Goal: Information Seeking & Learning: Learn about a topic

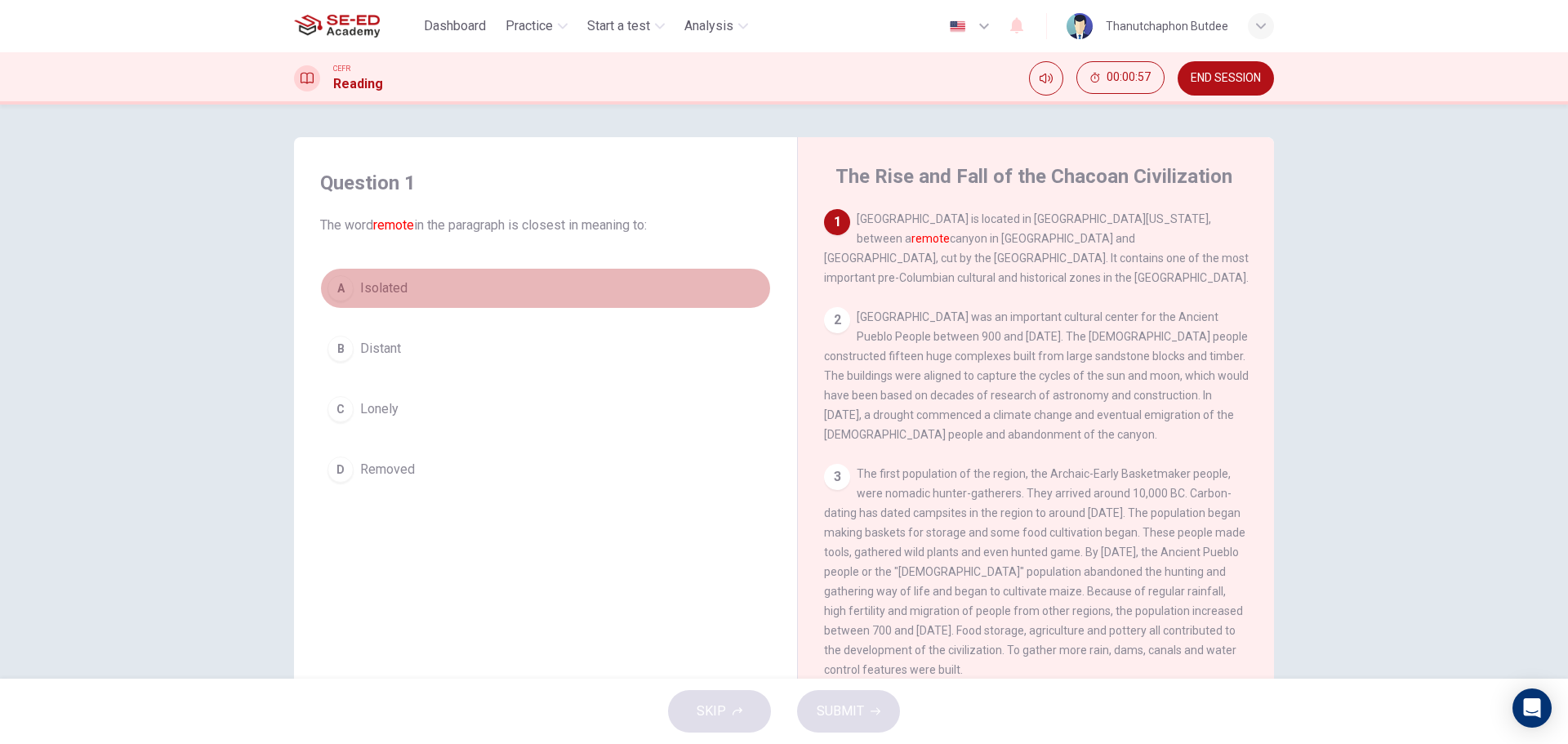
click at [345, 290] on div "A" at bounding box center [340, 288] width 26 height 26
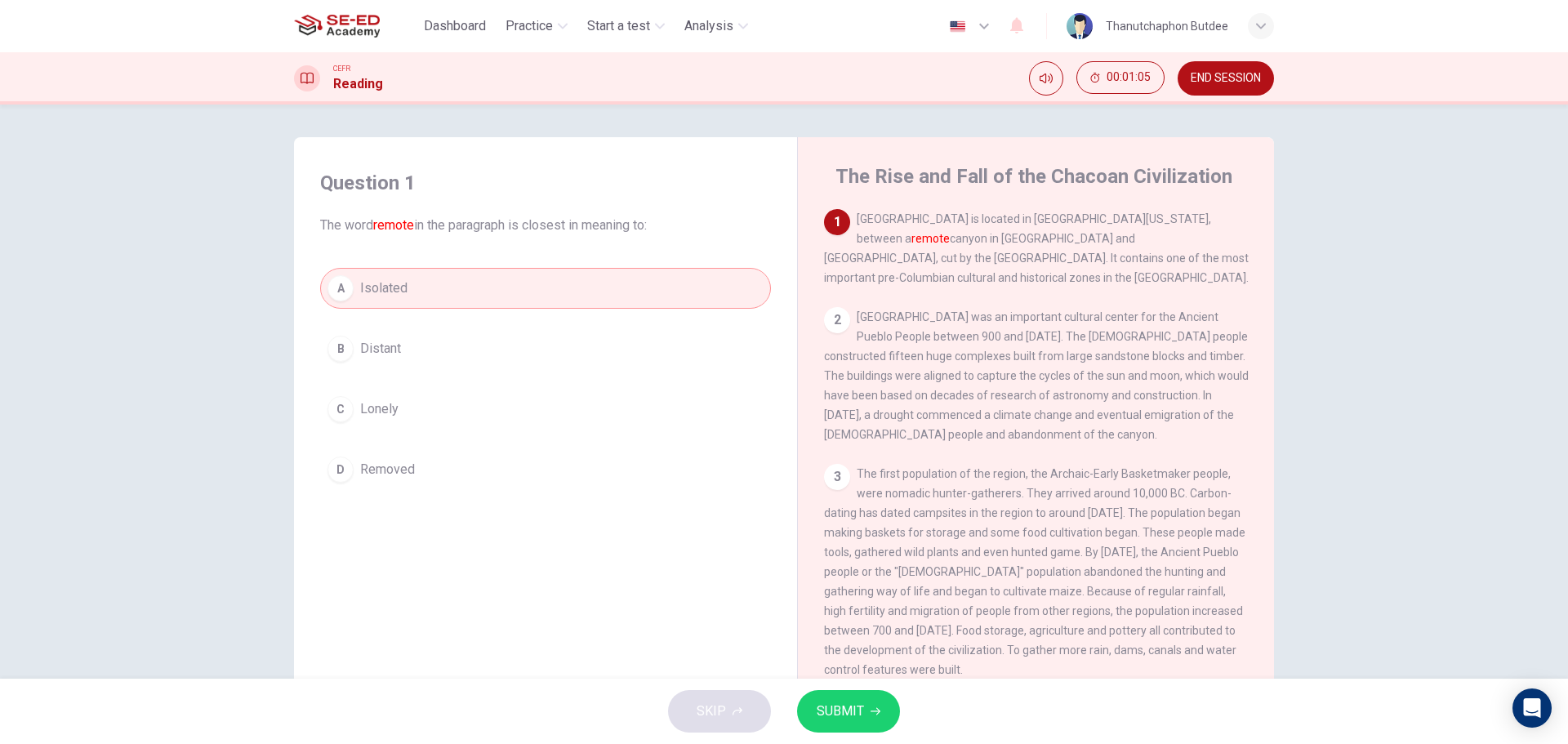
click at [852, 715] on span "SUBMIT" at bounding box center [840, 711] width 47 height 23
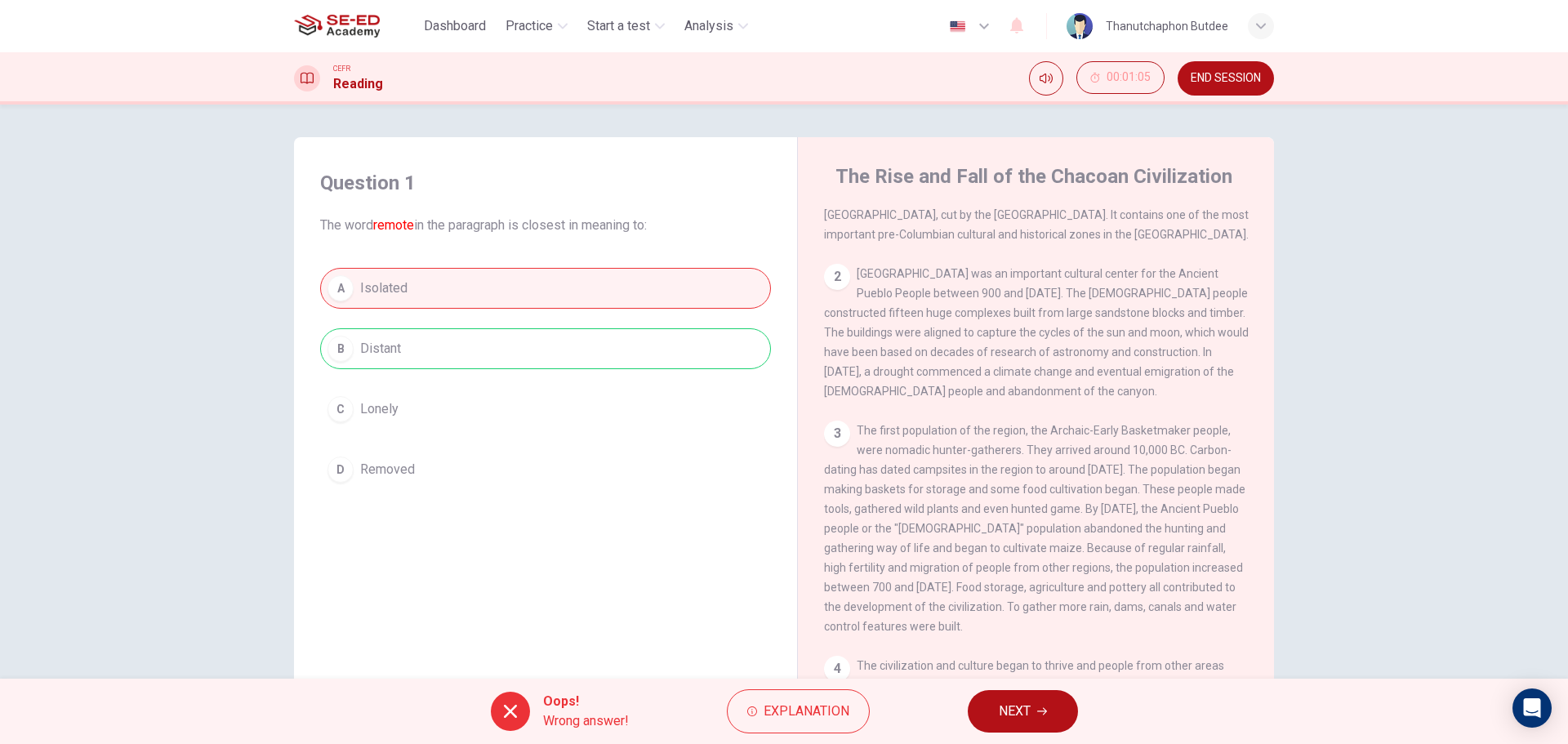
scroll to position [82, 0]
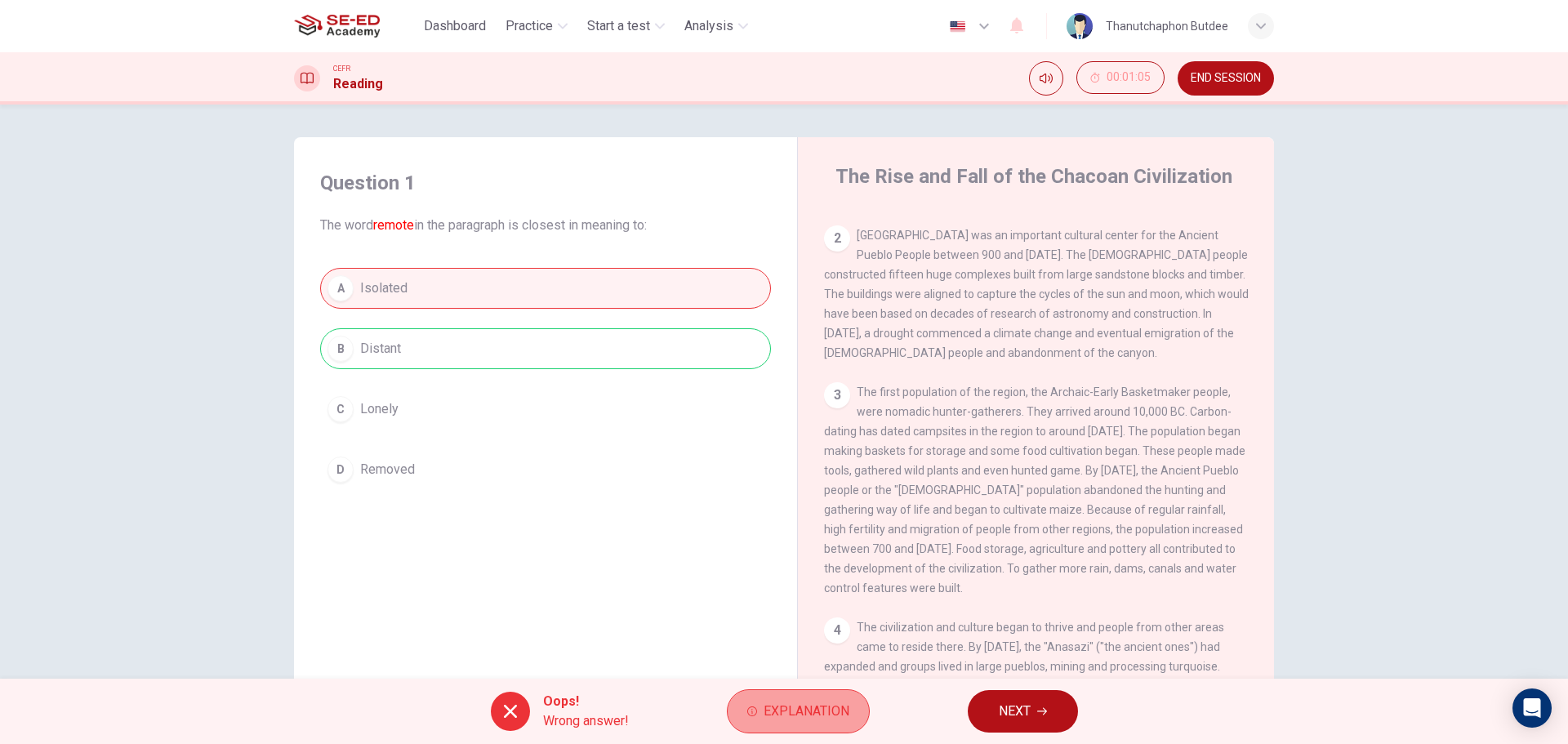
click at [821, 715] on span "Explanation" at bounding box center [806, 711] width 86 height 23
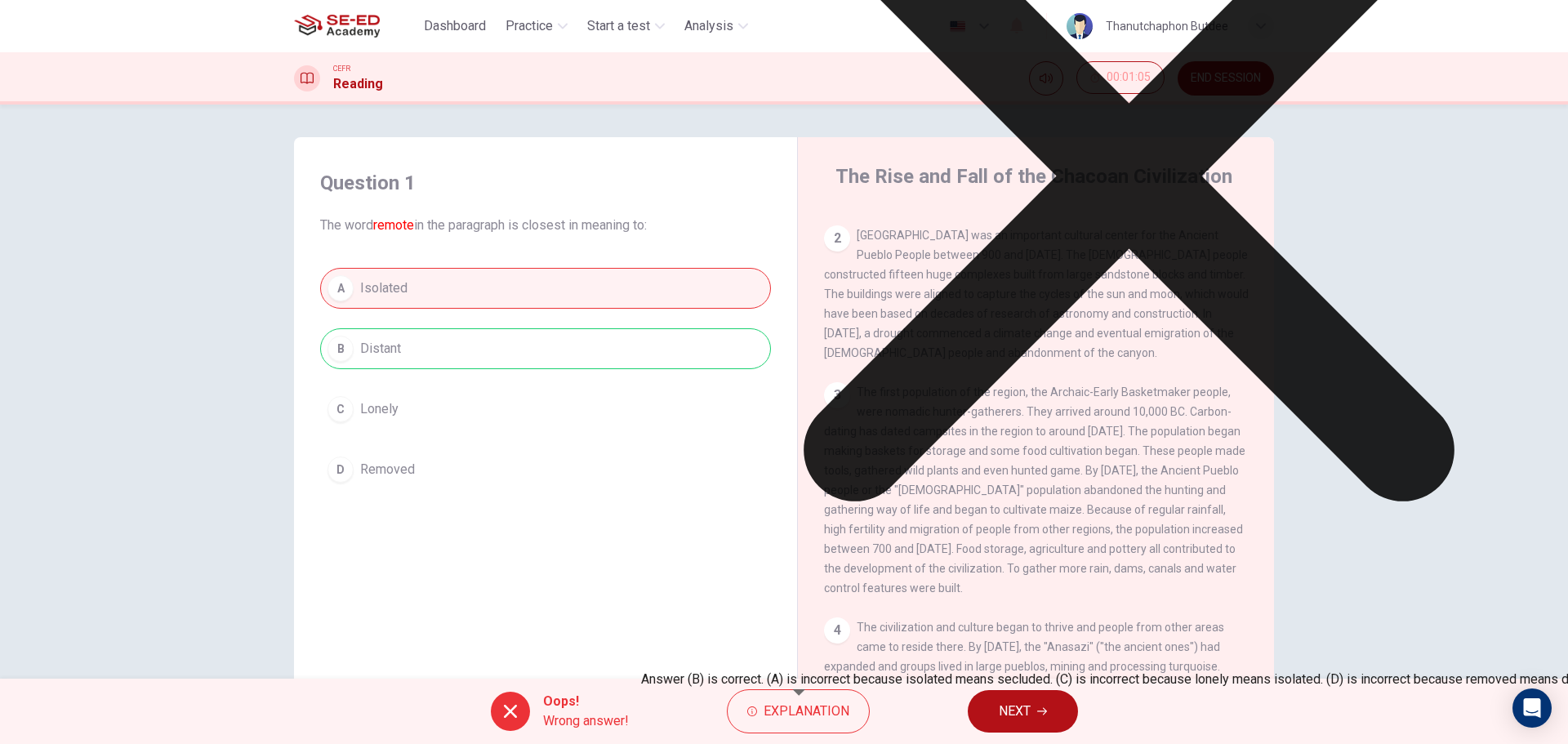
click at [937, 592] on div "Explanation Answer (B) is correct. (A) is incorrect because isolated means secl…" at bounding box center [1129, 169] width 976 height 1040
click at [938, 502] on icon at bounding box center [1129, 175] width 651 height 651
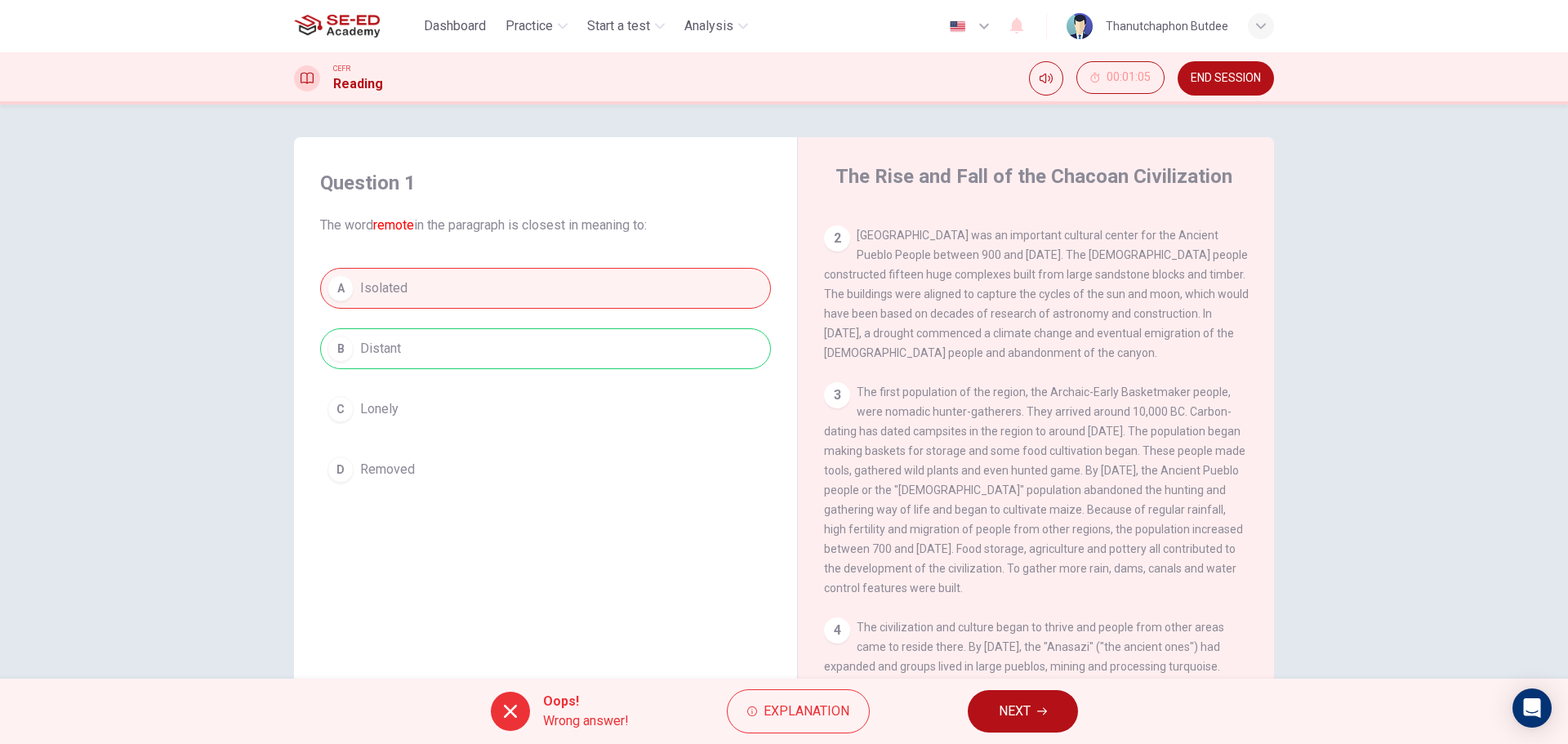
click at [1025, 711] on span "NEXT" at bounding box center [1015, 711] width 32 height 23
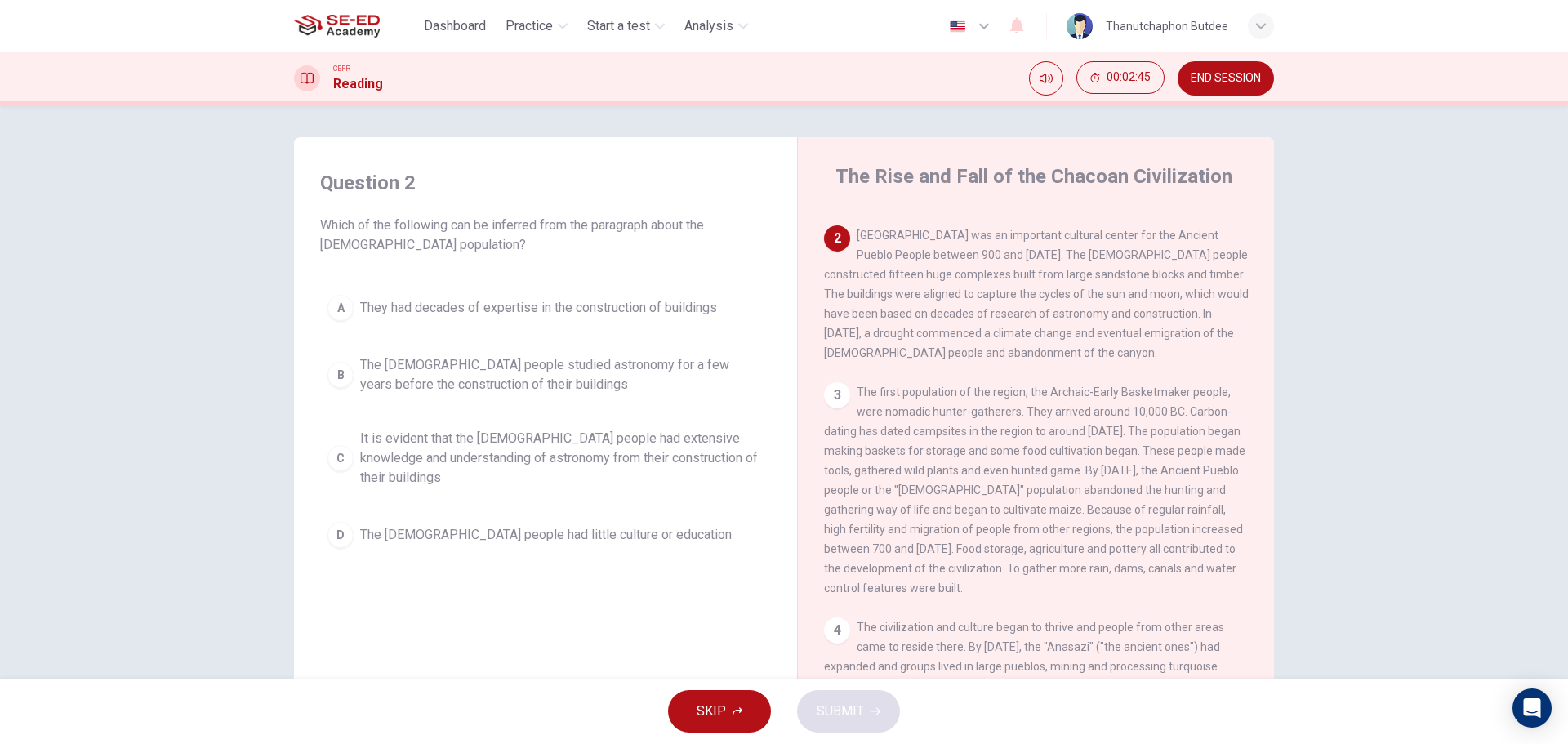
click at [590, 454] on span "It is evident that the Chacoan people had extensive knowledge and understanding…" at bounding box center [561, 458] width 403 height 59
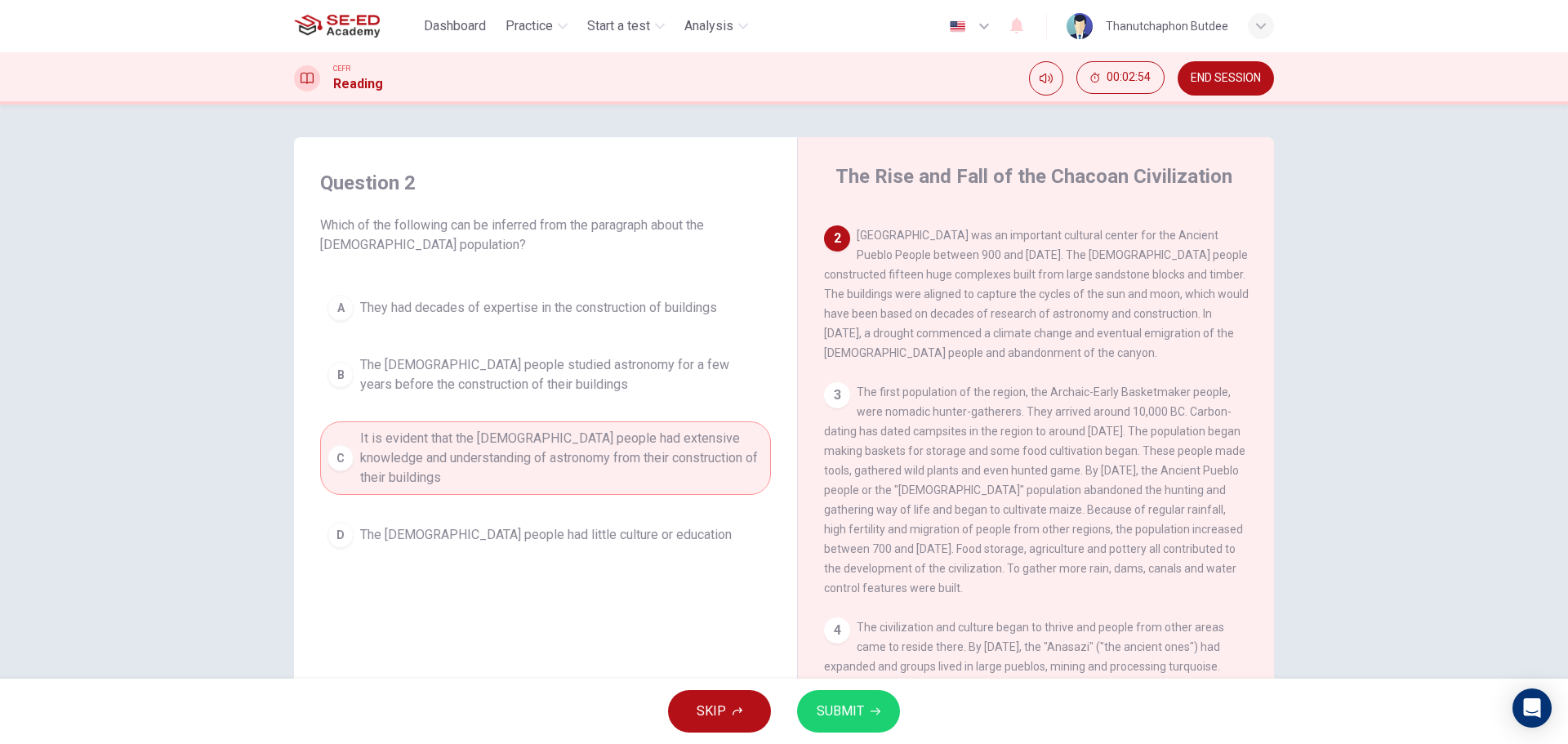
click at [847, 719] on span "SUBMIT" at bounding box center [840, 711] width 47 height 23
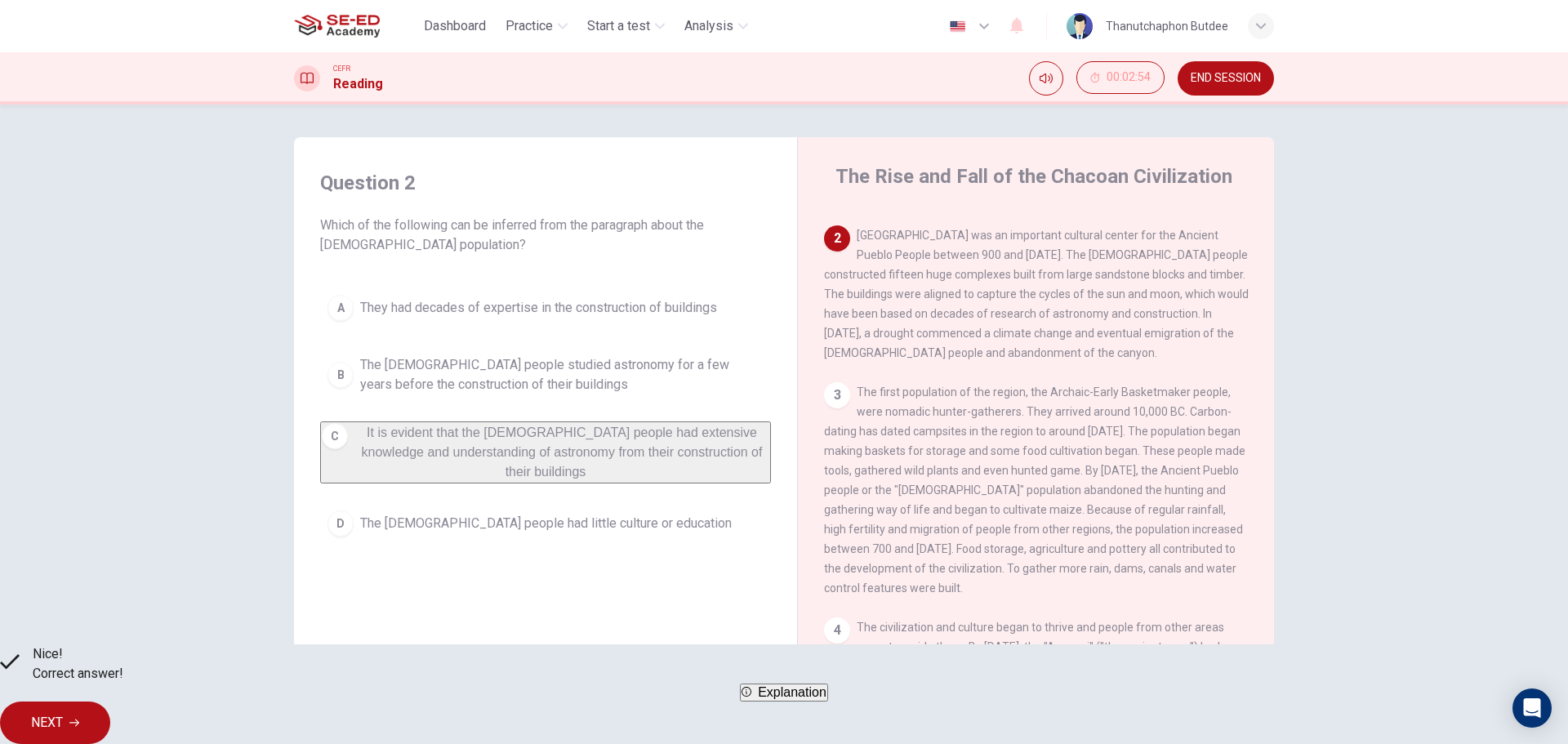
click at [110, 709] on button "NEXT" at bounding box center [55, 723] width 110 height 42
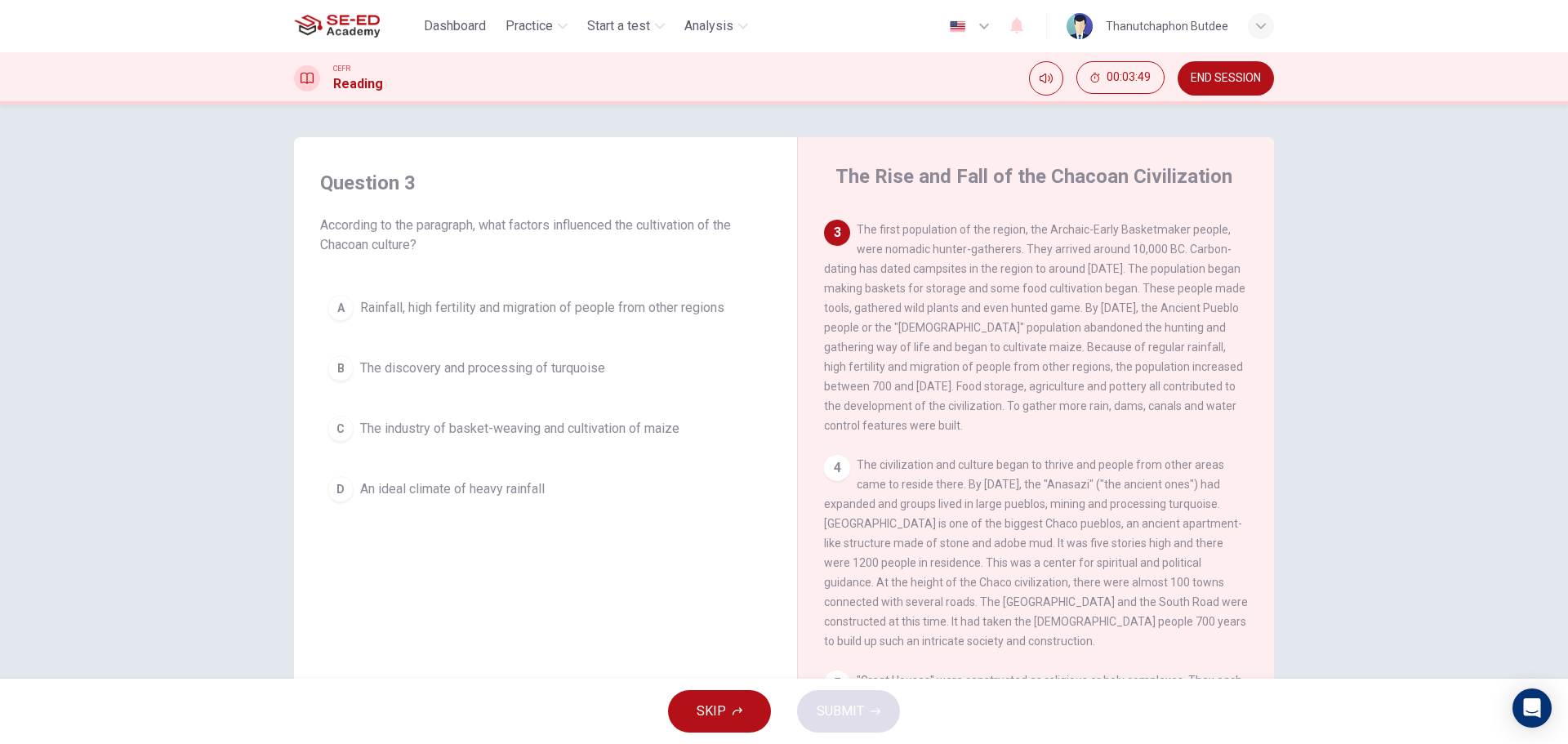
scroll to position [245, 0]
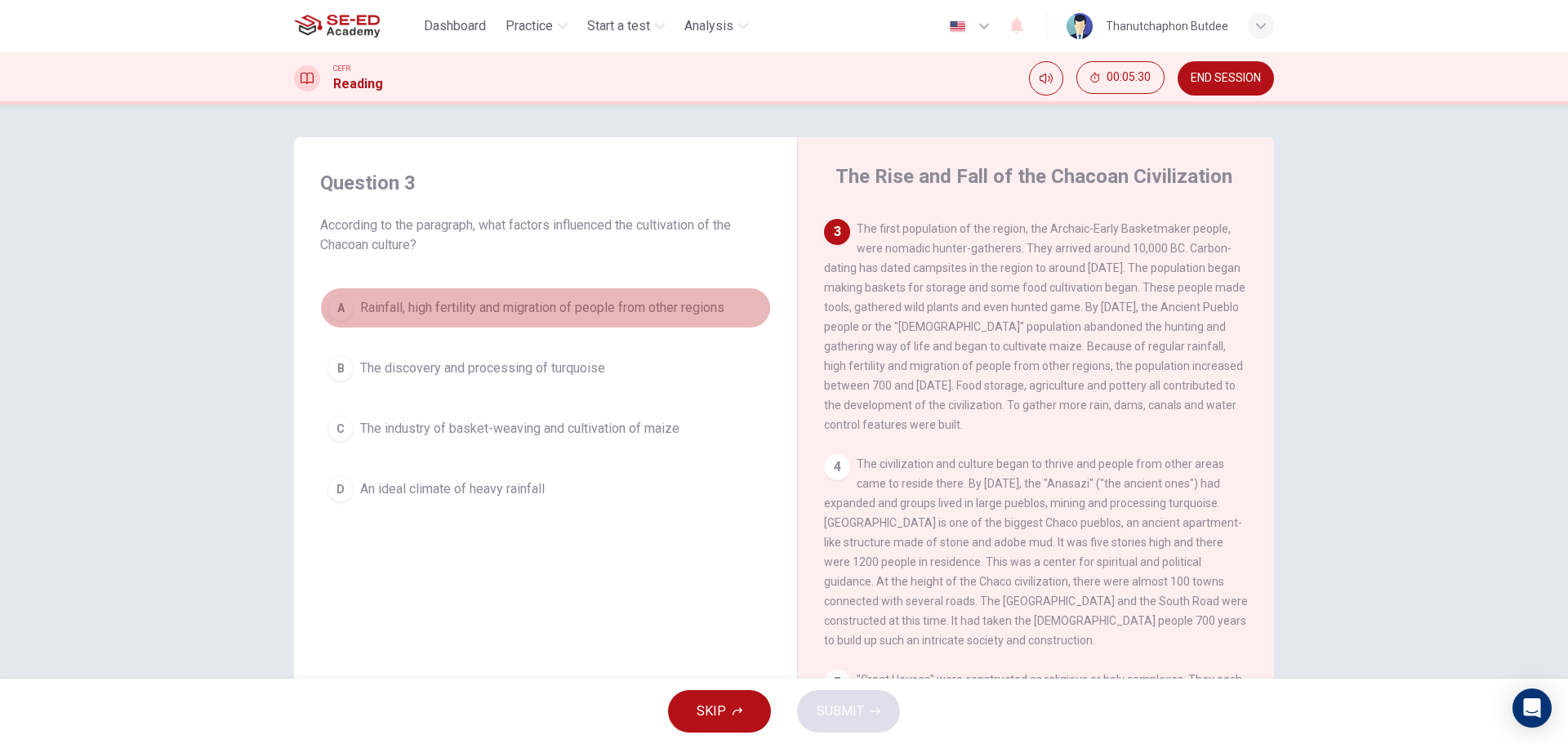
click at [336, 309] on div "A" at bounding box center [340, 307] width 26 height 26
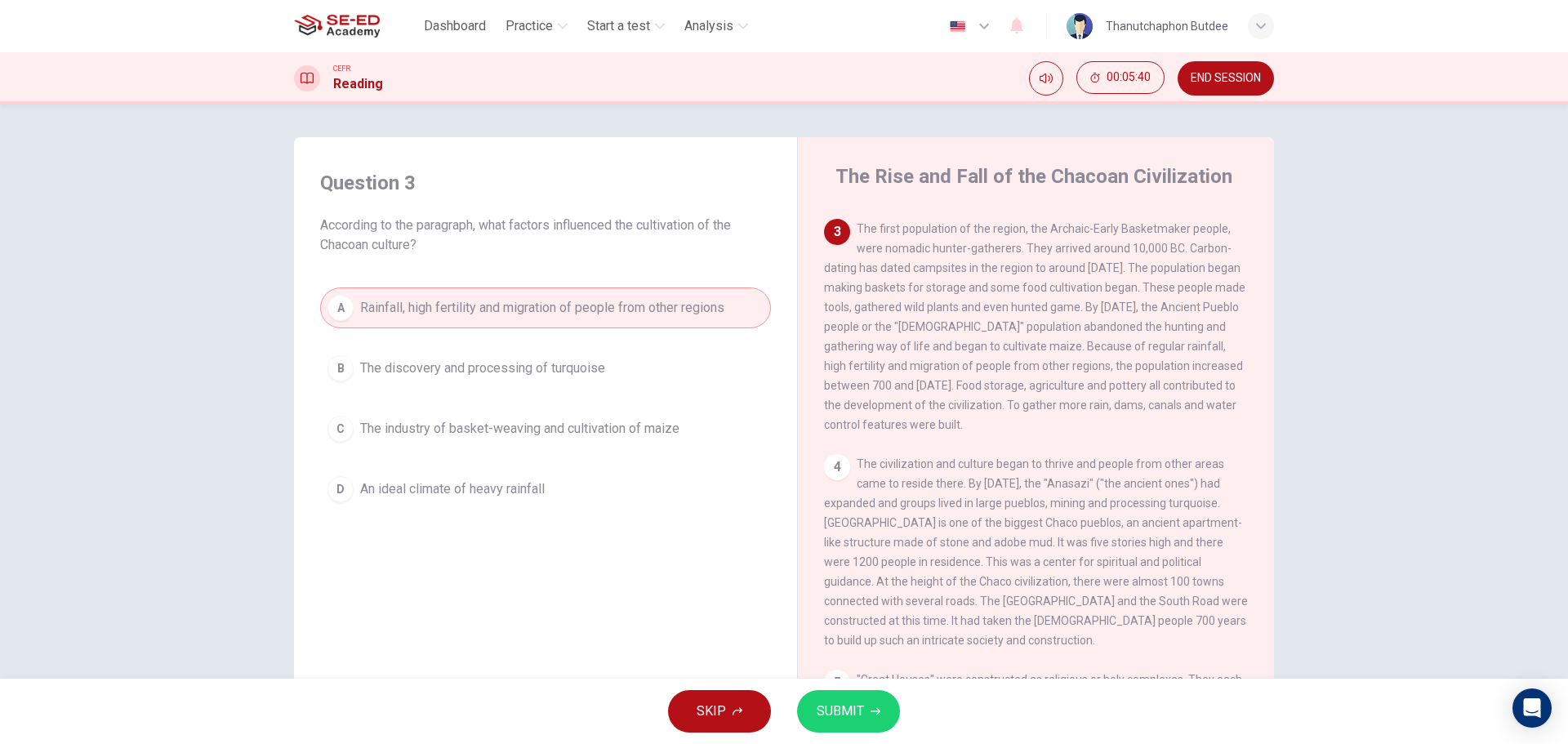
click at [821, 715] on span "SUBMIT" at bounding box center [840, 711] width 47 height 23
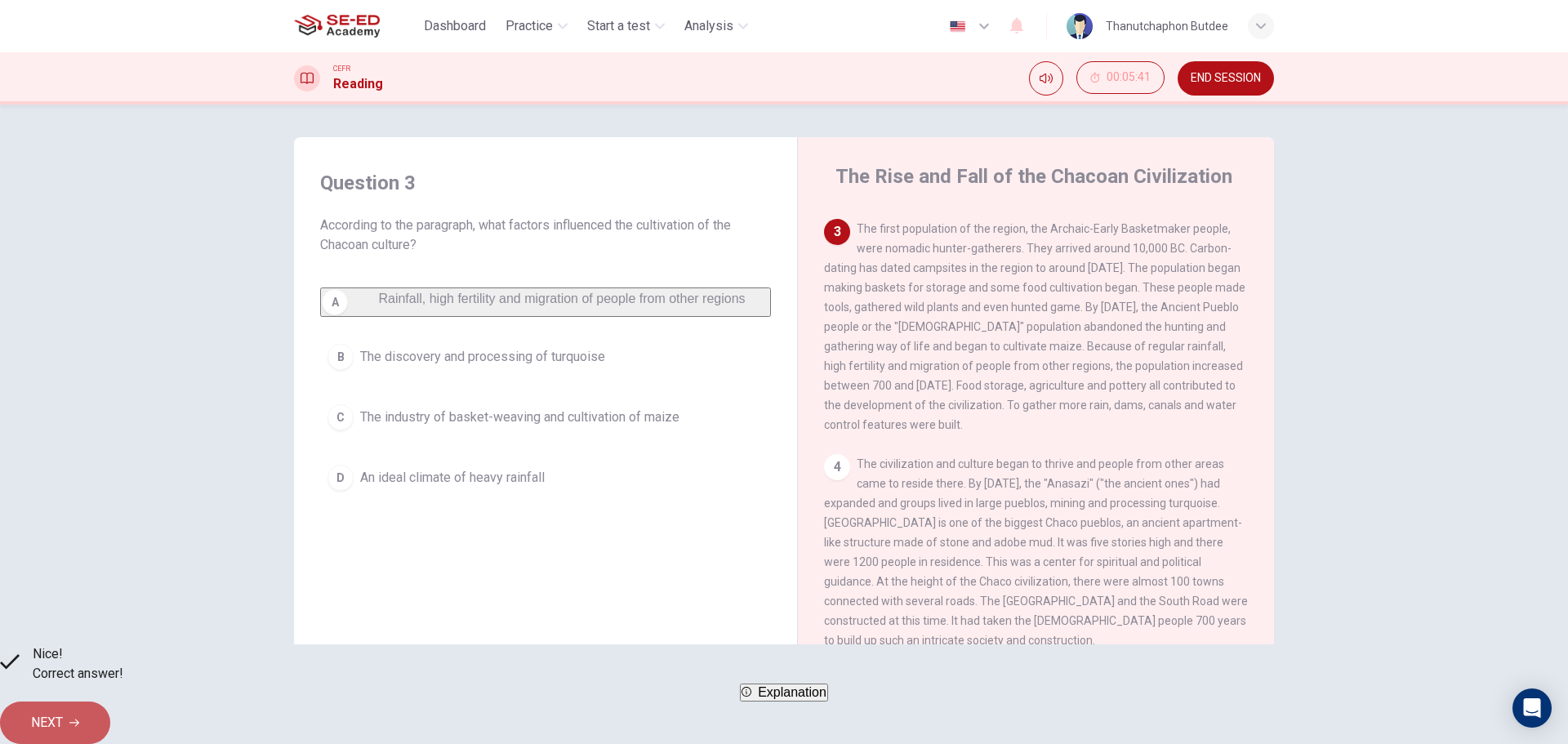
click at [110, 716] on button "NEXT" at bounding box center [55, 723] width 110 height 42
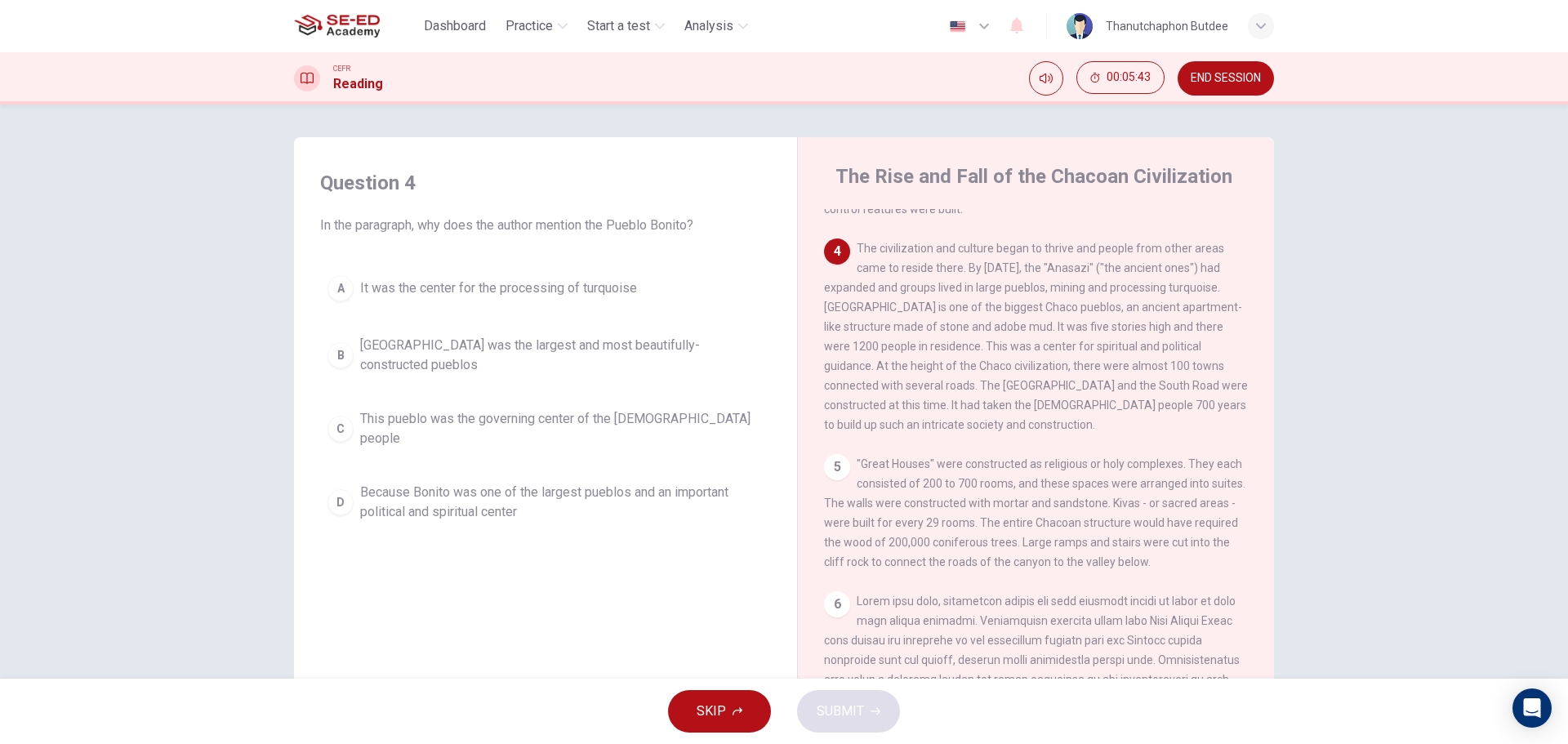
scroll to position [490, 0]
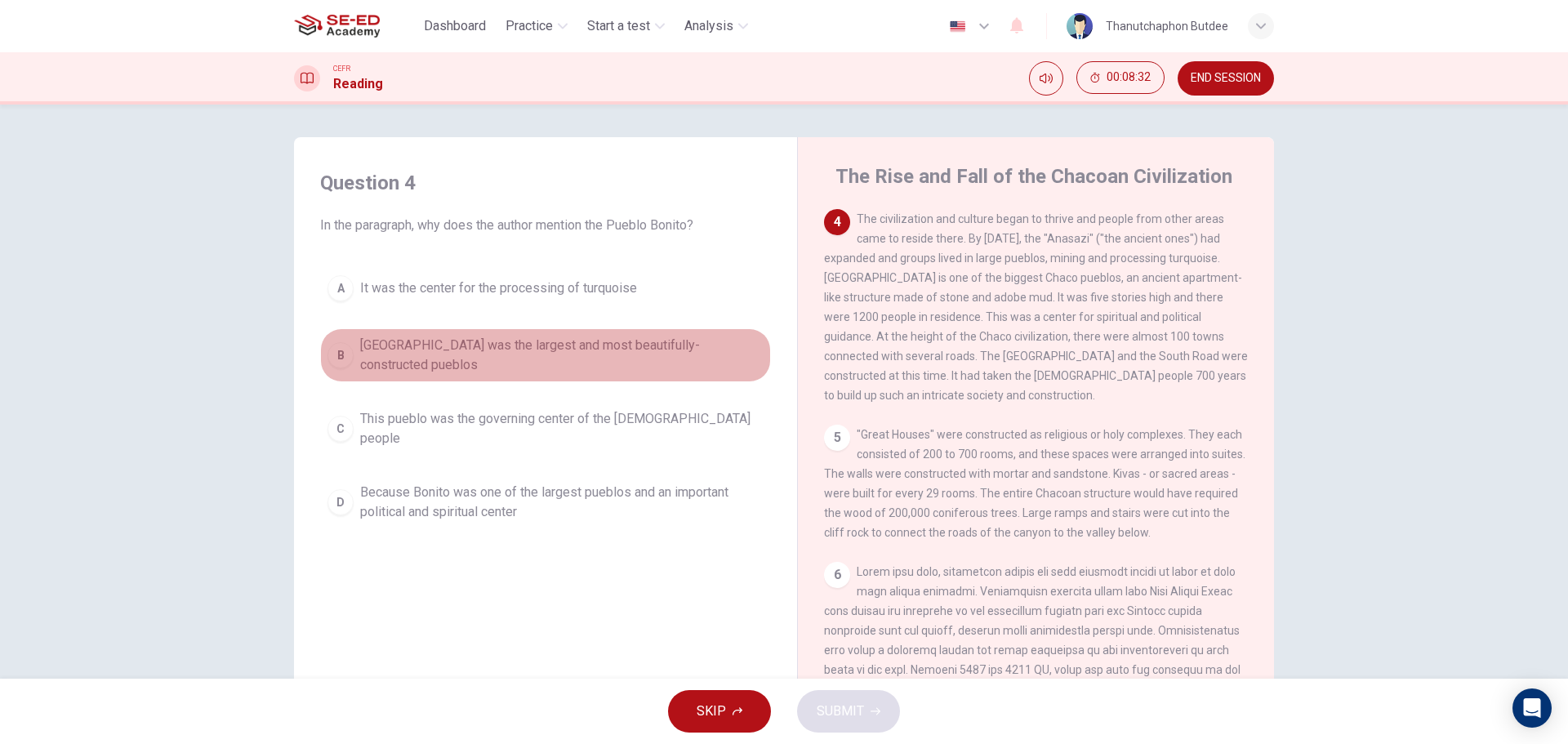
click at [345, 355] on div "B" at bounding box center [340, 355] width 26 height 26
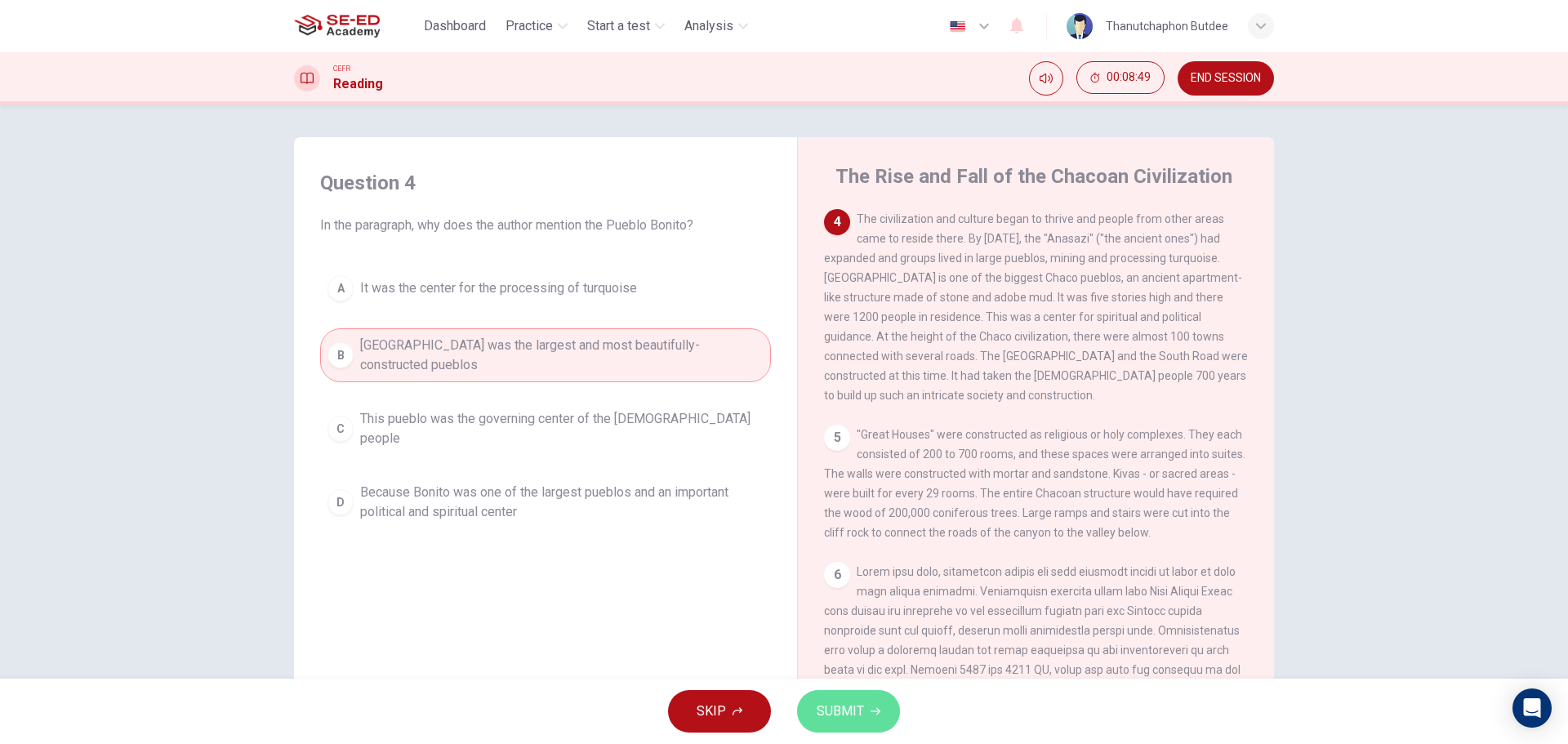
click at [858, 709] on span "SUBMIT" at bounding box center [840, 711] width 47 height 23
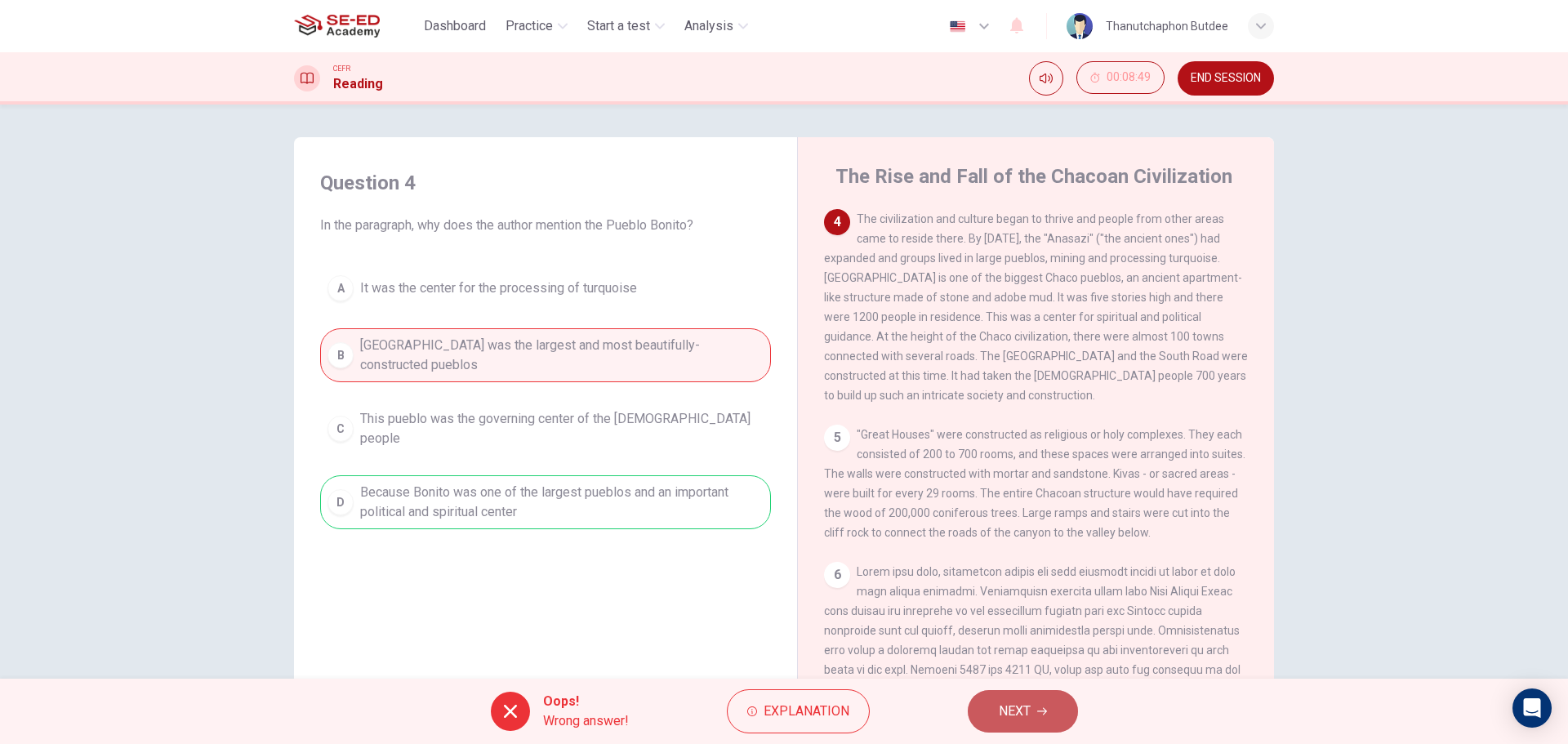
click at [1023, 713] on span "NEXT" at bounding box center [1015, 711] width 32 height 23
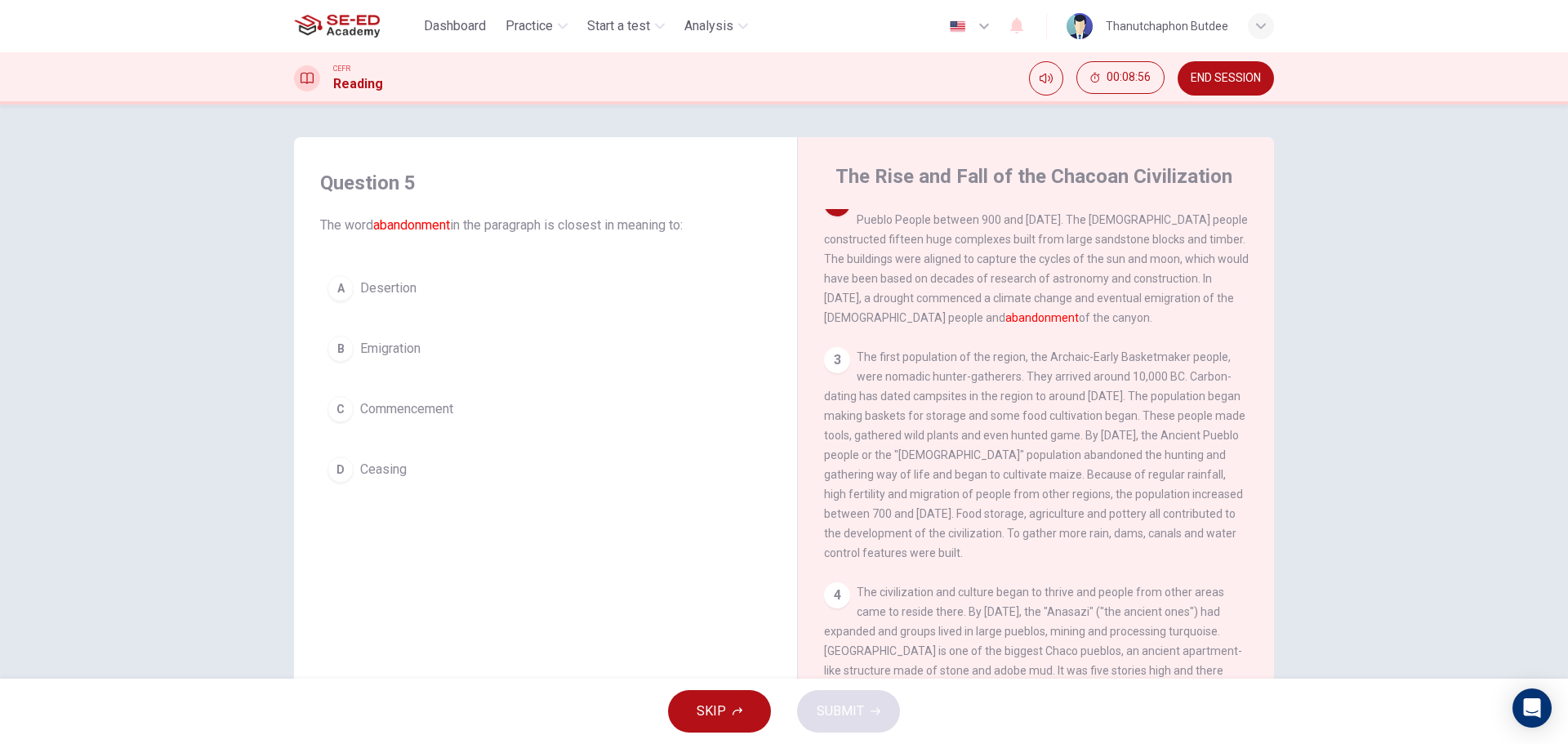
scroll to position [0, 0]
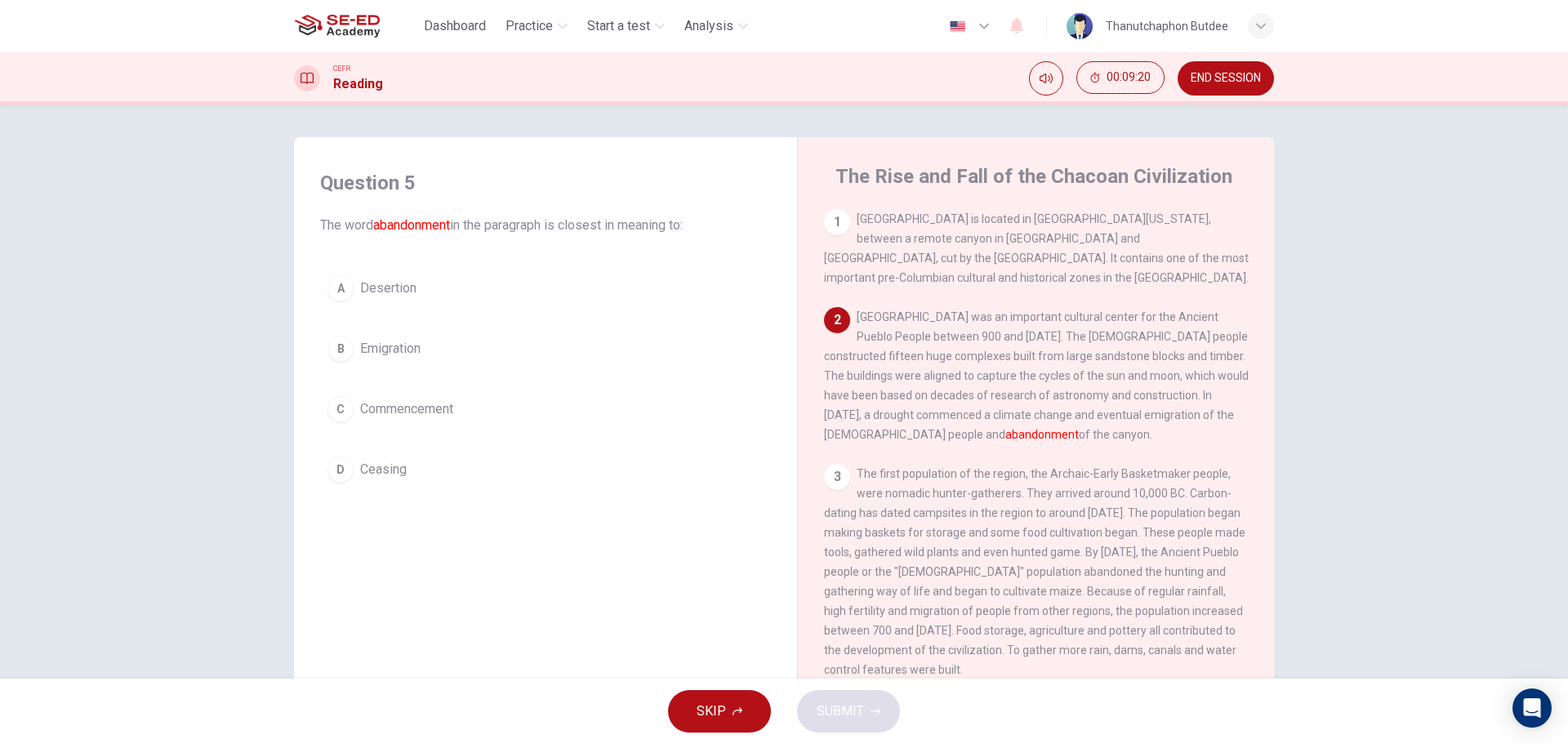
click at [378, 339] on span "Emigration" at bounding box center [391, 348] width 61 height 19
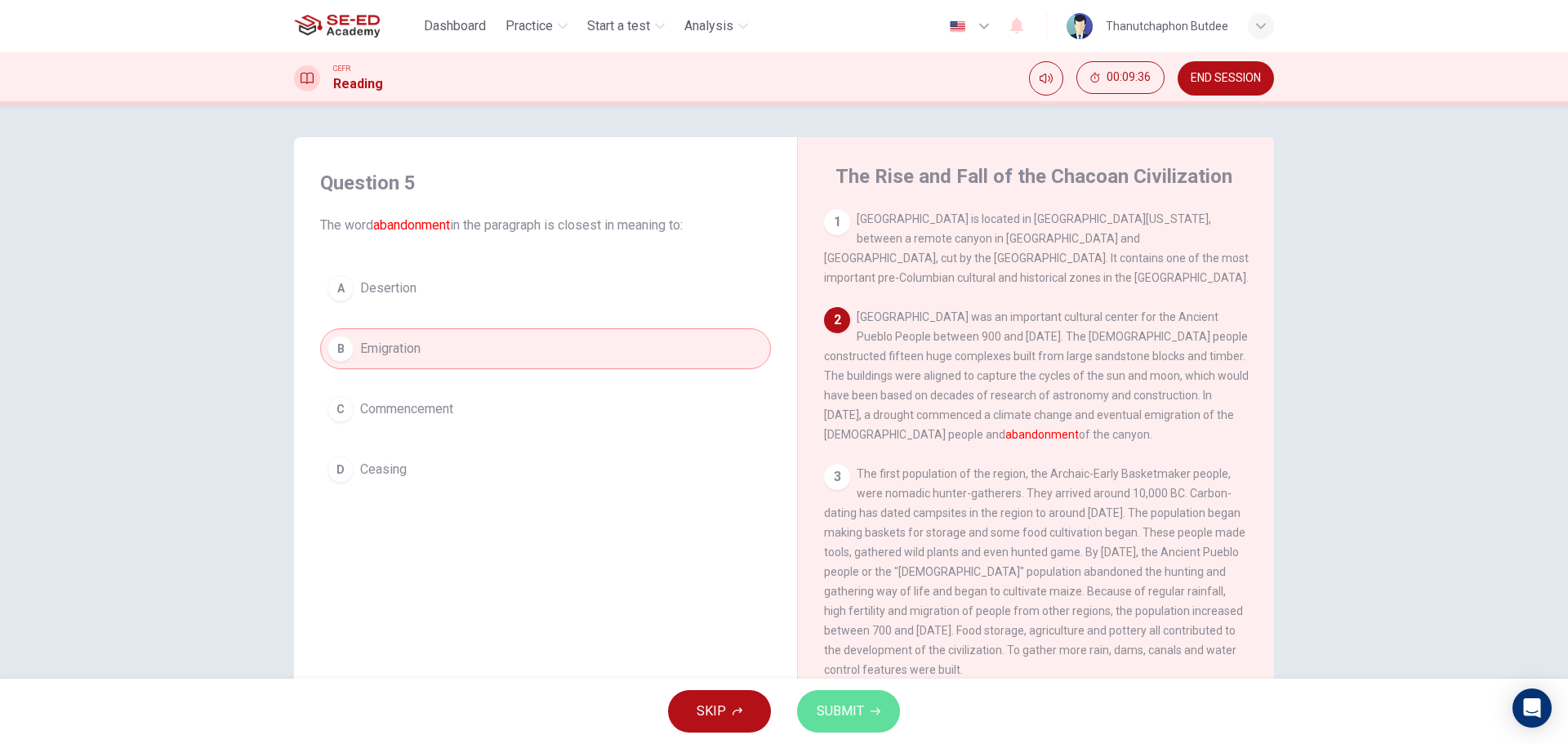
click at [855, 714] on span "SUBMIT" at bounding box center [840, 711] width 47 height 23
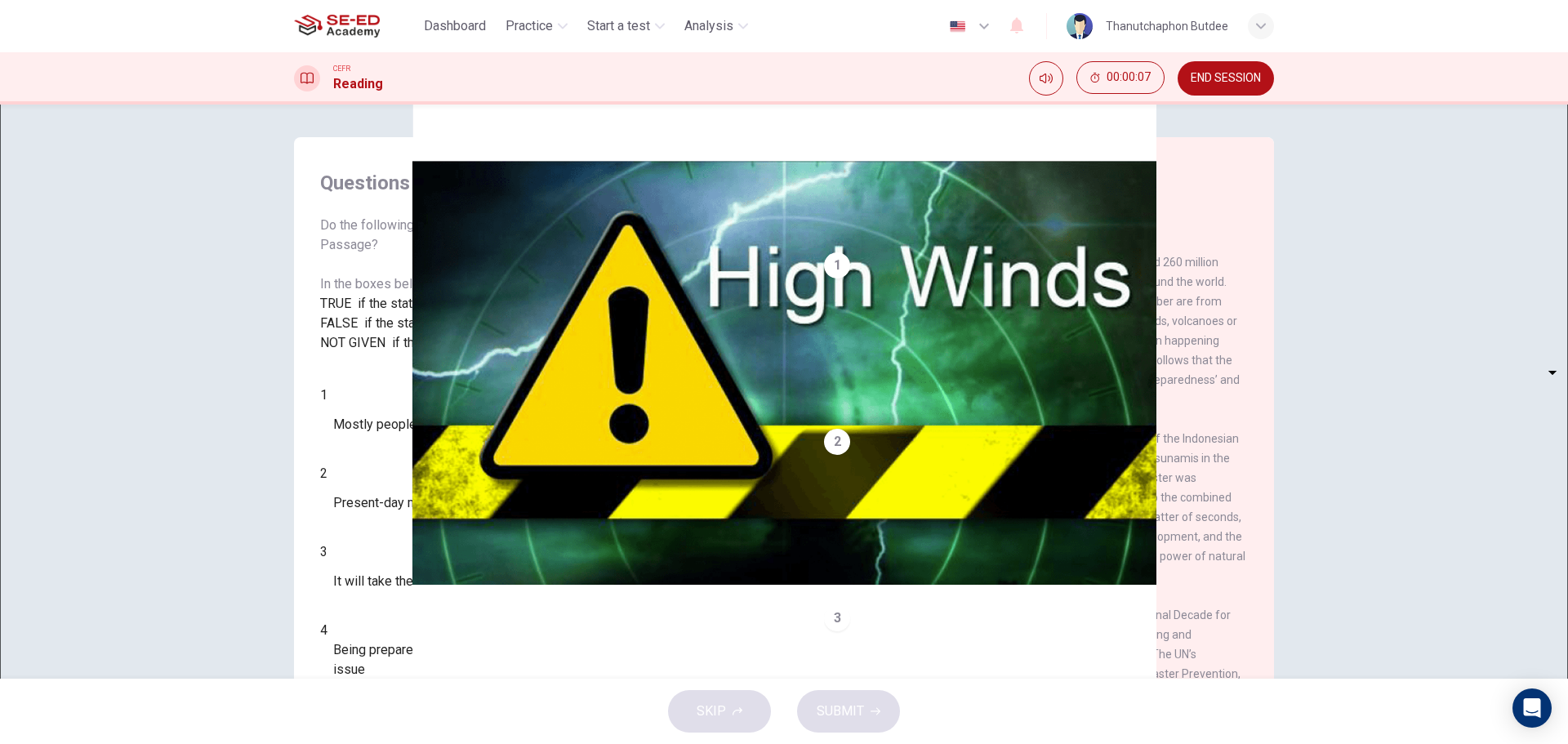
click at [1108, 252] on div "Click to Zoom" at bounding box center [1036, 241] width 425 height 24
click at [1108, 393] on img at bounding box center [784, 372] width 1568 height 744
click at [1300, 356] on img at bounding box center [784, 372] width 1568 height 744
click at [139, 743] on button "button" at bounding box center [137, 754] width 3 height 15
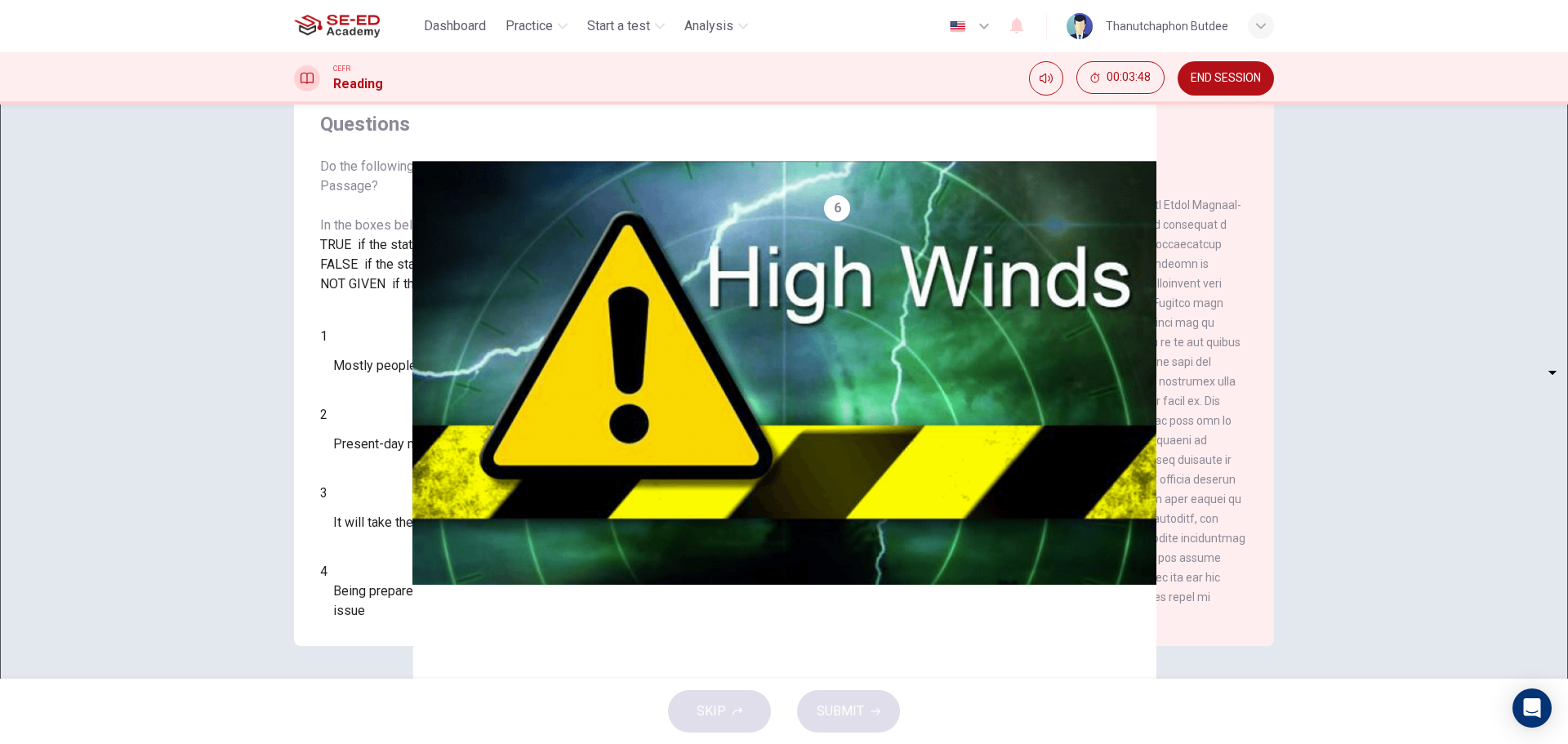
drag, startPoint x: 883, startPoint y: 300, endPoint x: 1009, endPoint y: 306, distance: 126.1
click at [1007, 306] on div "6" at bounding box center [1036, 411] width 425 height 431
drag, startPoint x: 950, startPoint y: 298, endPoint x: 987, endPoint y: 301, distance: 37.1
click at [985, 301] on div "6" at bounding box center [1036, 411] width 425 height 431
click at [416, 442] on body "This site uses cookies, as explained in our Privacy Policy . If you agree to th…" at bounding box center [784, 372] width 1568 height 744
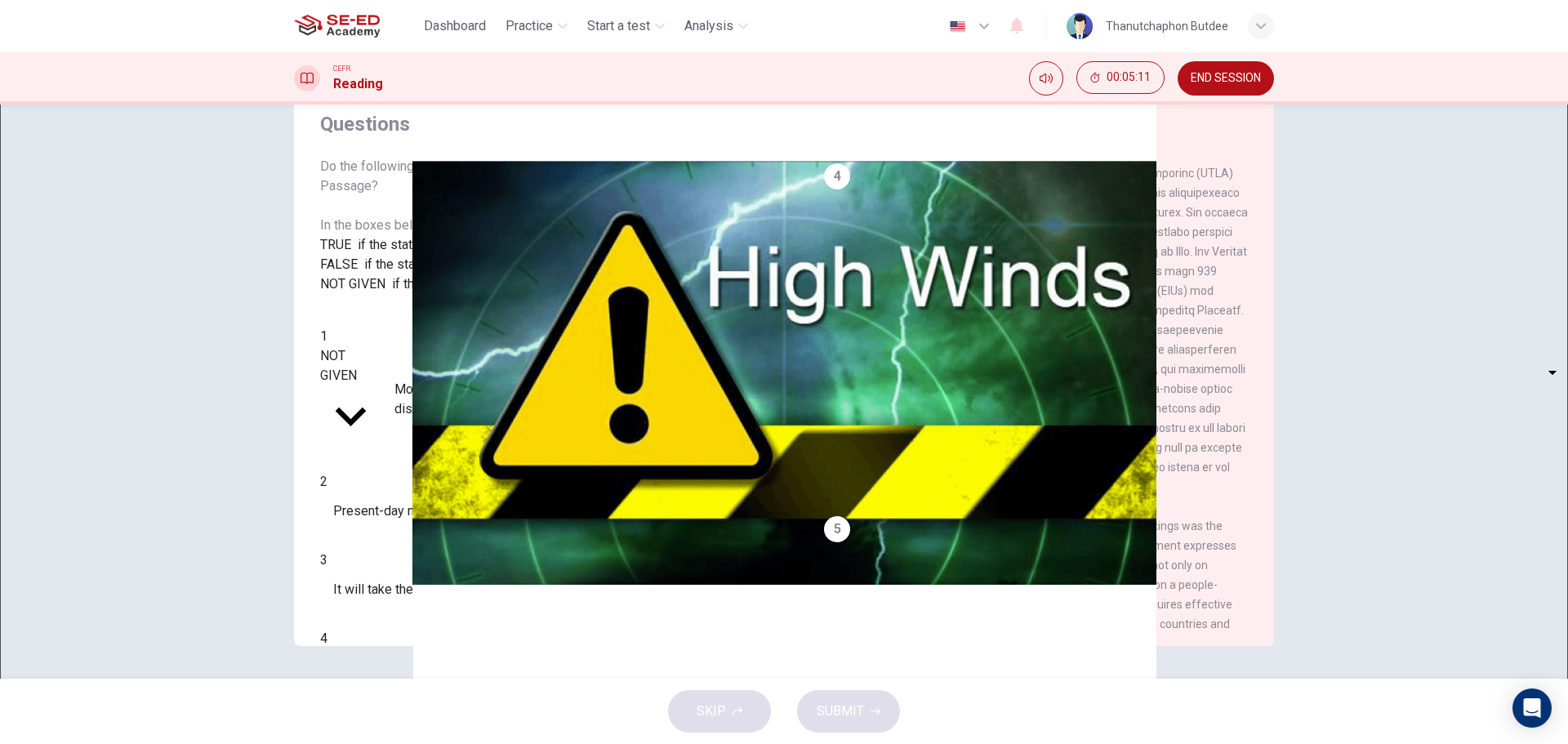
scroll to position [517, 0]
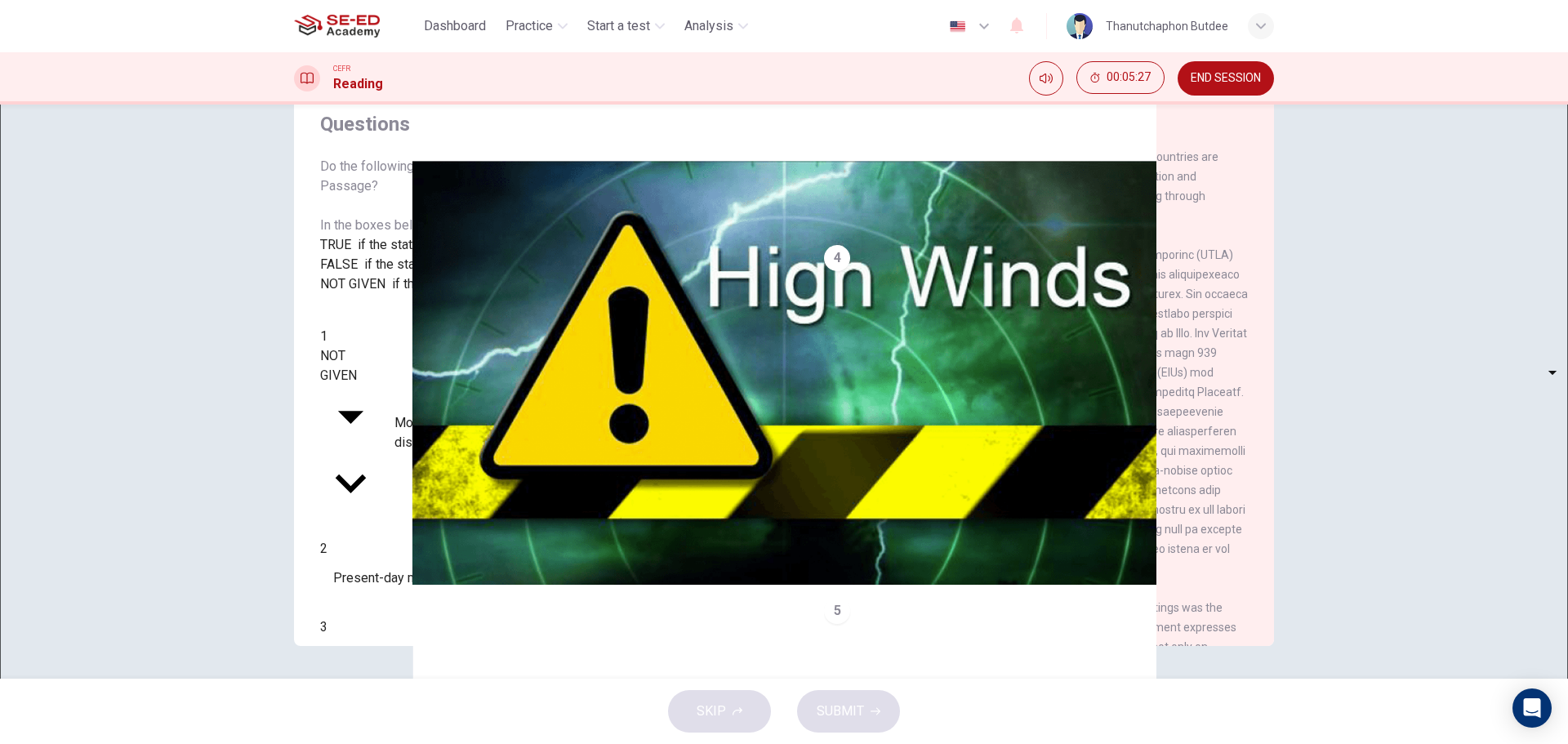
click at [428, 440] on body "This site uses cookies, as explained in our Privacy Policy . If you agree to th…" at bounding box center [784, 372] width 1568 height 744
click at [404, 743] on li "TRUE" at bounding box center [784, 753] width 1568 height 19
type input "TRUE"
click at [413, 484] on body "This site uses cookies, as explained in our Privacy Policy . If you agree to th…" at bounding box center [784, 372] width 1568 height 744
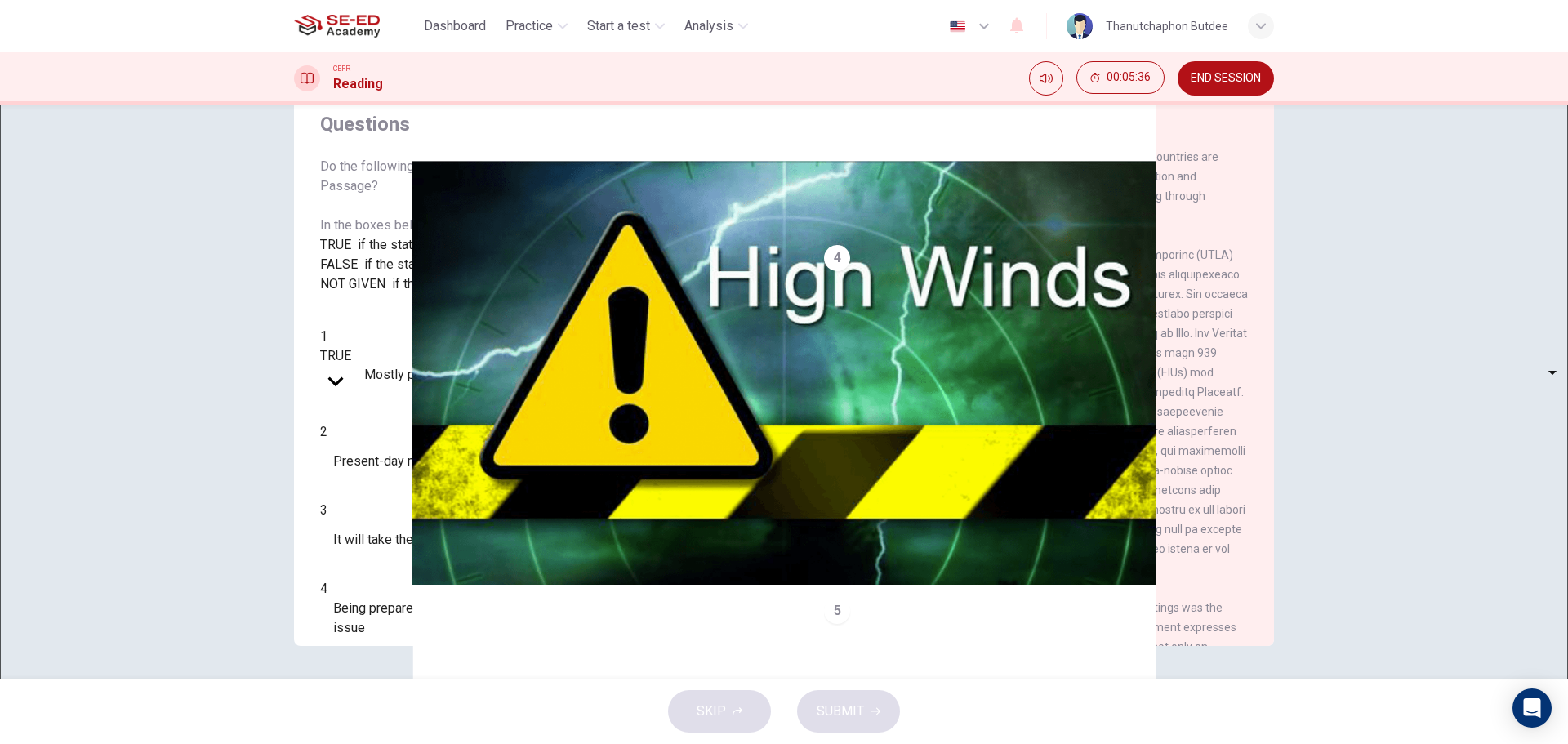
type input "NOT GIVEN"
click at [439, 534] on body "This site uses cookies, as explained in our Privacy Policy . If you agree to th…" at bounding box center [784, 372] width 1568 height 744
click at [396, 743] on li "TRUE" at bounding box center [784, 753] width 1568 height 19
type input "TRUE"
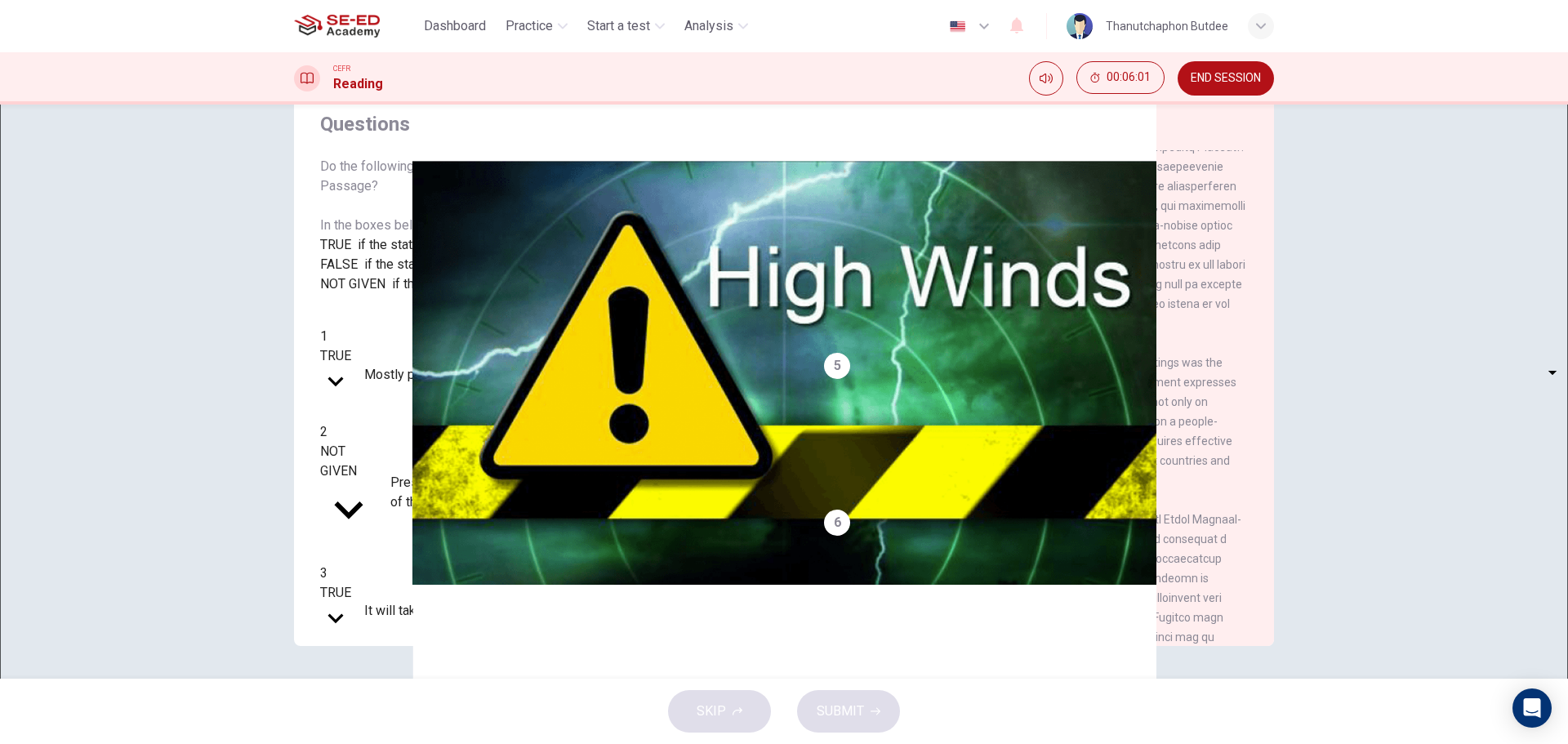
scroll to position [843, 0]
click at [428, 582] on body "This site uses cookies, as explained in our Privacy Policy . If you agree to th…" at bounding box center [784, 372] width 1568 height 744
click at [412, 743] on li "TRUE" at bounding box center [784, 753] width 1568 height 19
type input "TRUE"
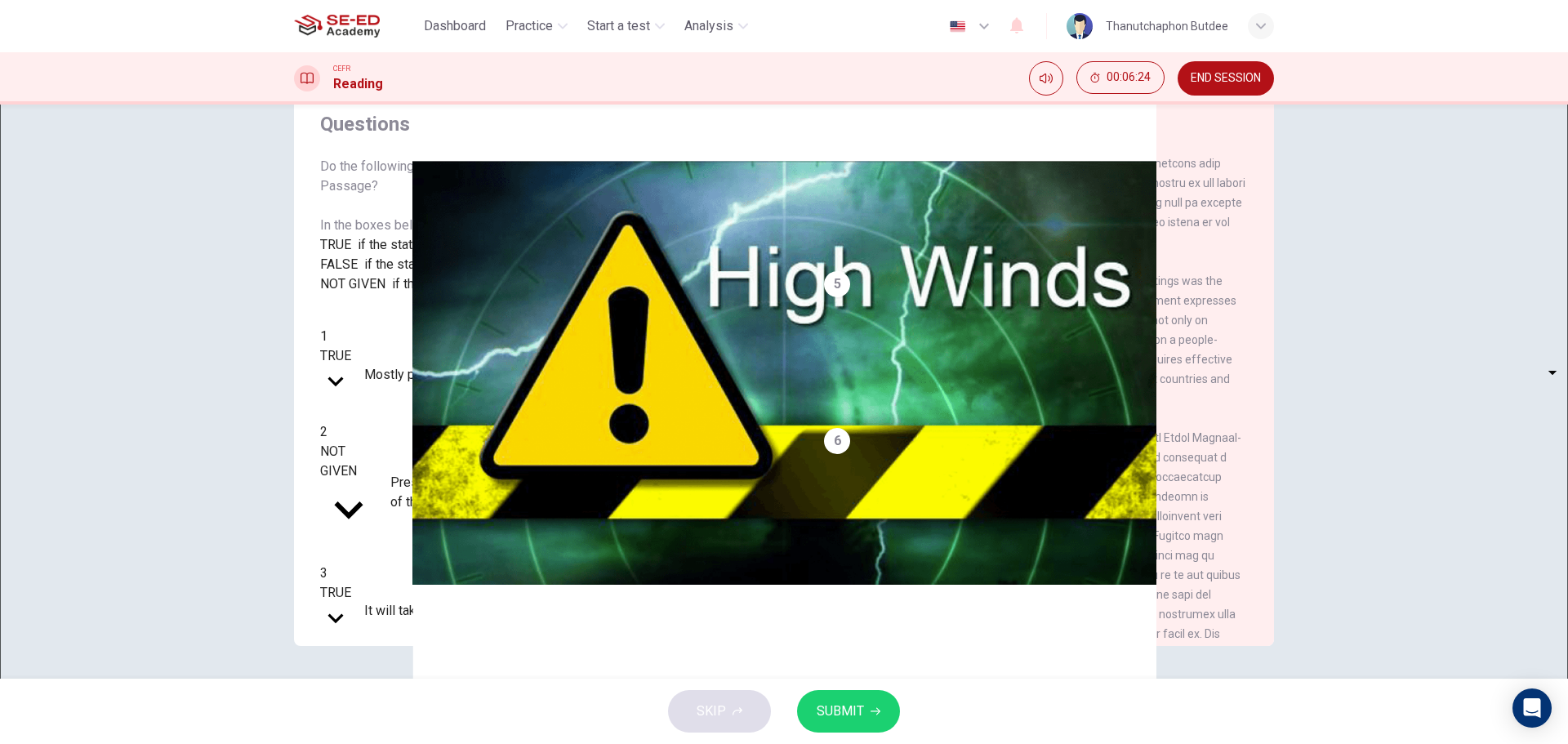
click at [856, 715] on span "SUBMIT" at bounding box center [840, 711] width 47 height 23
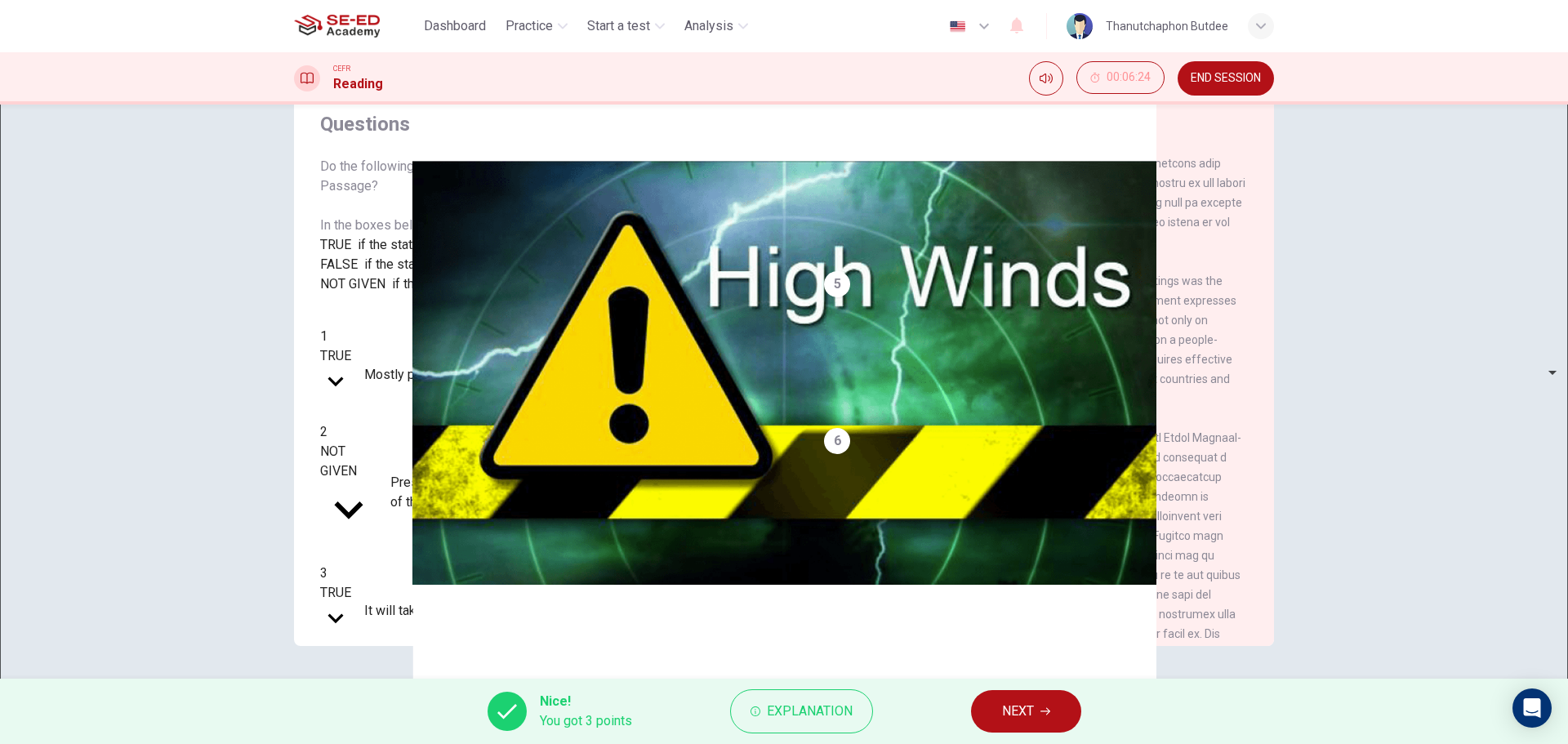
click at [453, 583] on div "TRUE TRUE ​ It will take the countries affected by the tsunami many years to re…" at bounding box center [545, 611] width 451 height 56
click at [351, 583] on div "TRUE" at bounding box center [335, 593] width 31 height 19
click at [608, 601] on span "It will take the countries affected by the tsunami many years to rebuild" at bounding box center [565, 610] width 401 height 19
click at [630, 583] on div "TRUE TRUE ​ It will take the countries affected by the tsunami many years to re…" at bounding box center [545, 611] width 451 height 56
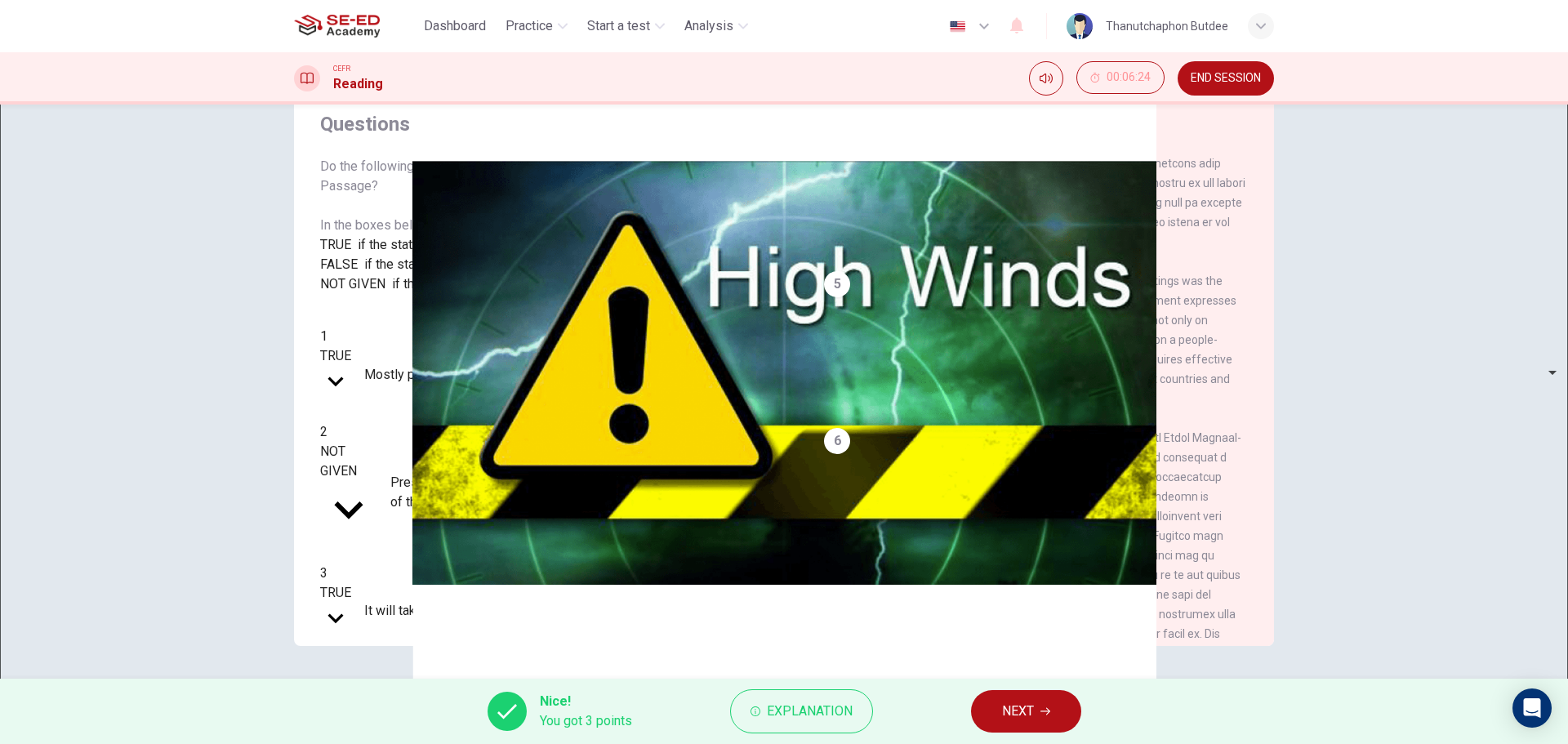
click at [1035, 731] on button "NEXT" at bounding box center [1026, 711] width 110 height 42
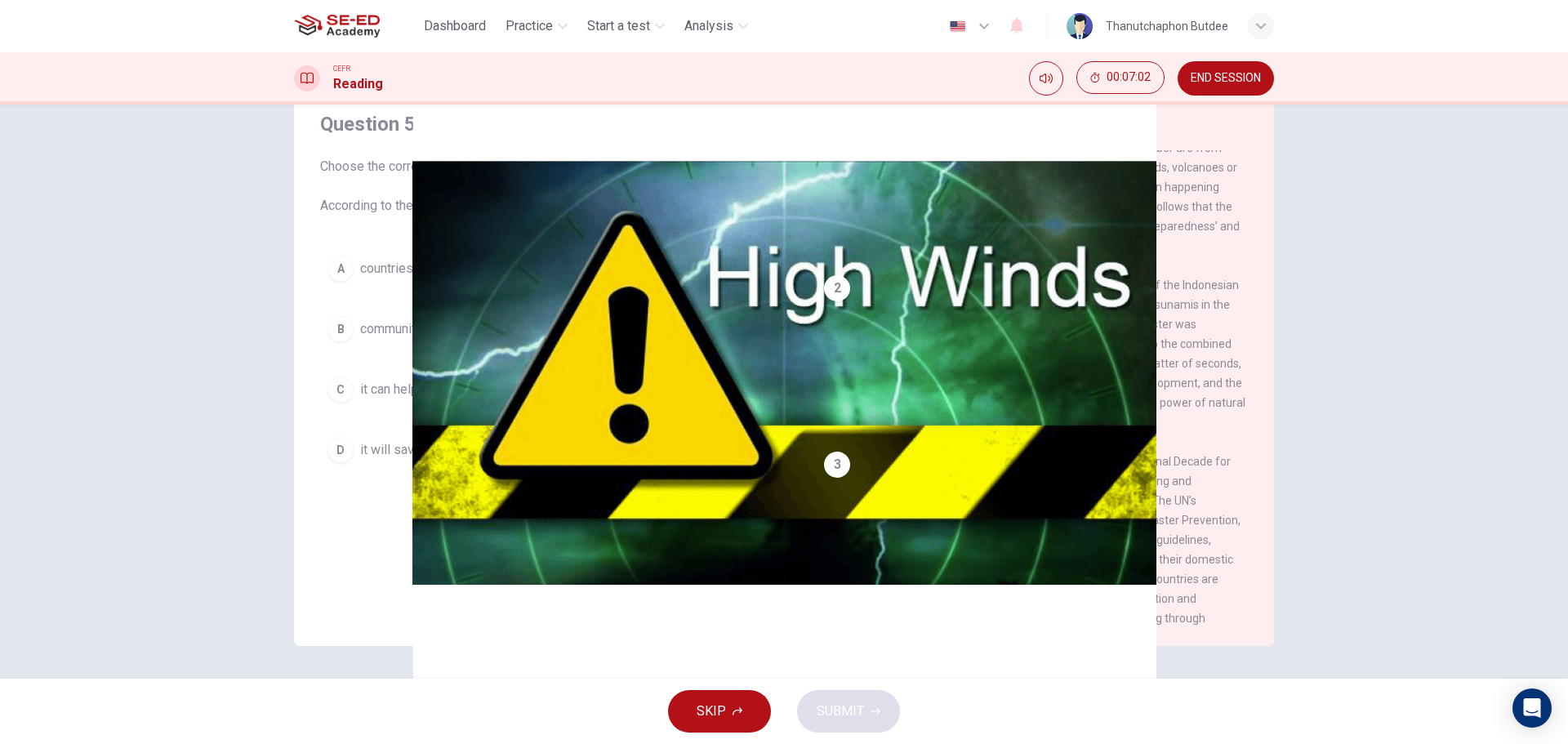
scroll to position [0, 0]
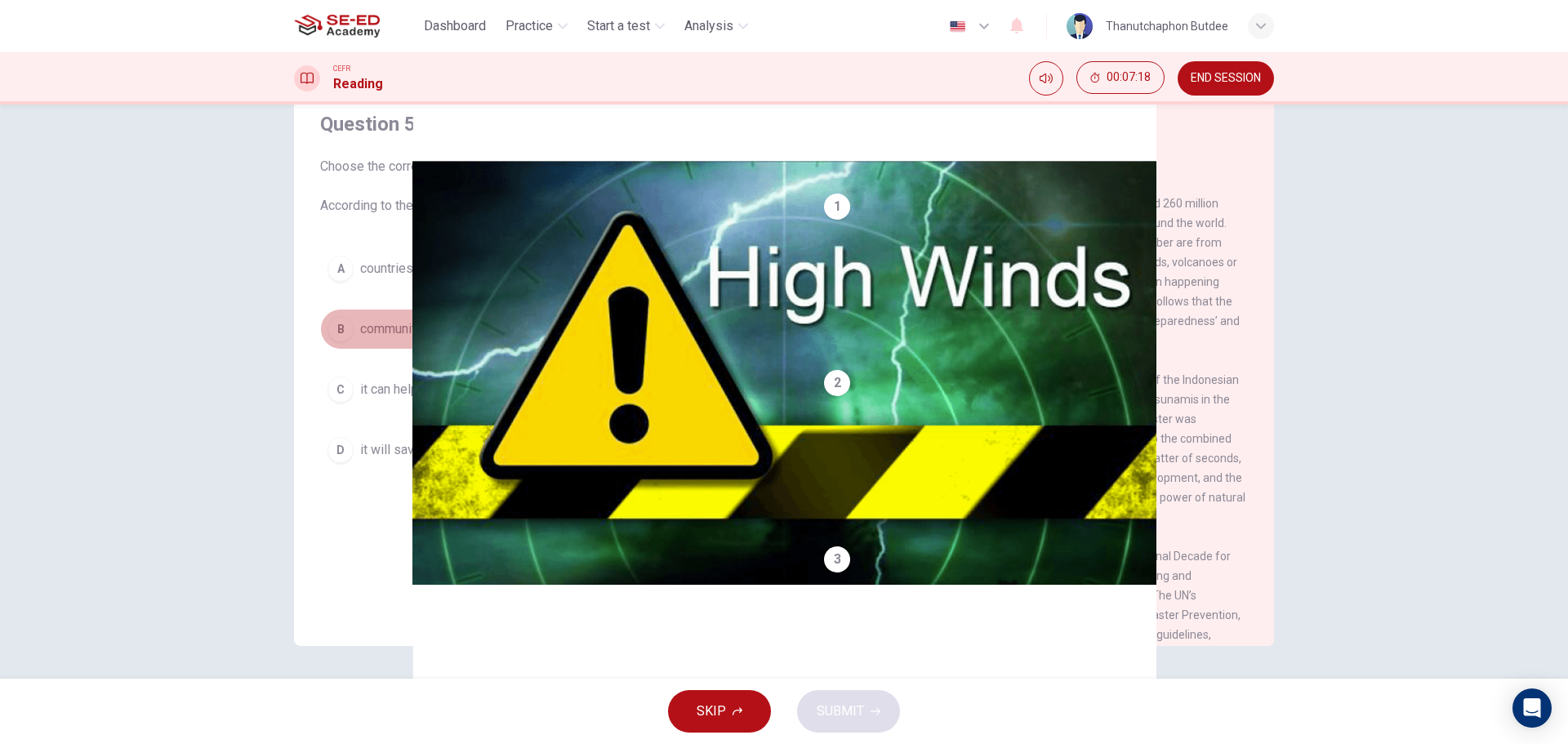
click at [519, 339] on button "B communities will be drawn together in support of each other." at bounding box center [545, 329] width 451 height 41
click at [667, 279] on button "A countries can then focus on growth and development." at bounding box center [545, 268] width 451 height 41
click at [706, 408] on button "C it can help international communities to be more economically stable." at bounding box center [545, 390] width 451 height 41
click at [853, 710] on span "SUBMIT" at bounding box center [840, 711] width 47 height 23
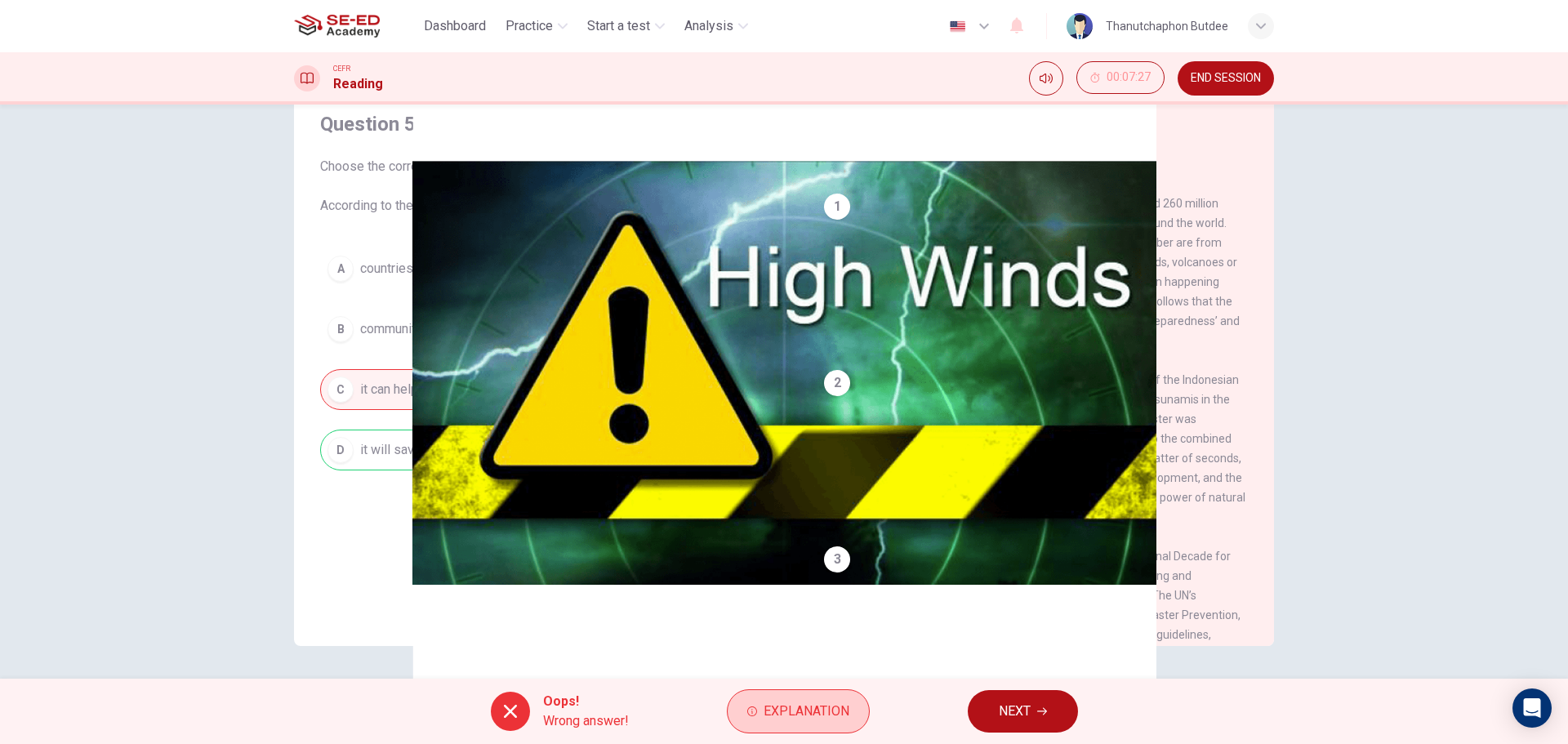
click at [805, 714] on span "Explanation" at bounding box center [806, 711] width 86 height 23
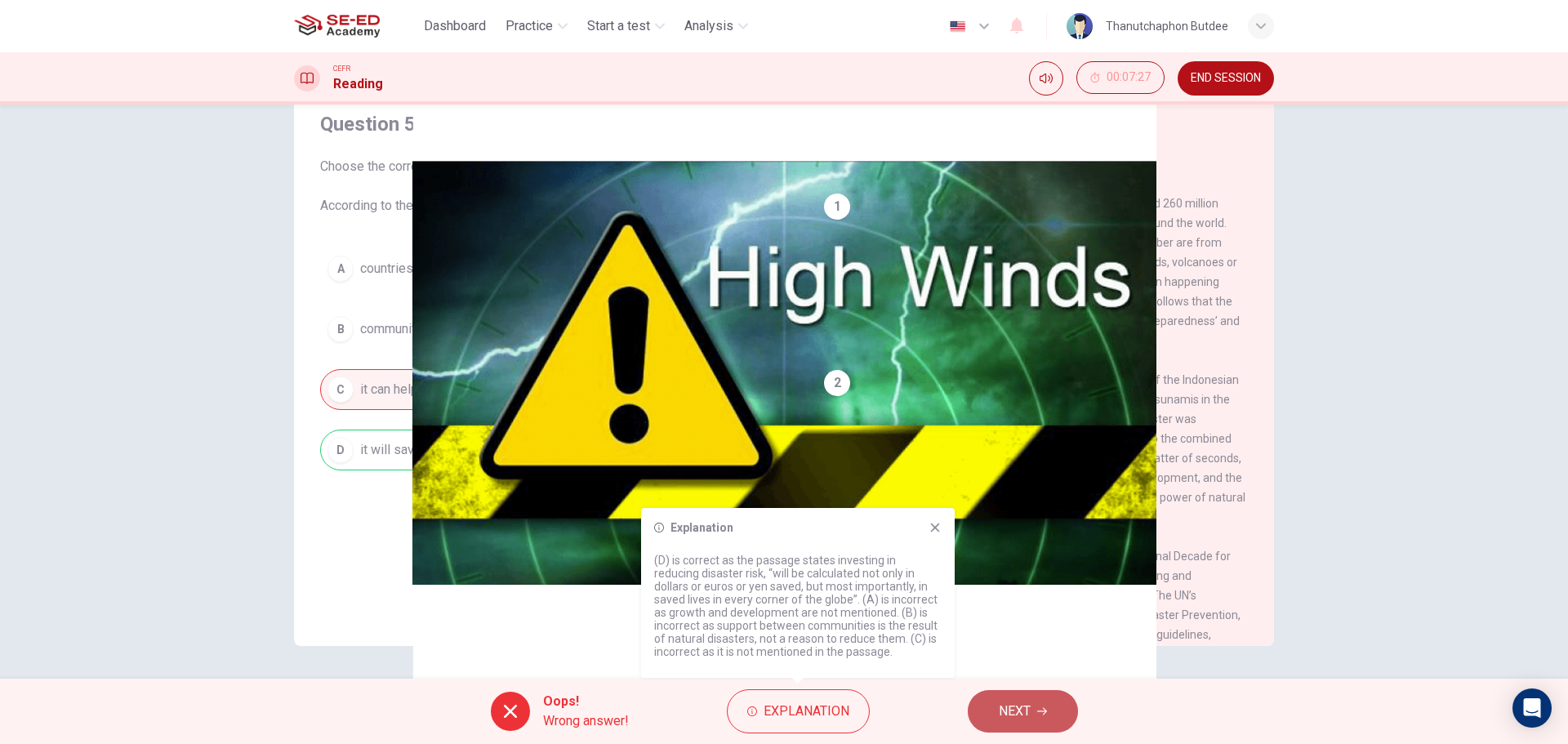
click at [1065, 717] on button "NEXT" at bounding box center [1023, 711] width 110 height 42
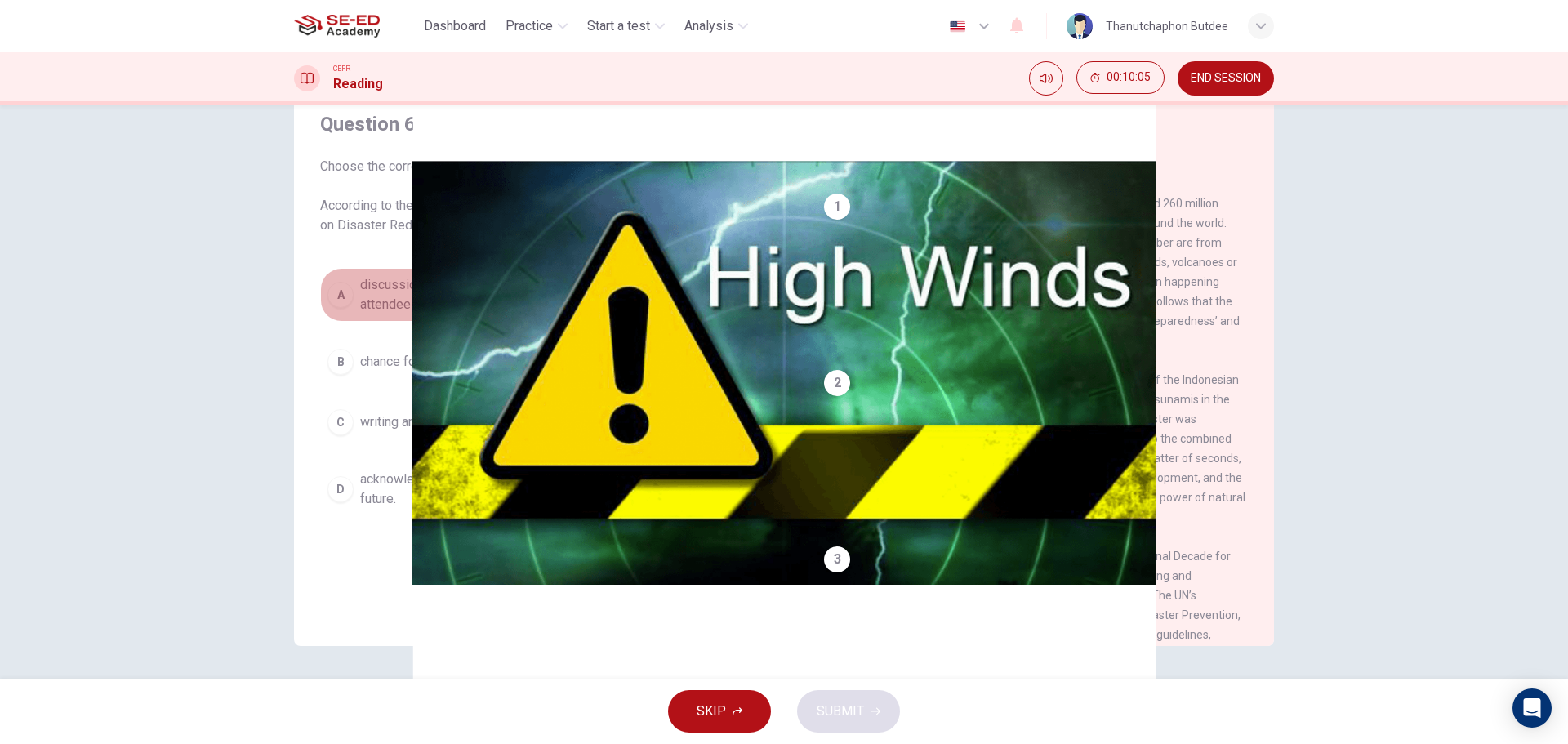
click at [538, 293] on span "discussion and debate amongst the international community attendees." at bounding box center [561, 295] width 403 height 40
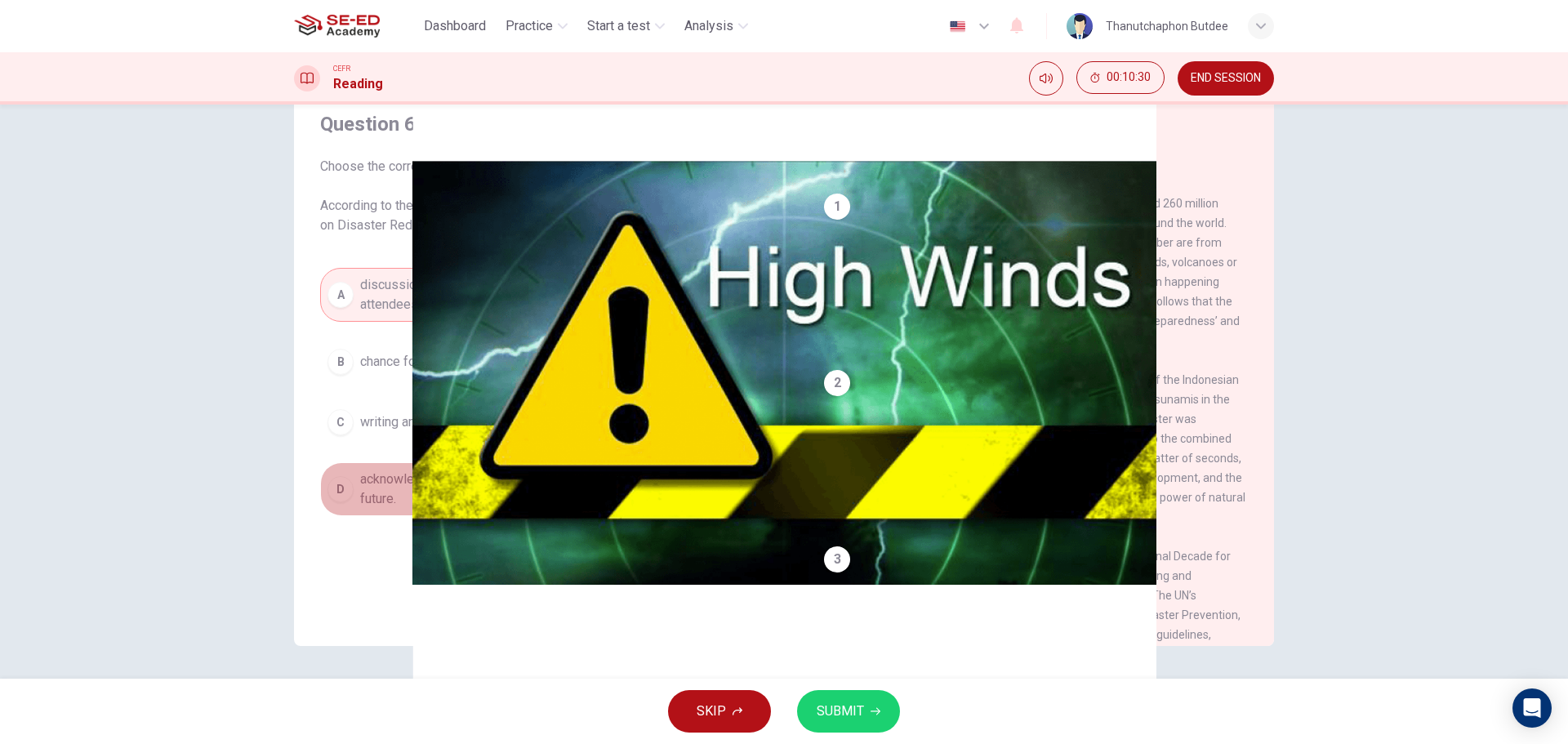
click at [616, 490] on span "acknowledgement that disaster risk reduction is an investment in the future." at bounding box center [561, 489] width 403 height 40
click at [874, 705] on button "SUBMIT" at bounding box center [848, 711] width 103 height 42
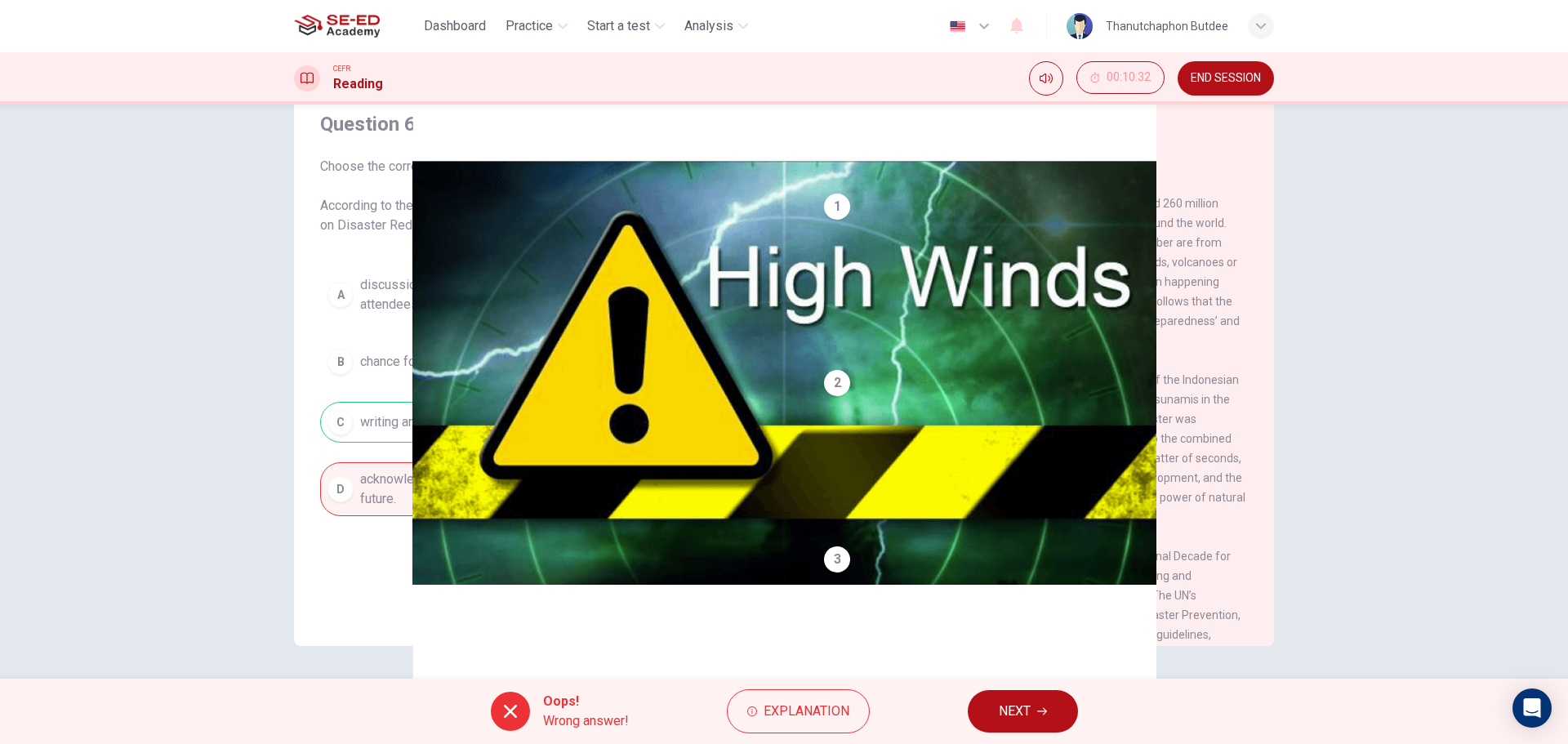
click at [1049, 728] on button "NEXT" at bounding box center [1023, 711] width 110 height 42
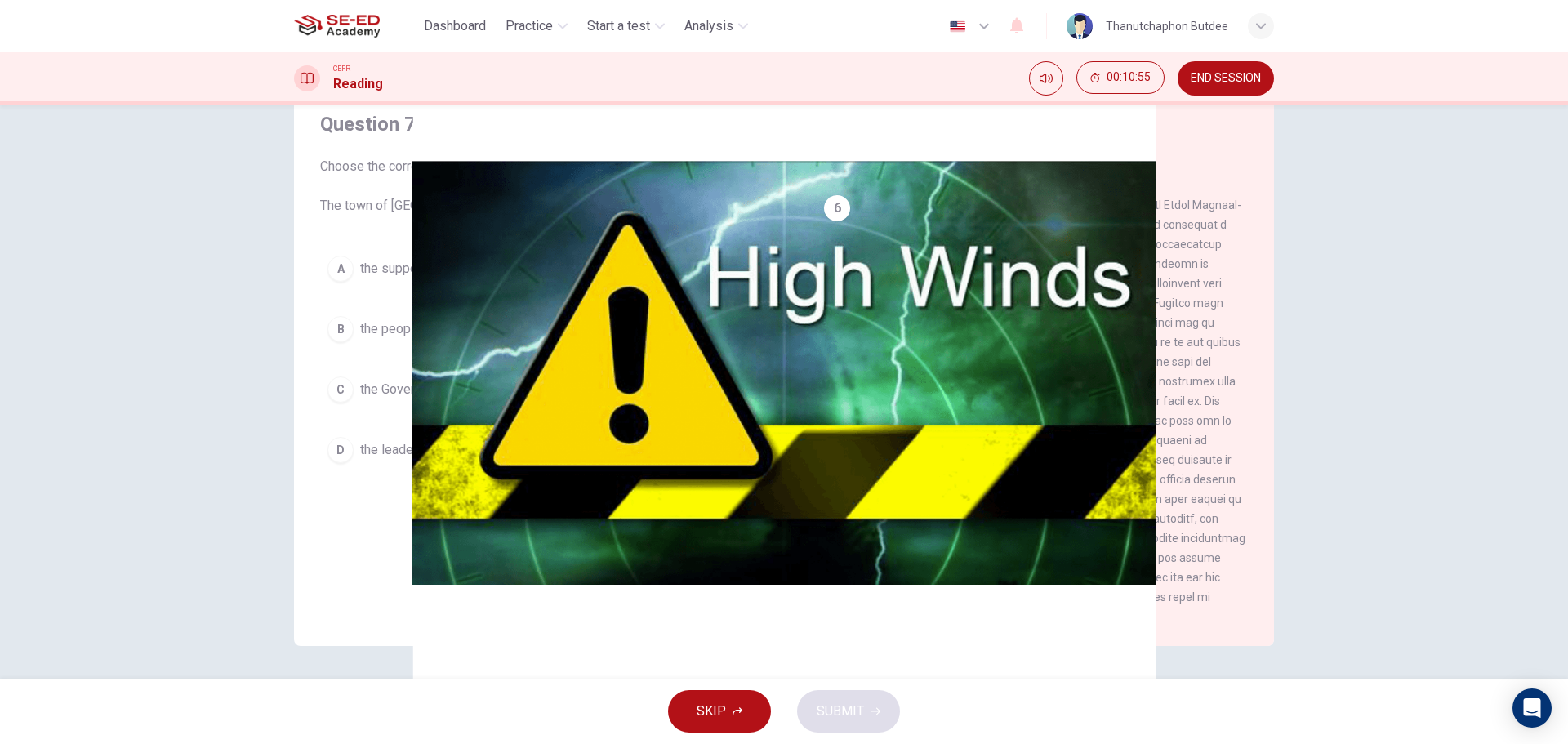
scroll to position [1416, 0]
drag, startPoint x: 854, startPoint y: 184, endPoint x: 1129, endPoint y: 369, distance: 331.4
click at [1129, 369] on span at bounding box center [1034, 411] width 422 height 425
drag, startPoint x: 1126, startPoint y: 382, endPoint x: 1122, endPoint y: 396, distance: 14.6
click at [1124, 385] on span at bounding box center [1034, 411] width 422 height 425
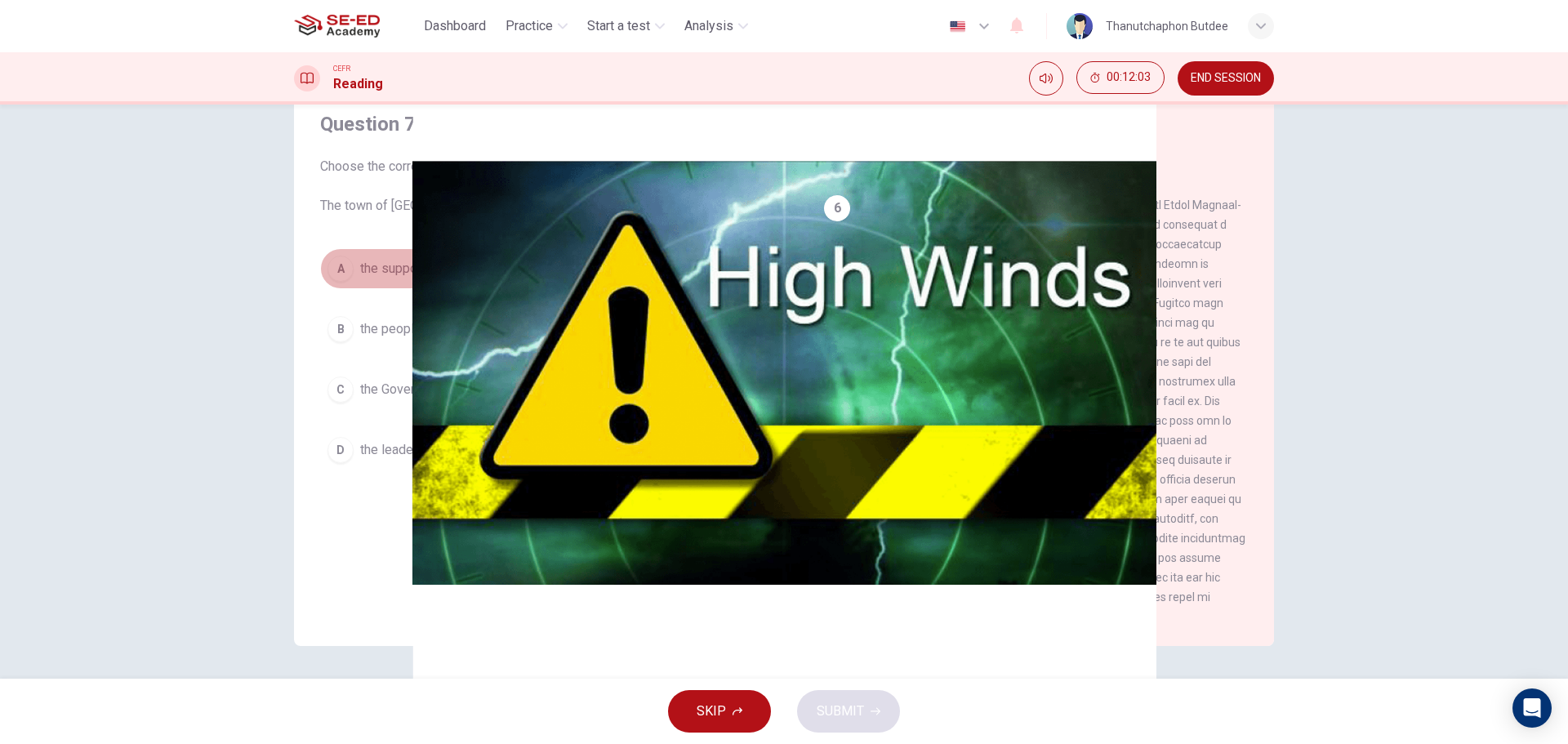
click at [524, 274] on span "the support of the United Nations." at bounding box center [456, 268] width 192 height 19
click at [850, 727] on button "SUBMIT" at bounding box center [848, 711] width 103 height 42
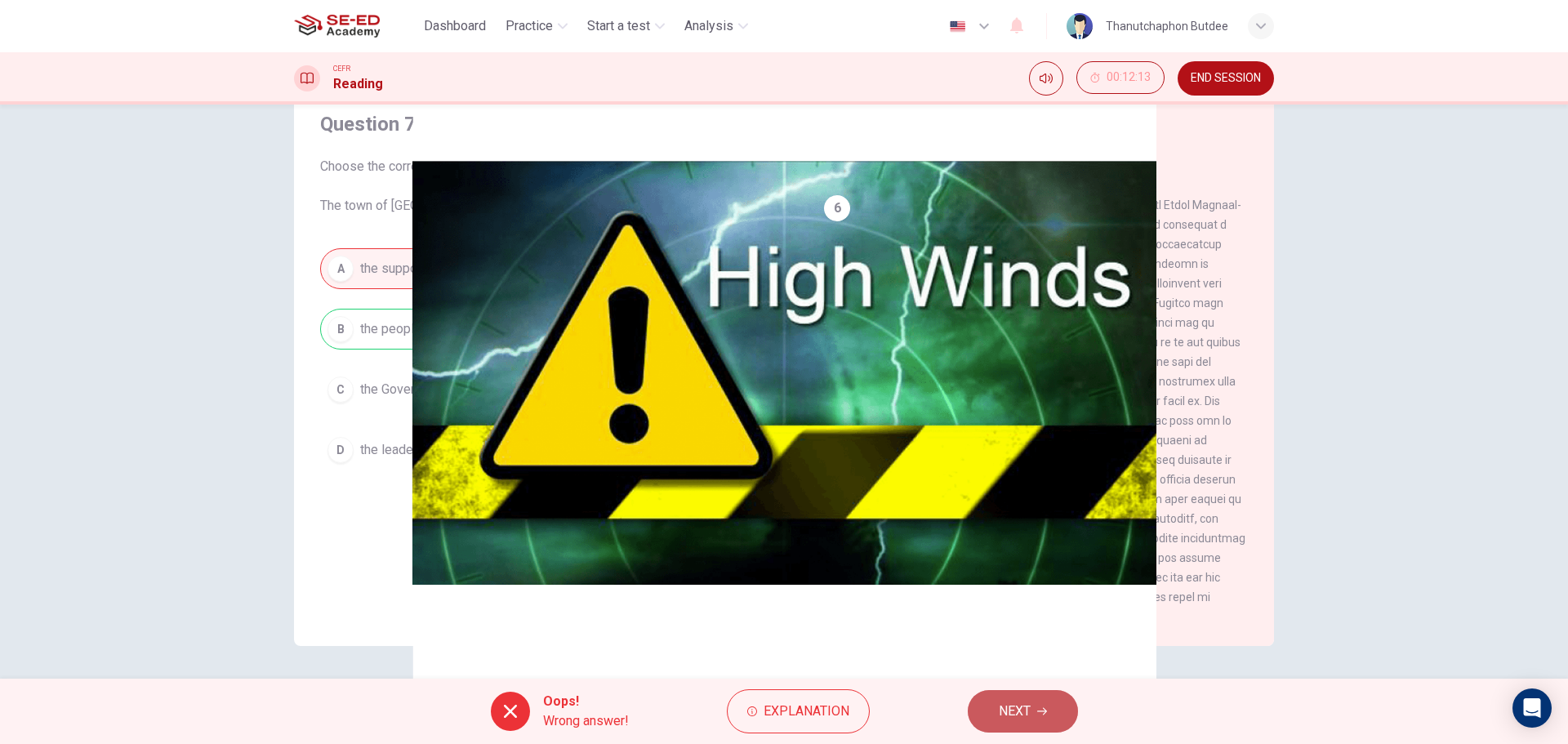
click at [1007, 712] on span "NEXT" at bounding box center [1015, 711] width 32 height 23
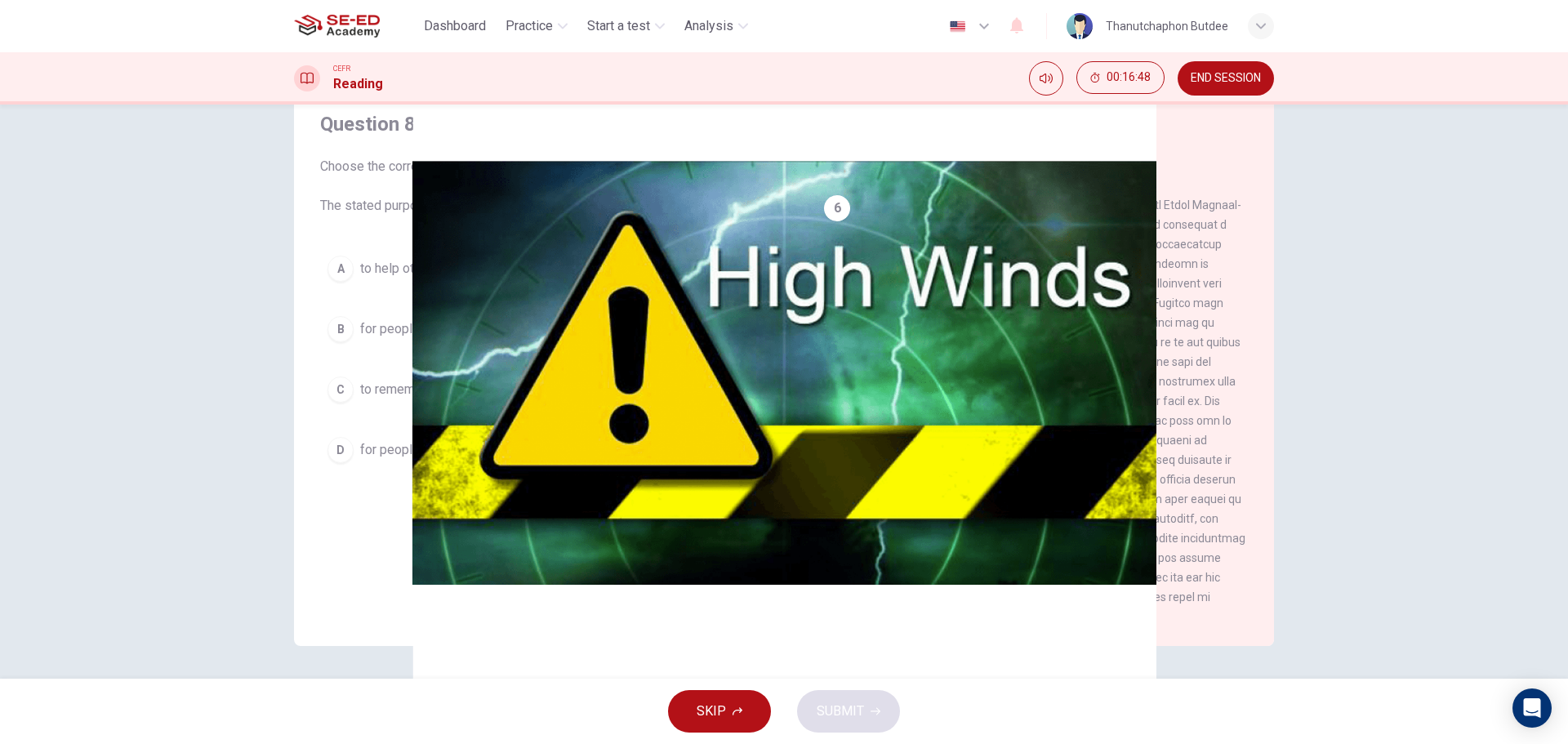
click at [501, 260] on span "to help others be better prepared for any future natural disasters." at bounding box center [545, 268] width 370 height 19
click at [851, 727] on button "SUBMIT" at bounding box center [848, 711] width 103 height 42
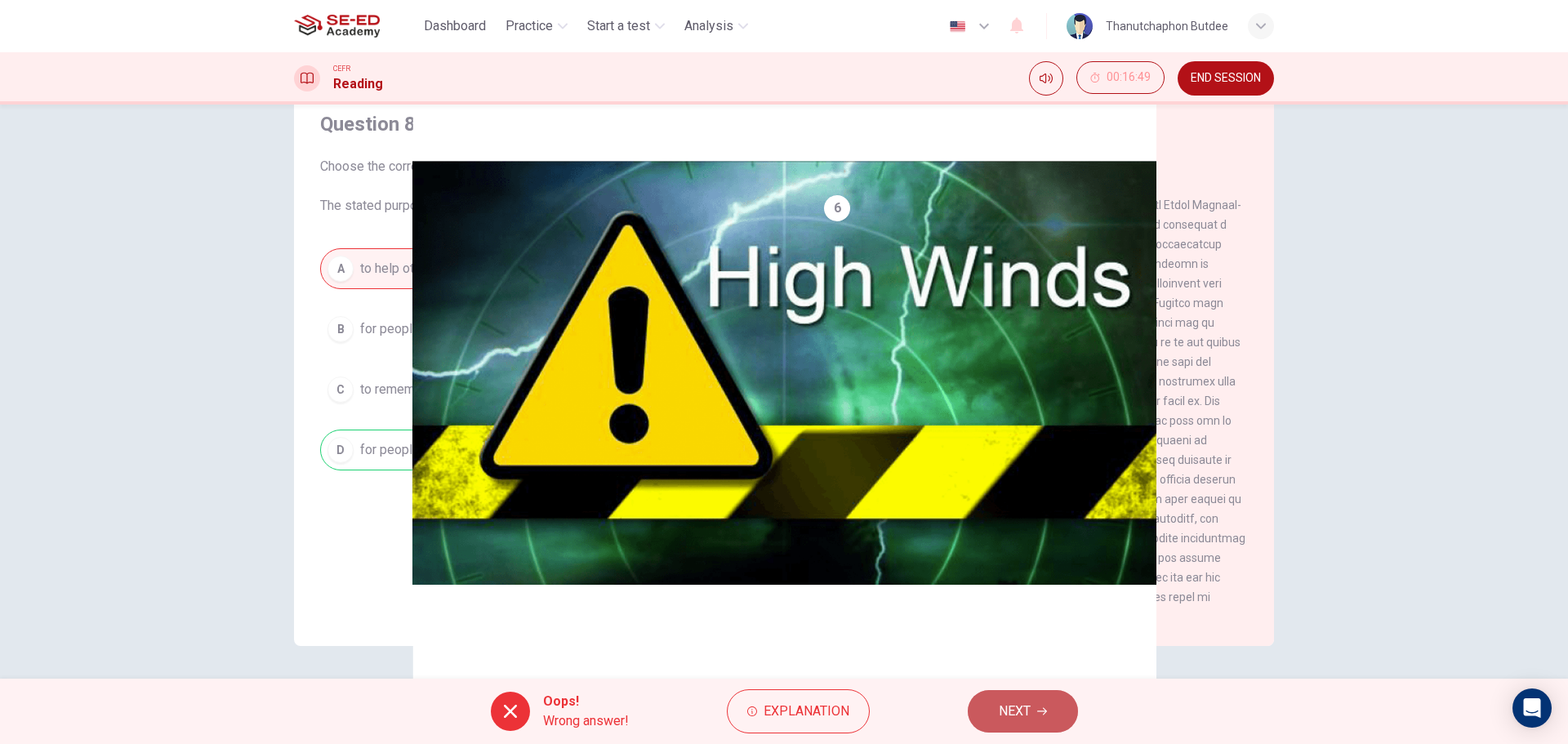
click at [1039, 725] on button "NEXT" at bounding box center [1023, 711] width 110 height 42
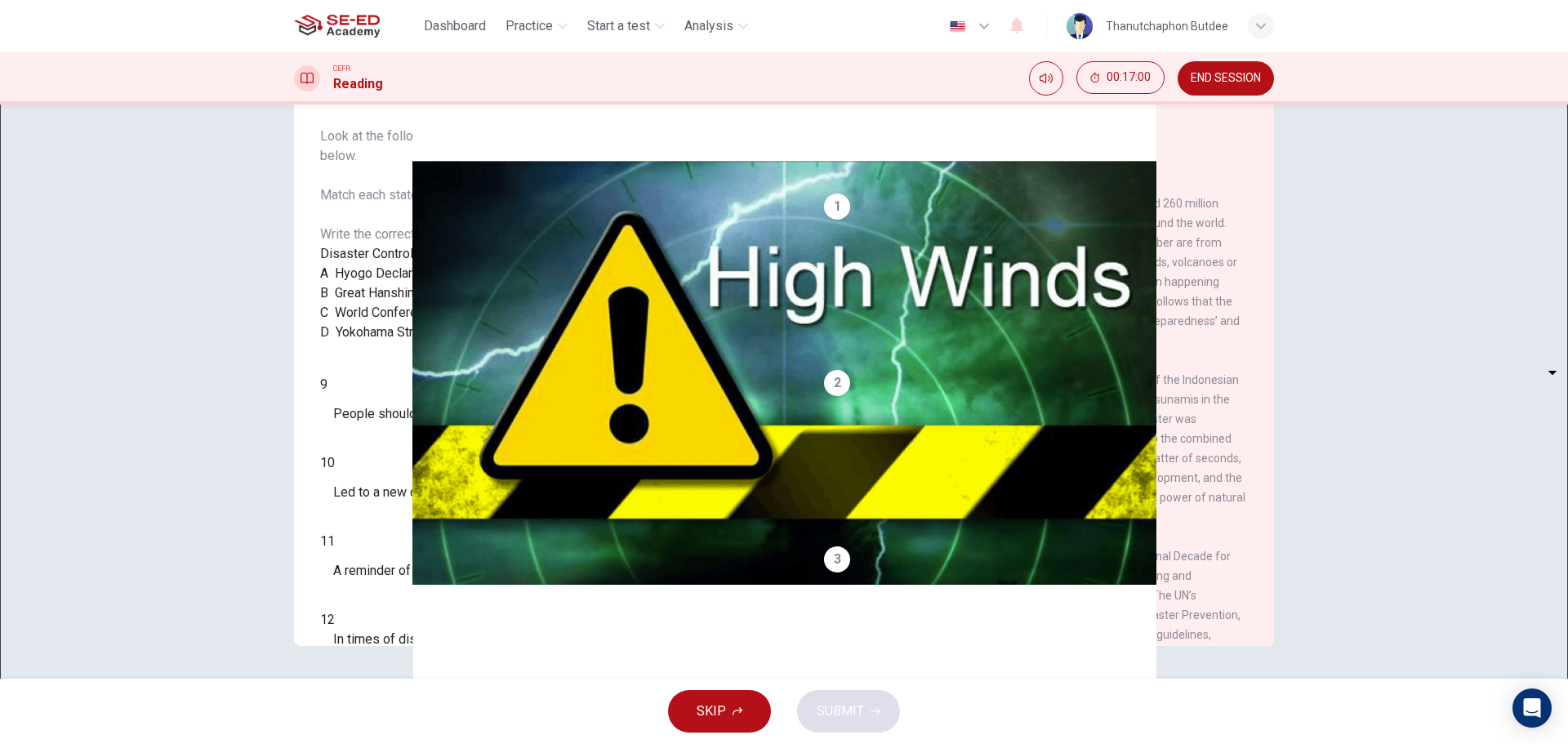
scroll to position [112, 0]
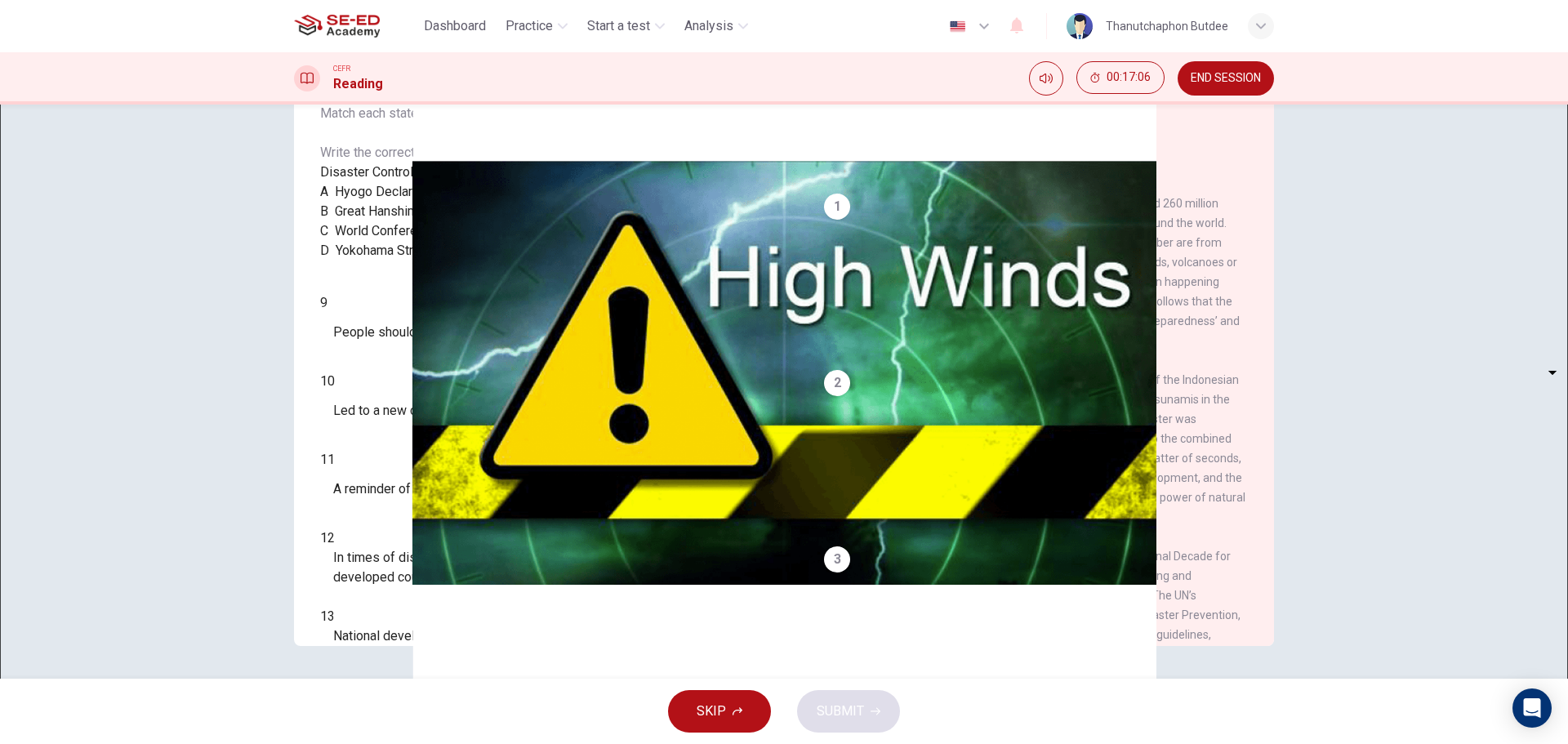
click at [427, 425] on body "This site uses cookies, as explained in our Privacy Policy . If you agree to th…" at bounding box center [784, 372] width 1568 height 744
click at [408, 743] on li "A" at bounding box center [784, 753] width 1568 height 19
type input "A"
click at [431, 566] on body "This site uses cookies, as explained in our Privacy Policy . If you agree to th…" at bounding box center [784, 372] width 1568 height 744
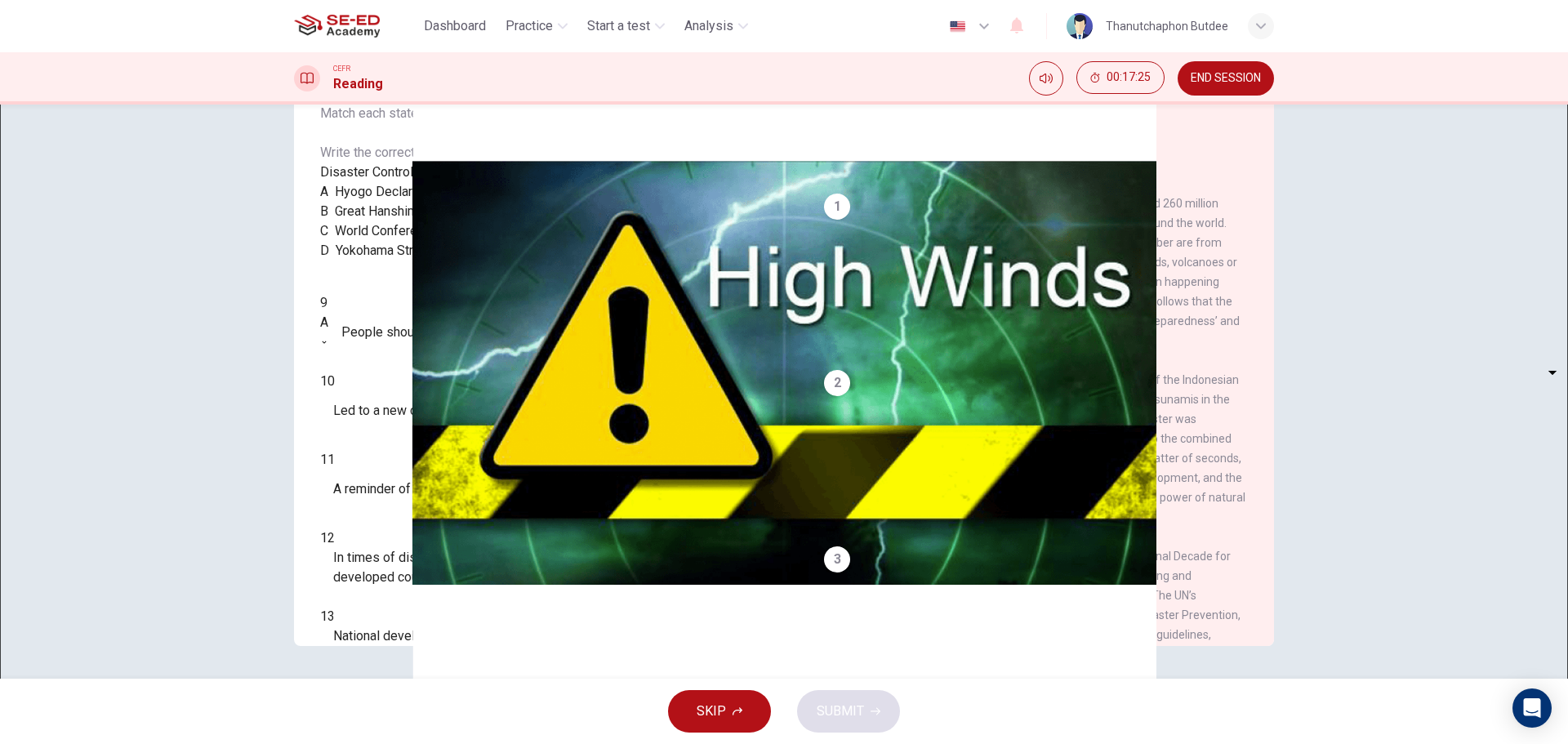
type input "B"
click at [428, 600] on body "This site uses cookies, as explained in our Privacy Policy . If you agree to th…" at bounding box center [784, 372] width 1568 height 744
type input "B"
click at [428, 515] on body "This site uses cookies, as explained in our Privacy Policy . If you agree to th…" at bounding box center [784, 372] width 1568 height 744
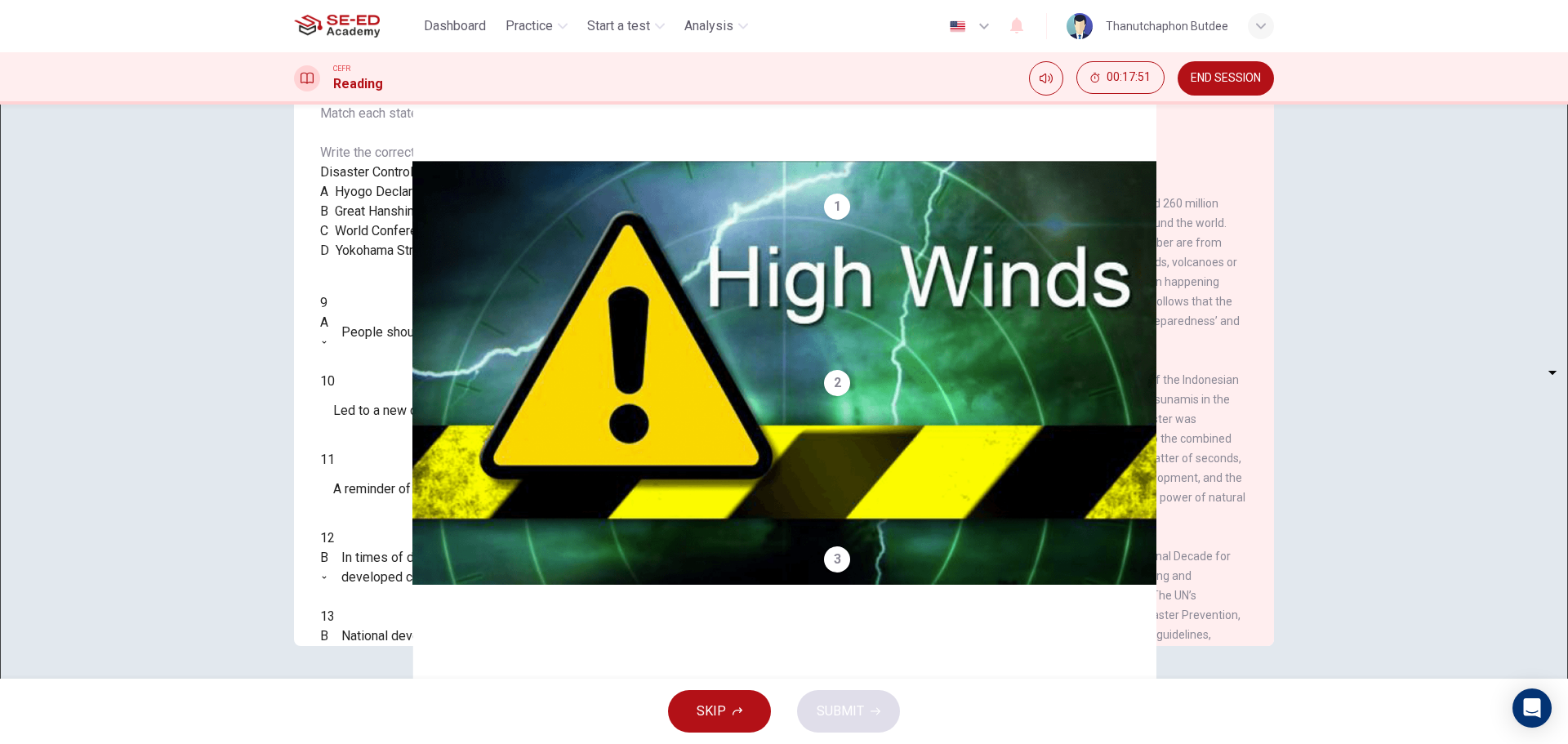
type input "C"
click at [405, 459] on body "This site uses cookies, as explained in our Privacy Policy . If you agree to th…" at bounding box center [784, 372] width 1568 height 744
type input "D"
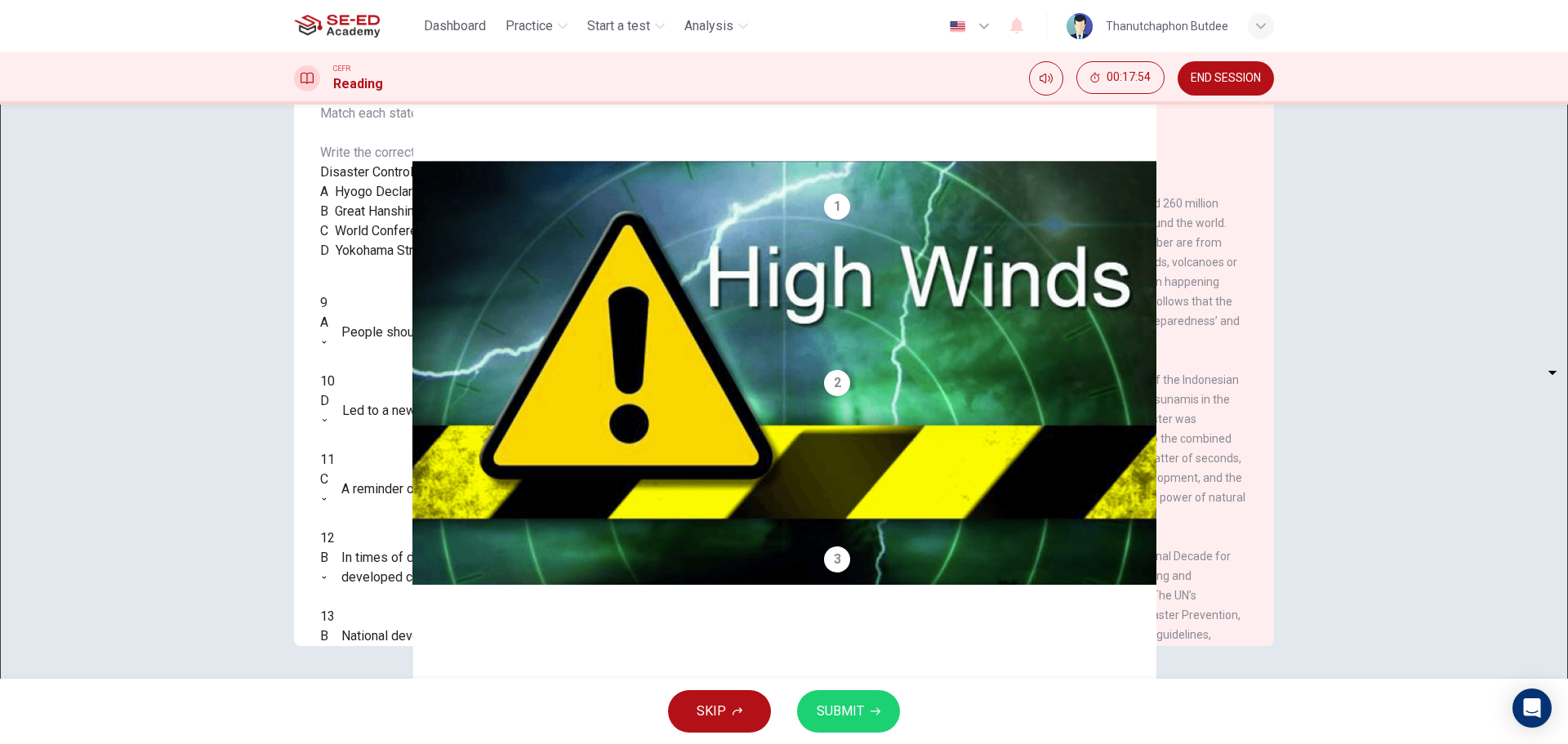
click at [844, 732] on div "SKIP SUBMIT" at bounding box center [784, 711] width 1568 height 66
click at [842, 725] on button "SUBMIT" at bounding box center [848, 711] width 103 height 42
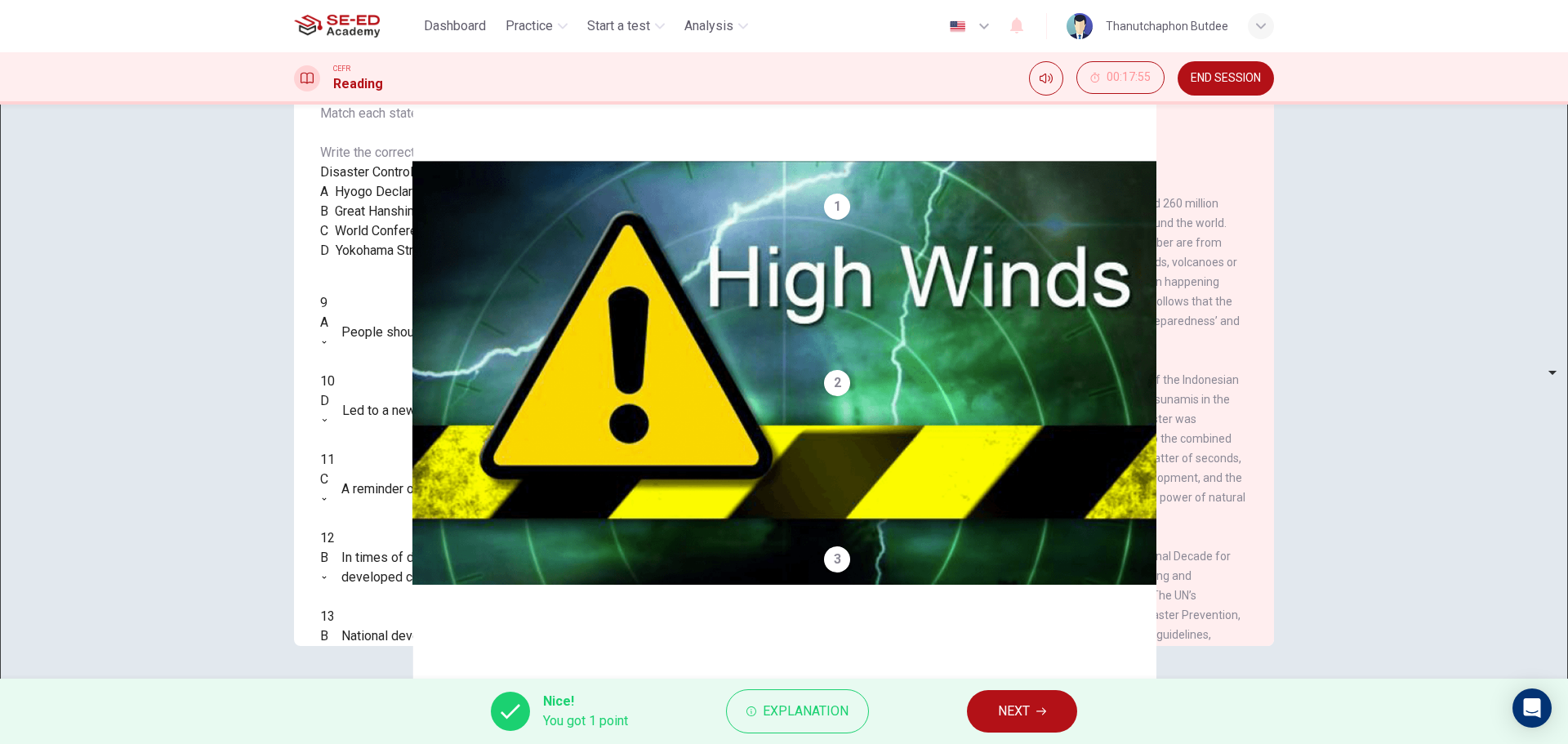
click at [1022, 712] on span "NEXT" at bounding box center [1014, 711] width 32 height 23
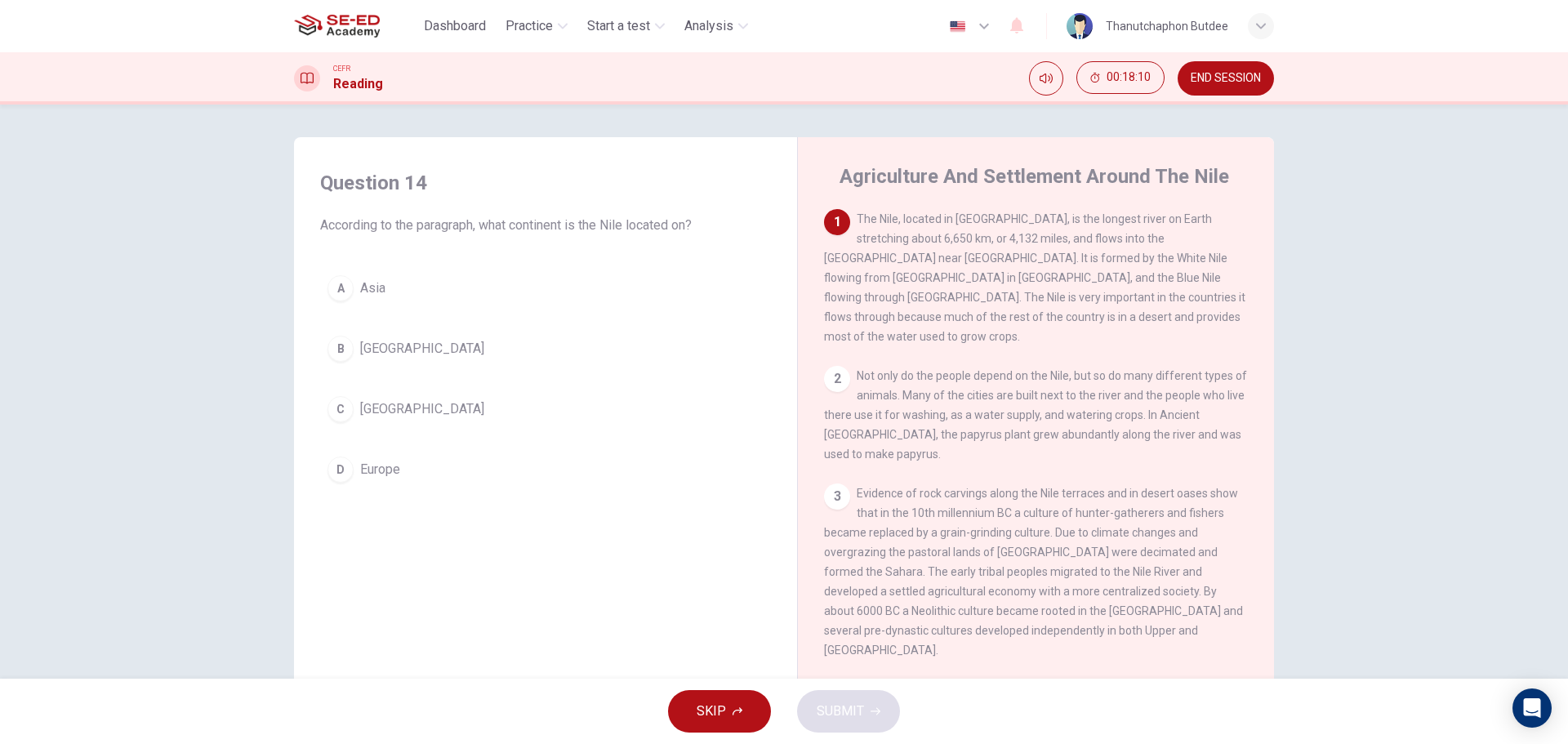
click at [394, 424] on button "C Africa" at bounding box center [545, 409] width 451 height 41
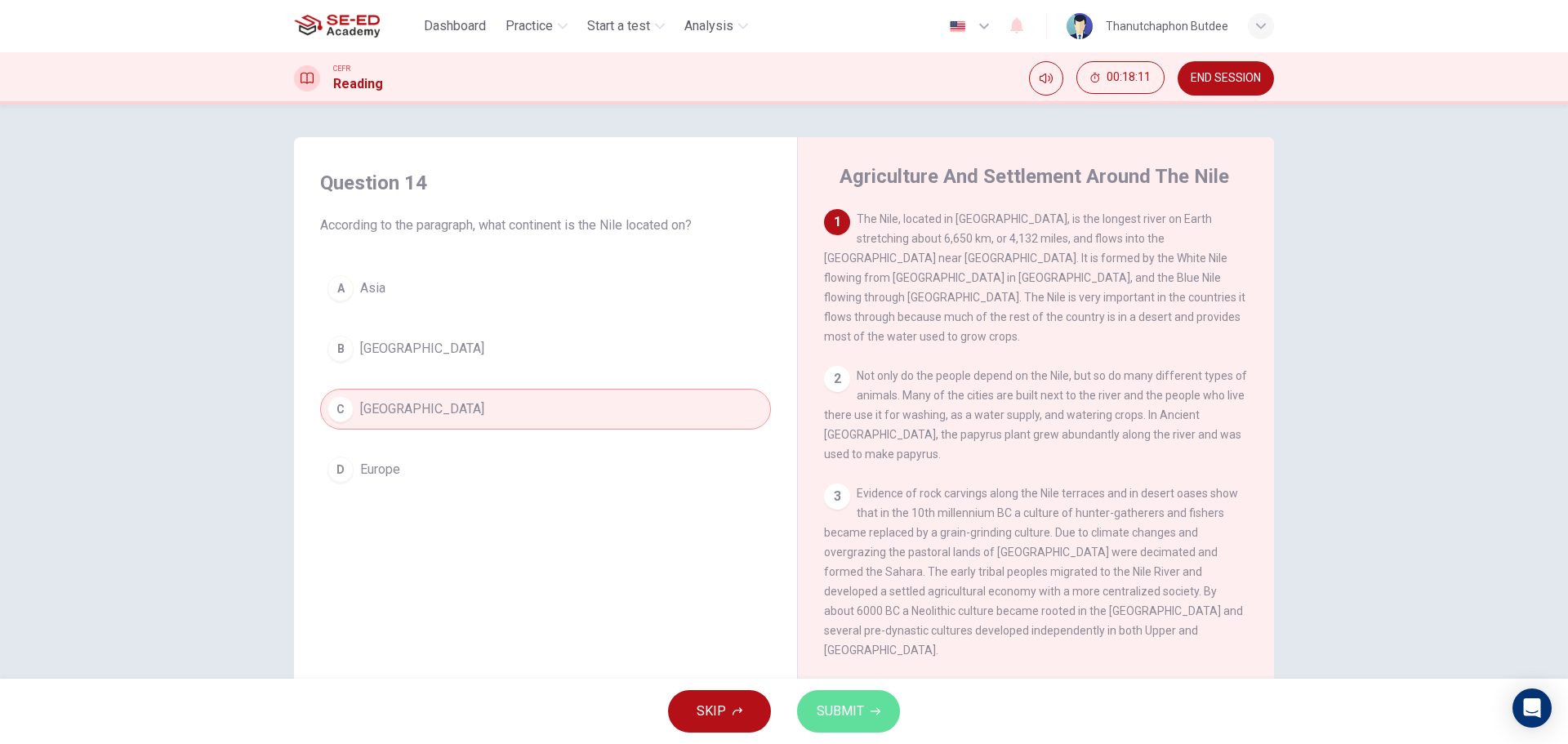
click at [833, 718] on span "SUBMIT" at bounding box center [840, 711] width 47 height 23
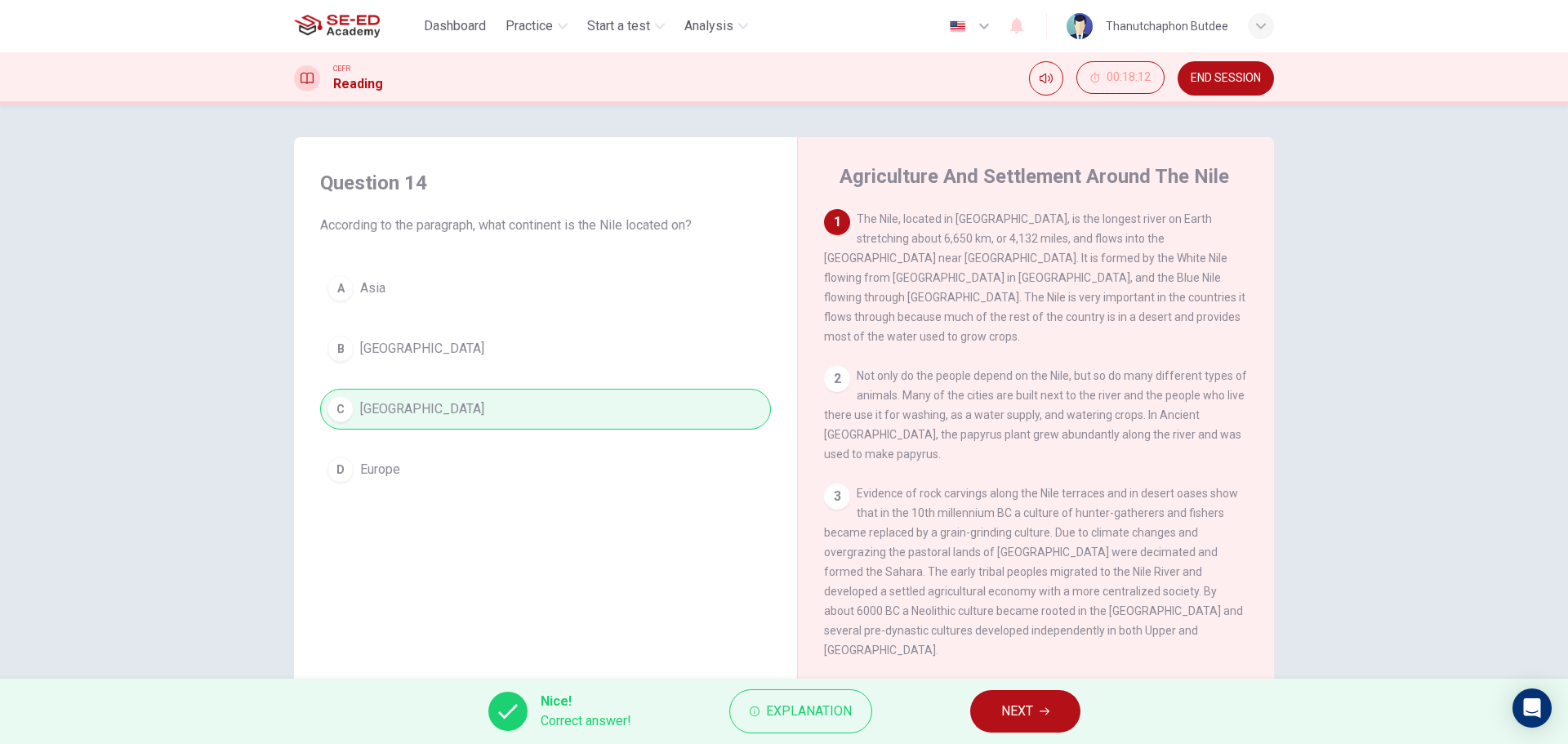
click at [1027, 725] on button "NEXT" at bounding box center [1025, 711] width 110 height 42
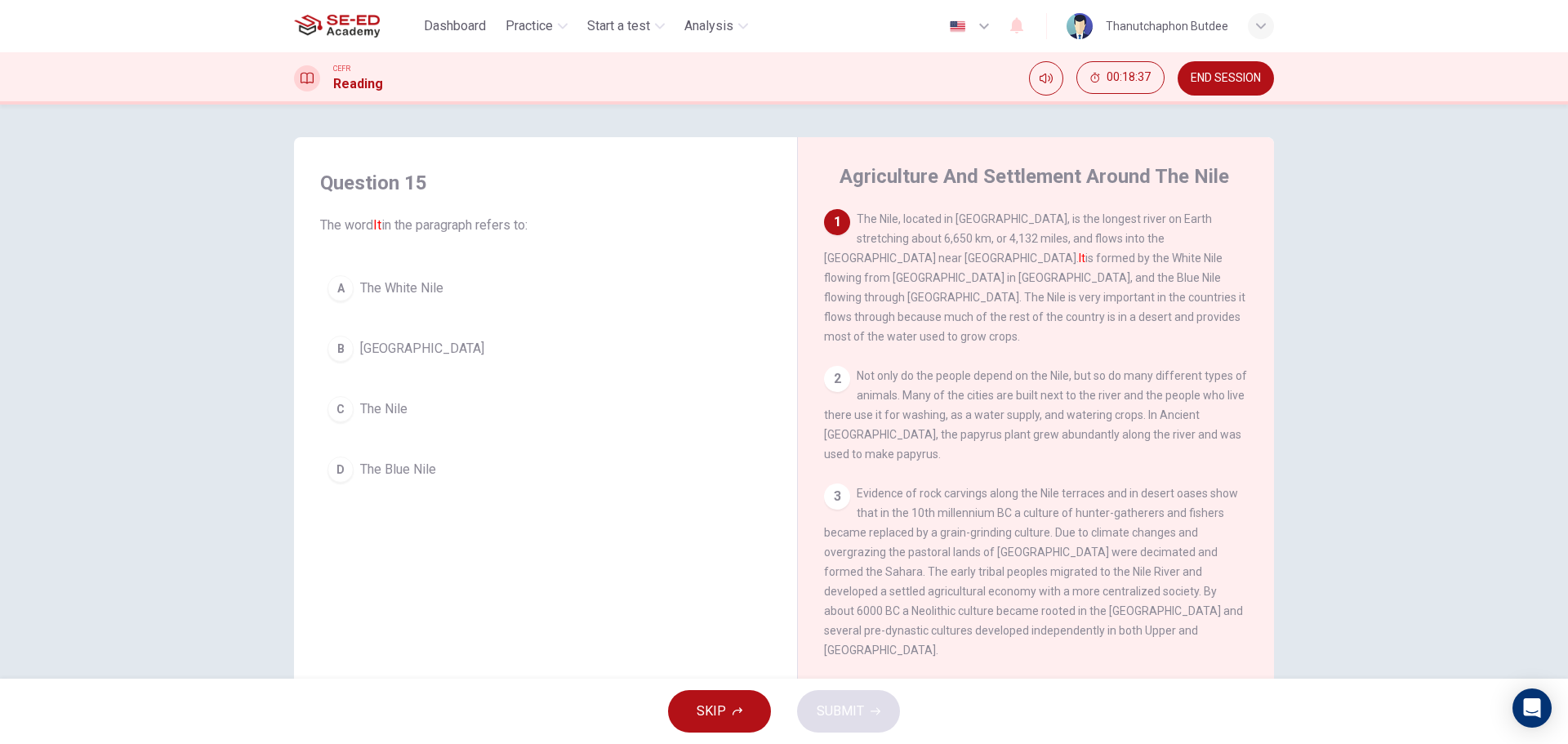
click at [383, 412] on span "The Nile" at bounding box center [384, 409] width 47 height 19
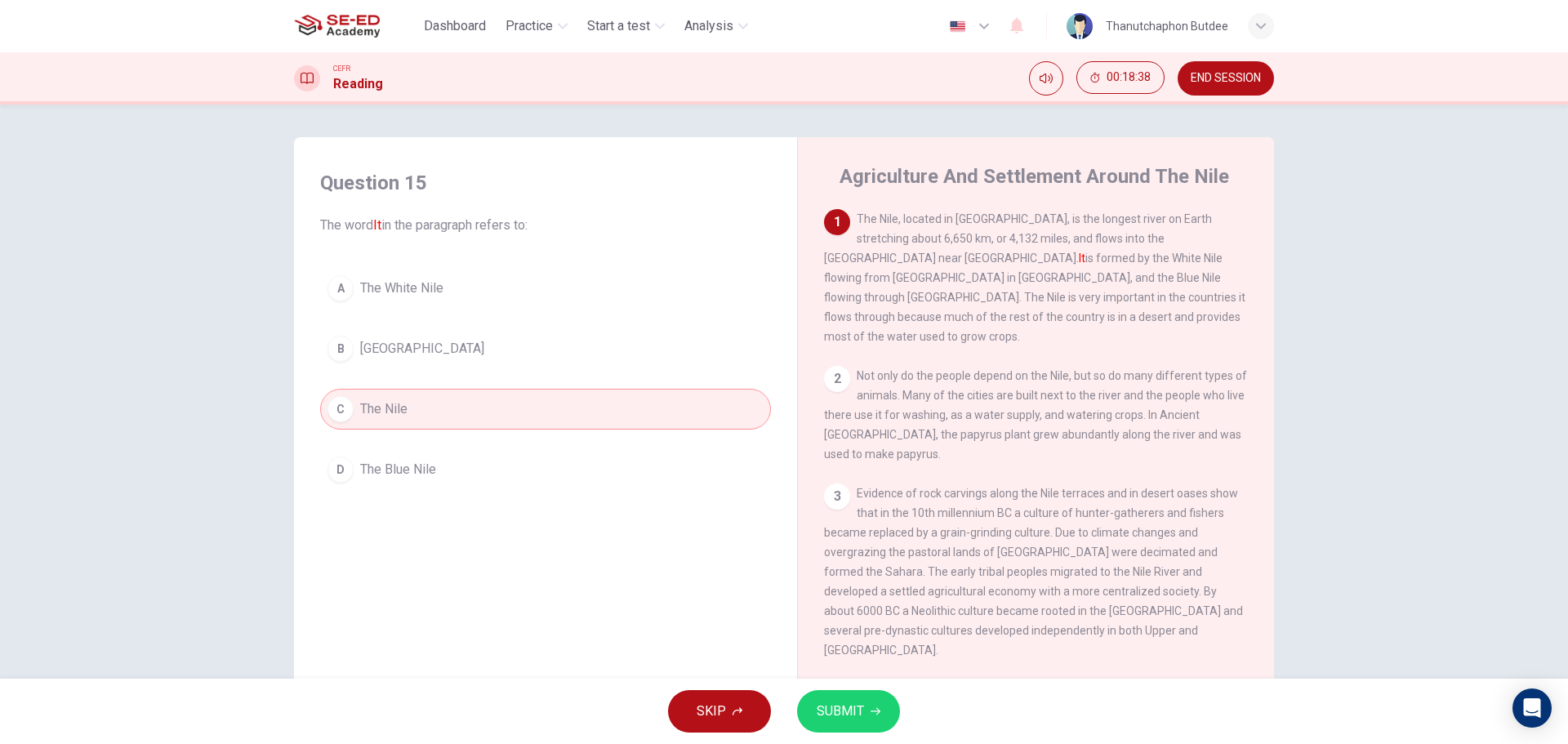
click at [858, 711] on span "SUBMIT" at bounding box center [840, 711] width 47 height 23
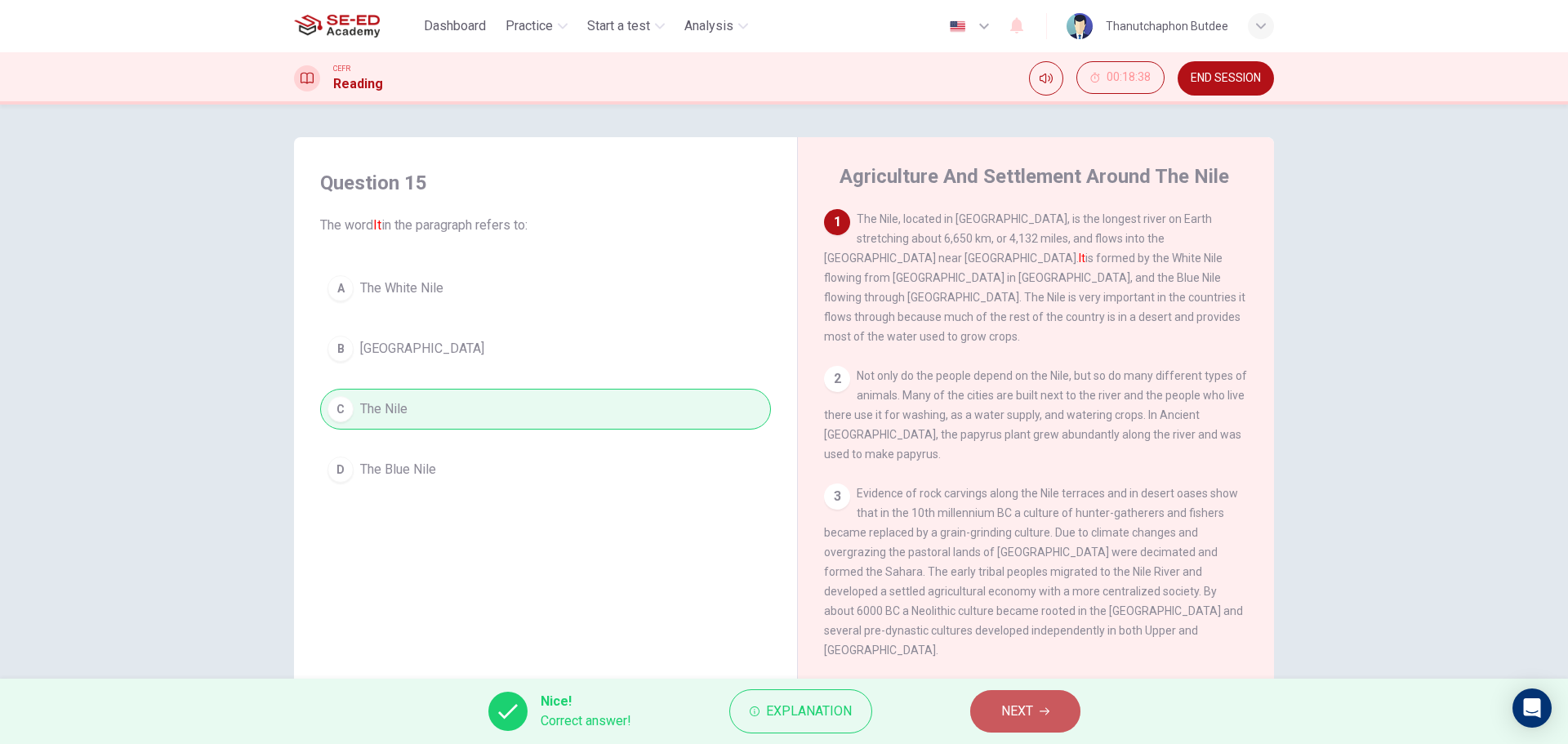
click at [1047, 718] on button "NEXT" at bounding box center [1025, 711] width 110 height 42
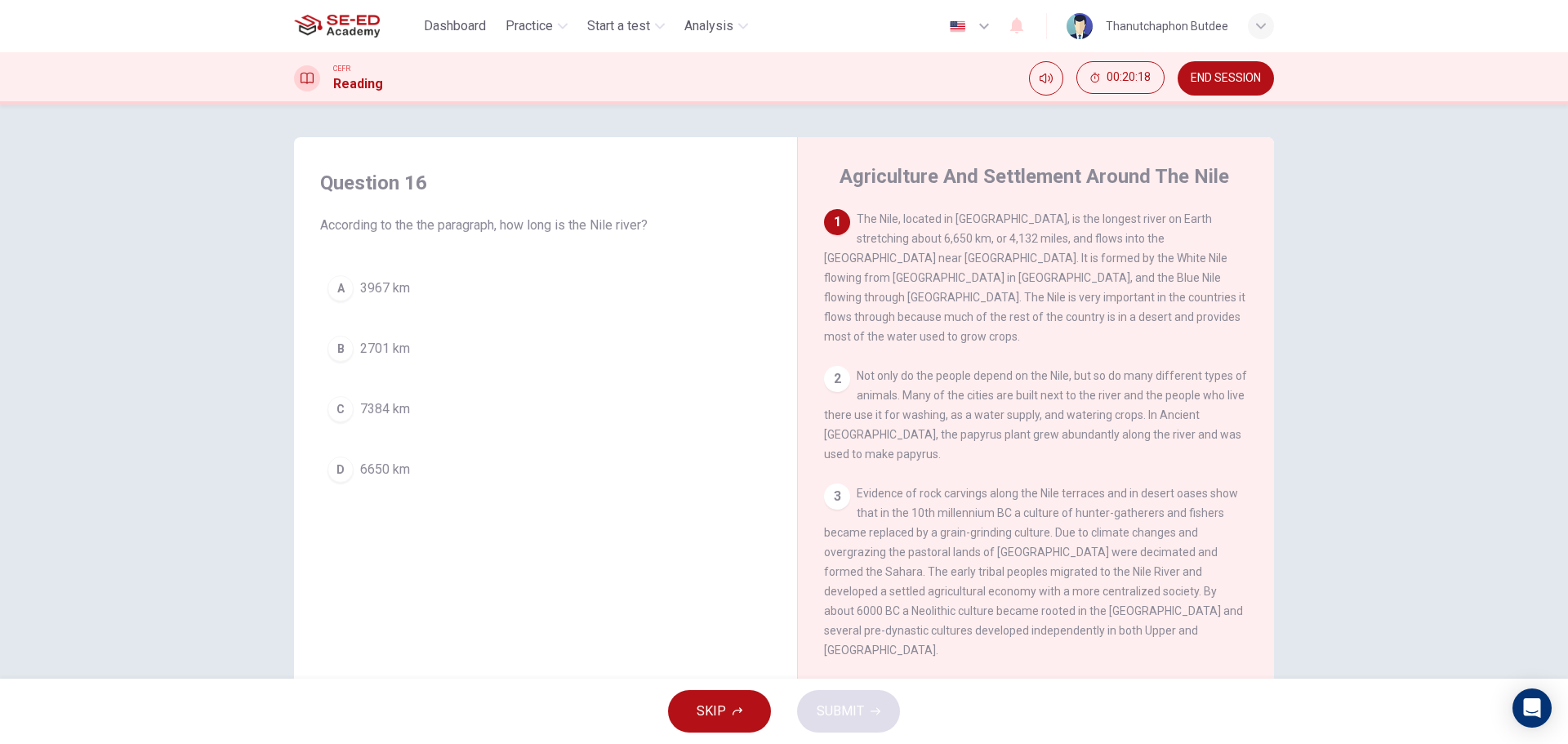
click at [394, 470] on span "6650 km" at bounding box center [385, 469] width 50 height 19
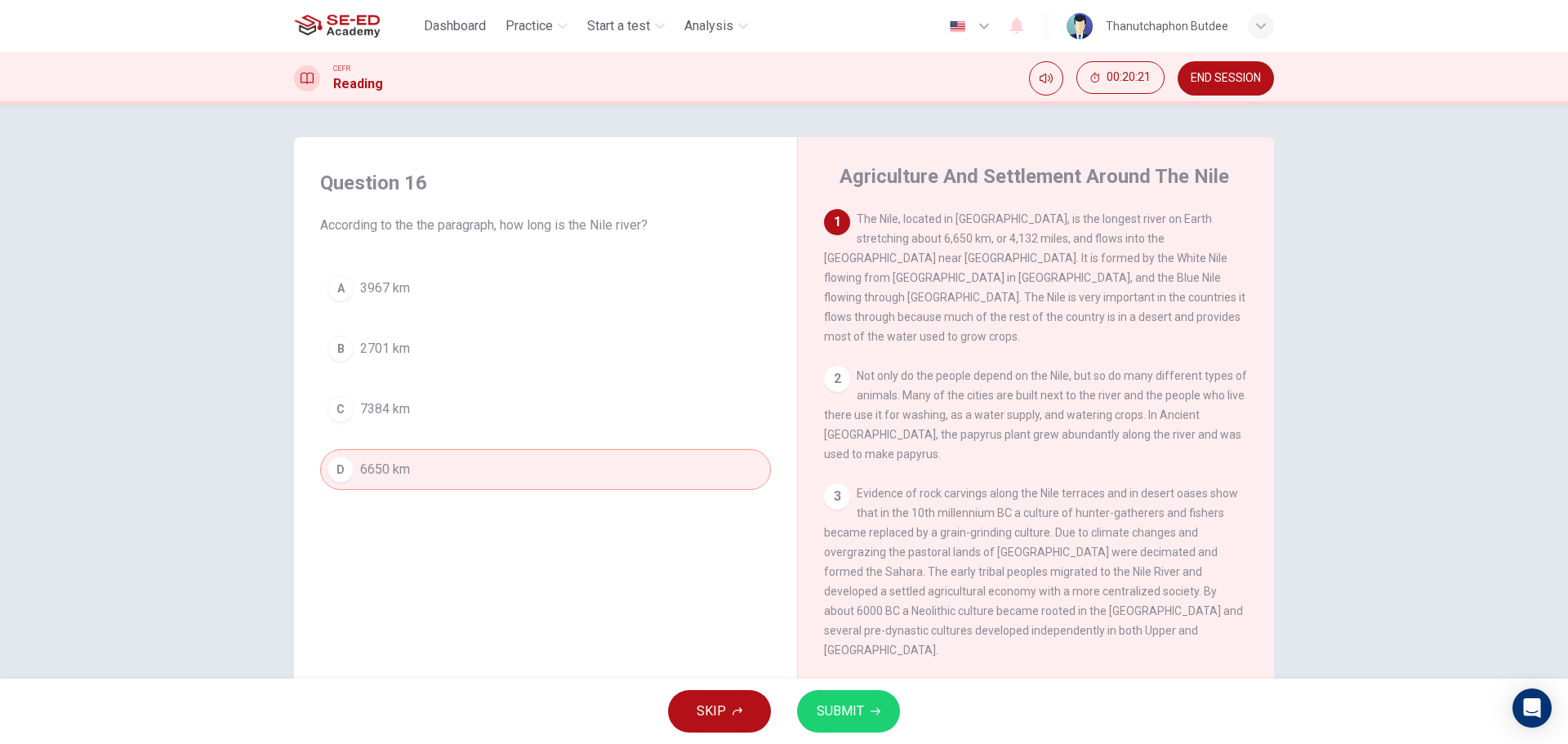
click at [827, 719] on span "SUBMIT" at bounding box center [840, 711] width 47 height 23
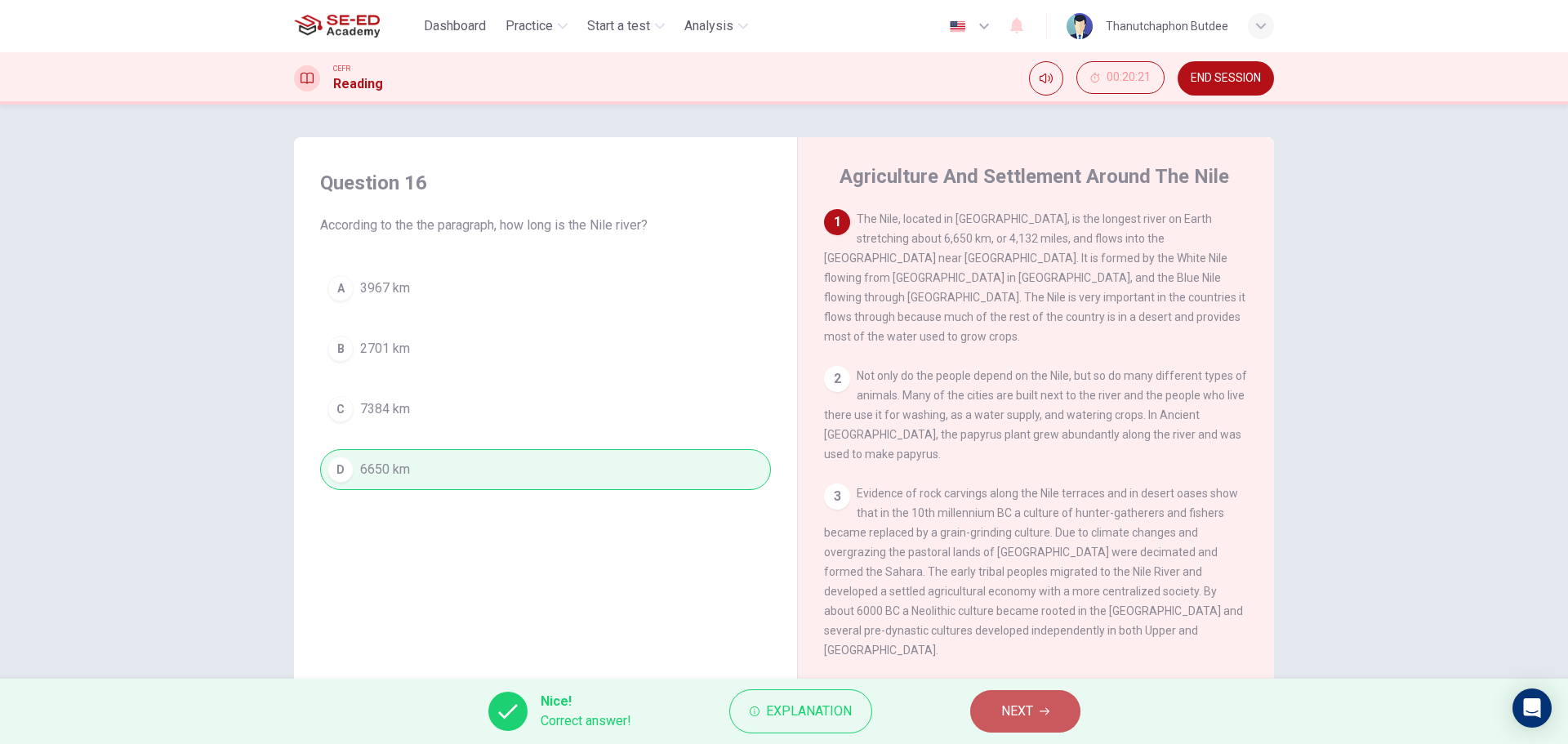
click at [1028, 726] on button "NEXT" at bounding box center [1025, 711] width 110 height 42
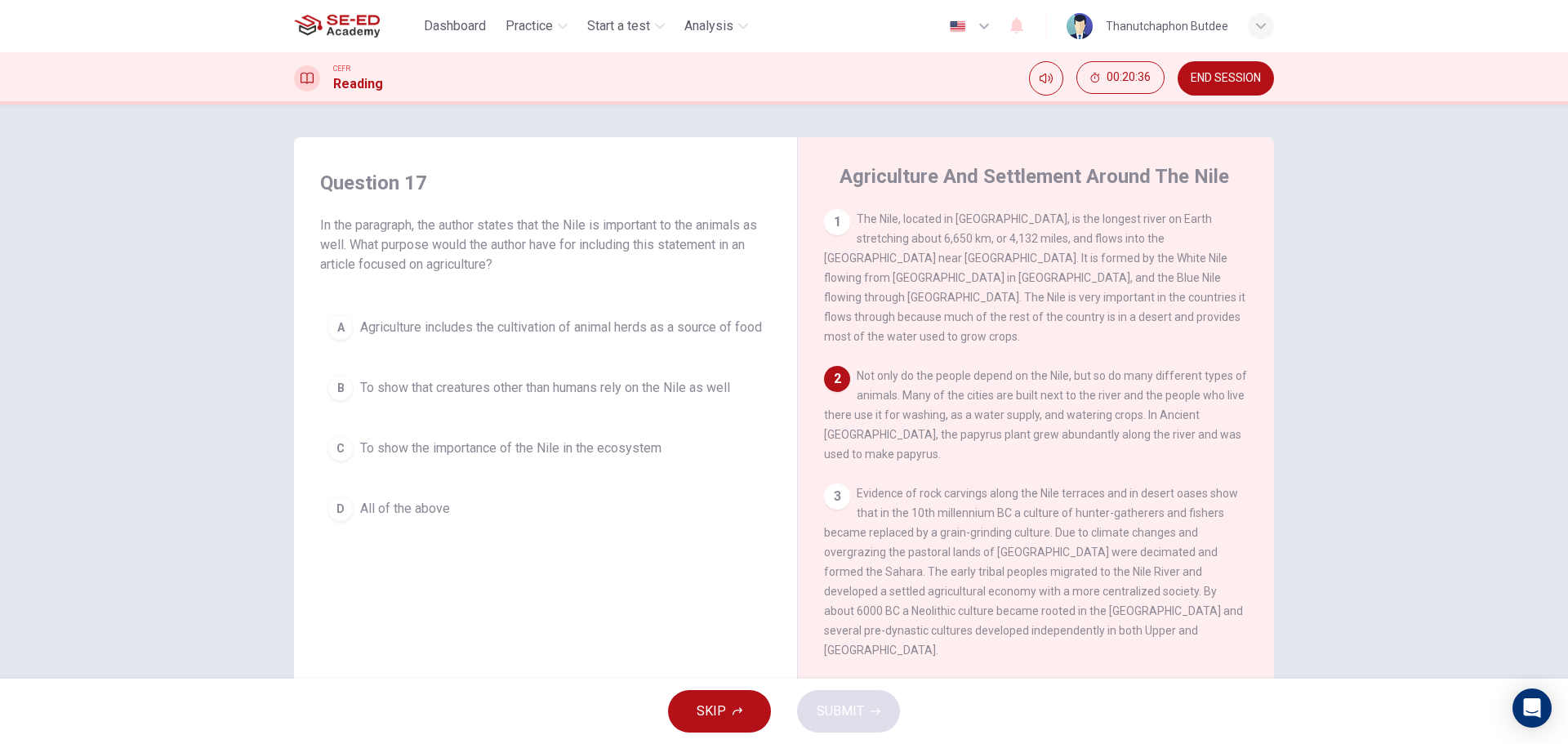
scroll to position [82, 0]
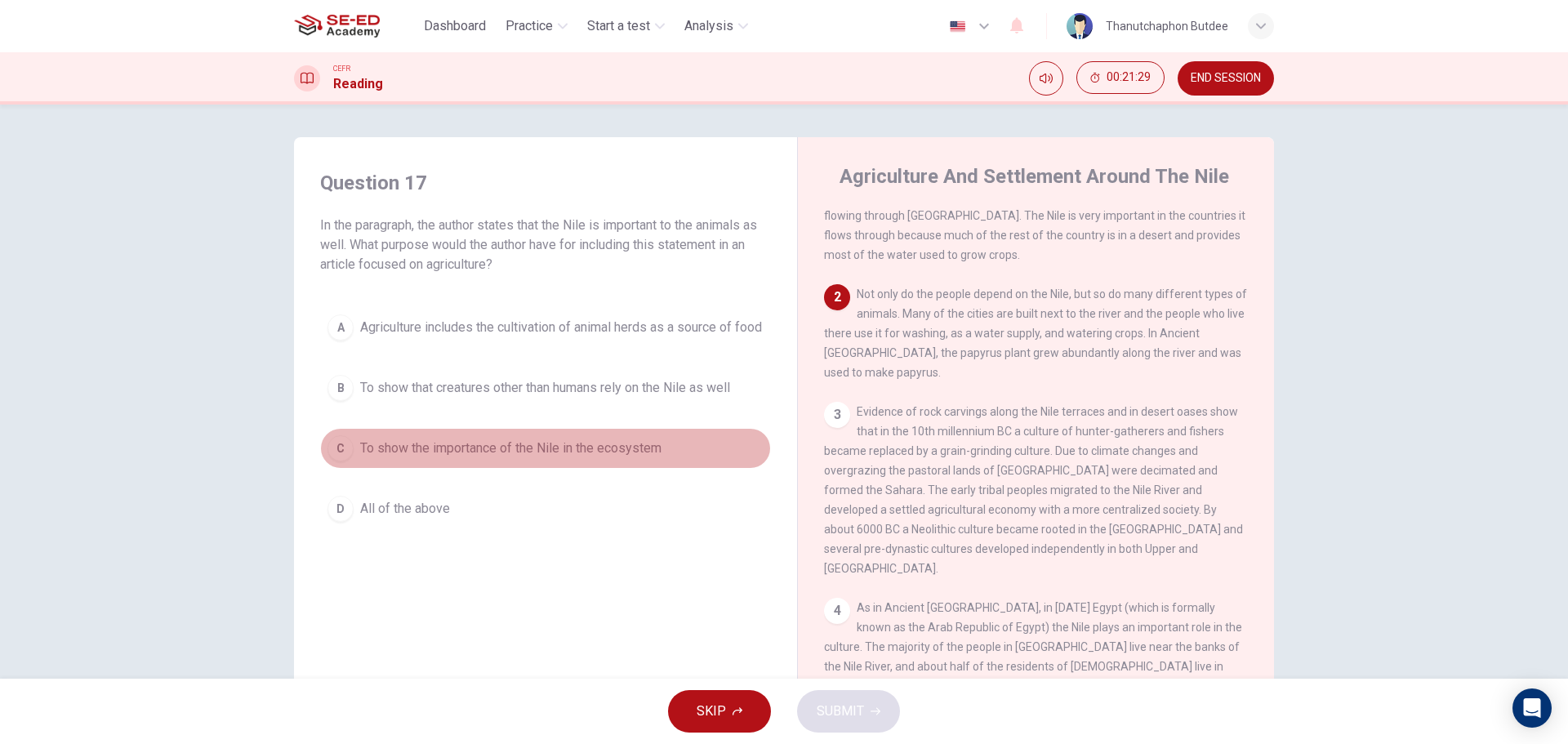
click at [580, 456] on span "To show the importance of the Nile in the ecosystem" at bounding box center [511, 448] width 301 height 19
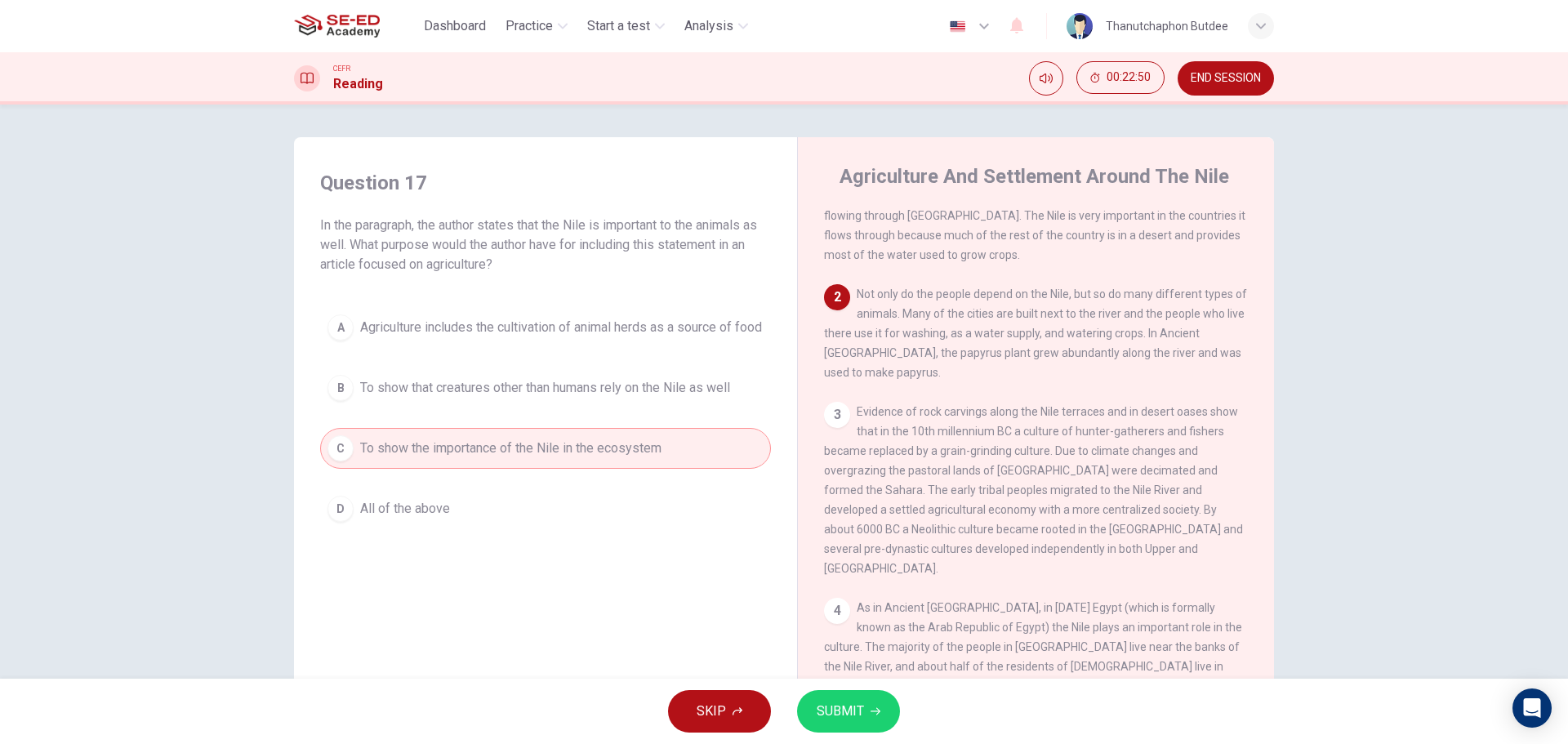
click at [513, 398] on span "To show that creatures other than humans rely on the Nile as well" at bounding box center [545, 387] width 370 height 19
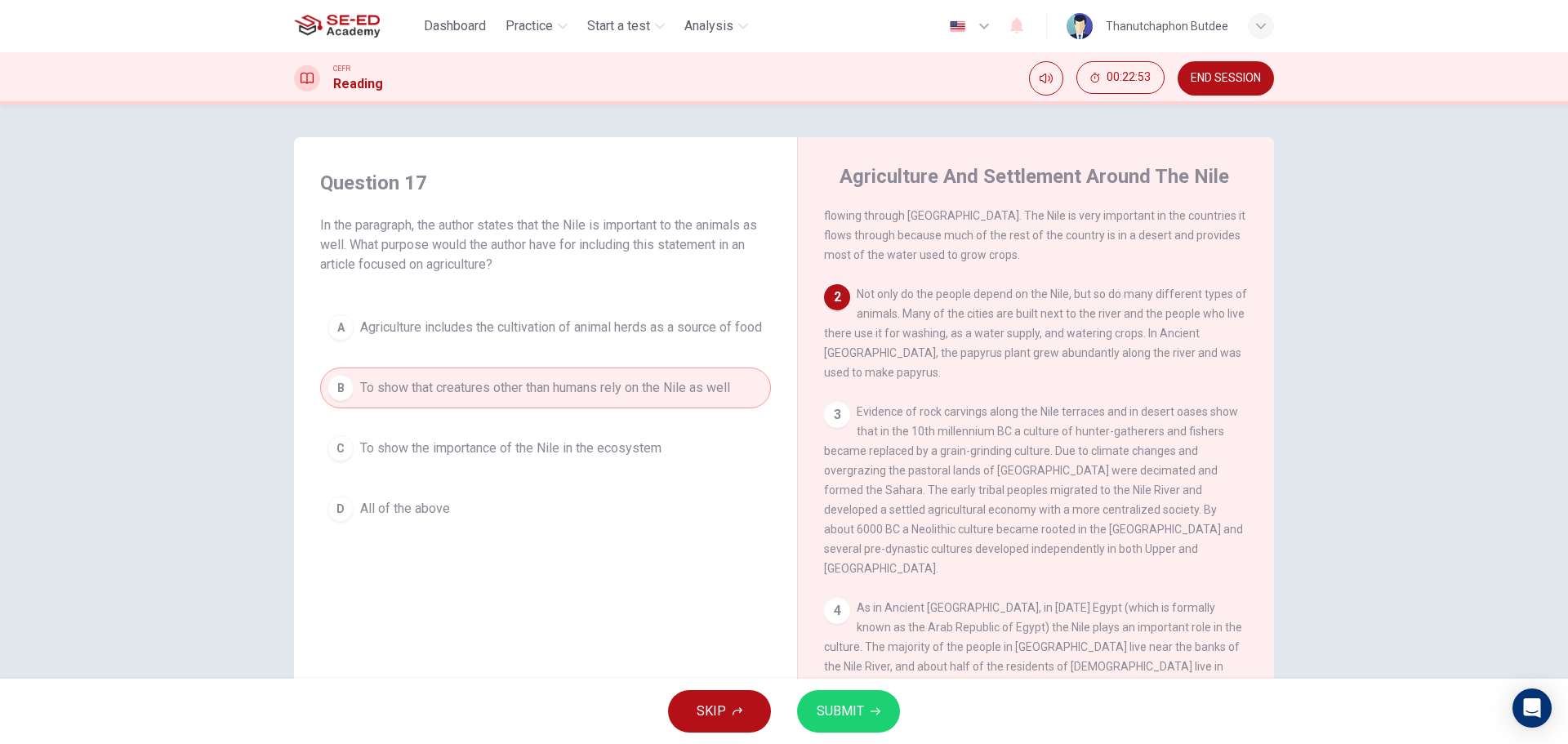
click at [840, 709] on span "SUBMIT" at bounding box center [840, 711] width 47 height 23
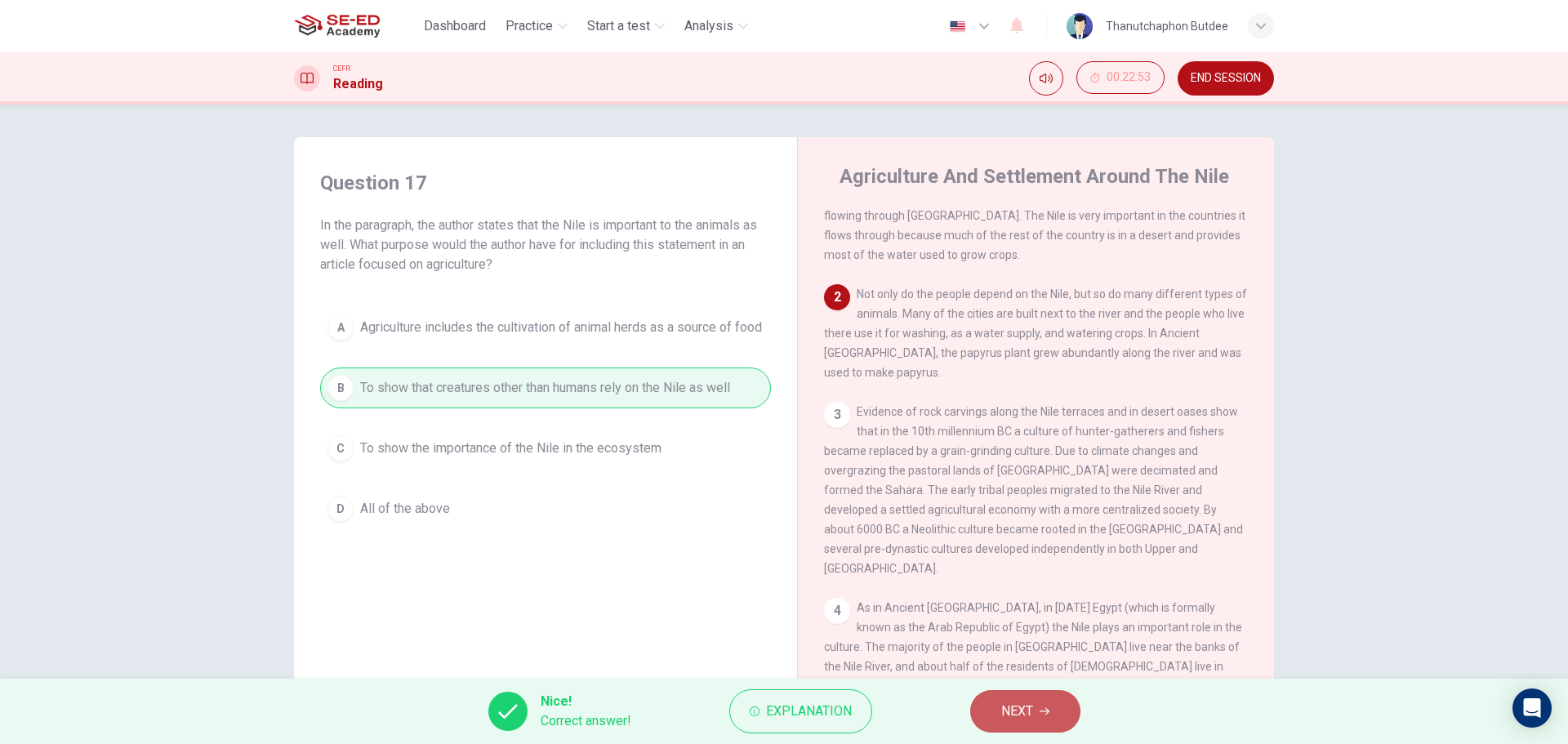
click at [1044, 718] on button "NEXT" at bounding box center [1025, 711] width 110 height 42
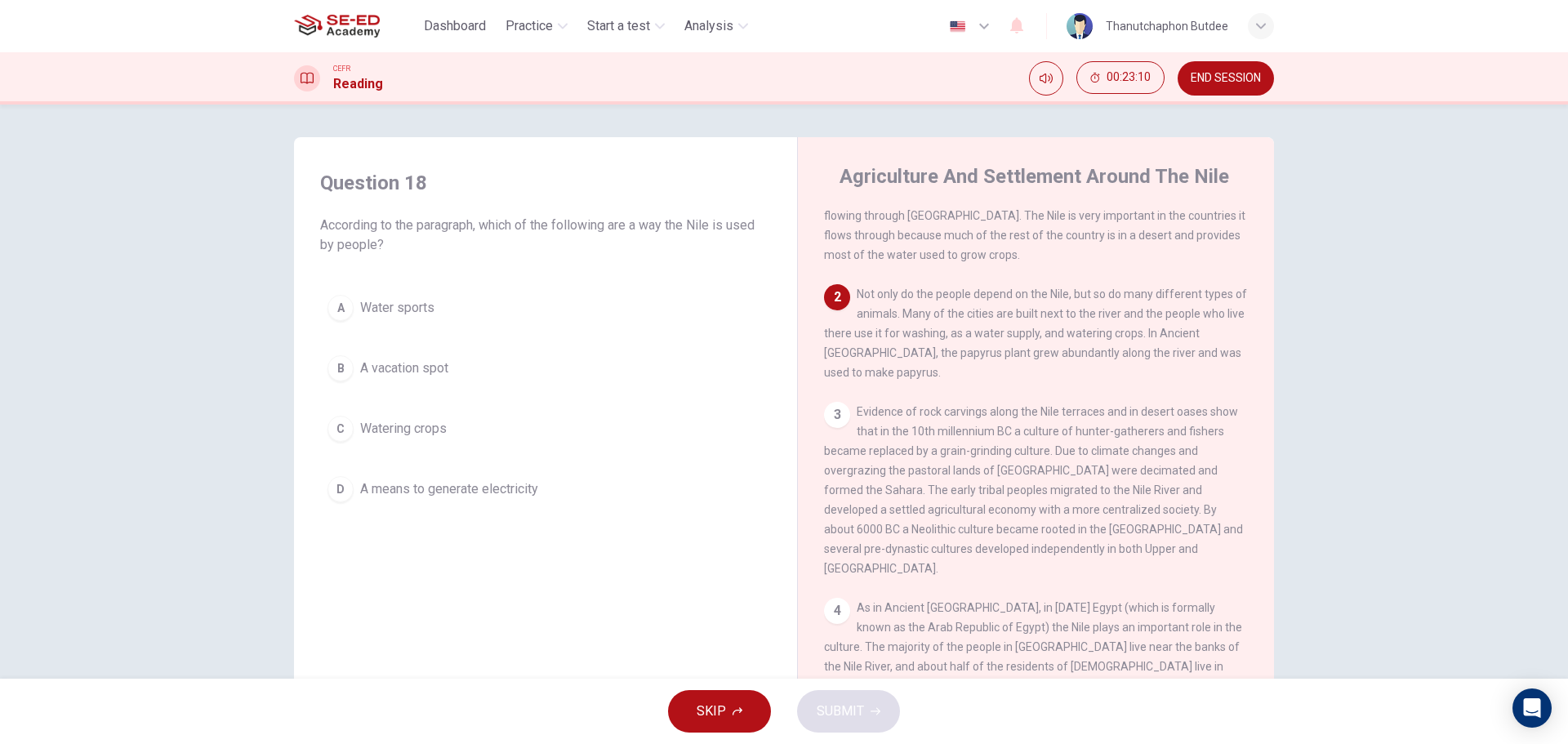
click at [470, 432] on button "C Watering crops" at bounding box center [545, 428] width 451 height 41
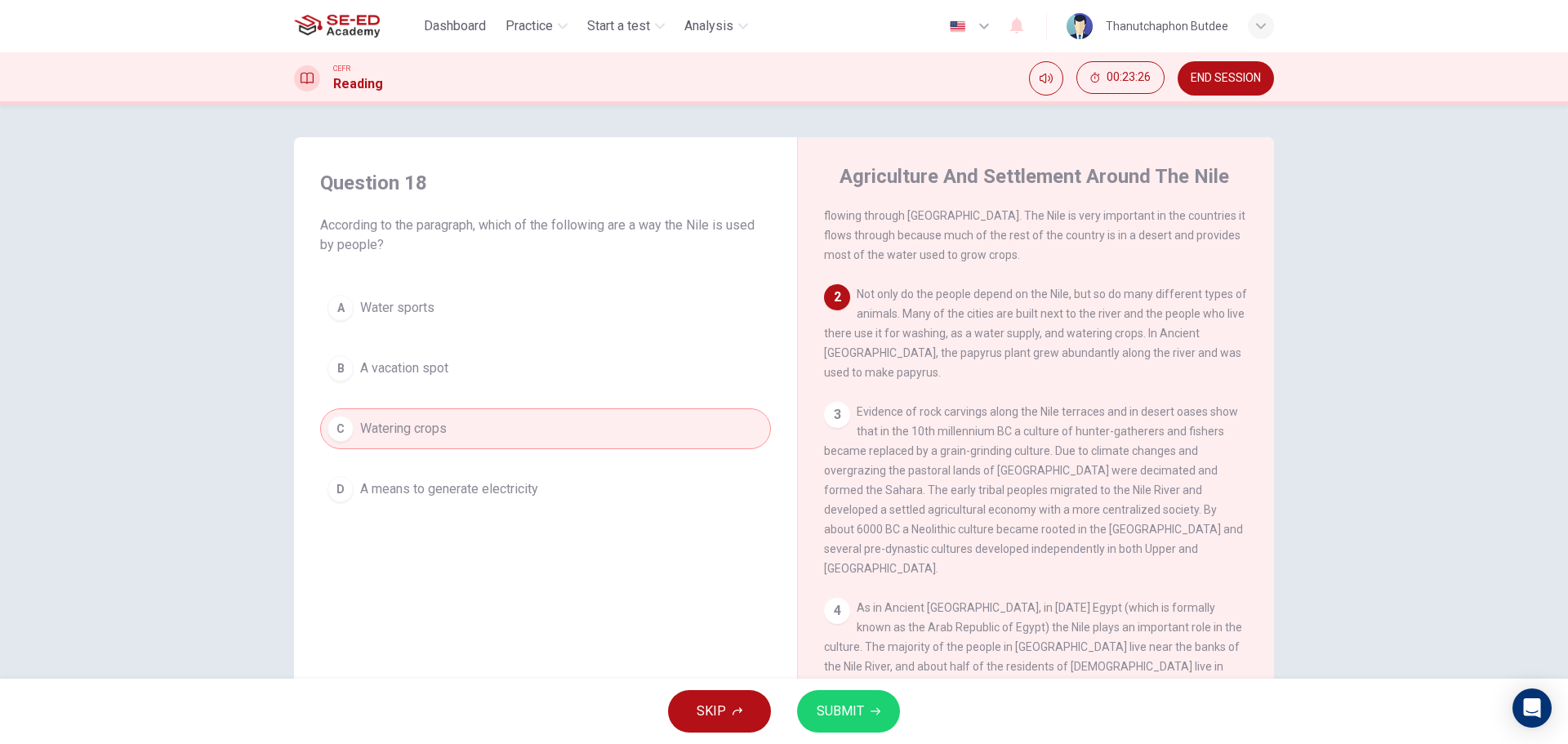
click at [864, 708] on button "SUBMIT" at bounding box center [848, 711] width 103 height 42
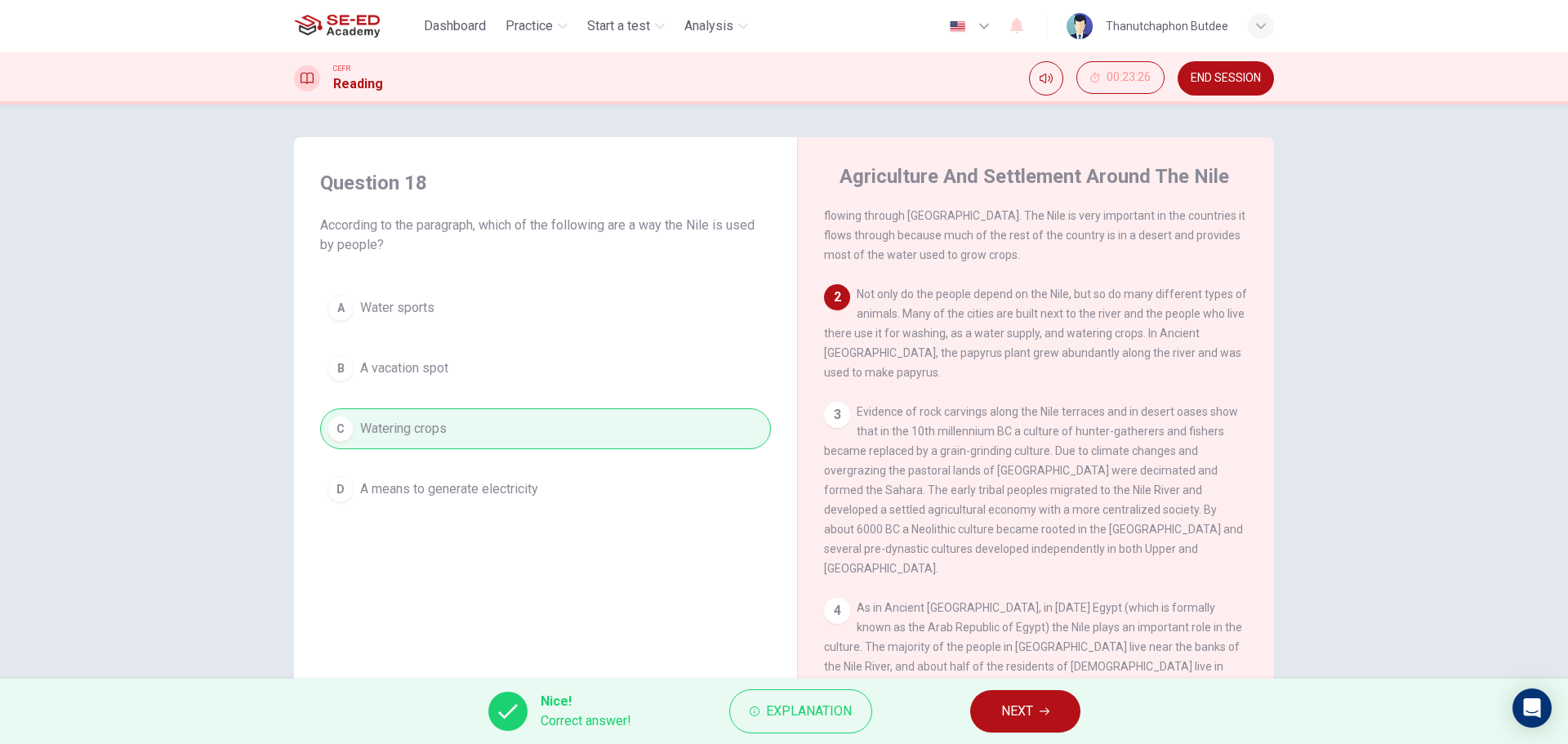
click at [1004, 710] on span "NEXT" at bounding box center [1018, 711] width 32 height 23
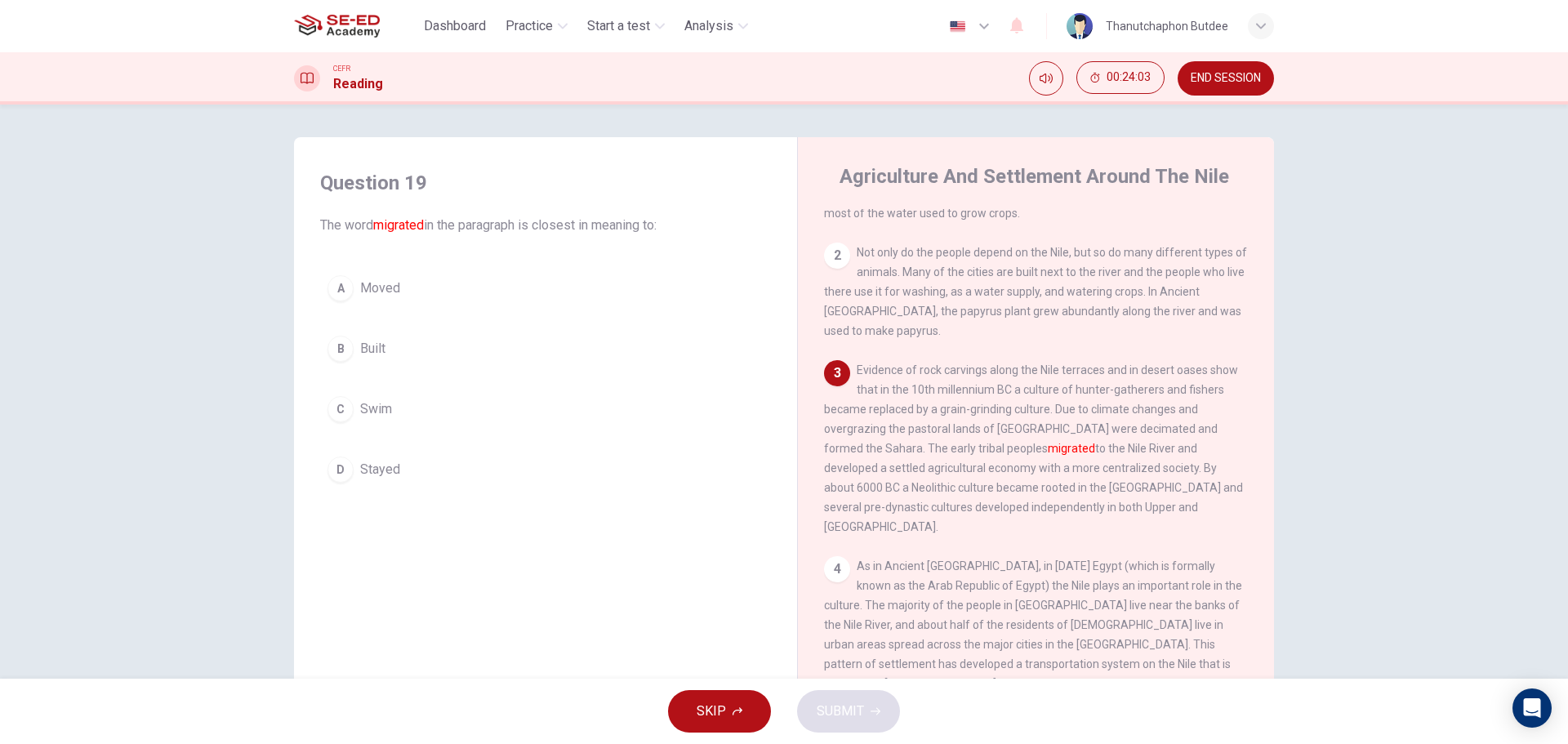
scroll to position [163, 0]
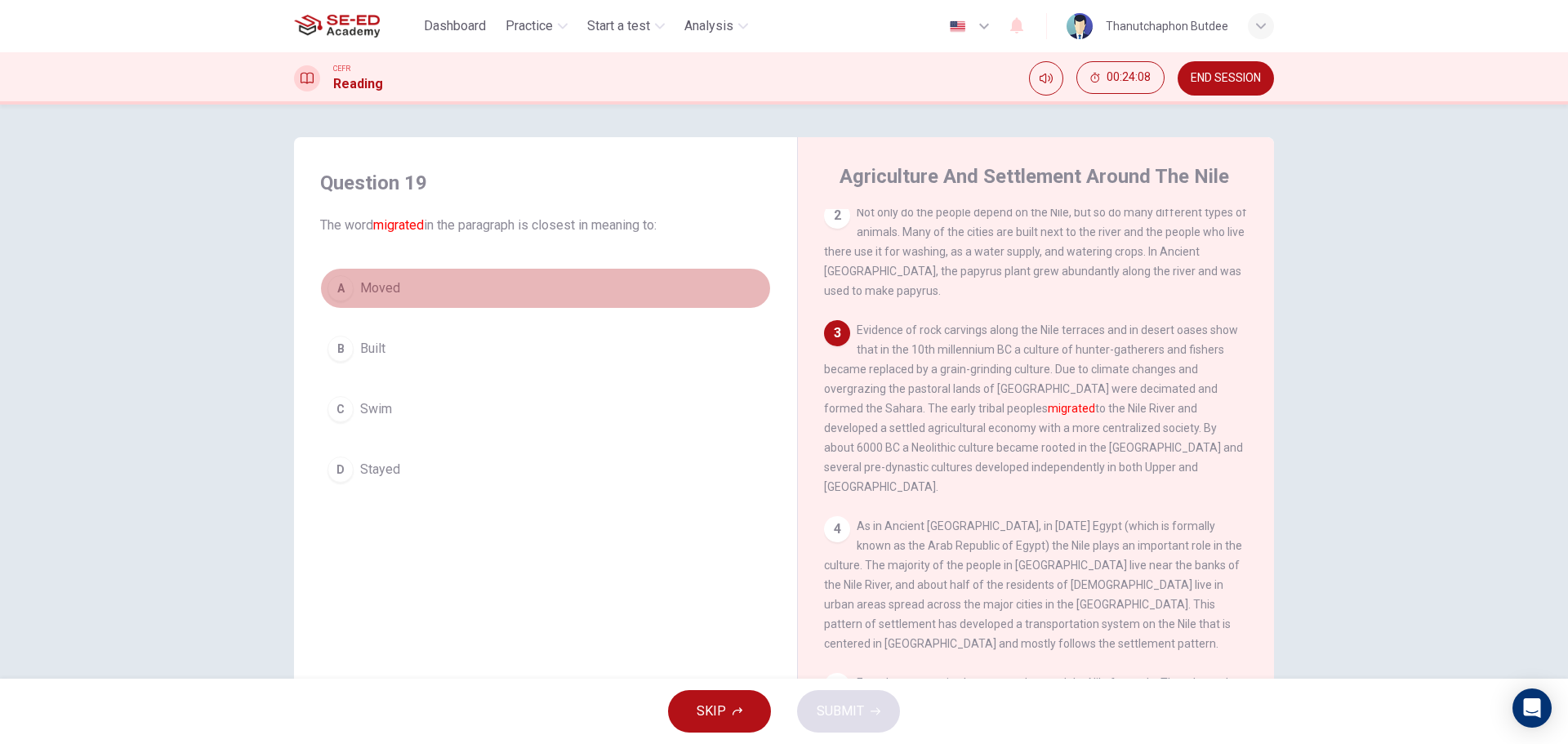
click at [399, 283] on button "A Moved" at bounding box center [545, 288] width 451 height 41
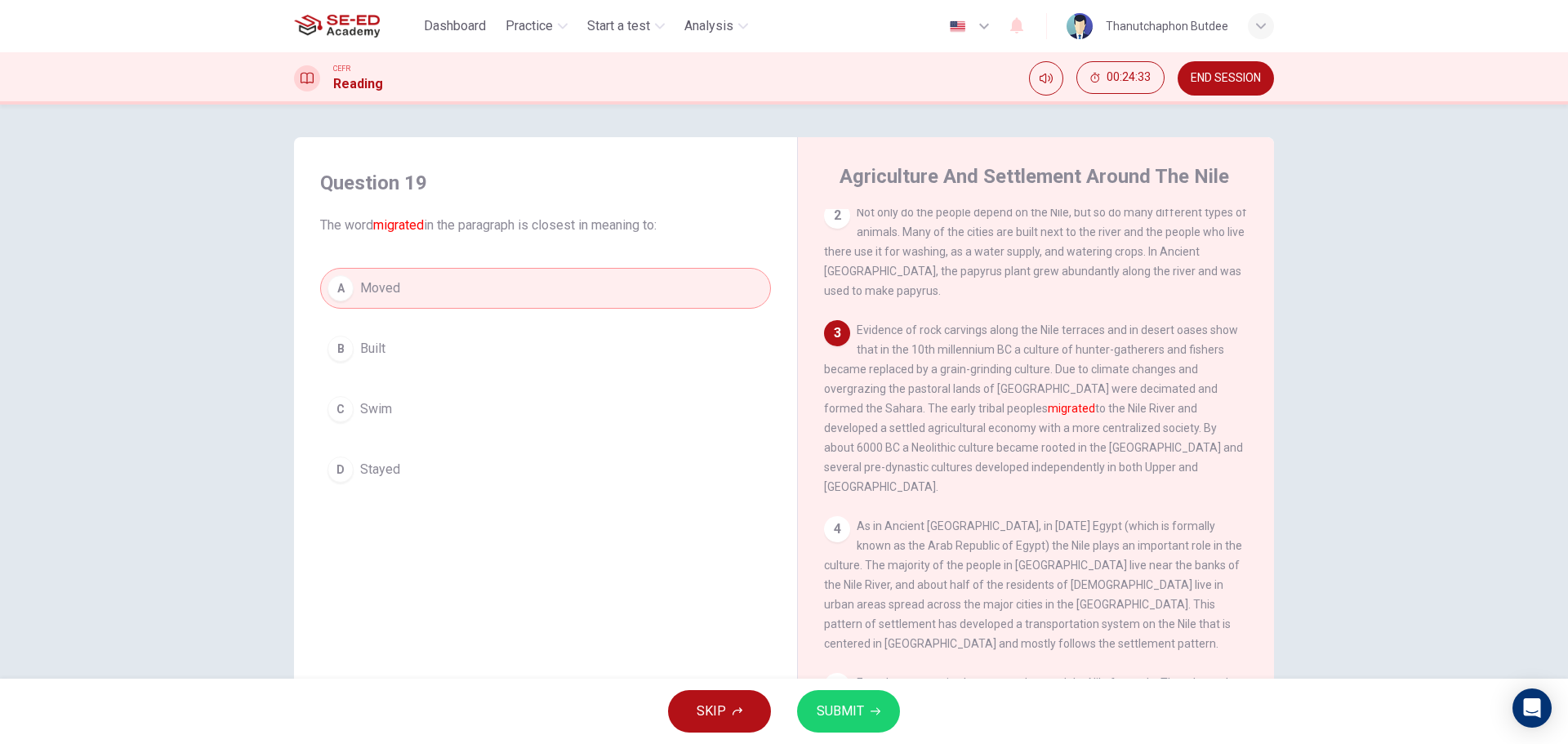
click at [849, 715] on span "SUBMIT" at bounding box center [840, 711] width 47 height 23
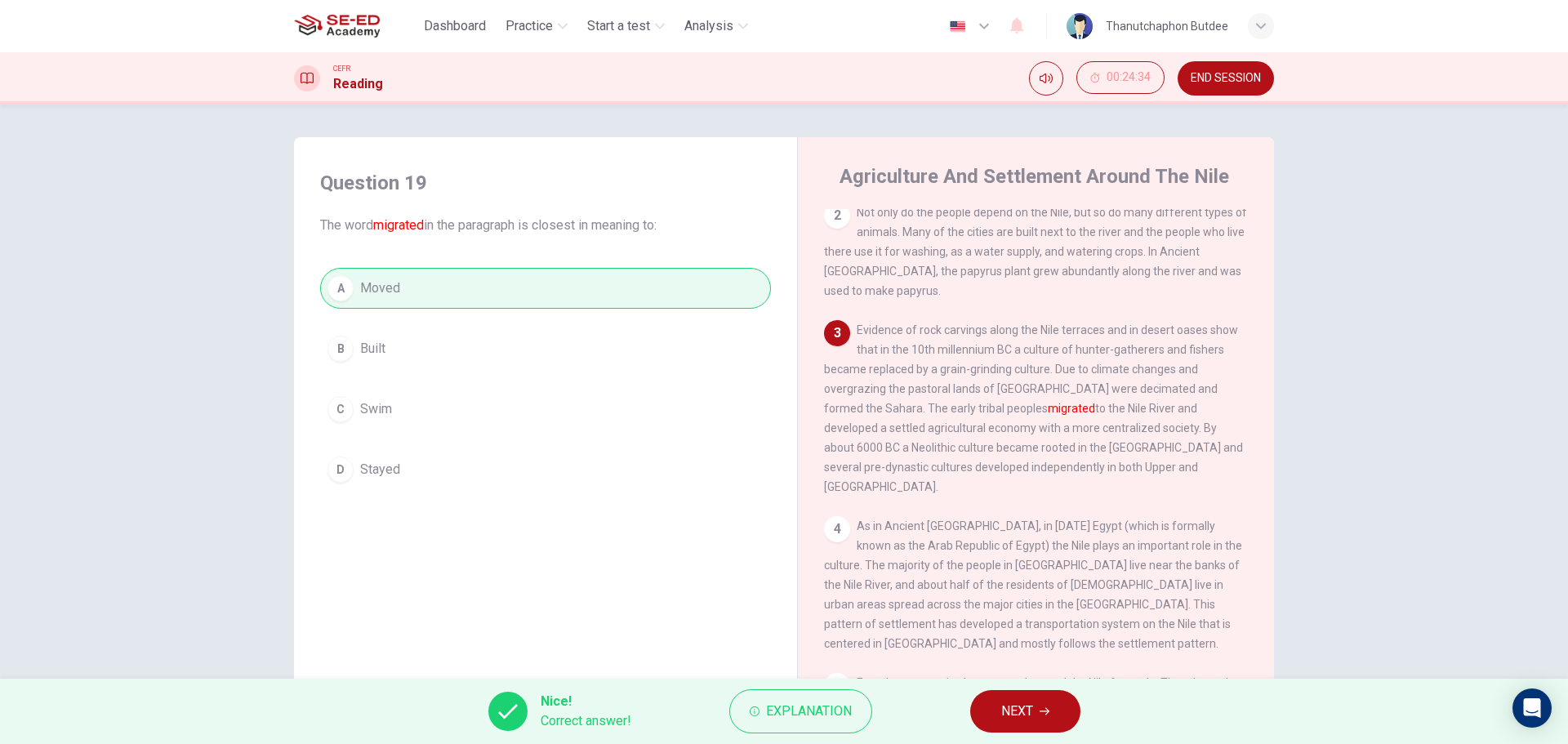
click at [1031, 720] on span "NEXT" at bounding box center [1018, 711] width 32 height 23
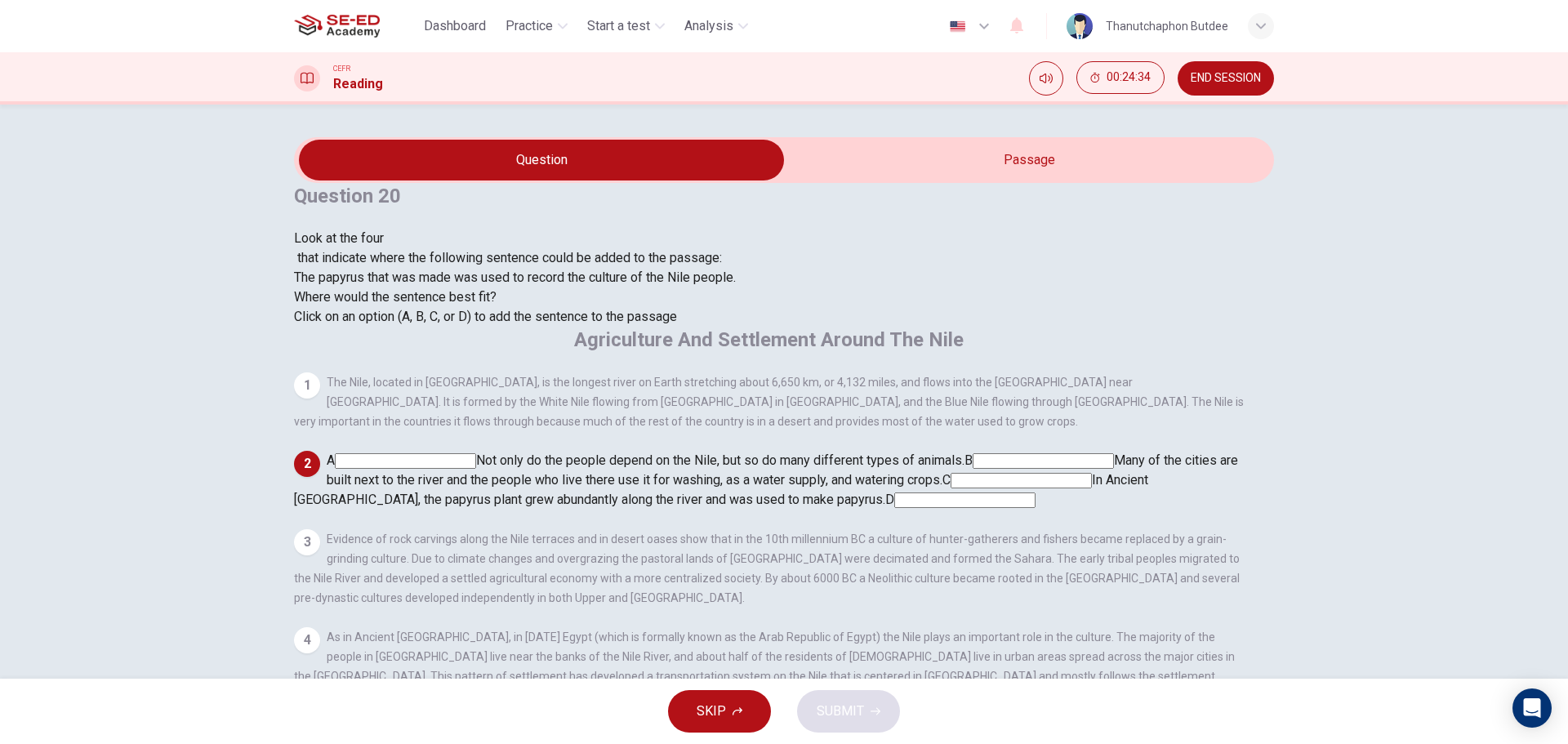
scroll to position [142, 0]
click at [902, 492] on input at bounding box center [965, 500] width 141 height 15
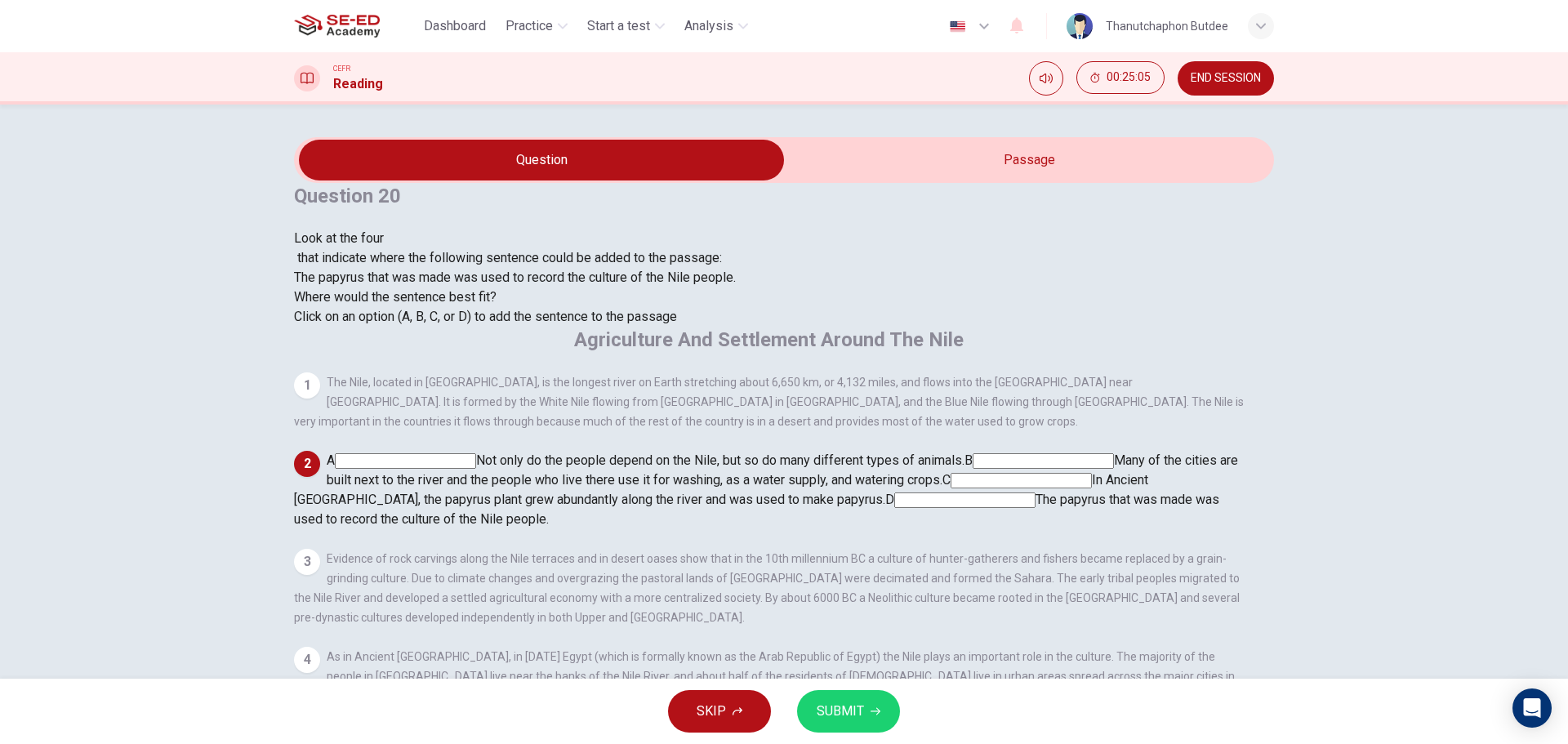
click at [1092, 473] on input at bounding box center [1022, 481] width 141 height 15
click at [435, 512] on input at bounding box center [364, 519] width 141 height 15
click at [865, 704] on button "SUBMIT" at bounding box center [848, 711] width 103 height 42
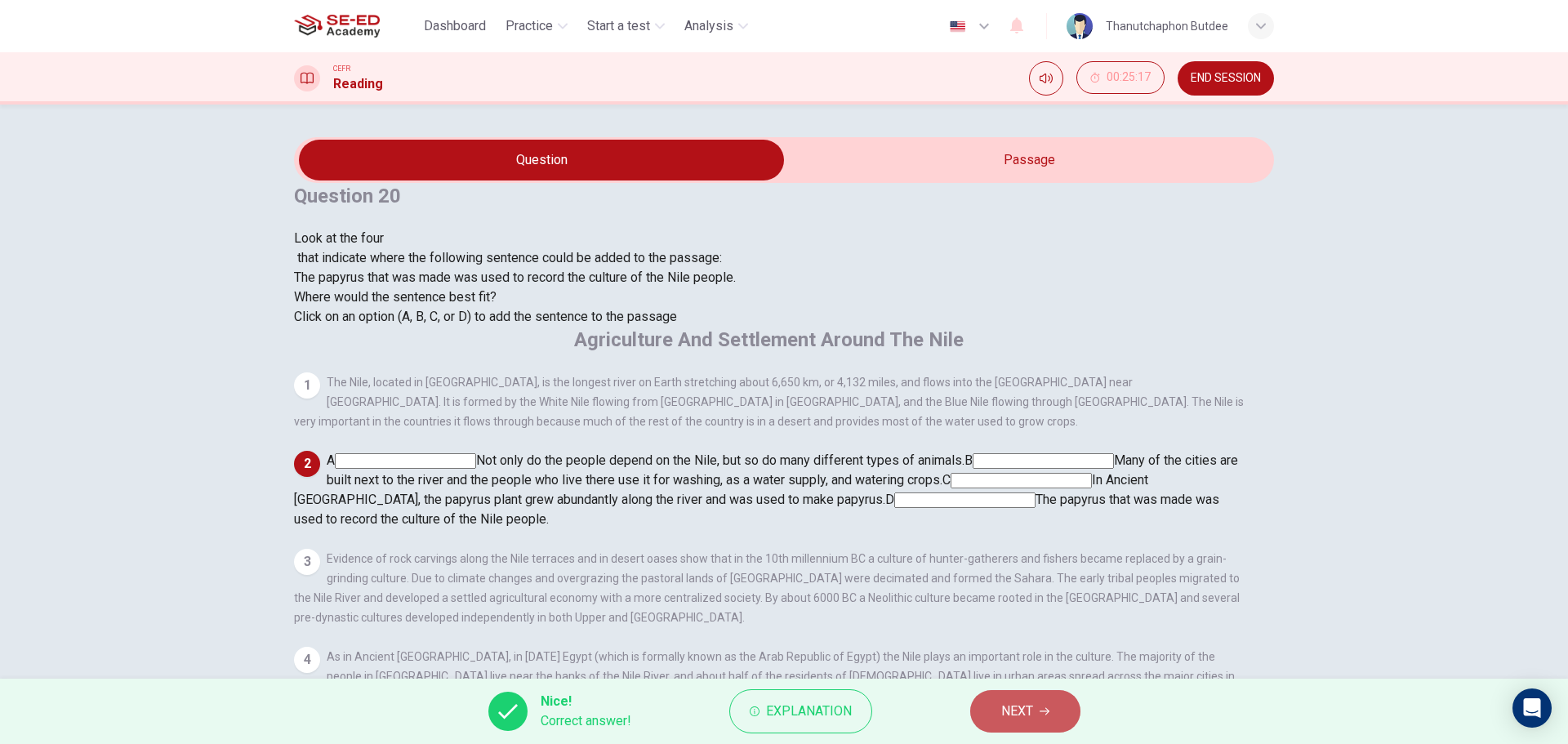
click at [996, 714] on button "NEXT" at bounding box center [1025, 711] width 110 height 42
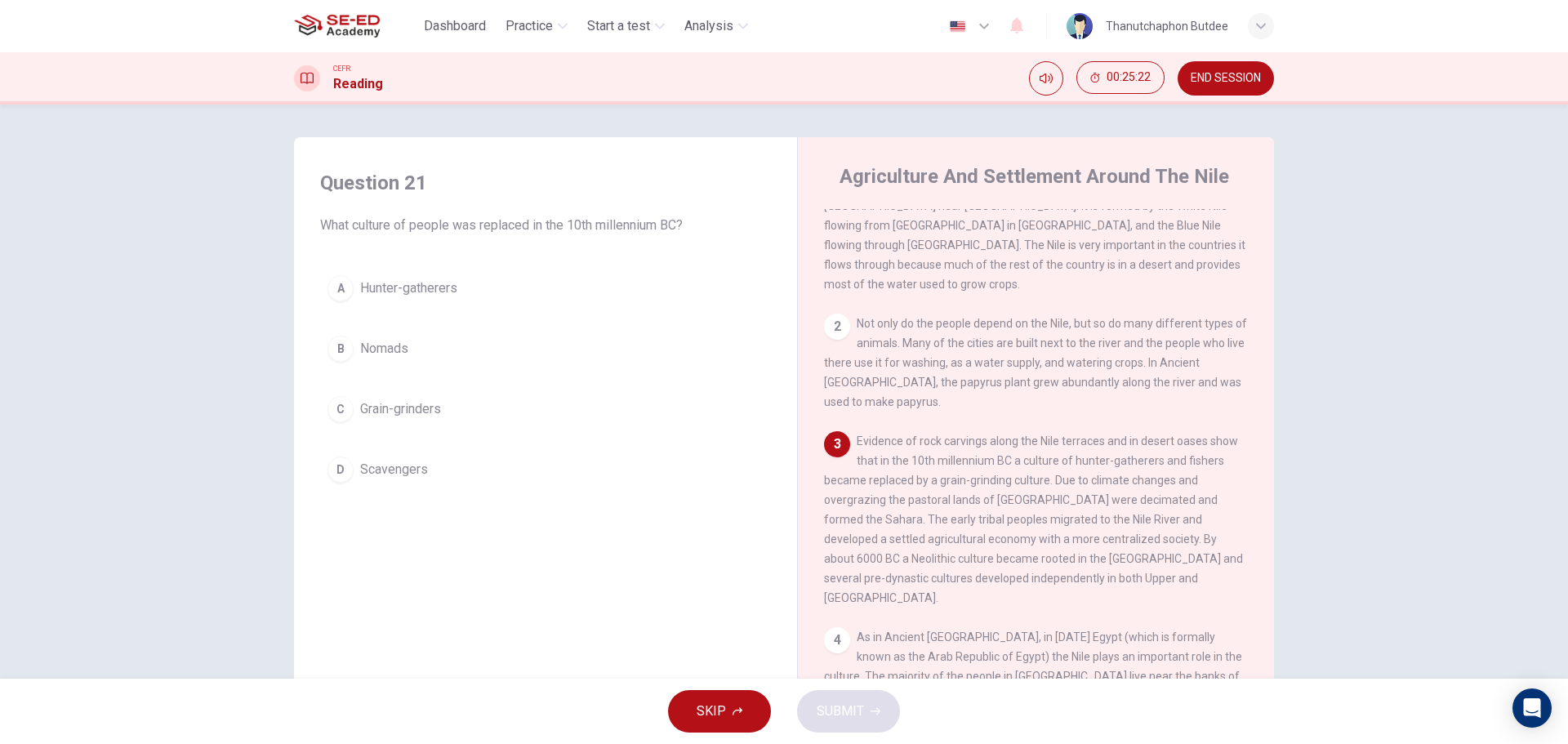
scroll to position [82, 0]
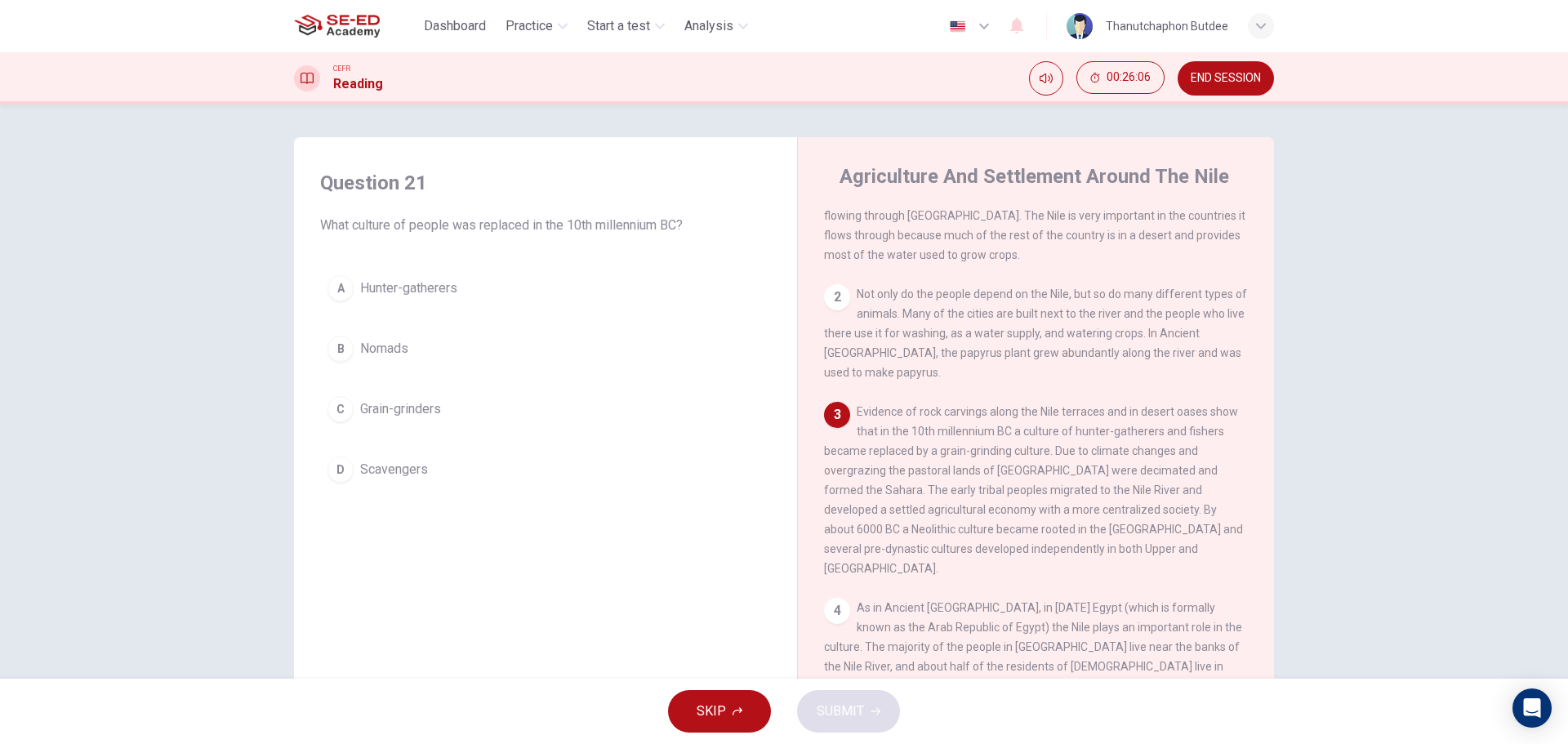
click at [397, 423] on button "C Grain-grinders" at bounding box center [545, 409] width 451 height 41
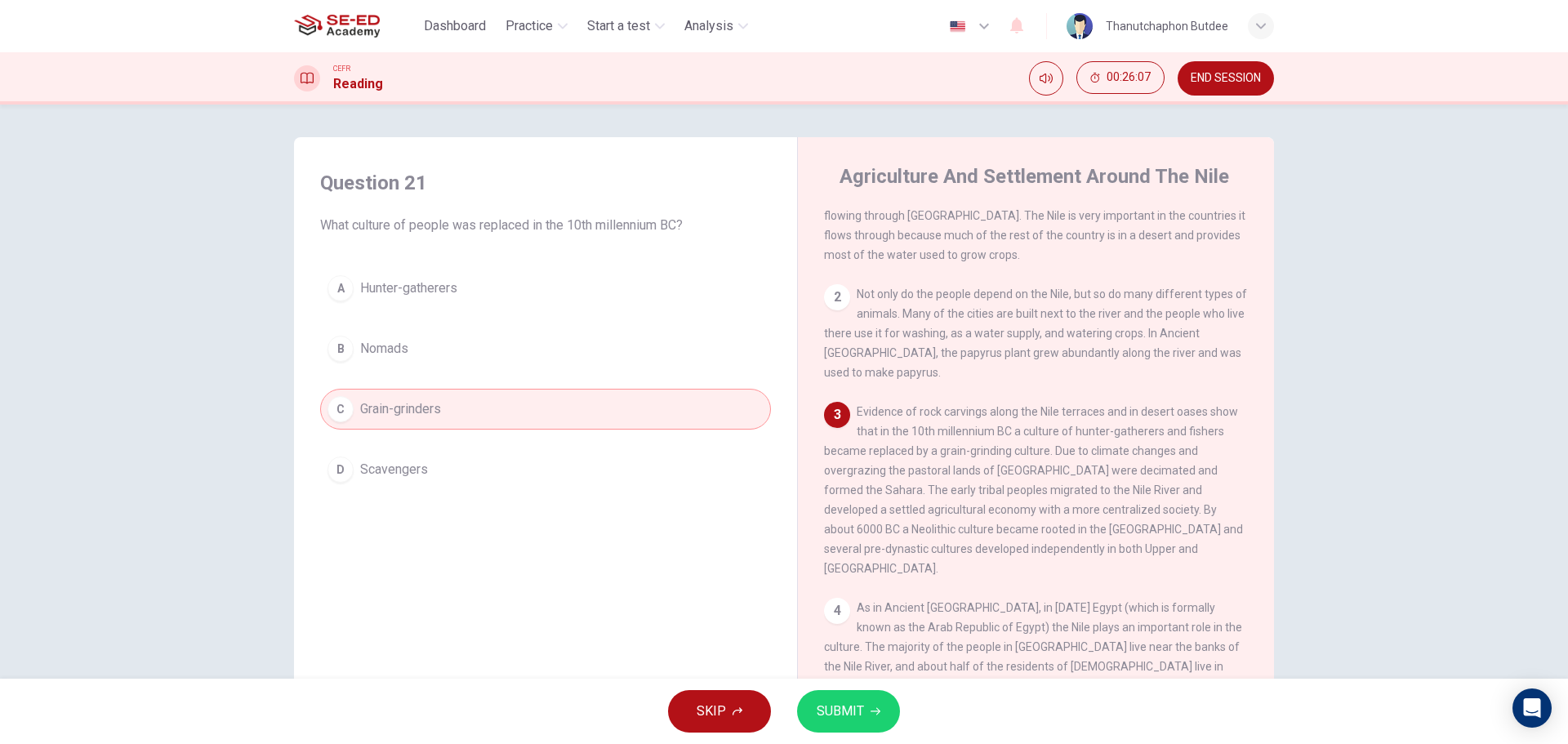
click at [858, 715] on span "SUBMIT" at bounding box center [840, 711] width 47 height 23
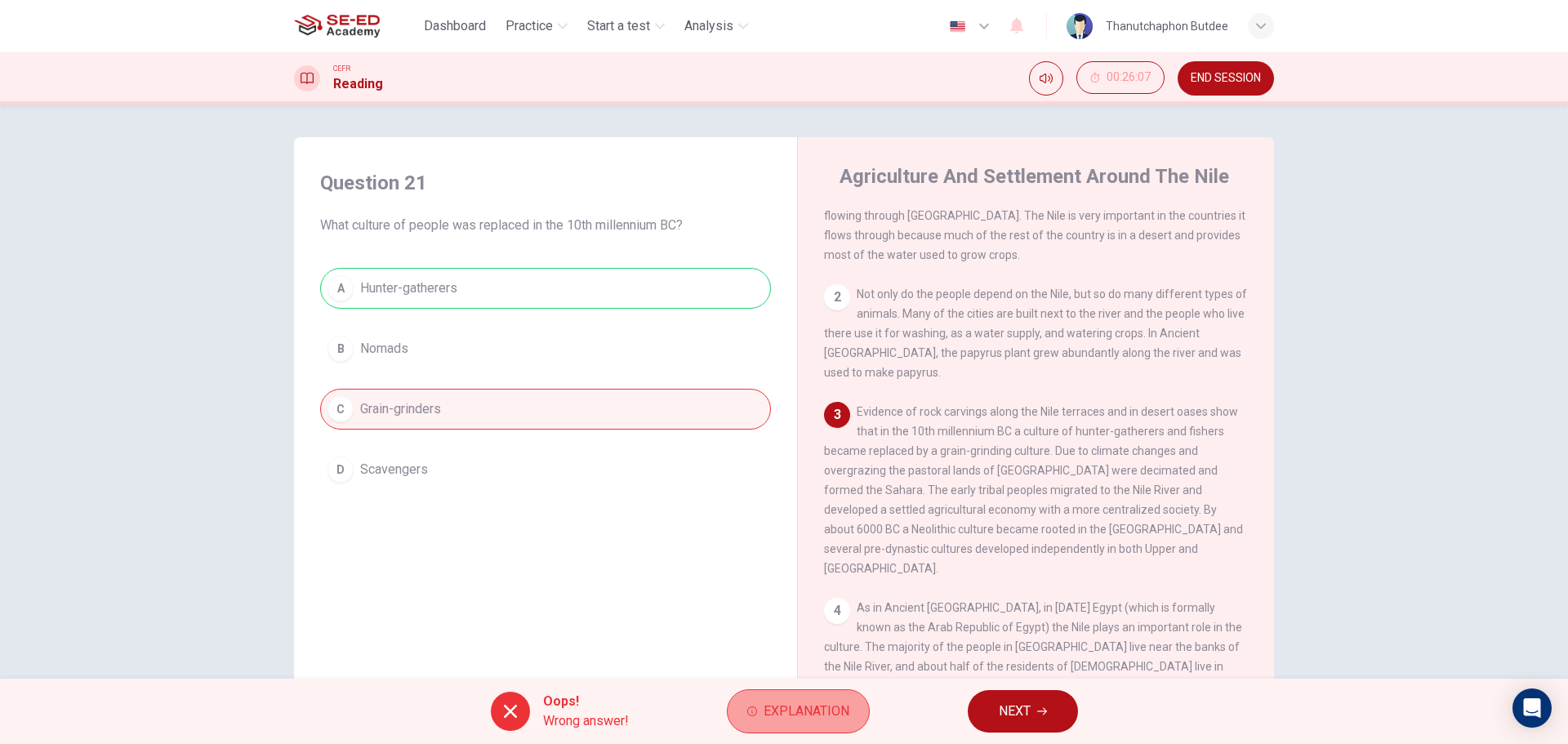
click at [747, 701] on button "Explanation" at bounding box center [799, 711] width 143 height 44
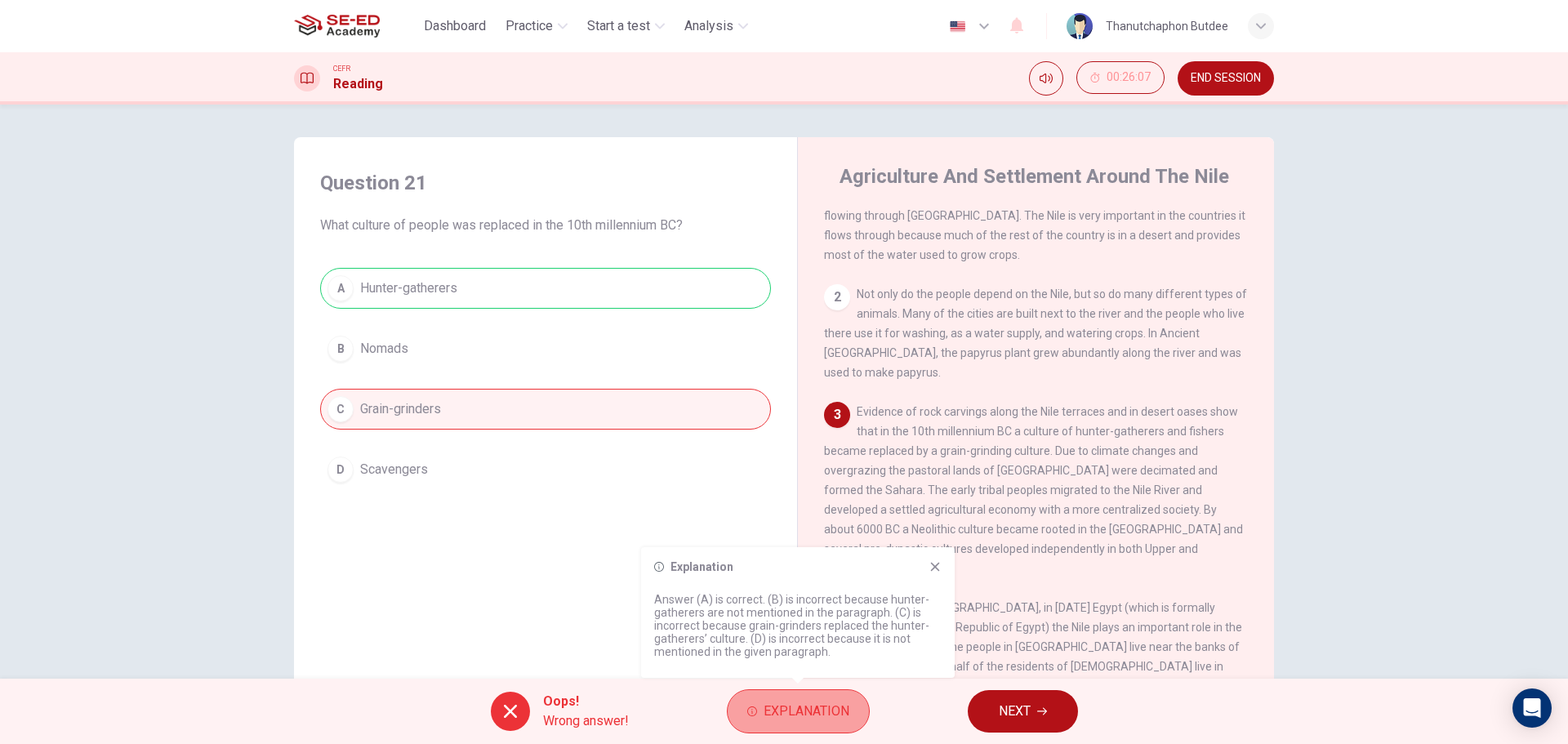
click at [822, 716] on span "Explanation" at bounding box center [806, 711] width 86 height 23
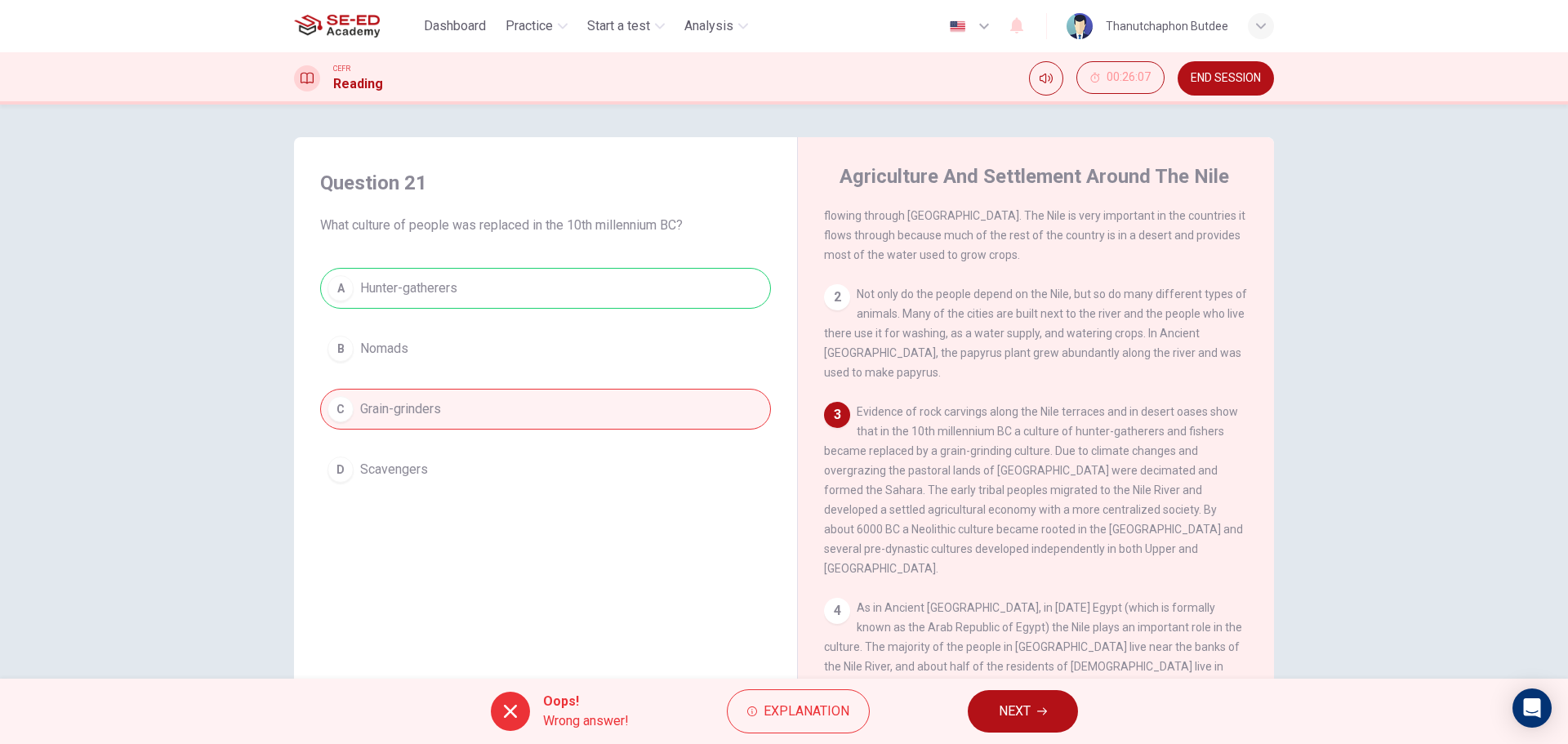
click at [1044, 725] on button "NEXT" at bounding box center [1023, 711] width 110 height 42
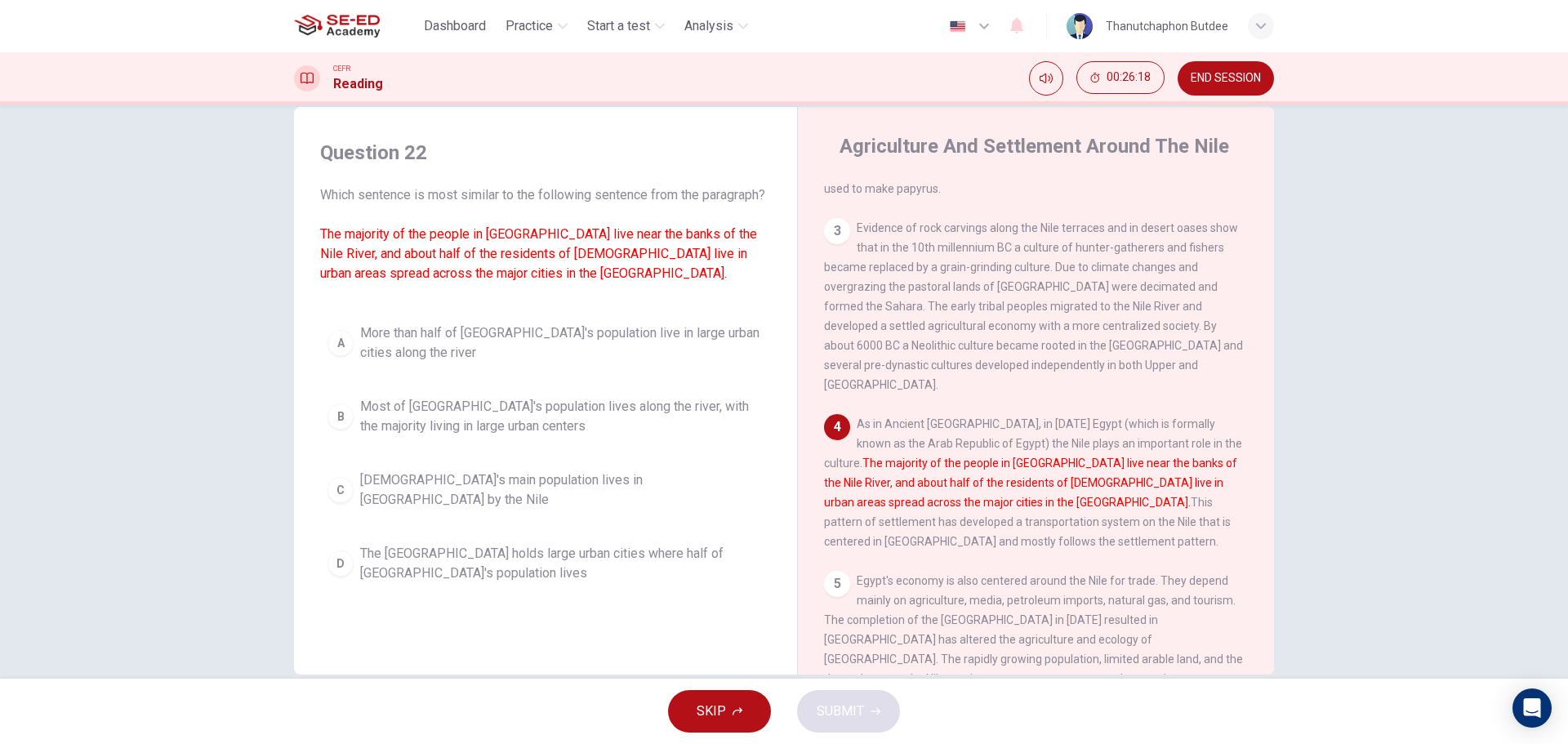
scroll to position [59, 0]
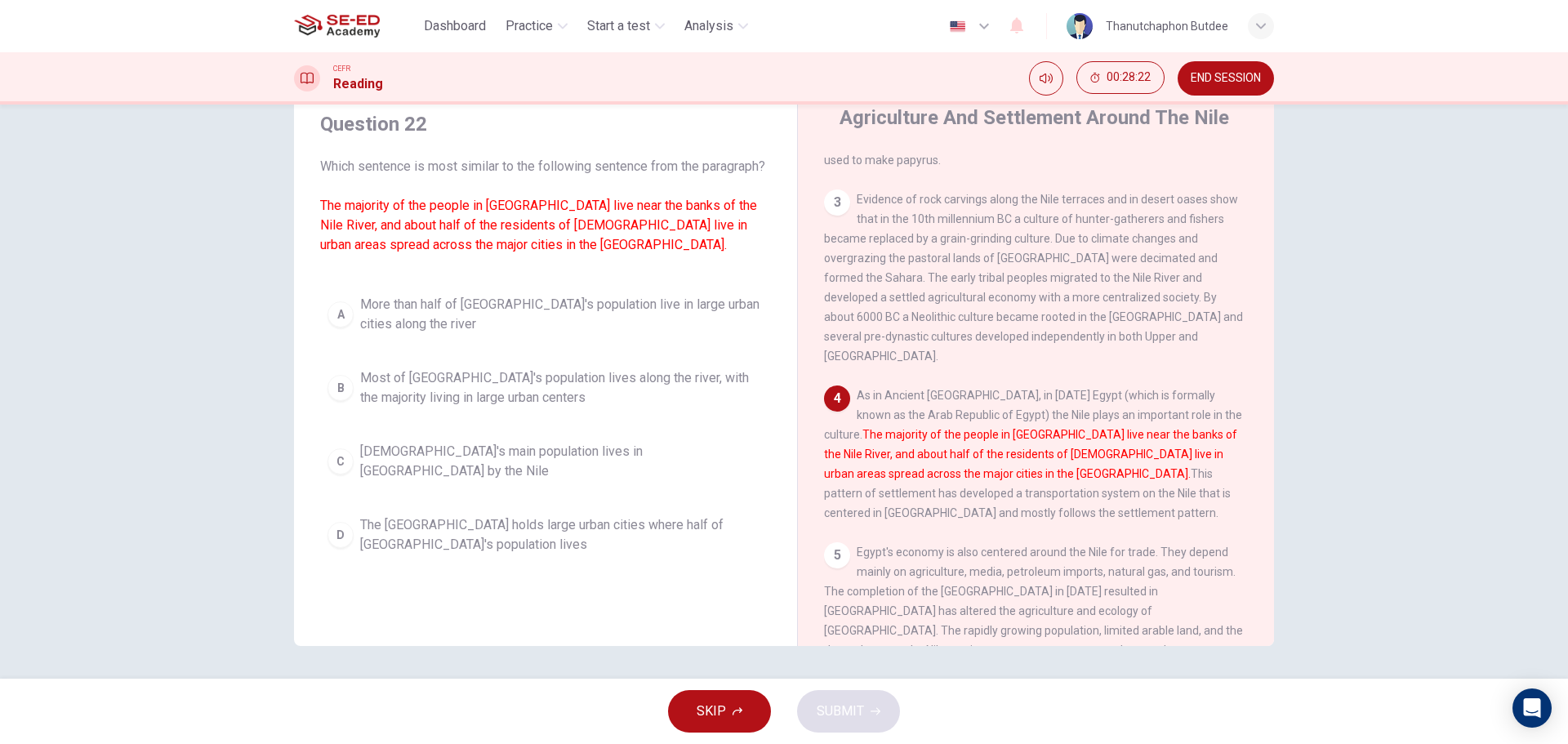
click at [433, 388] on span "Most of [GEOGRAPHIC_DATA]'s population lives along the river, with the majority…" at bounding box center [561, 388] width 403 height 40
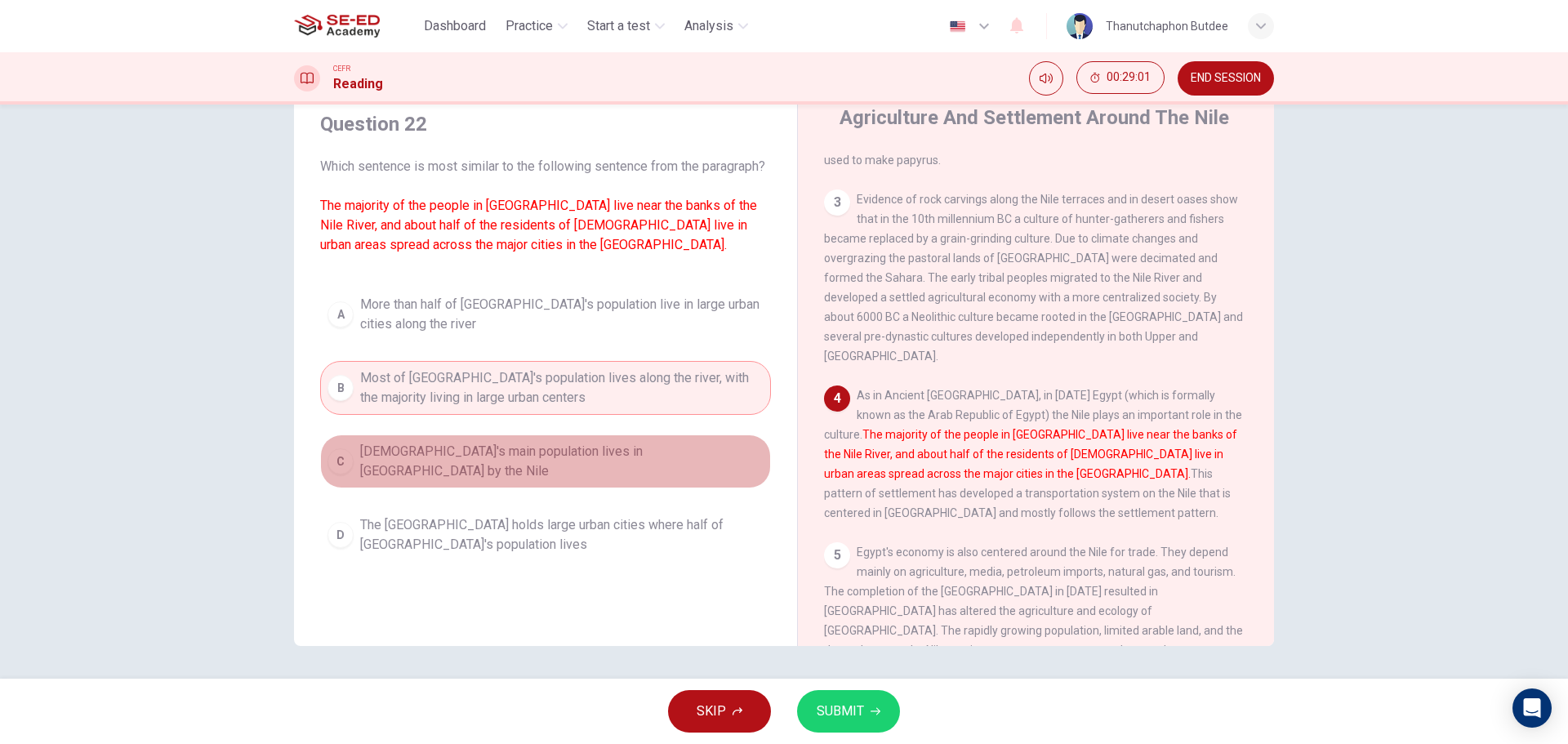
click at [608, 457] on button "C Egypt's main population lives in big cities by the Nile" at bounding box center [545, 461] width 451 height 54
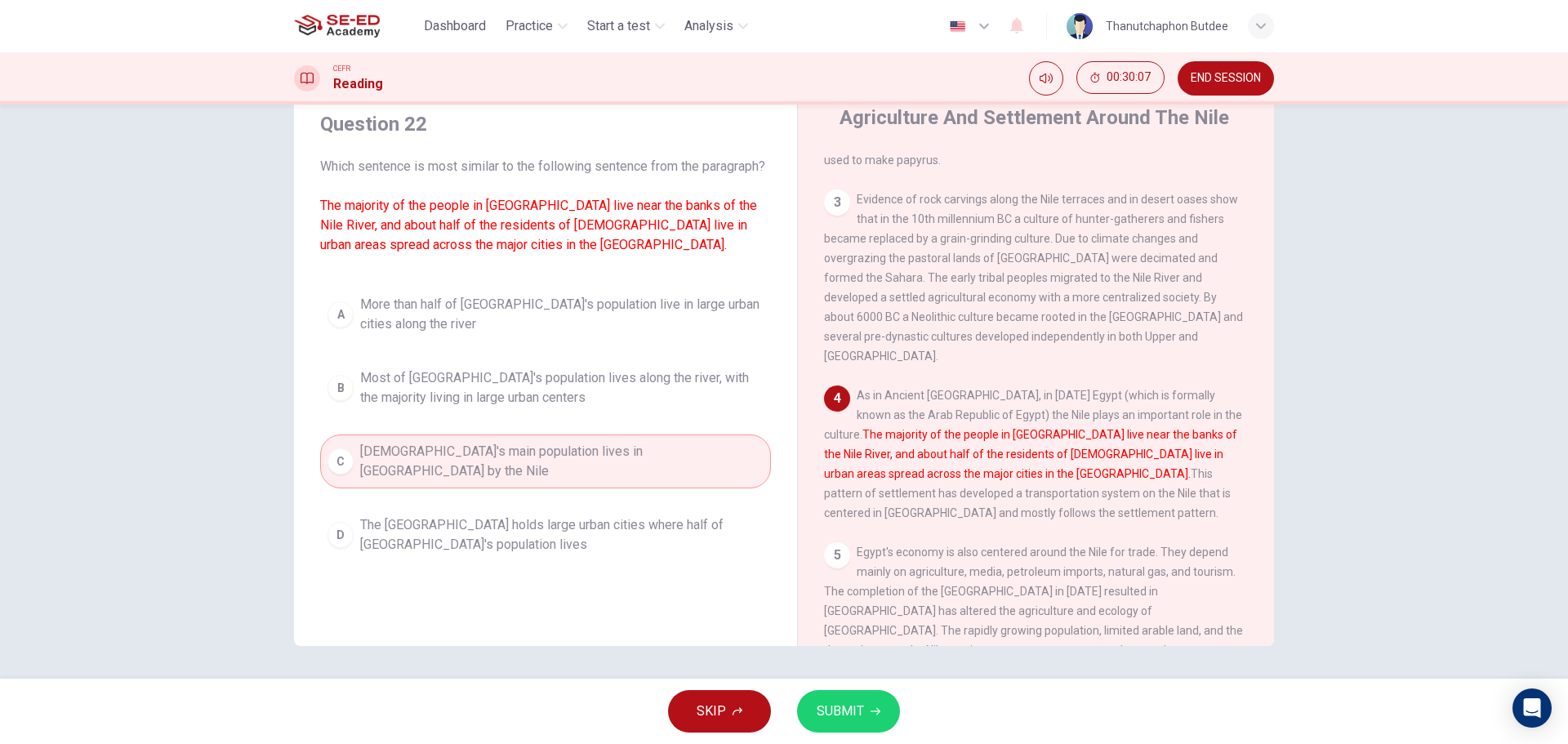
click at [591, 298] on div "Question 22 Which sentence is most similar to the following sentence from the p…" at bounding box center [545, 337] width 477 height 483
click at [580, 322] on span "More than half of [GEOGRAPHIC_DATA]'s population live in large urban cities alo…" at bounding box center [561, 314] width 403 height 40
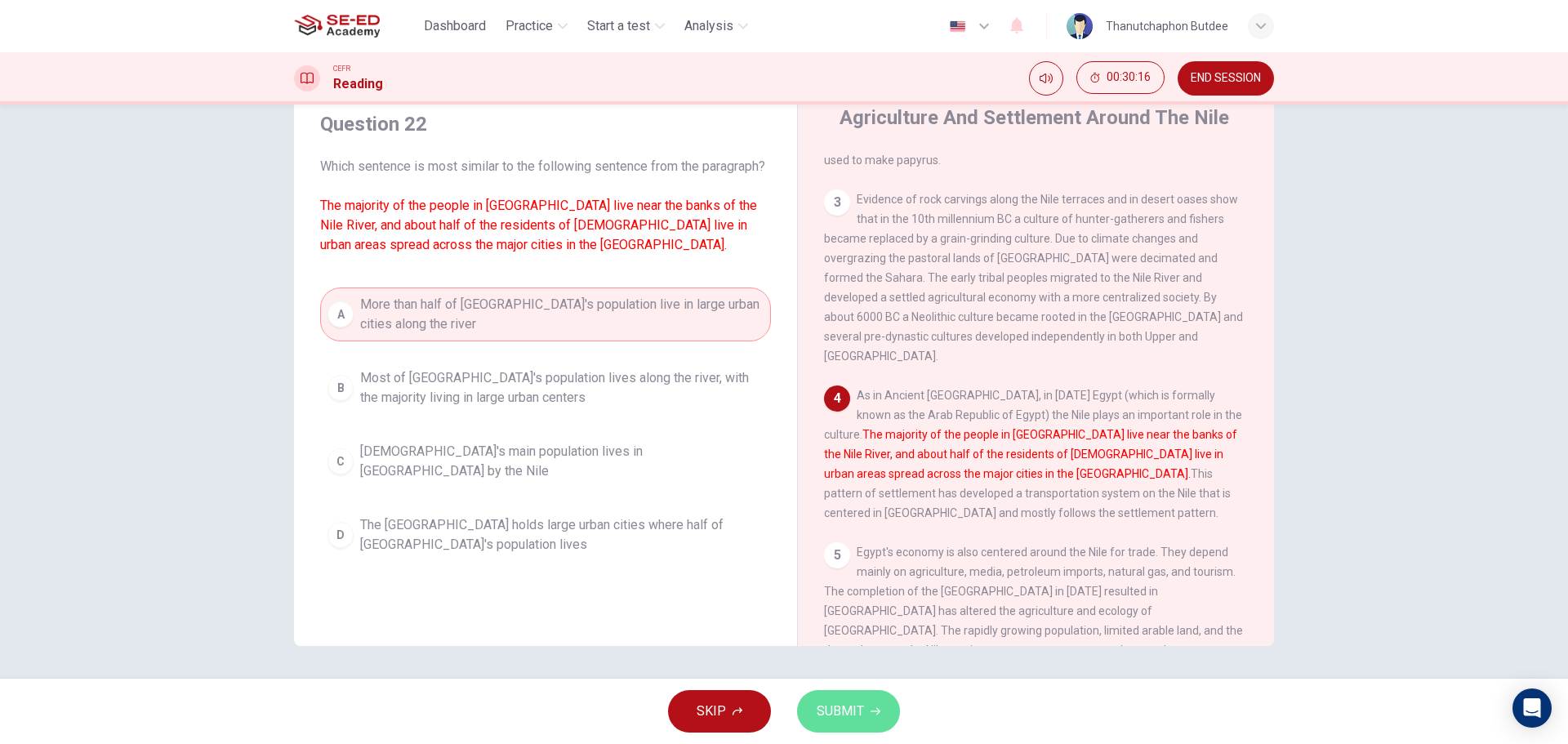
click at [871, 718] on button "SUBMIT" at bounding box center [848, 711] width 103 height 42
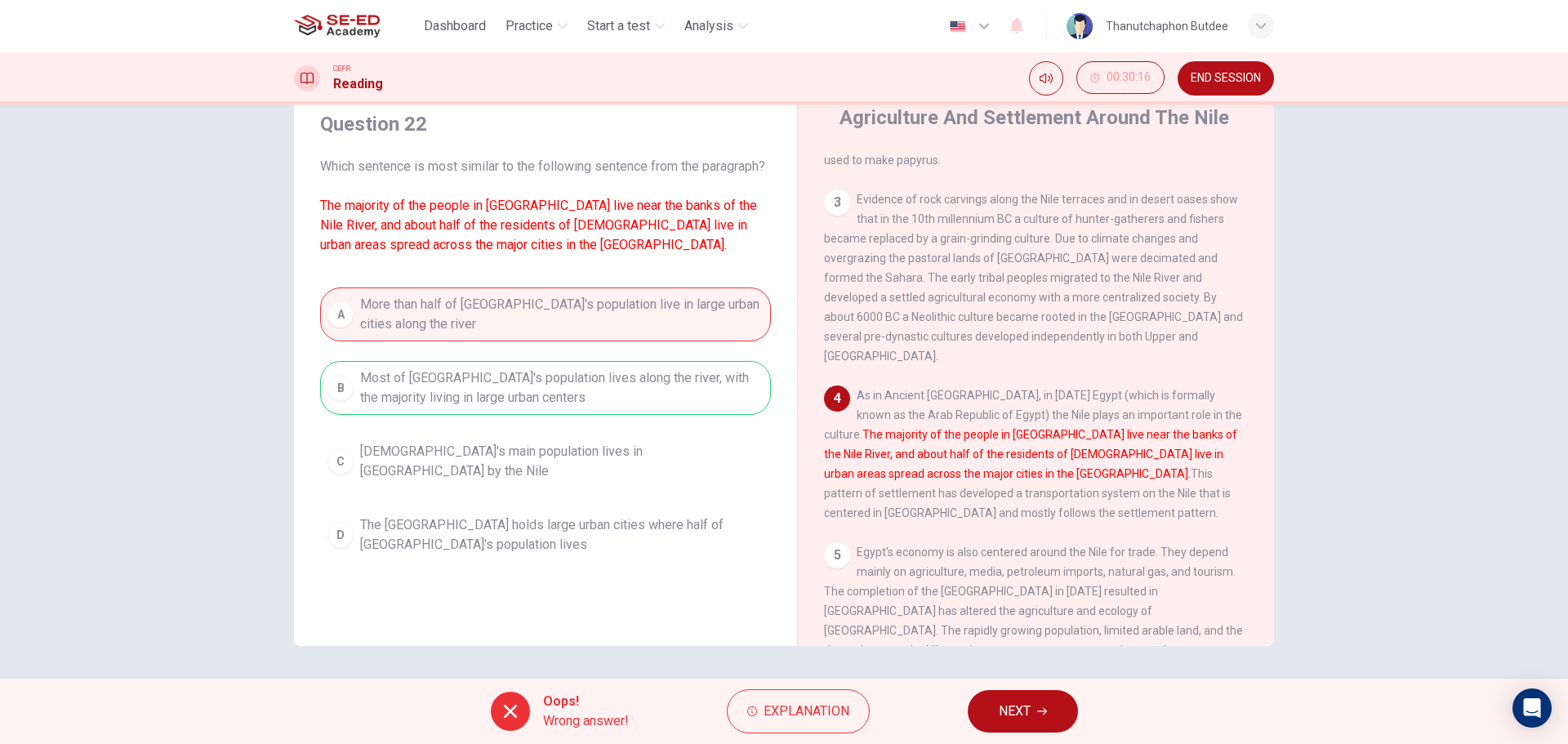
click at [704, 420] on div "A More than half of [GEOGRAPHIC_DATA]'s population live in large urban cities a…" at bounding box center [545, 425] width 451 height 274
click at [751, 717] on button "Explanation" at bounding box center [799, 711] width 143 height 44
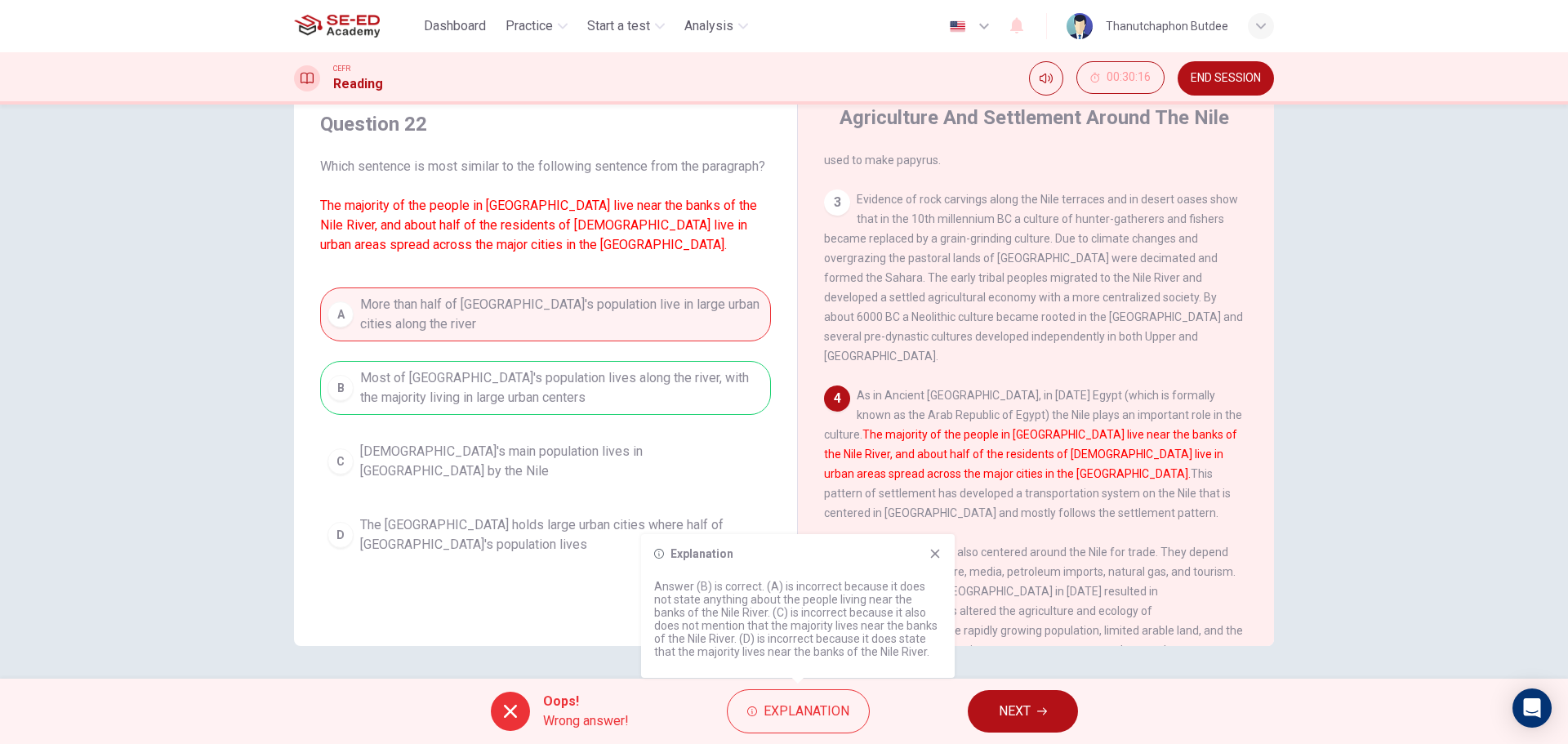
click at [482, 619] on div "Question 22 Which sentence is most similar to the following sentence from the p…" at bounding box center [545, 370] width 477 height 551
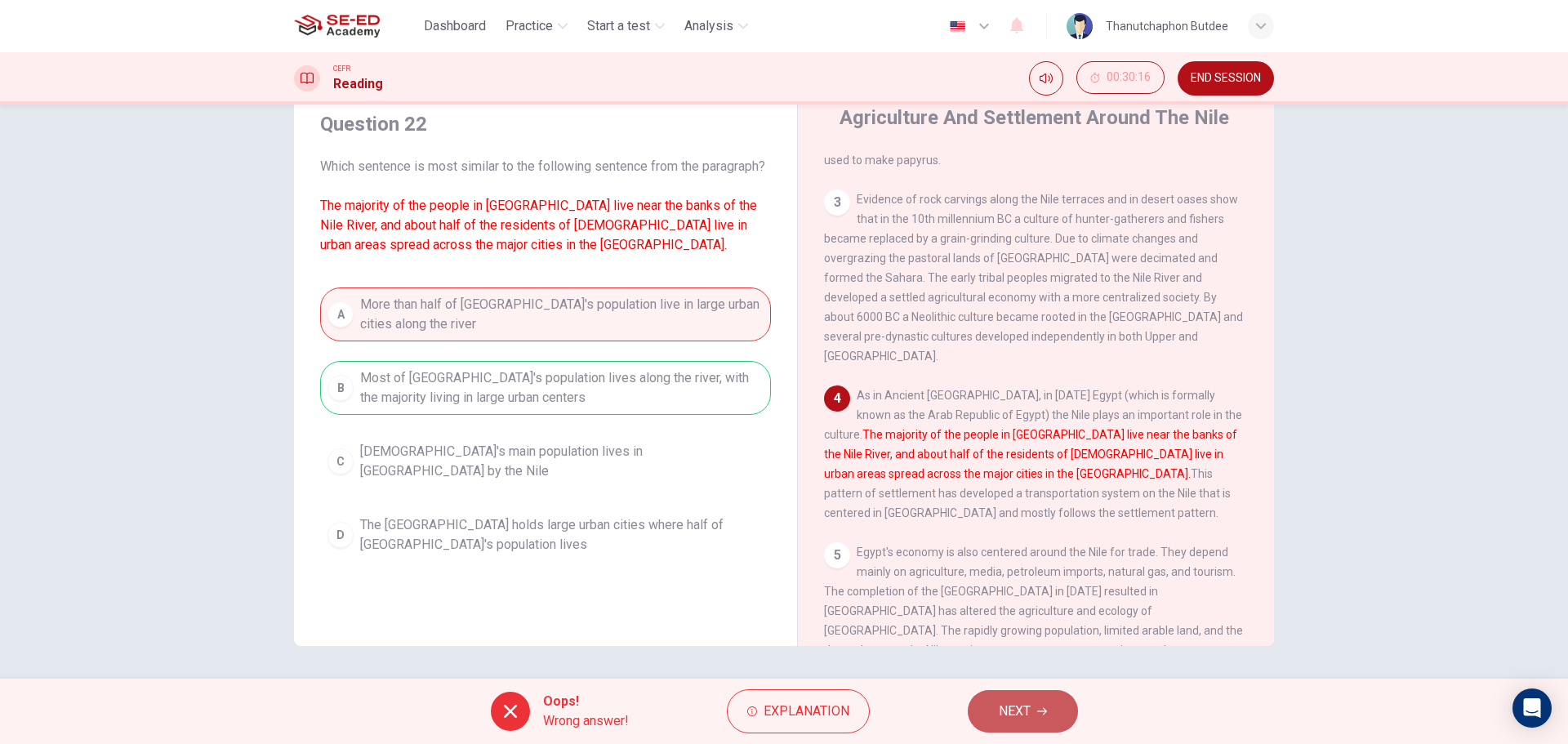
click at [1025, 704] on span "NEXT" at bounding box center [1015, 711] width 32 height 23
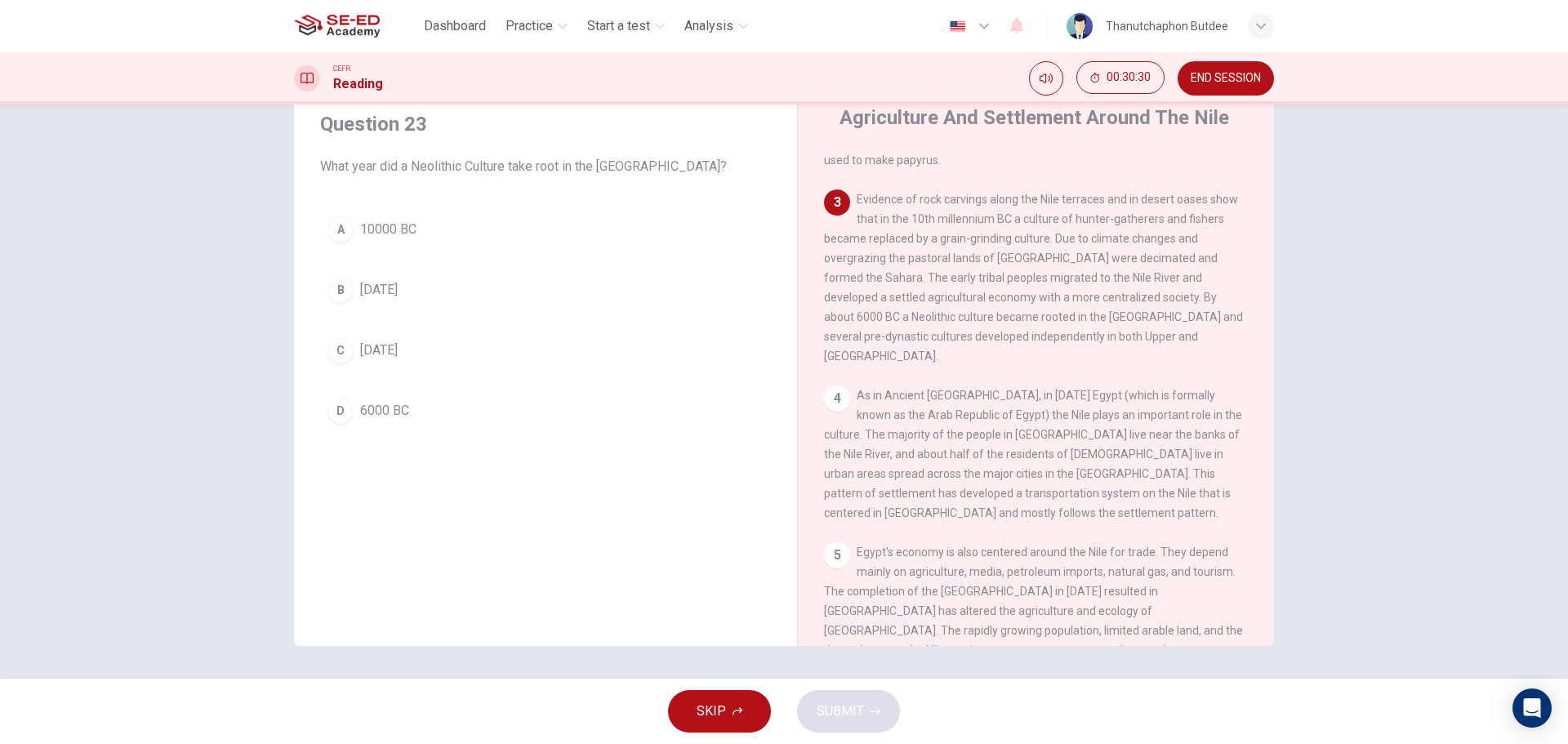
drag, startPoint x: 932, startPoint y: 210, endPoint x: 942, endPoint y: 211, distance: 10.0
click at [943, 211] on span "Evidence of rock carvings along the Nile terraces and in desert oases show that…" at bounding box center [1034, 278] width 419 height 170
drag, startPoint x: 907, startPoint y: 211, endPoint x: 1003, endPoint y: 214, distance: 96.0
click at [1003, 214] on span "Evidence of rock carvings along the Nile terraces and in desert oases show that…" at bounding box center [1034, 278] width 419 height 170
click at [391, 407] on span "6000 BC" at bounding box center [385, 410] width 49 height 19
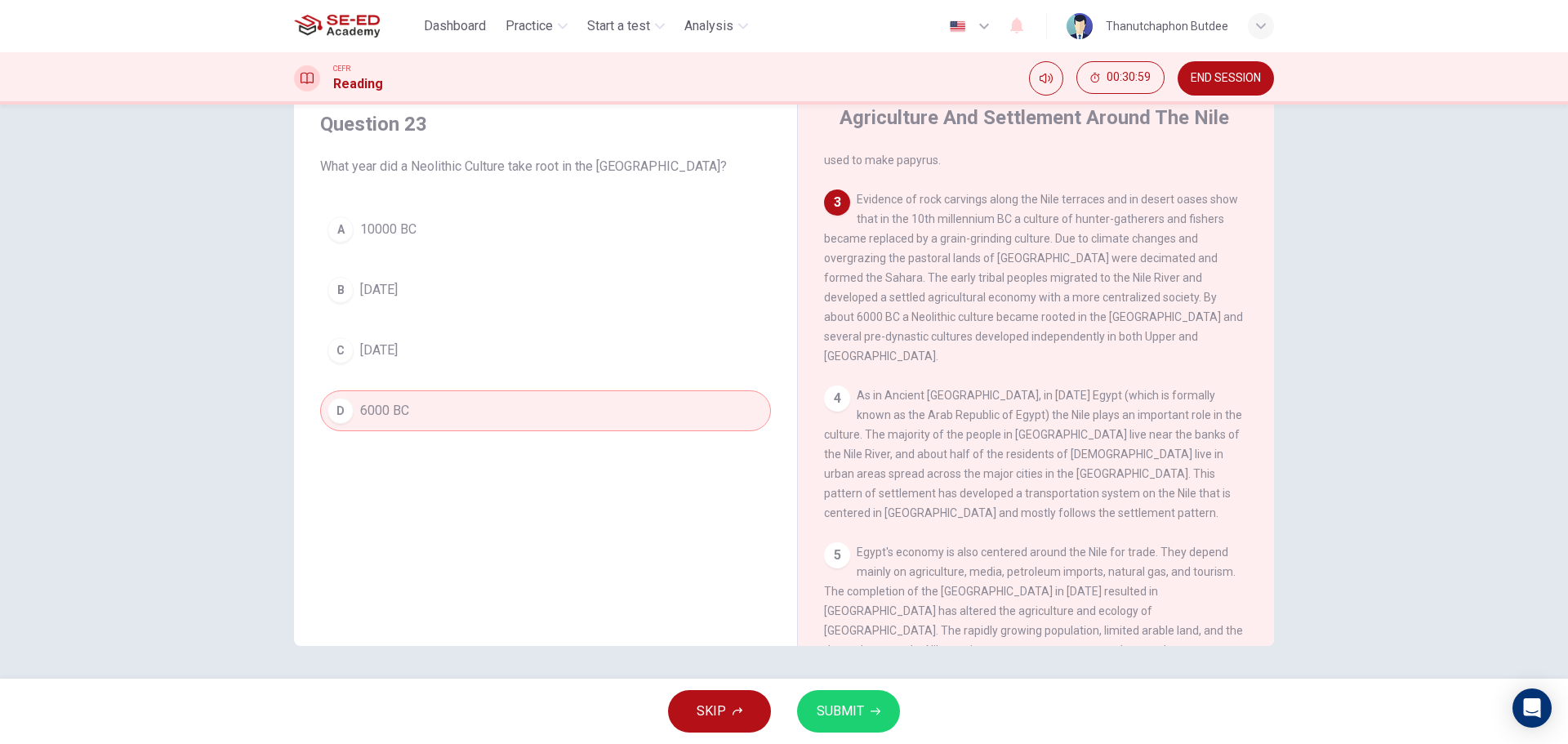
click at [856, 714] on span "SUBMIT" at bounding box center [840, 711] width 47 height 23
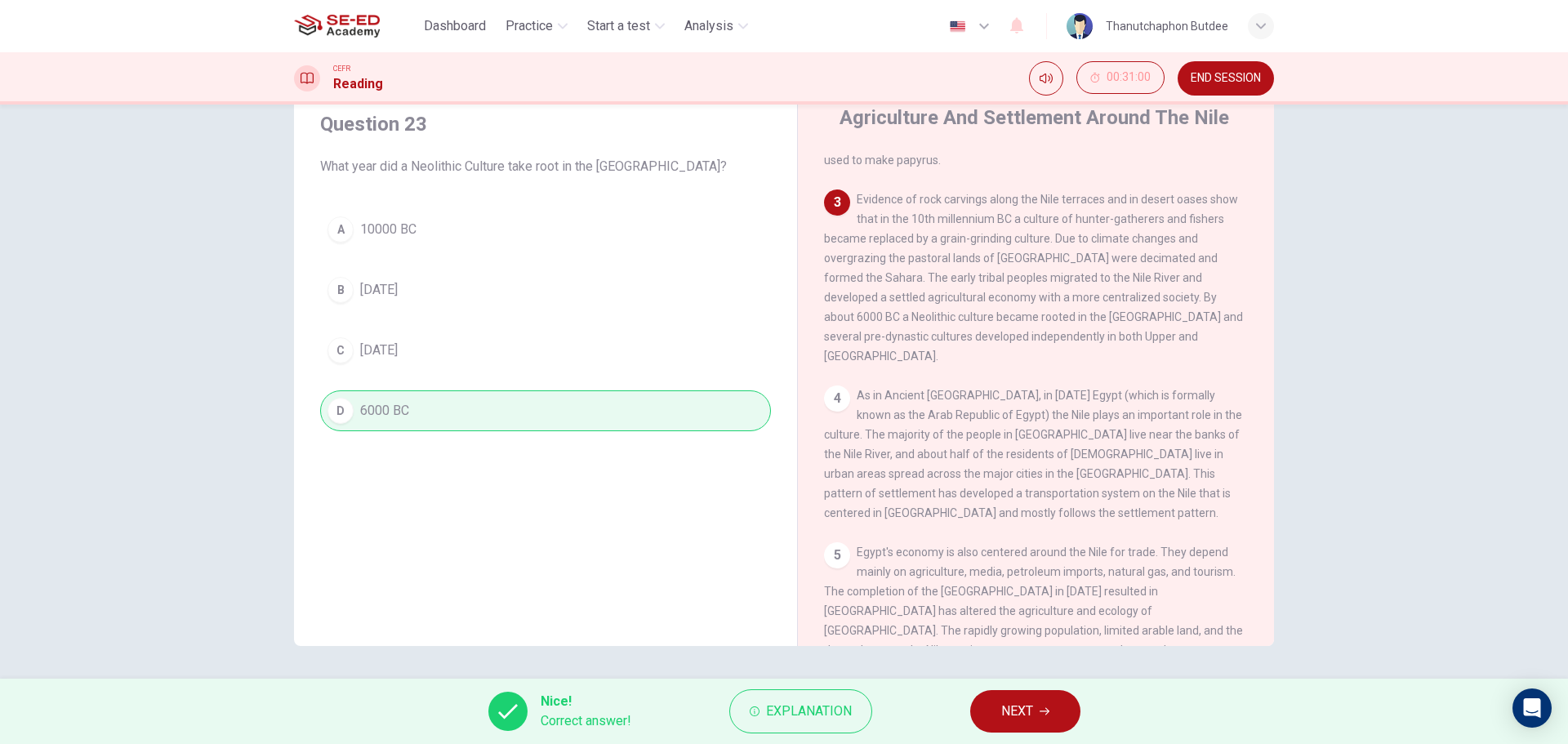
click at [1015, 712] on span "NEXT" at bounding box center [1018, 711] width 32 height 23
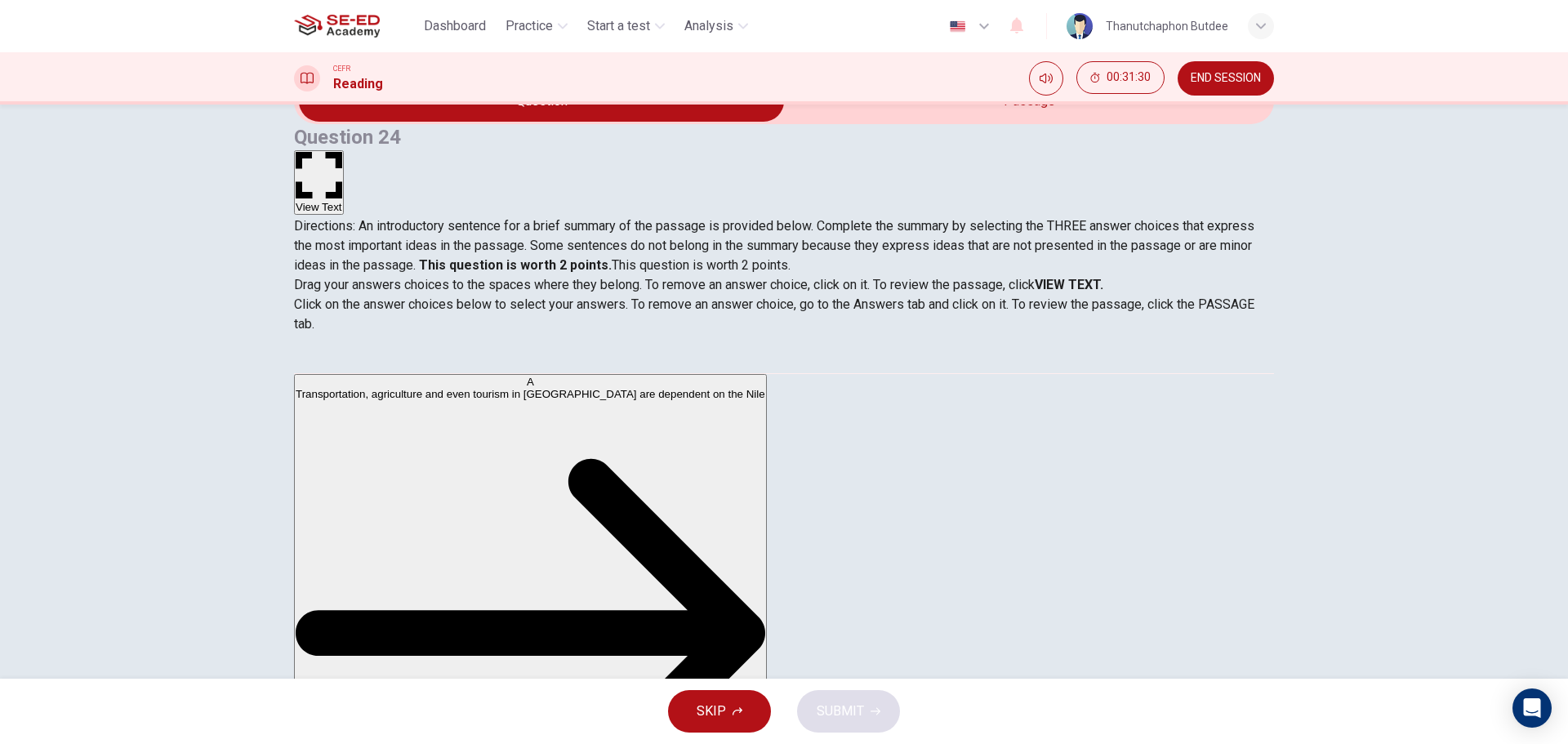
scroll to position [82, 0]
drag, startPoint x: 418, startPoint y: 437, endPoint x: 748, endPoint y: 454, distance: 330.4
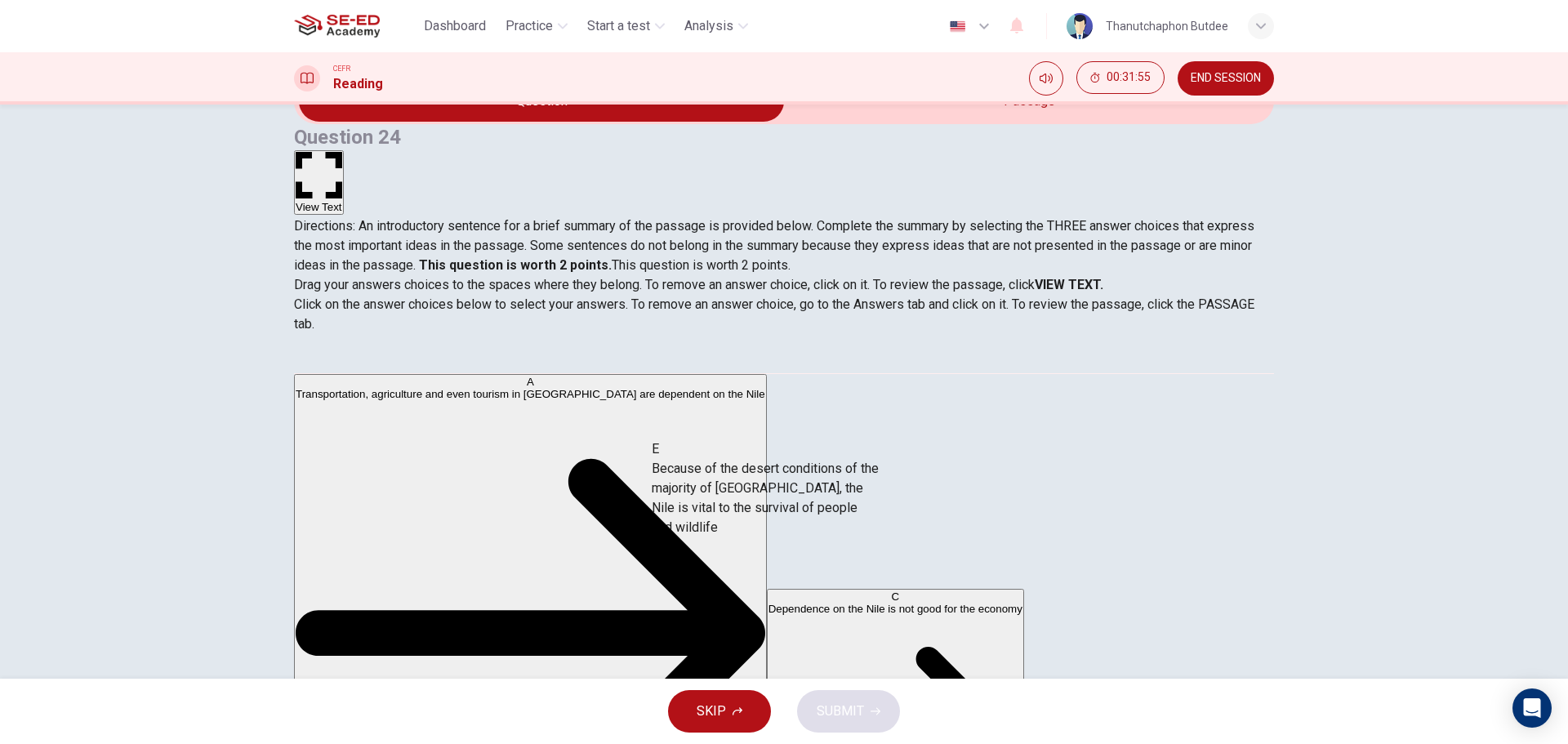
drag, startPoint x: 444, startPoint y: 464, endPoint x: 786, endPoint y: 515, distance: 345.8
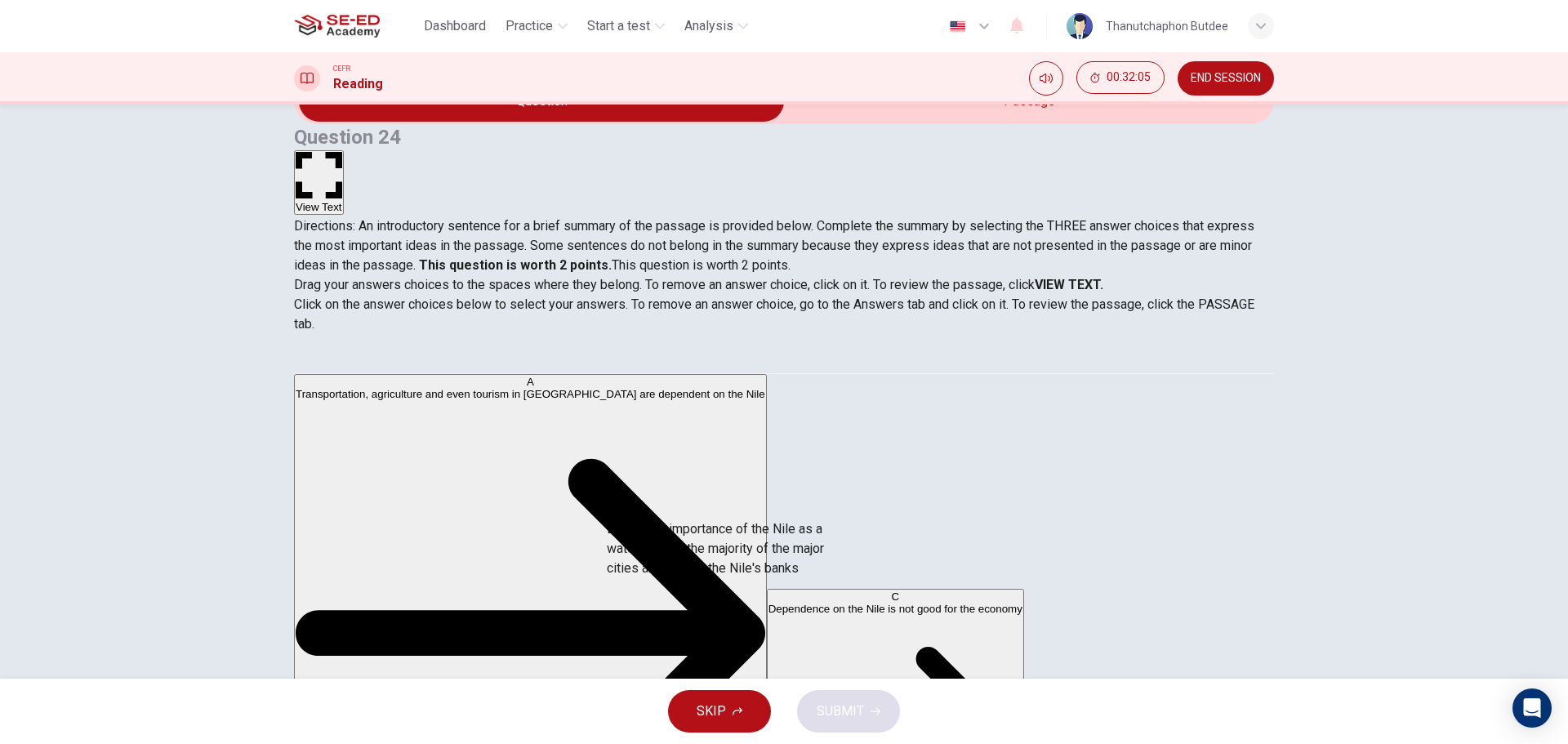
drag, startPoint x: 425, startPoint y: 571, endPoint x: 741, endPoint y: 564, distance: 316.1
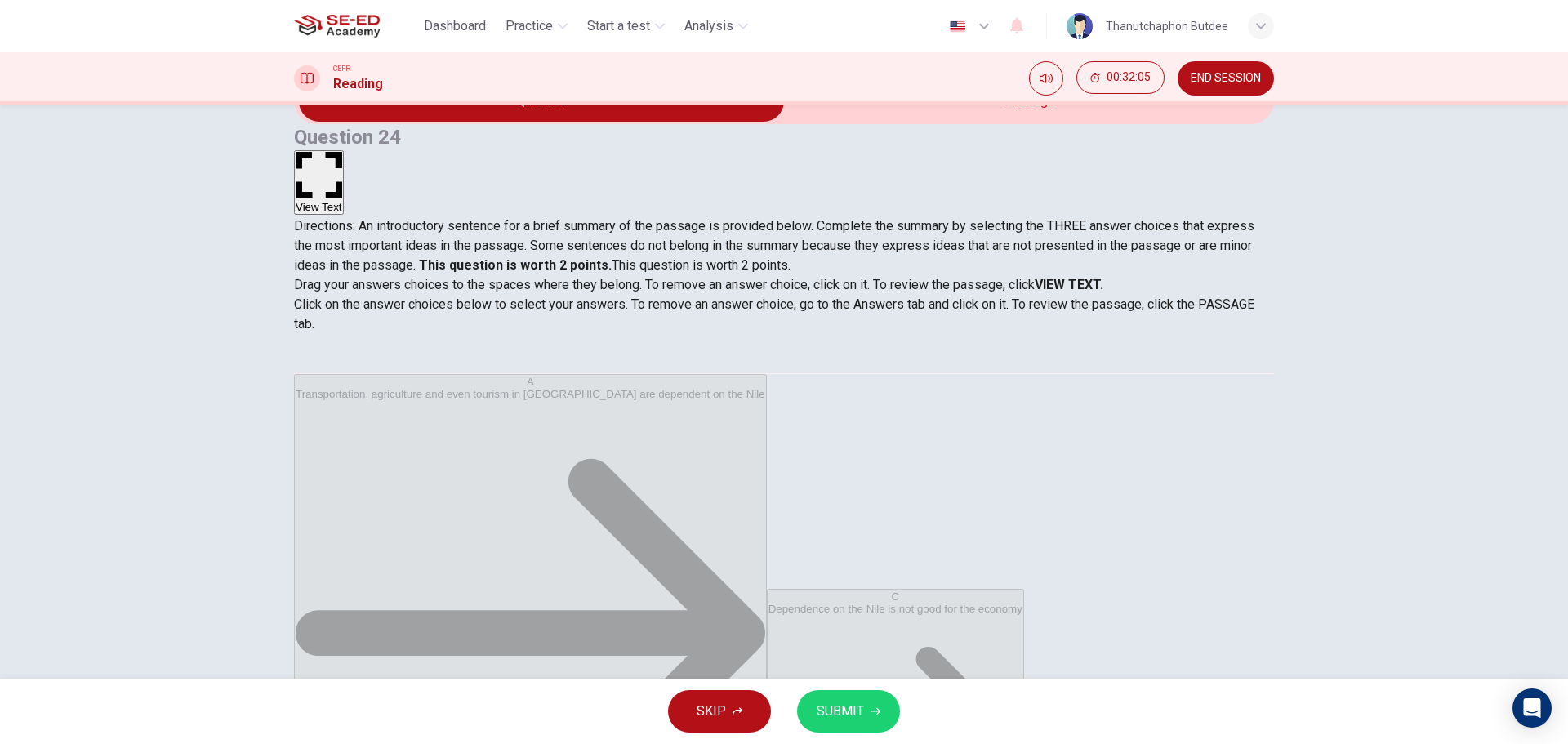
scroll to position [10, 0]
click at [344, 151] on button "View Text" at bounding box center [318, 183] width 50 height 65
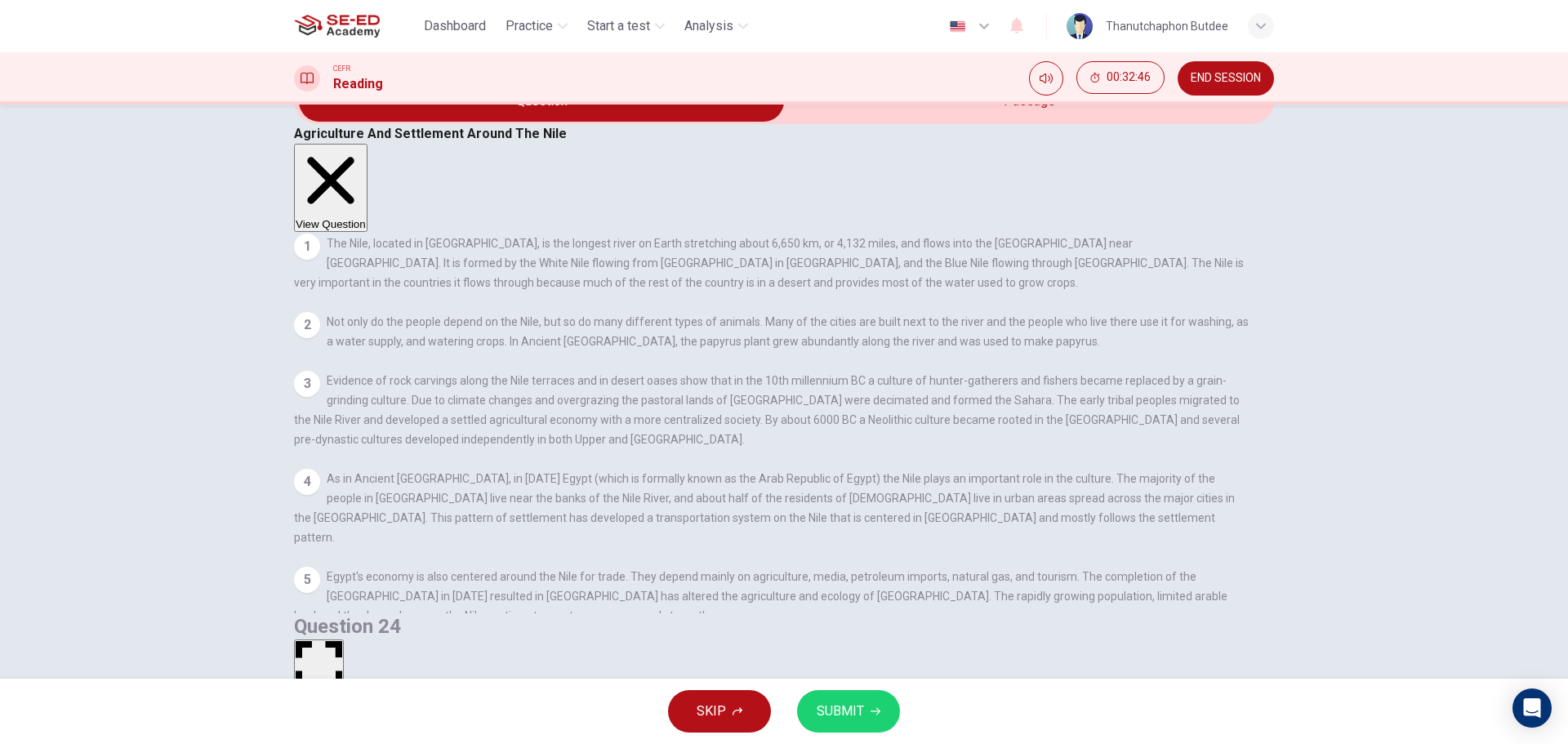
click at [368, 144] on button "View Question" at bounding box center [330, 188] width 73 height 88
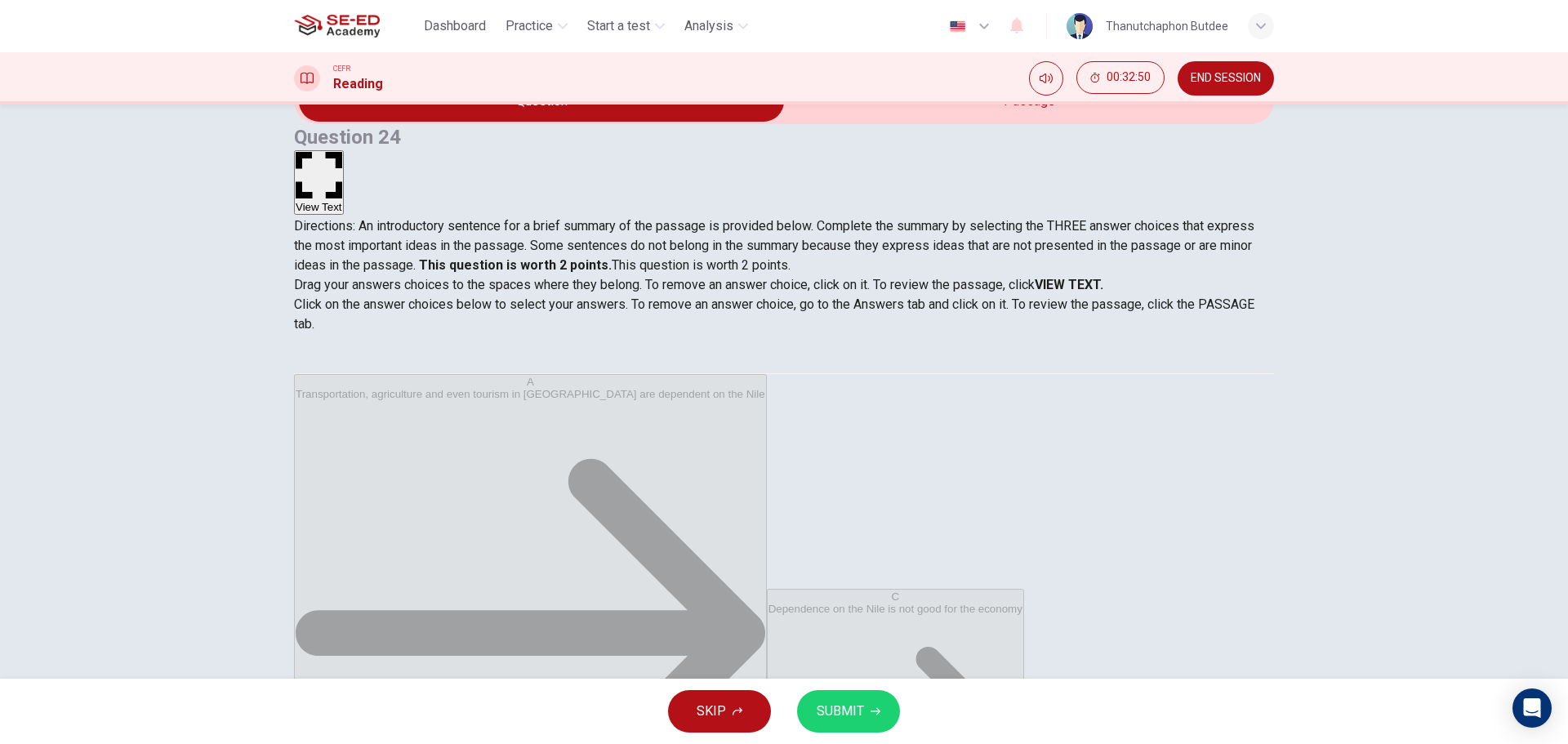
click at [874, 720] on button "SUBMIT" at bounding box center [848, 711] width 103 height 42
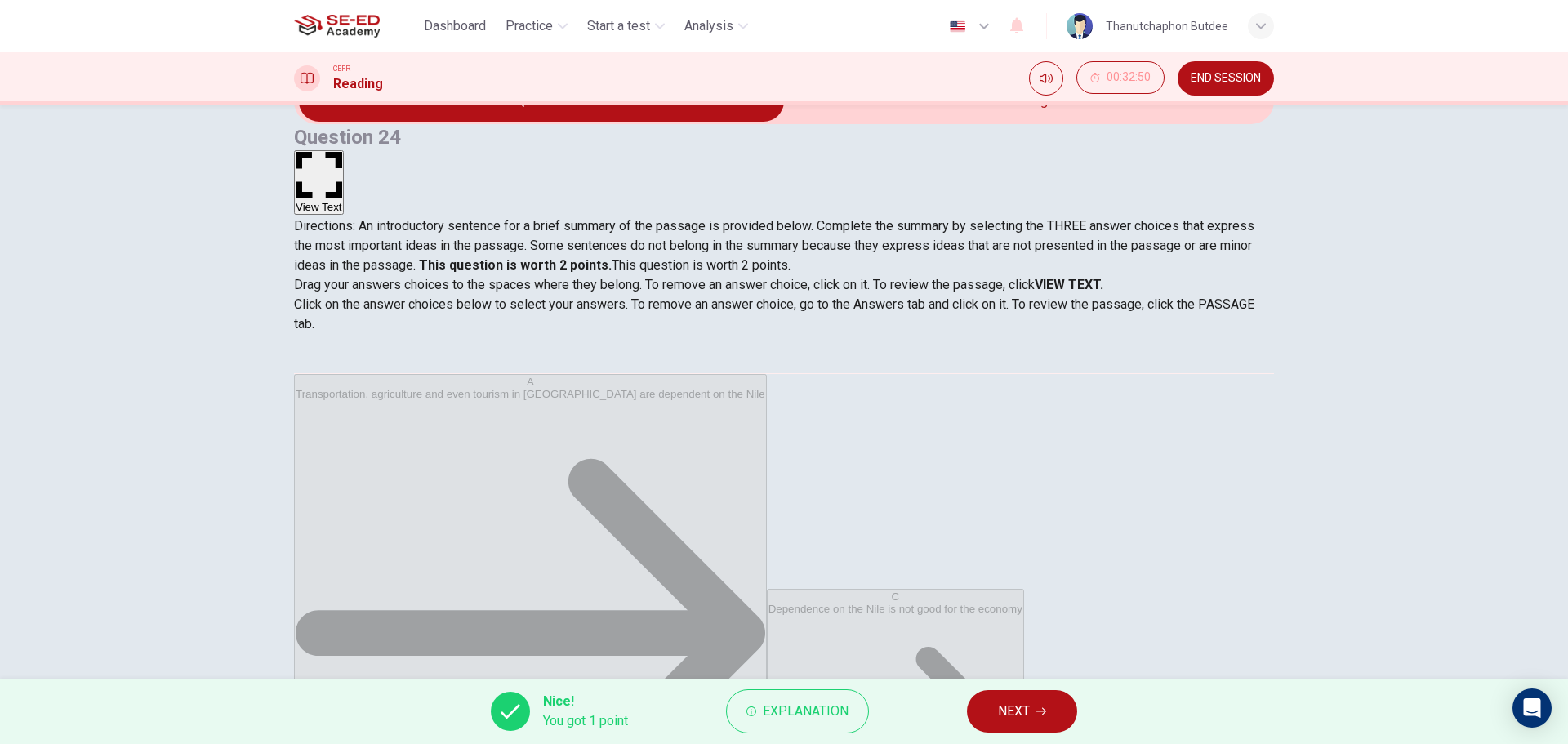
scroll to position [8, 0]
click at [1020, 720] on span "NEXT" at bounding box center [1014, 711] width 32 height 23
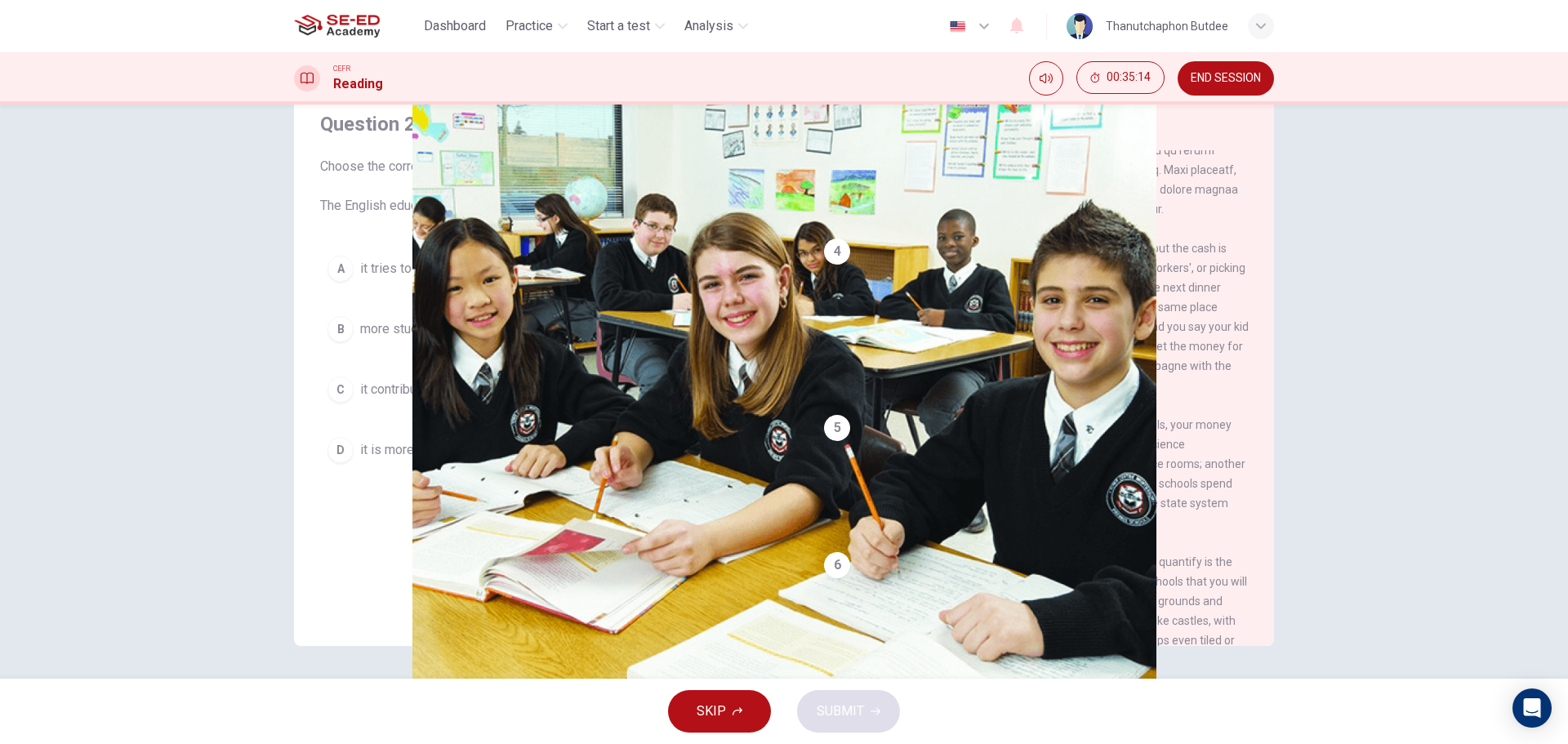
scroll to position [721, 0]
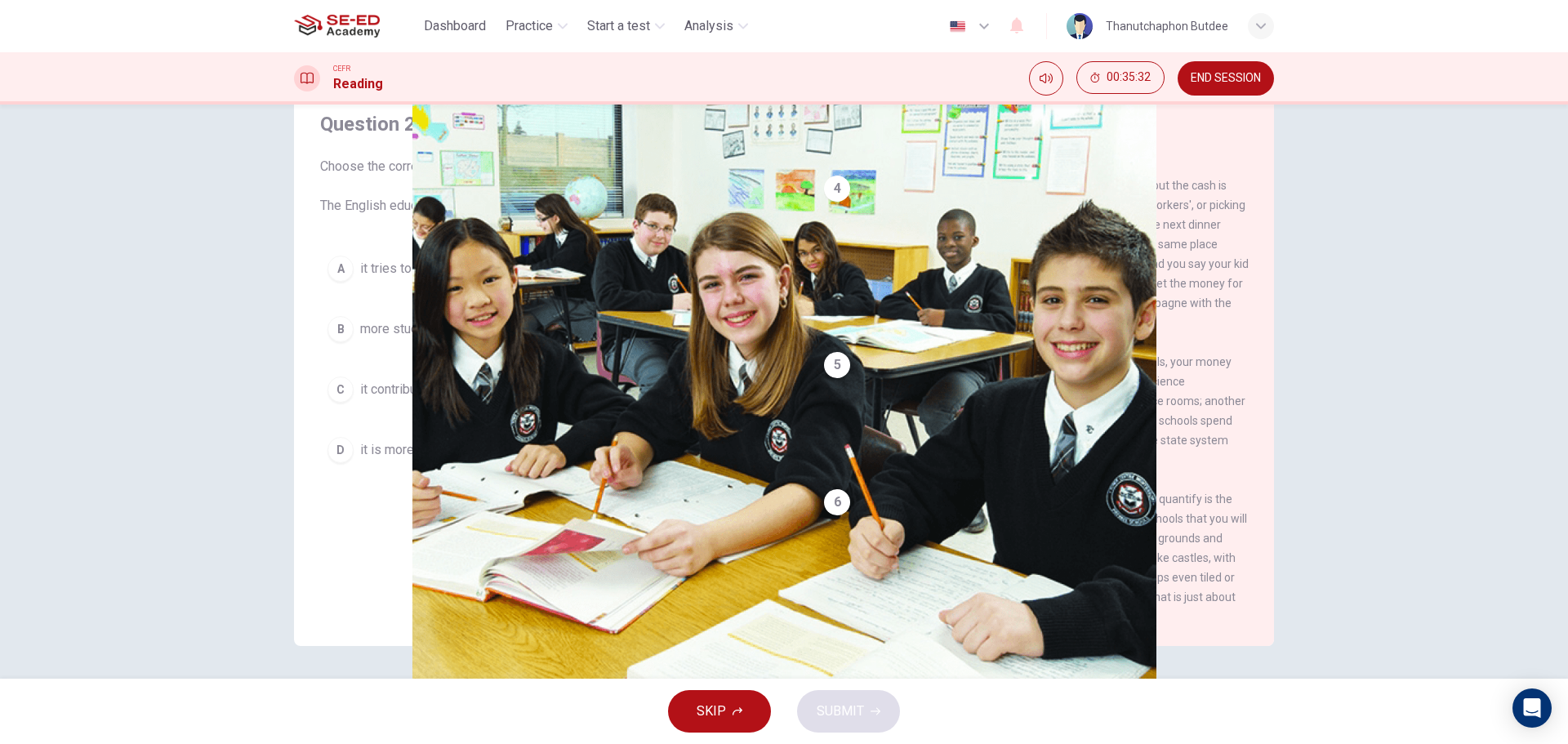
click at [641, 401] on button "C it contributes to creating a class system within society." at bounding box center [545, 390] width 451 height 41
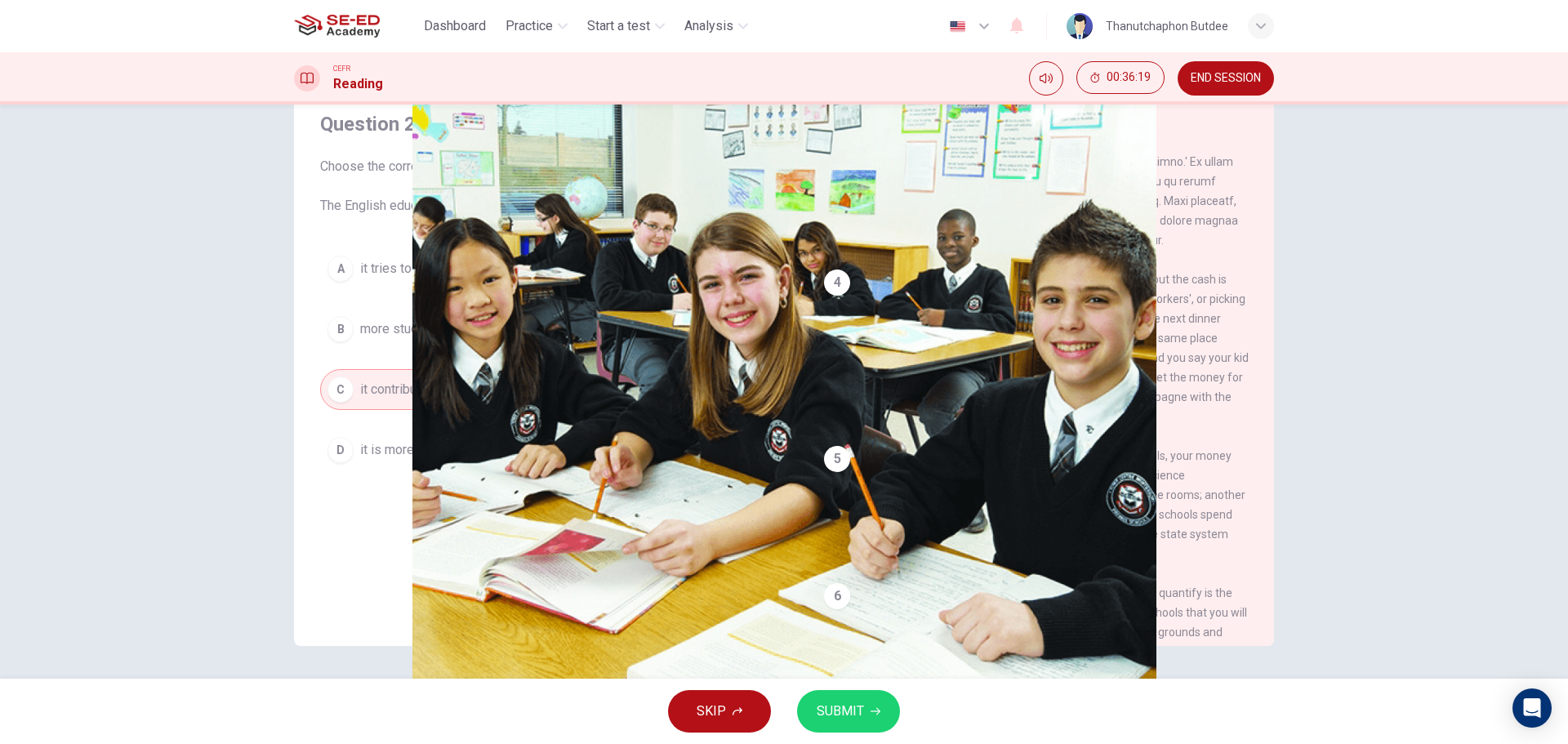
scroll to position [640, 0]
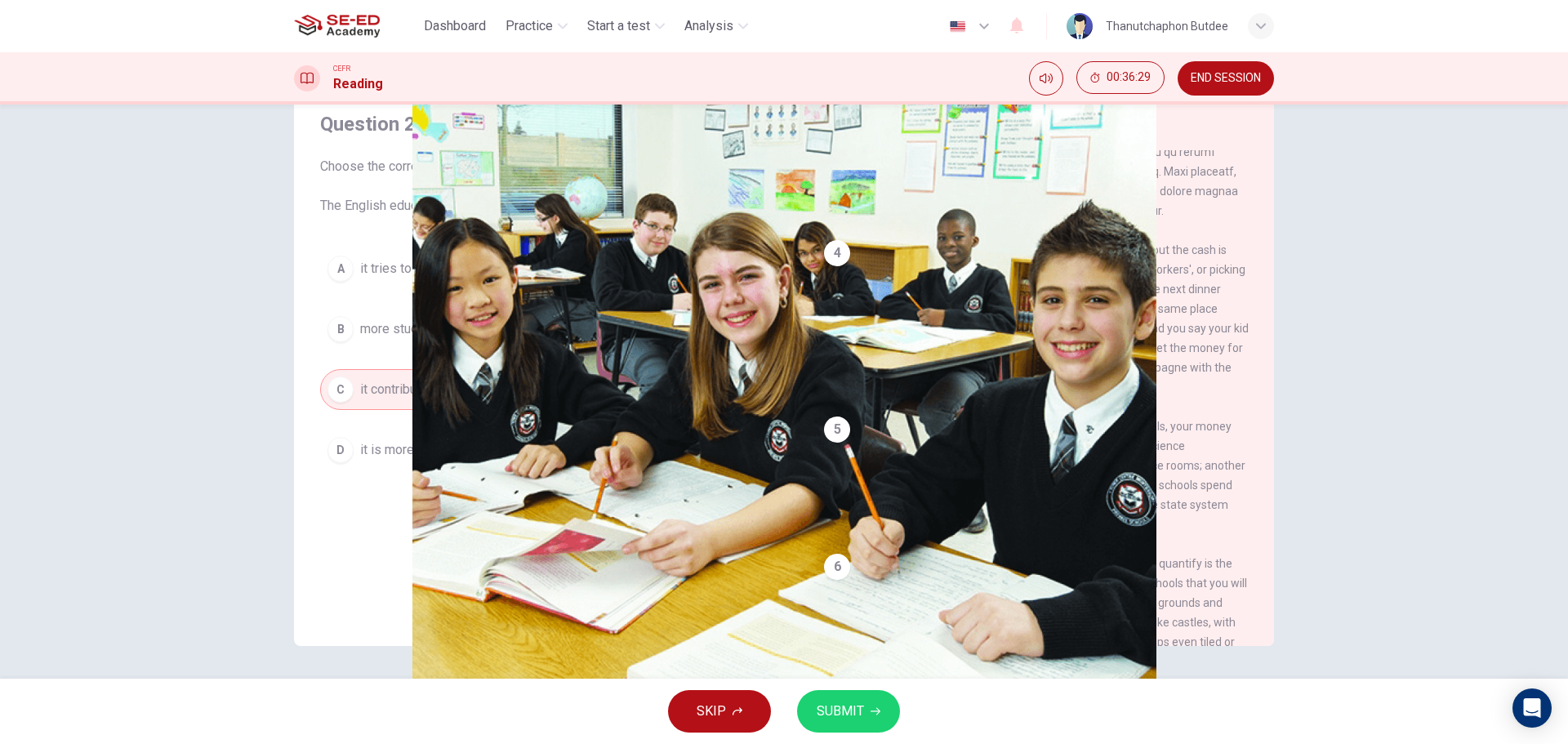
click at [571, 284] on button "A it tries to make state and private equal." at bounding box center [545, 268] width 451 height 41
click at [637, 349] on div "A it tries to make state and private equal. B more students are educated at pri…" at bounding box center [545, 359] width 451 height 222
click at [651, 338] on span "more students are educated at private schools than state schools." at bounding box center [549, 328] width 377 height 19
click at [552, 466] on button "D it is more expensive to run." at bounding box center [545, 449] width 451 height 41
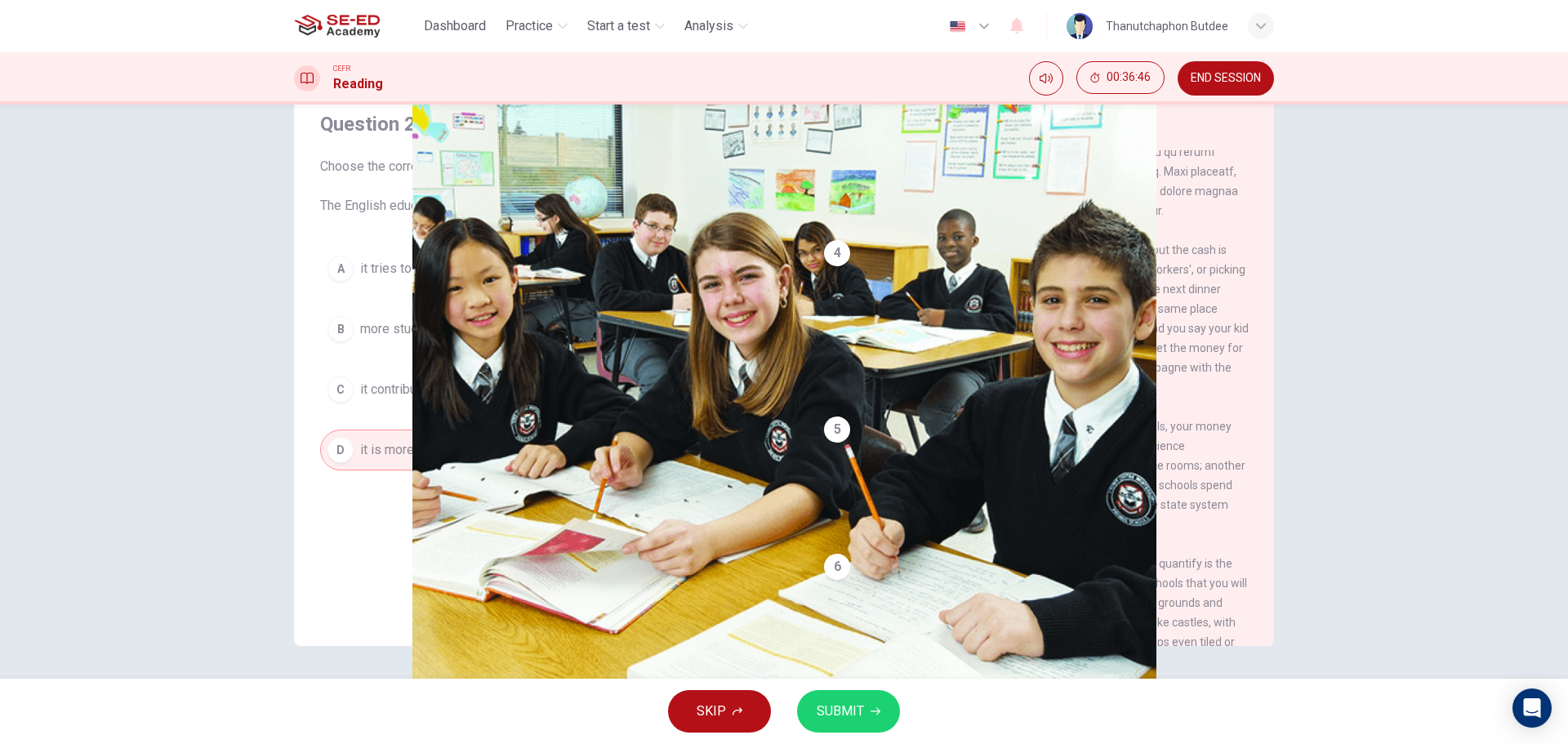
click at [859, 725] on button "SUBMIT" at bounding box center [848, 711] width 103 height 42
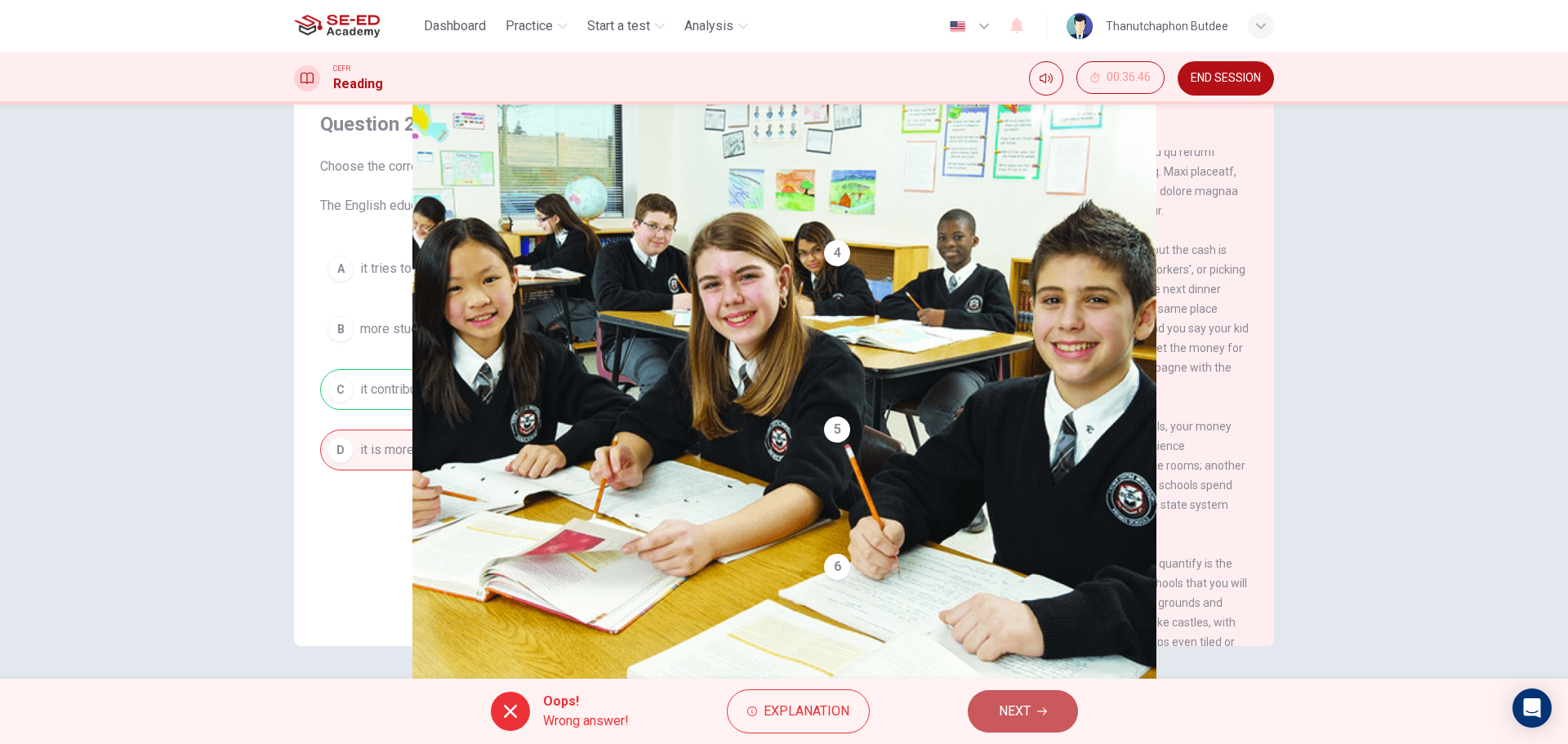
click at [1029, 704] on span "NEXT" at bounding box center [1015, 711] width 32 height 23
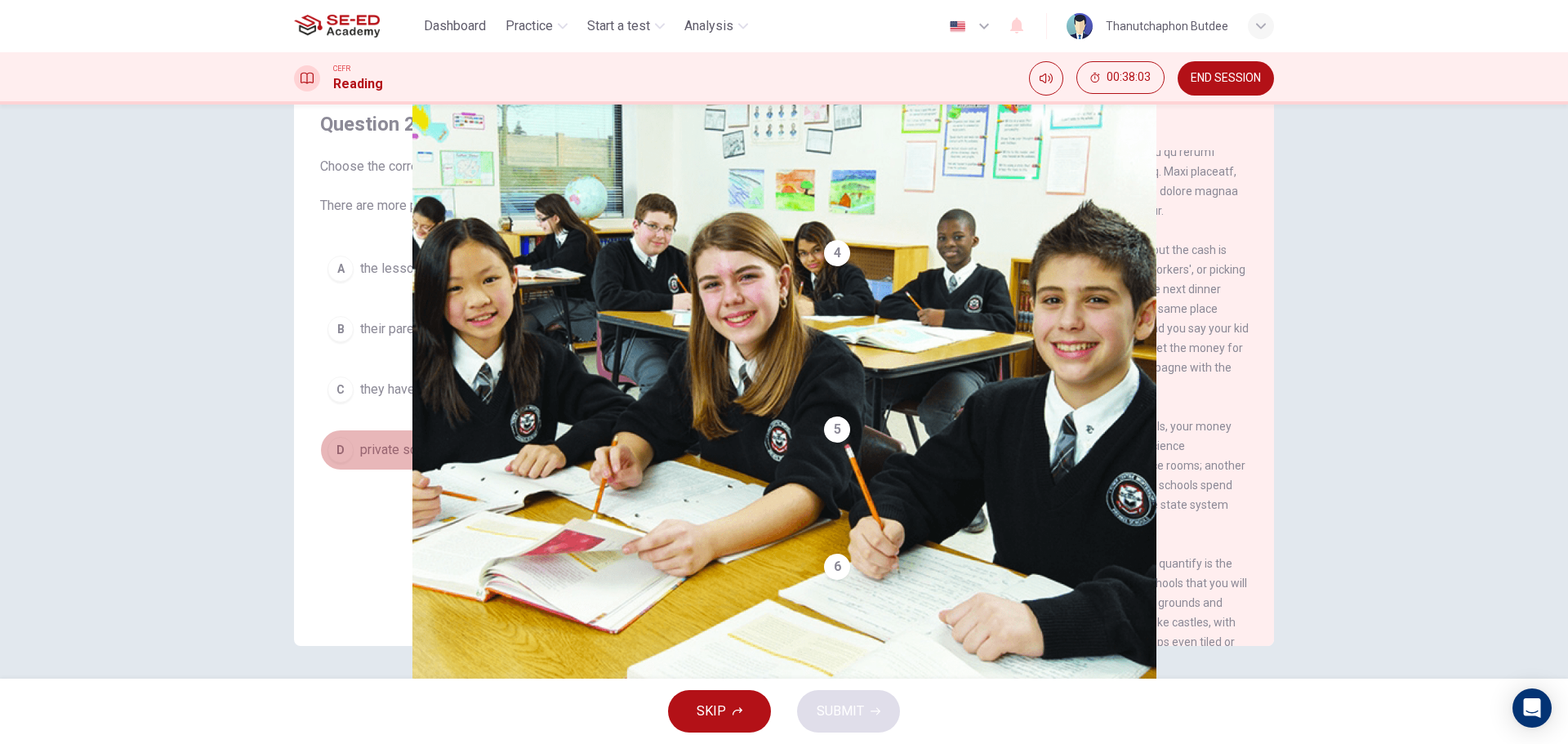
click at [579, 444] on span "private schools create a successful environment." at bounding box center [500, 449] width 280 height 19
click at [570, 277] on span "the lessons and teachers at the private schools are much better." at bounding box center [543, 268] width 365 height 19
click at [837, 706] on span "SUBMIT" at bounding box center [840, 711] width 47 height 23
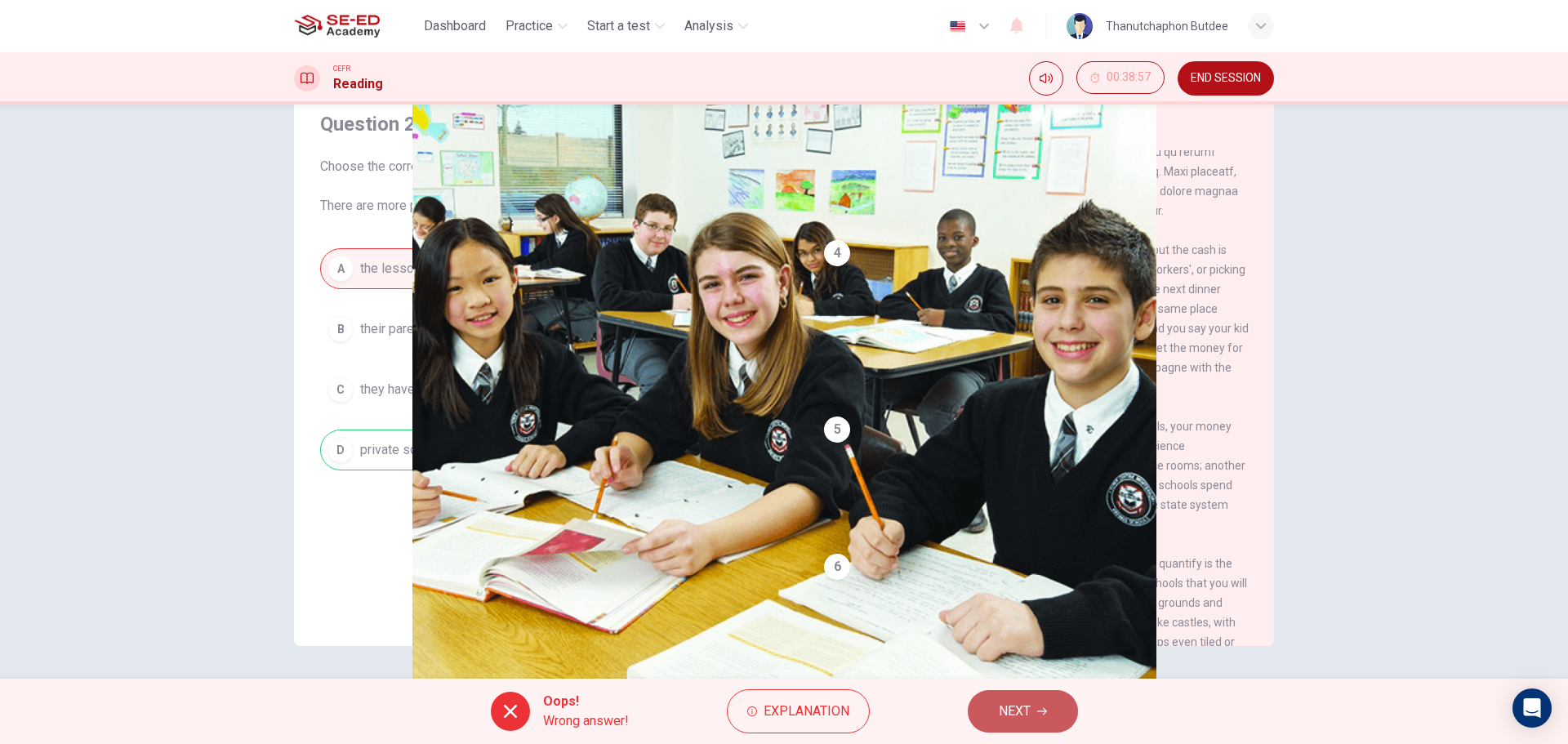
click at [1034, 712] on button "NEXT" at bounding box center [1023, 711] width 110 height 42
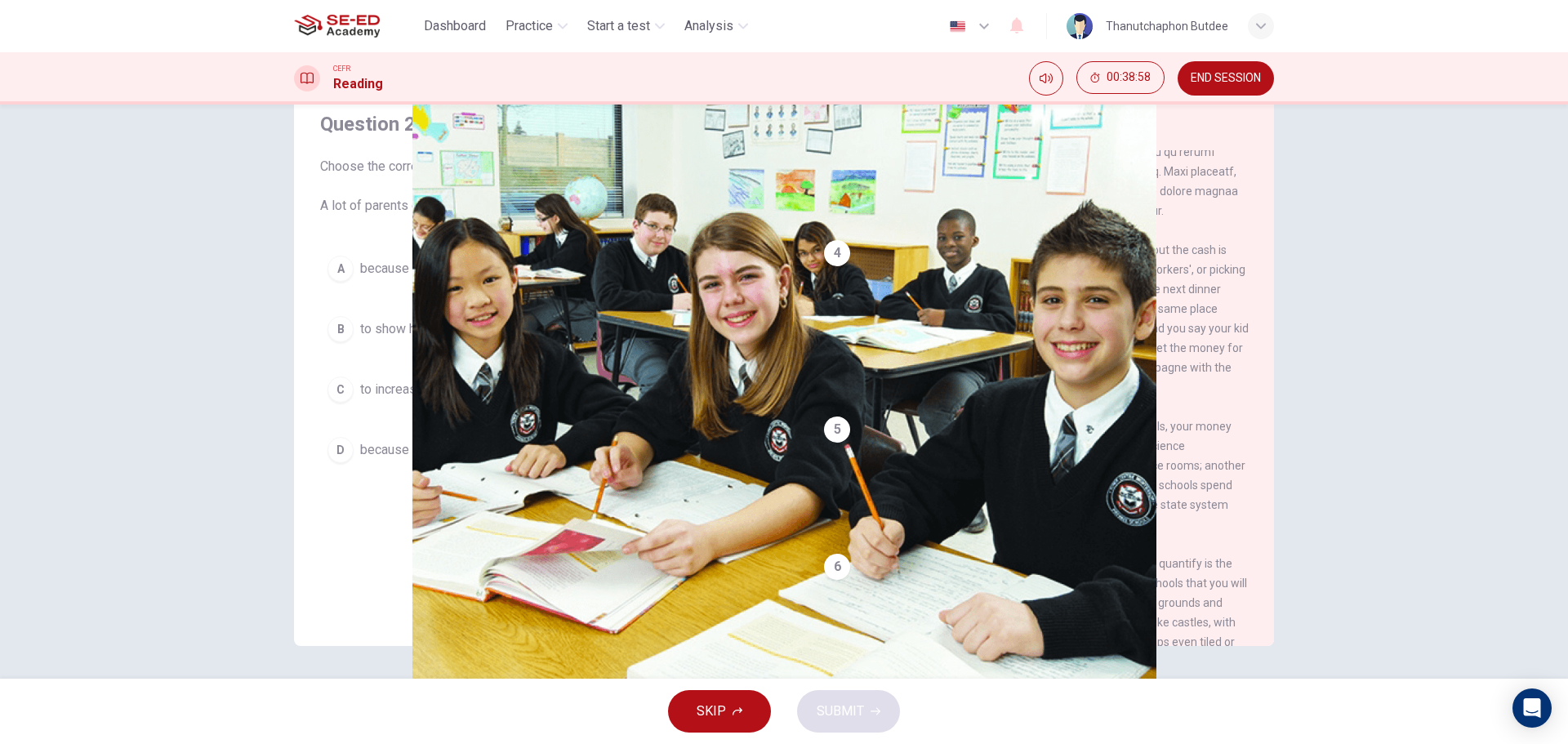
scroll to position [0, 0]
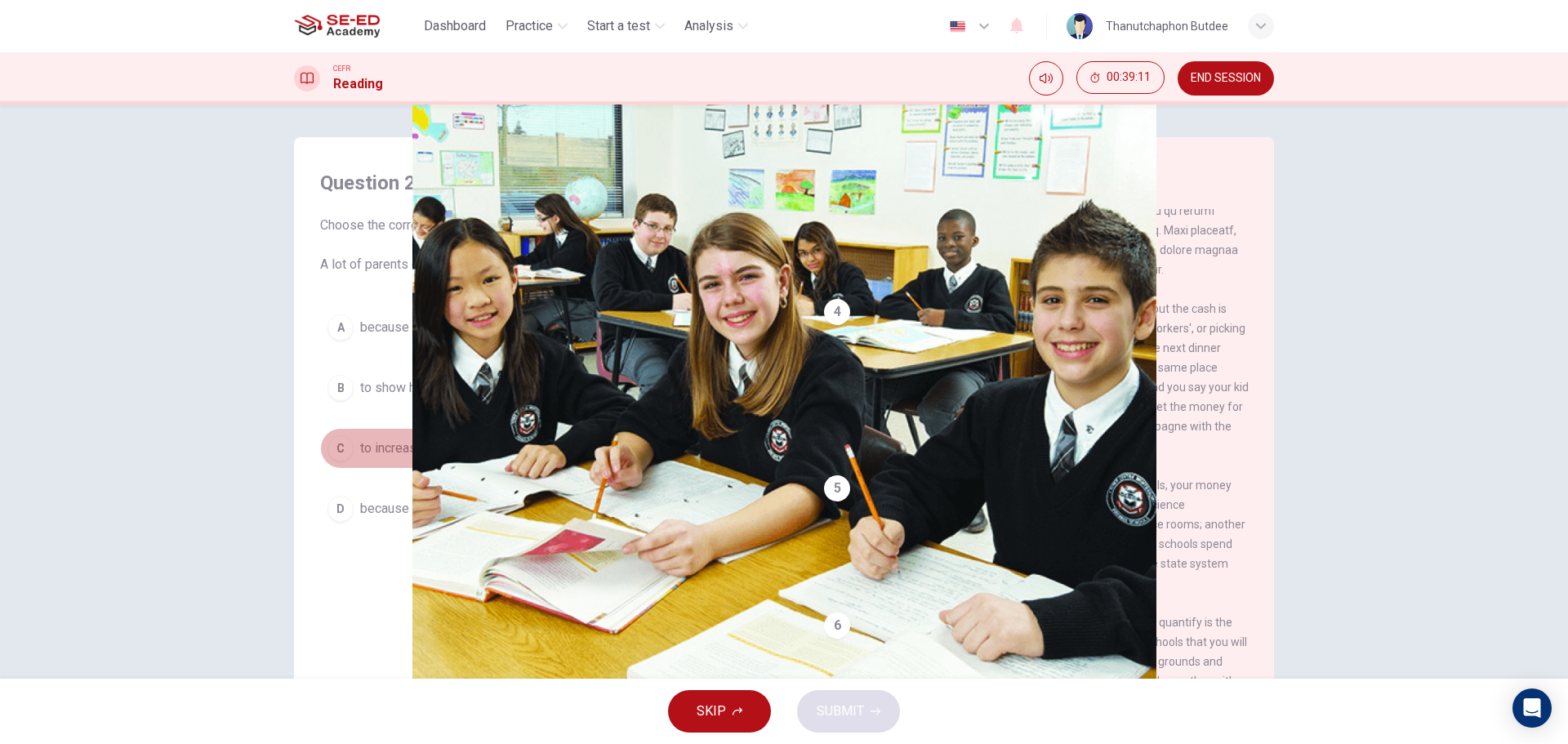
click at [700, 449] on span "to increase their chances of succeeding in the university exams." at bounding box center [543, 448] width 365 height 19
click at [844, 731] on button "SUBMIT" at bounding box center [848, 711] width 103 height 42
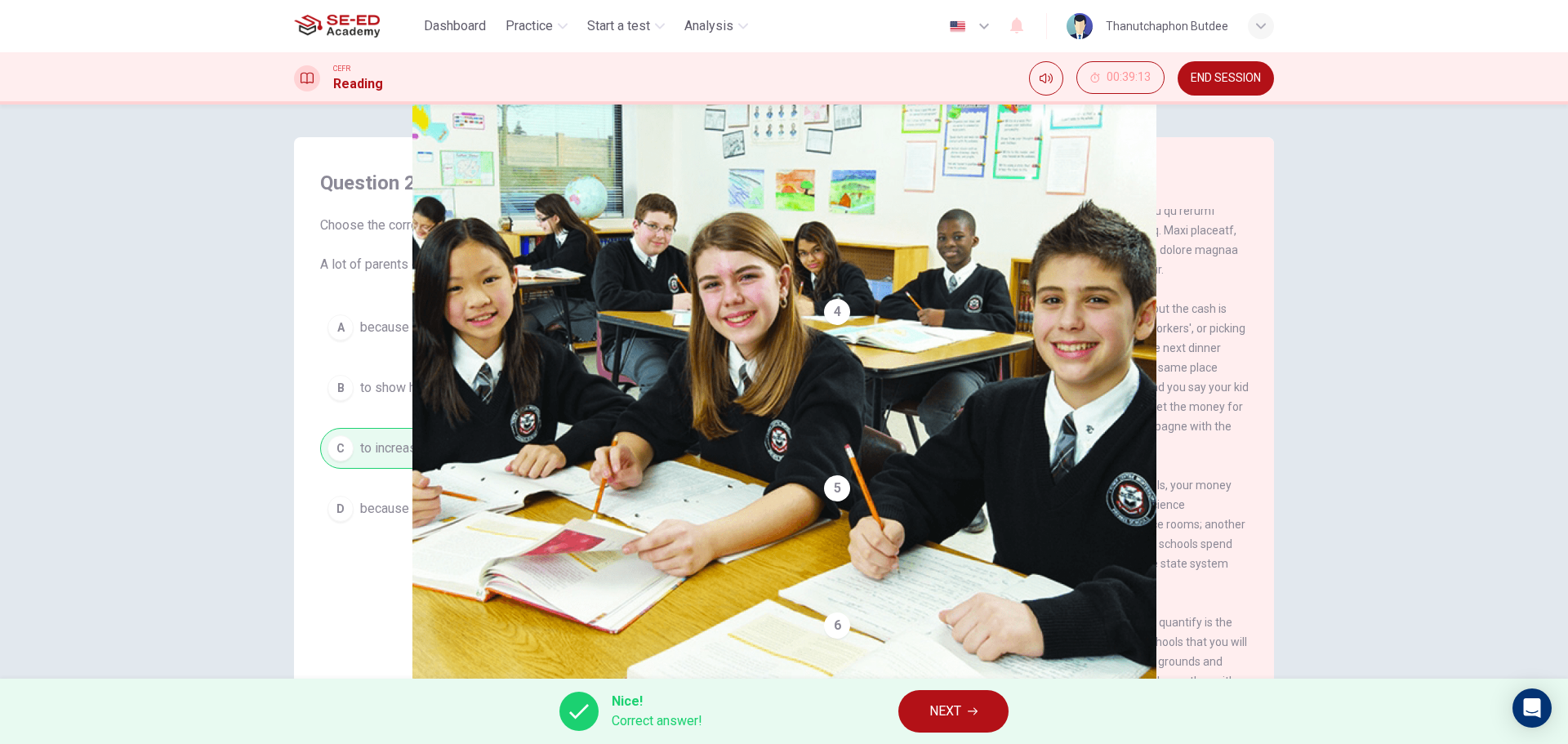
click at [950, 713] on span "NEXT" at bounding box center [945, 711] width 32 height 23
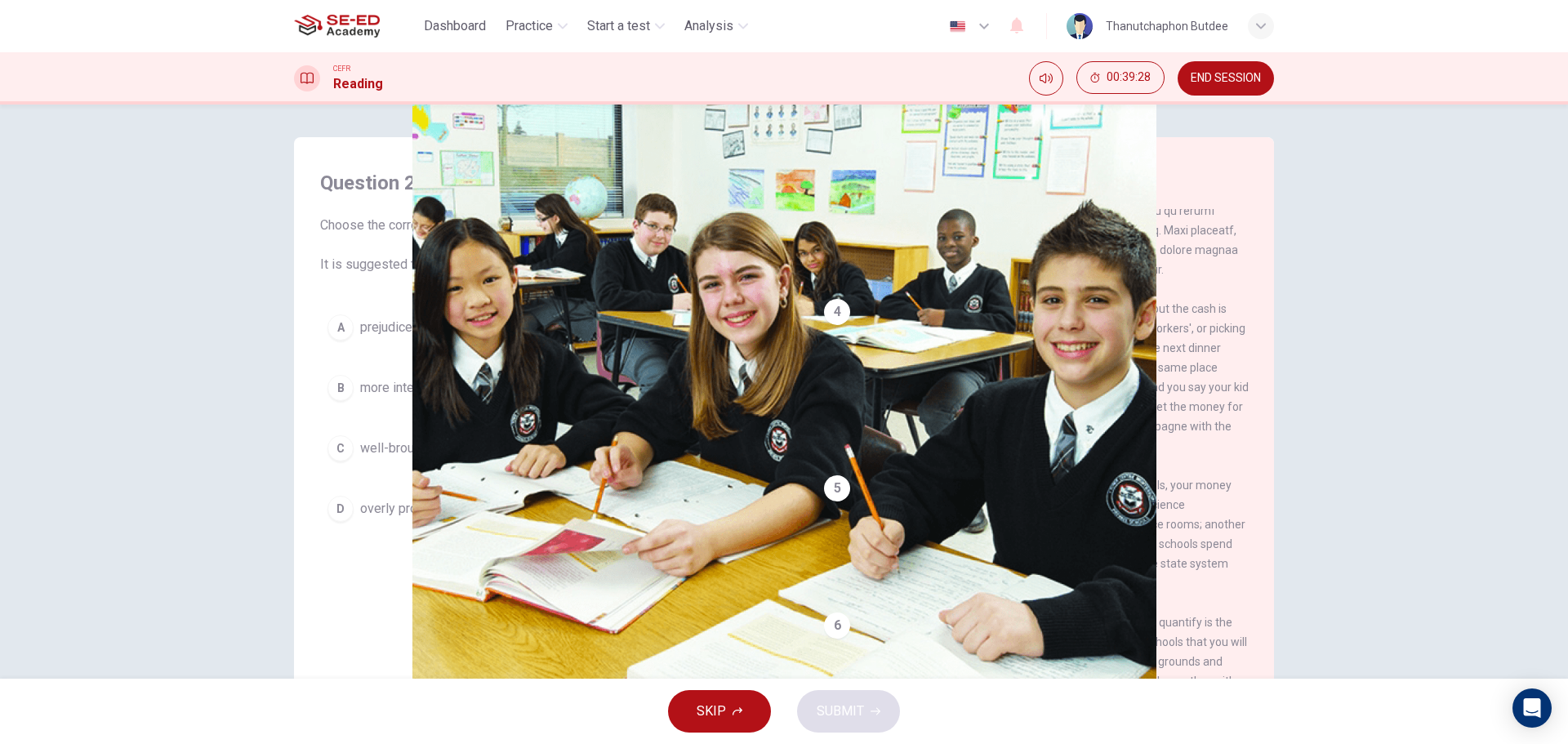
click at [508, 450] on span "well-brought-up and cultivated." at bounding box center [448, 448] width 176 height 19
click at [854, 704] on span "SUBMIT" at bounding box center [840, 711] width 47 height 23
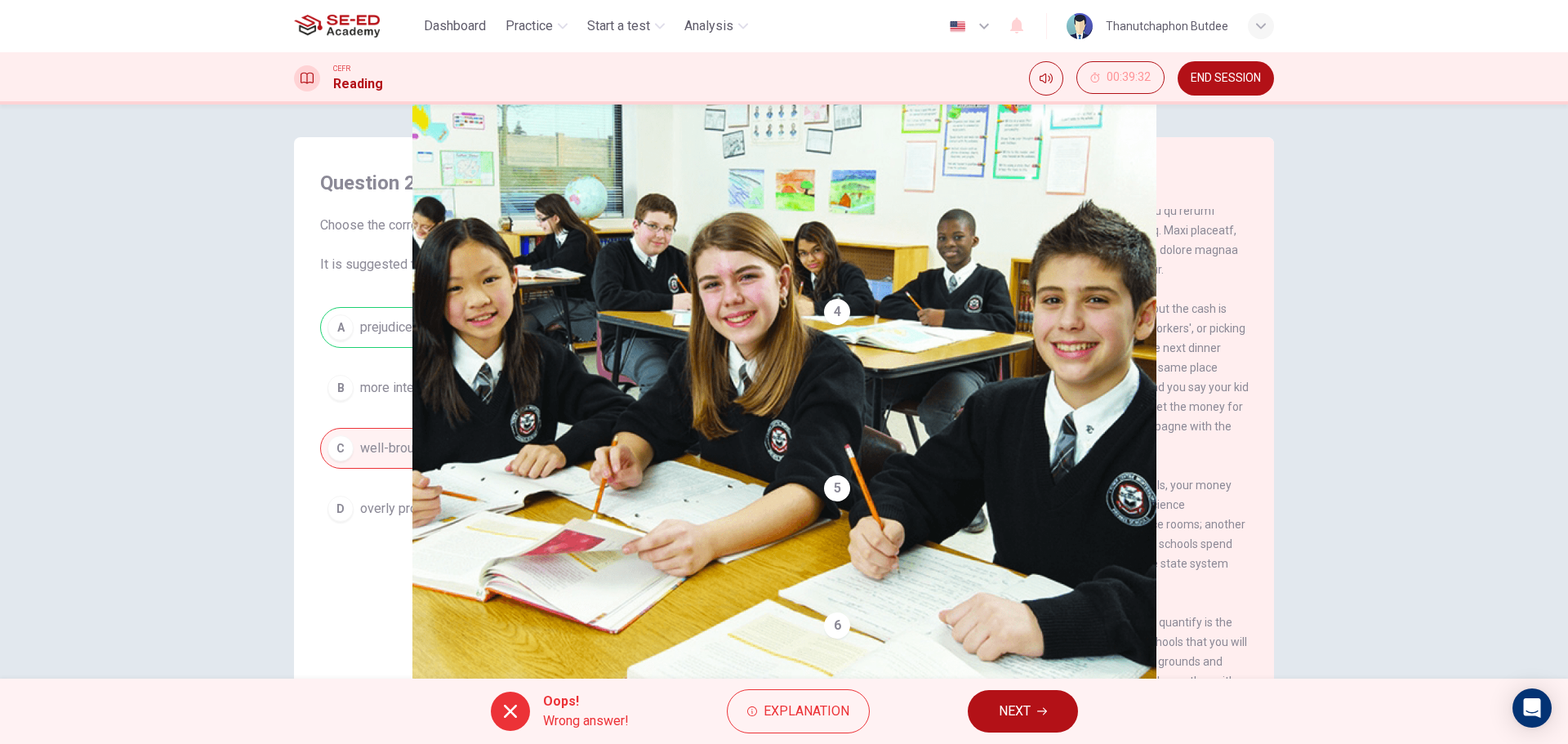
click at [1040, 726] on button "NEXT" at bounding box center [1023, 711] width 110 height 42
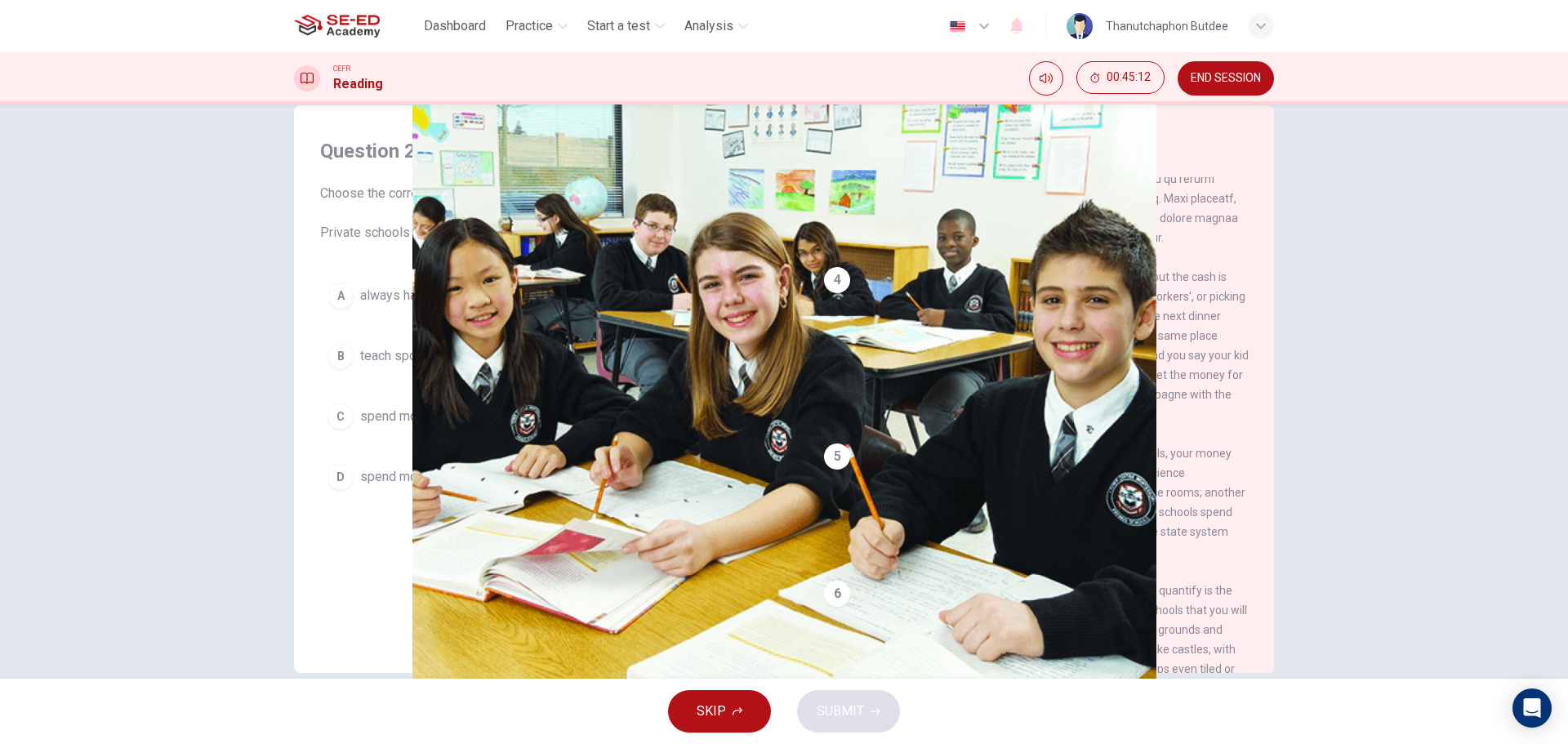
scroll to position [59, 0]
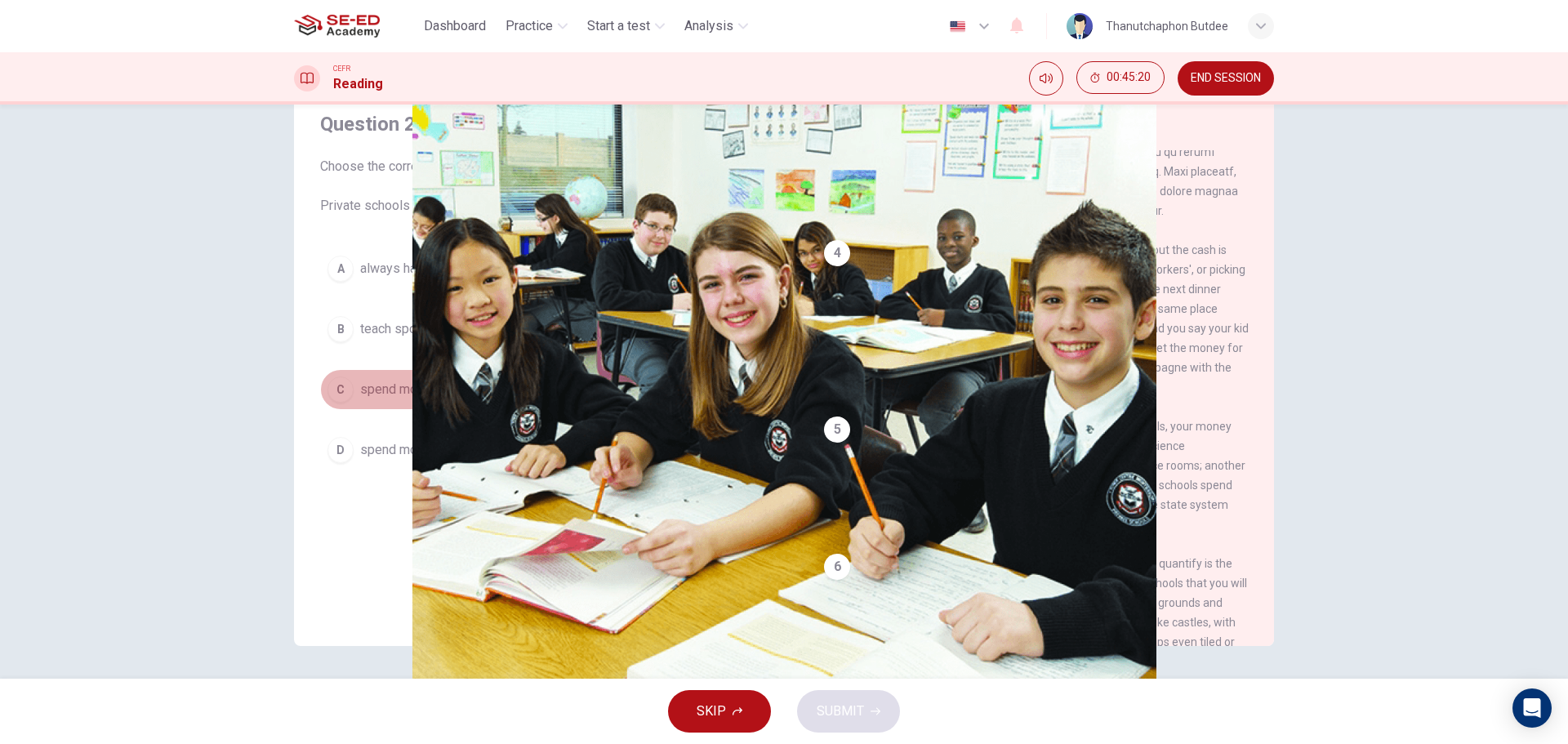
click at [524, 390] on span "spend more money per student than state schools." at bounding box center [505, 389] width 290 height 19
click at [532, 455] on span "spend more money on hiring good teachers." at bounding box center [485, 449] width 250 height 19
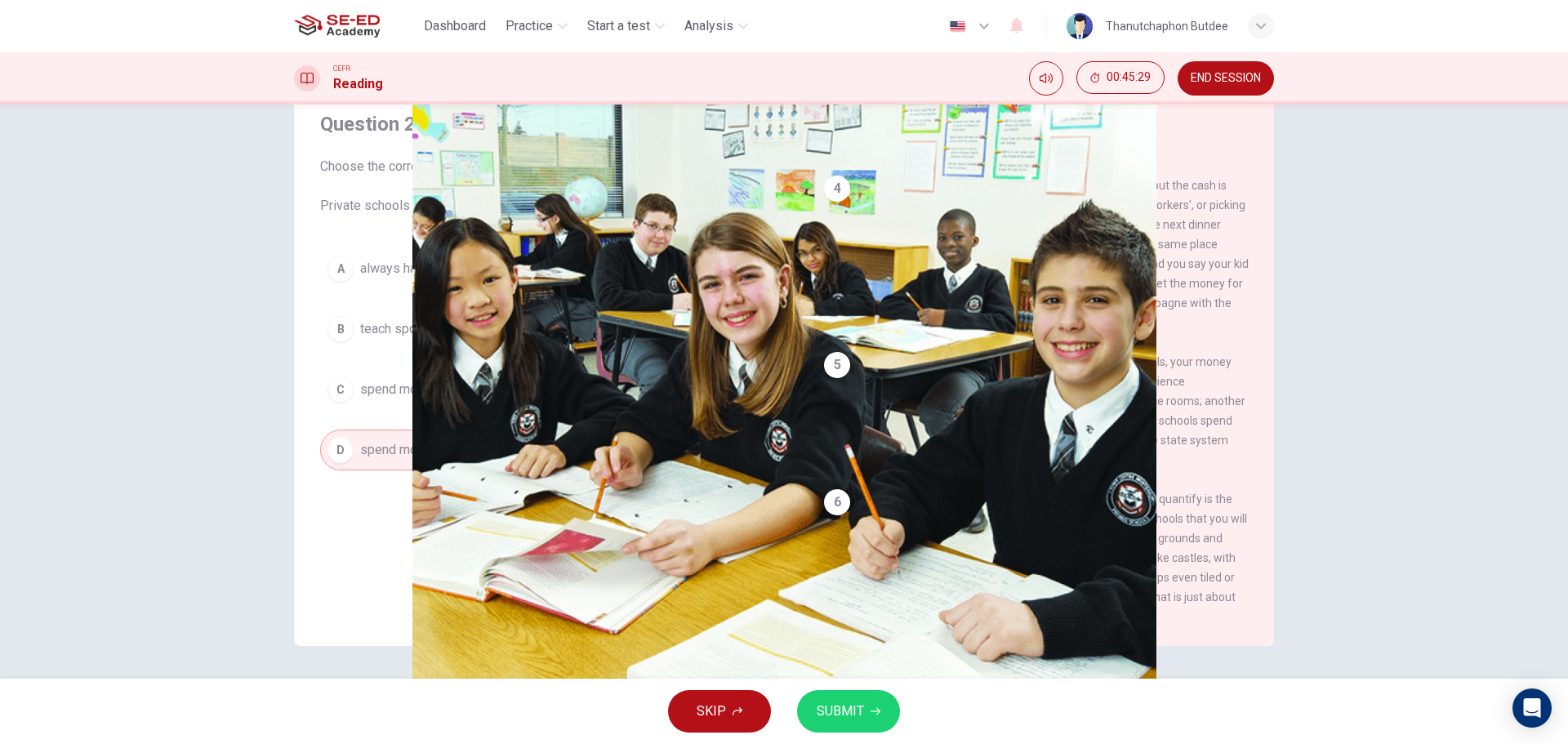
scroll to position [1048, 0]
click at [642, 399] on span "spend more money per student than state schools." at bounding box center [505, 389] width 290 height 19
click at [872, 701] on button "SUBMIT" at bounding box center [848, 711] width 103 height 42
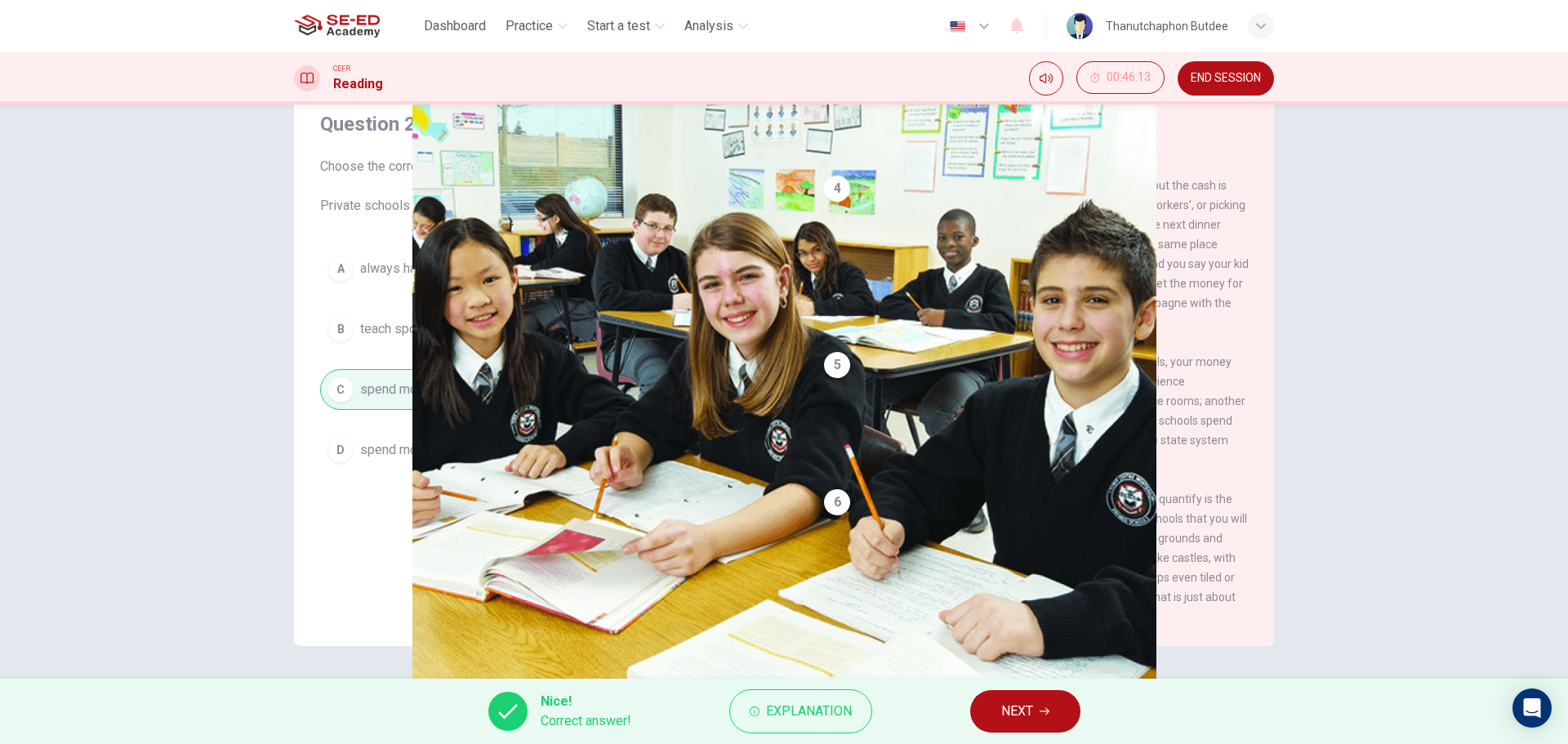
click at [999, 725] on button "NEXT" at bounding box center [1025, 711] width 110 height 42
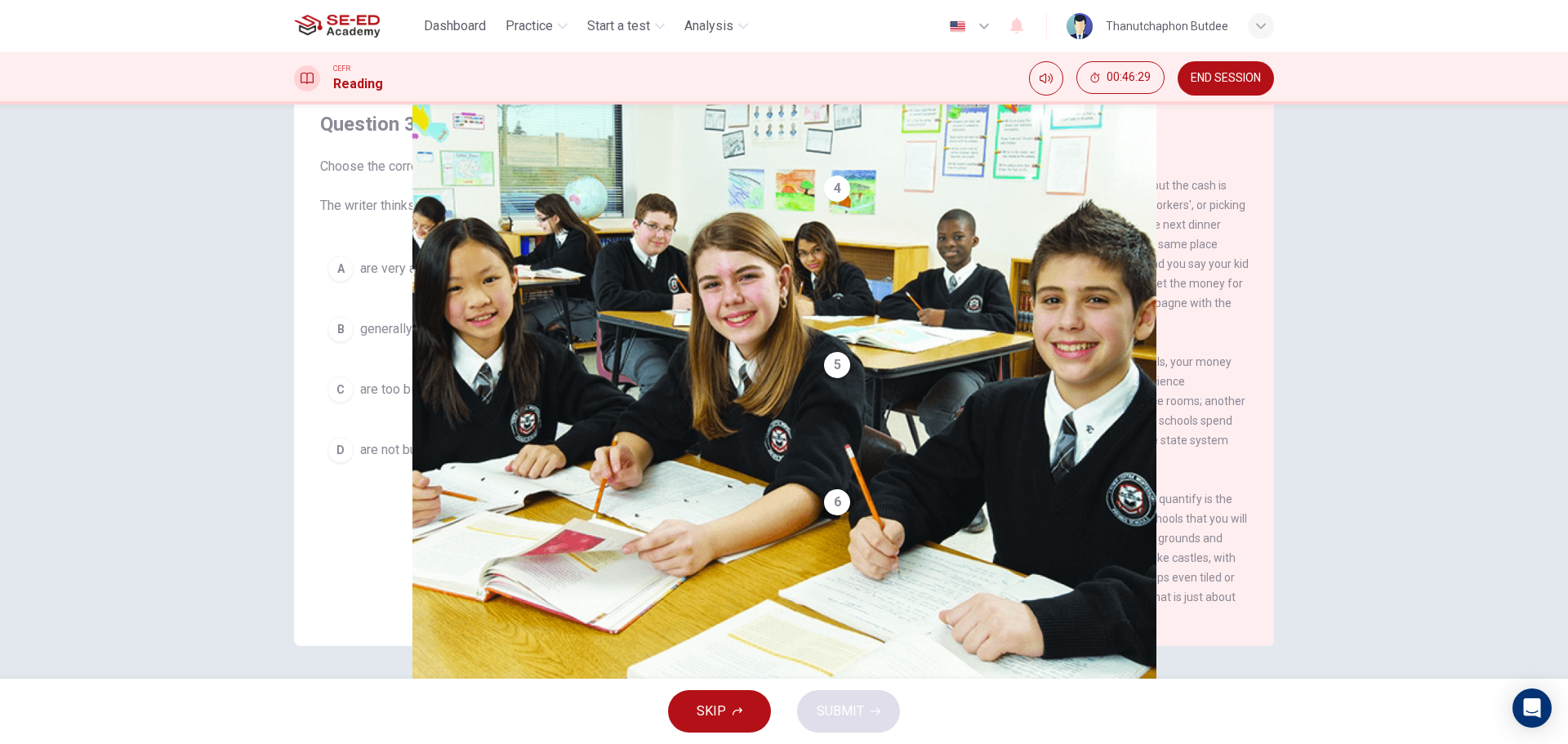
click at [592, 413] on div "A are very attractive and luxurious. B generally do not look very nice. C are t…" at bounding box center [545, 359] width 451 height 222
click at [644, 398] on span "are too big for the amount of students who attend the school." at bounding box center [534, 389] width 348 height 19
drag, startPoint x: 853, startPoint y: 345, endPoint x: 1134, endPoint y: 464, distance: 305.2
click at [1170, 422] on div "5 It is a fact, however, that at many of the best private schools, your money b…" at bounding box center [1036, 411] width 425 height 118
click at [864, 724] on button "SUBMIT" at bounding box center [848, 711] width 103 height 42
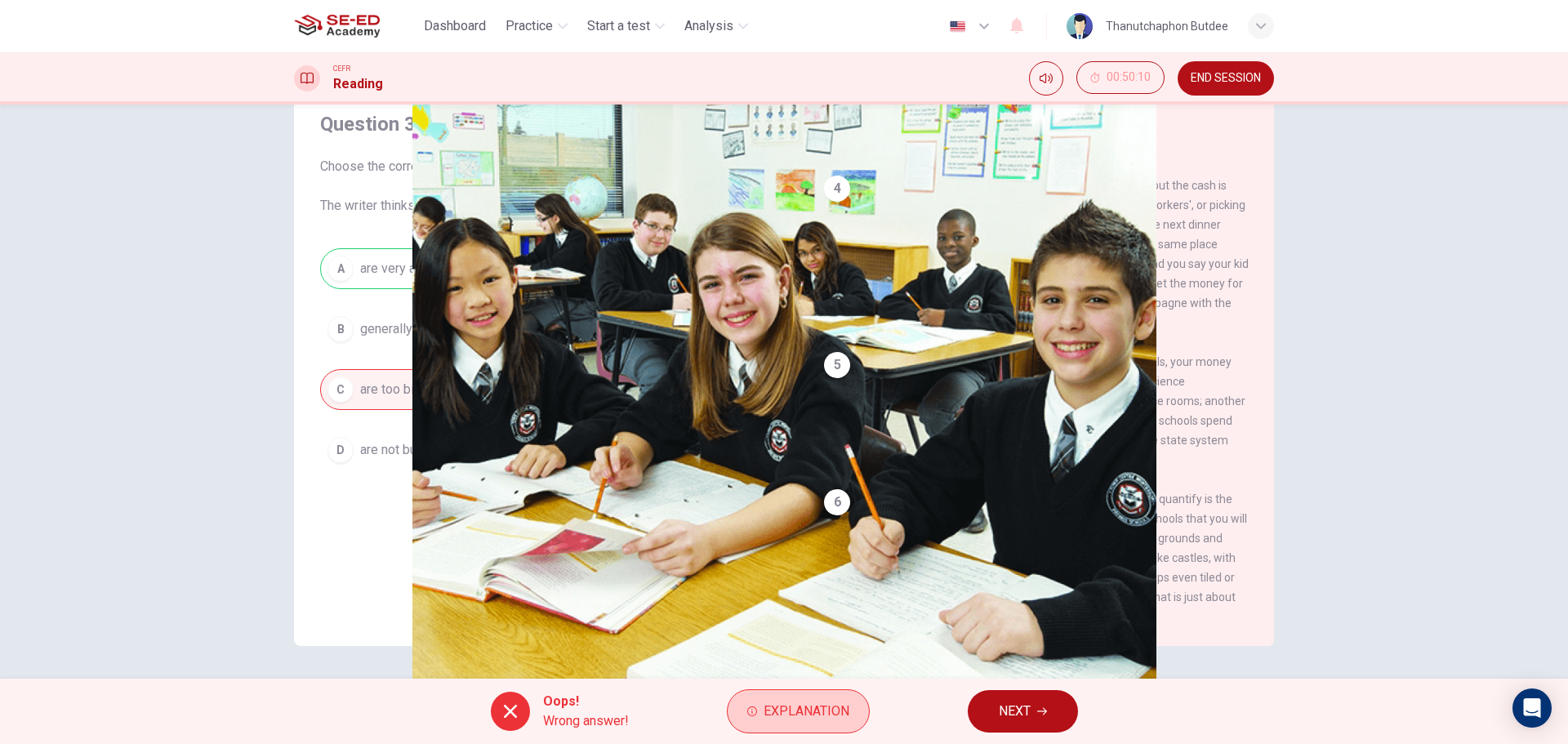
drag, startPoint x: 805, startPoint y: 704, endPoint x: 792, endPoint y: 705, distance: 13.0
click at [804, 705] on span "Explanation" at bounding box center [806, 711] width 86 height 23
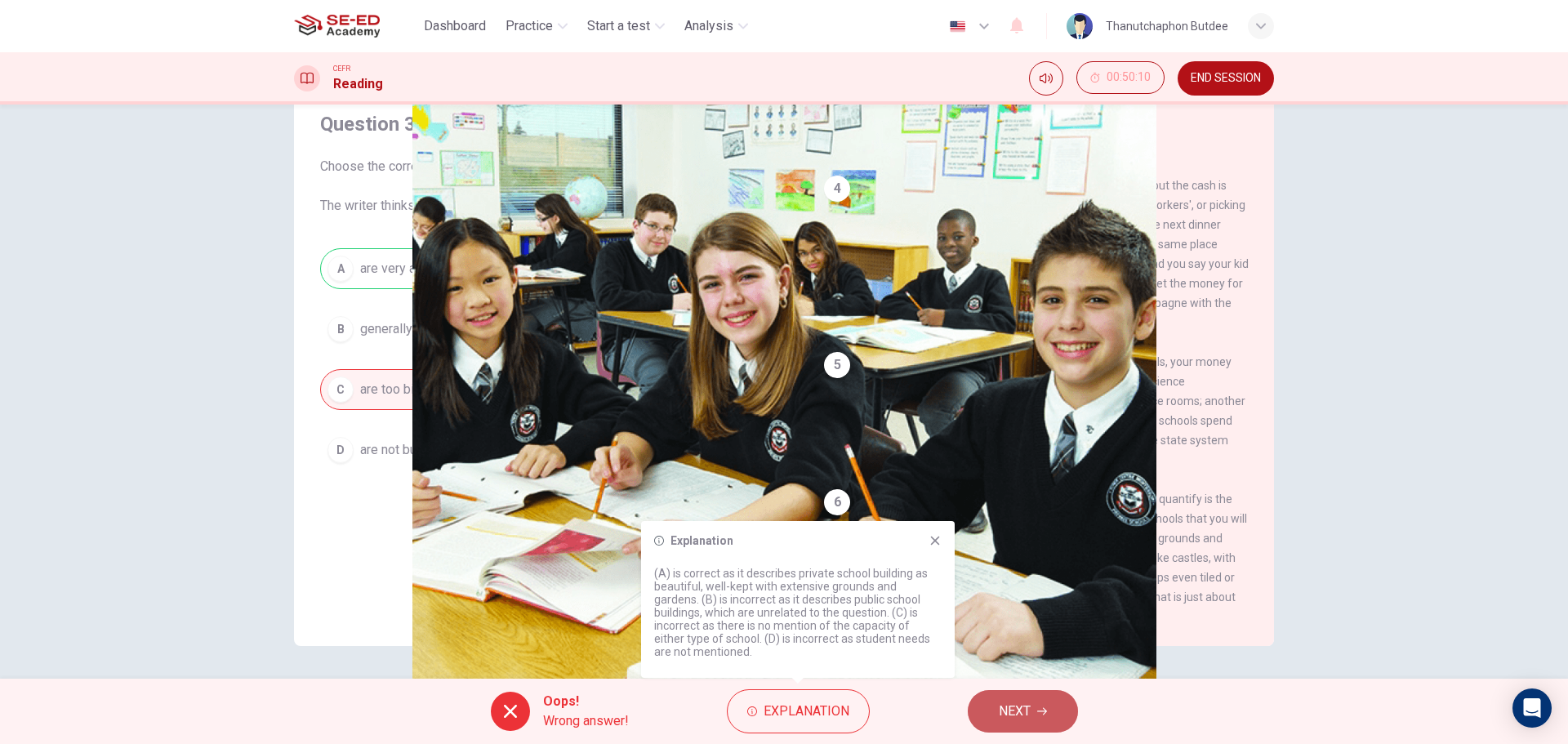
click at [1031, 702] on span "NEXT" at bounding box center [1015, 711] width 32 height 23
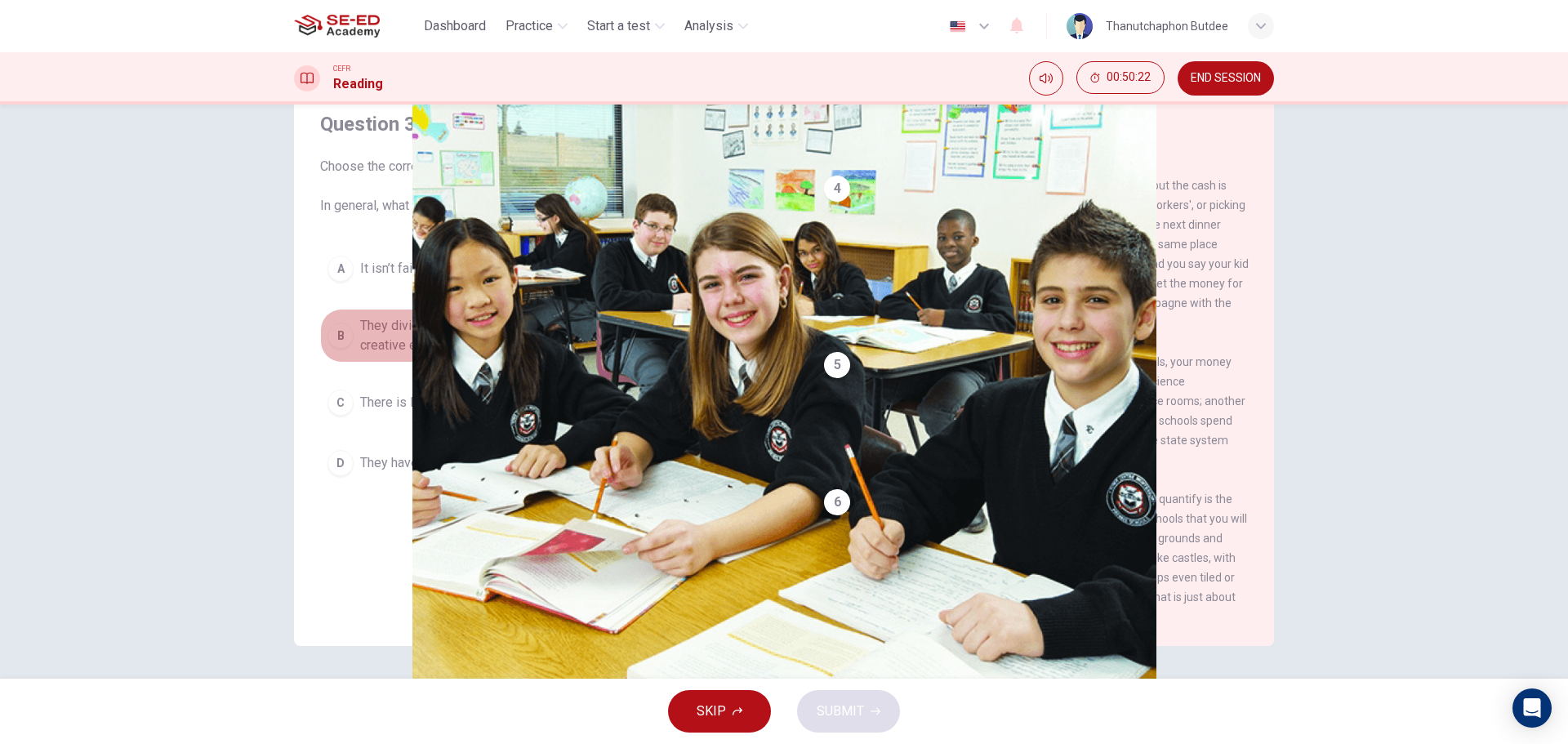
click at [529, 332] on span "They divide social classes but they offer better facilities and a more creative…" at bounding box center [561, 336] width 403 height 40
click at [870, 725] on button "SUBMIT" at bounding box center [848, 711] width 103 height 42
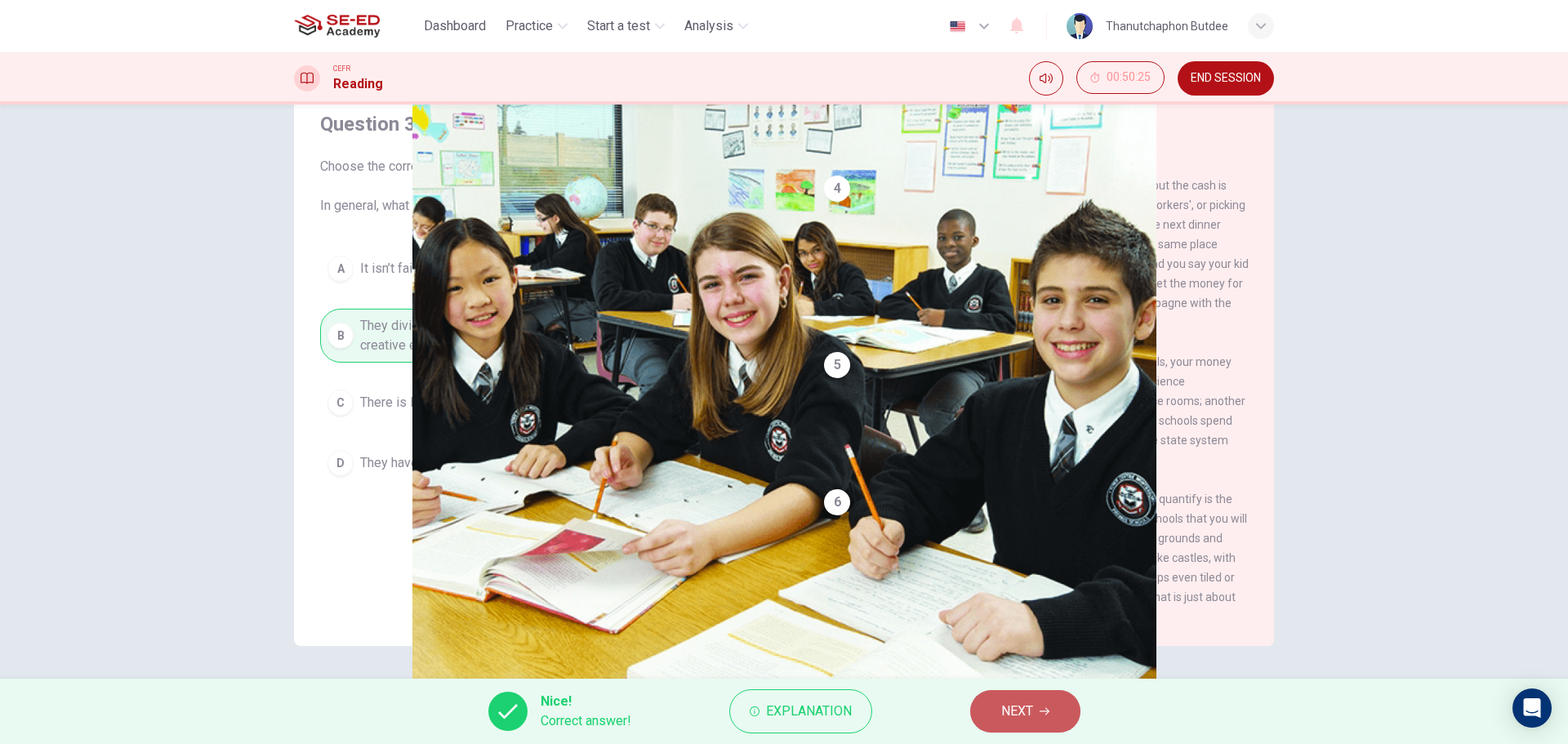
click at [999, 720] on button "NEXT" at bounding box center [1025, 711] width 110 height 42
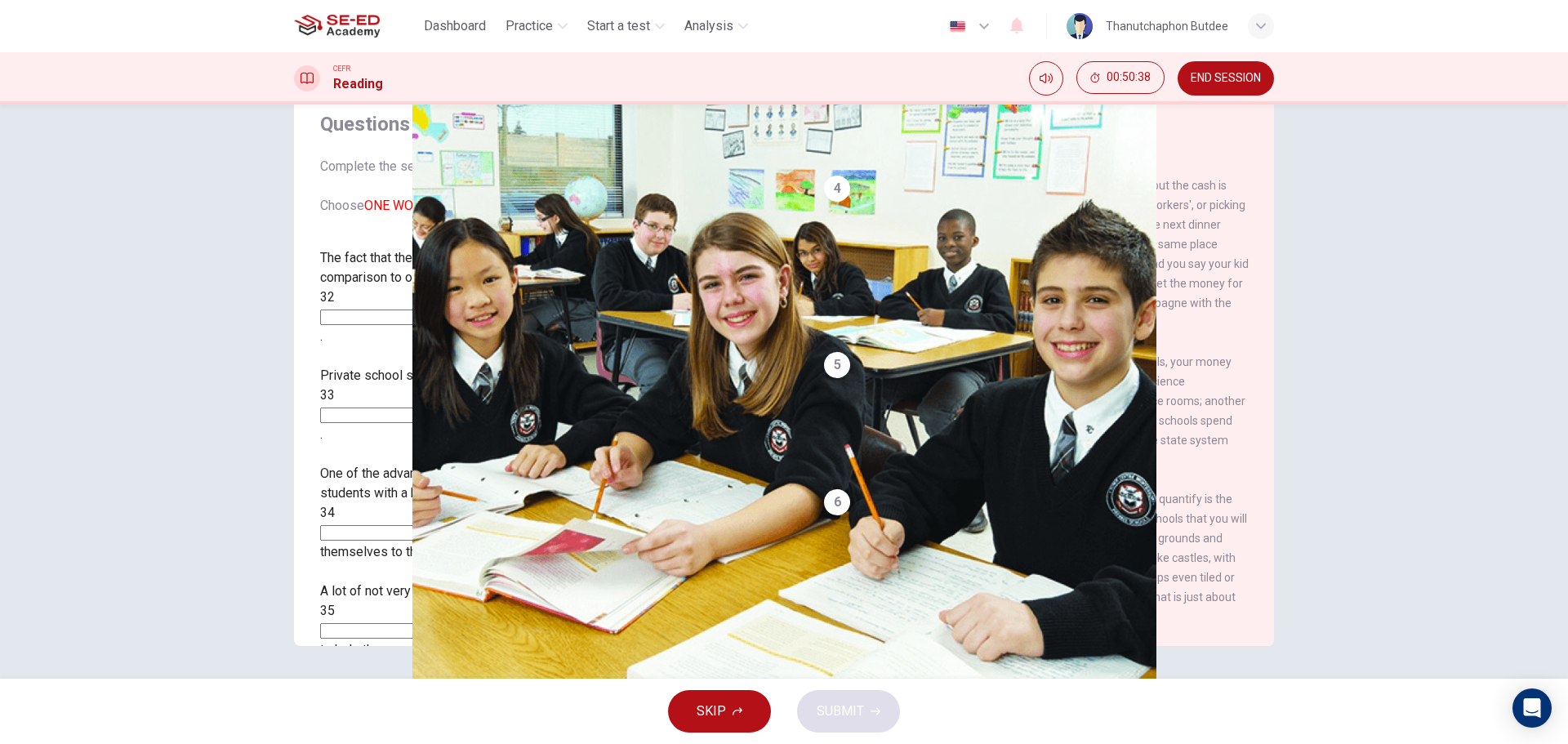
drag, startPoint x: 352, startPoint y: 263, endPoint x: 718, endPoint y: 272, distance: 366.1
click at [718, 272] on div "The fact that there are so many private schools in [GEOGRAPHIC_DATA], in compar…" at bounding box center [545, 297] width 451 height 98
drag, startPoint x: 426, startPoint y: 279, endPoint x: 567, endPoint y: 284, distance: 141.1
click at [567, 284] on span "The fact that there are so many private schools in [GEOGRAPHIC_DATA], in compar…" at bounding box center [532, 268] width 424 height 35
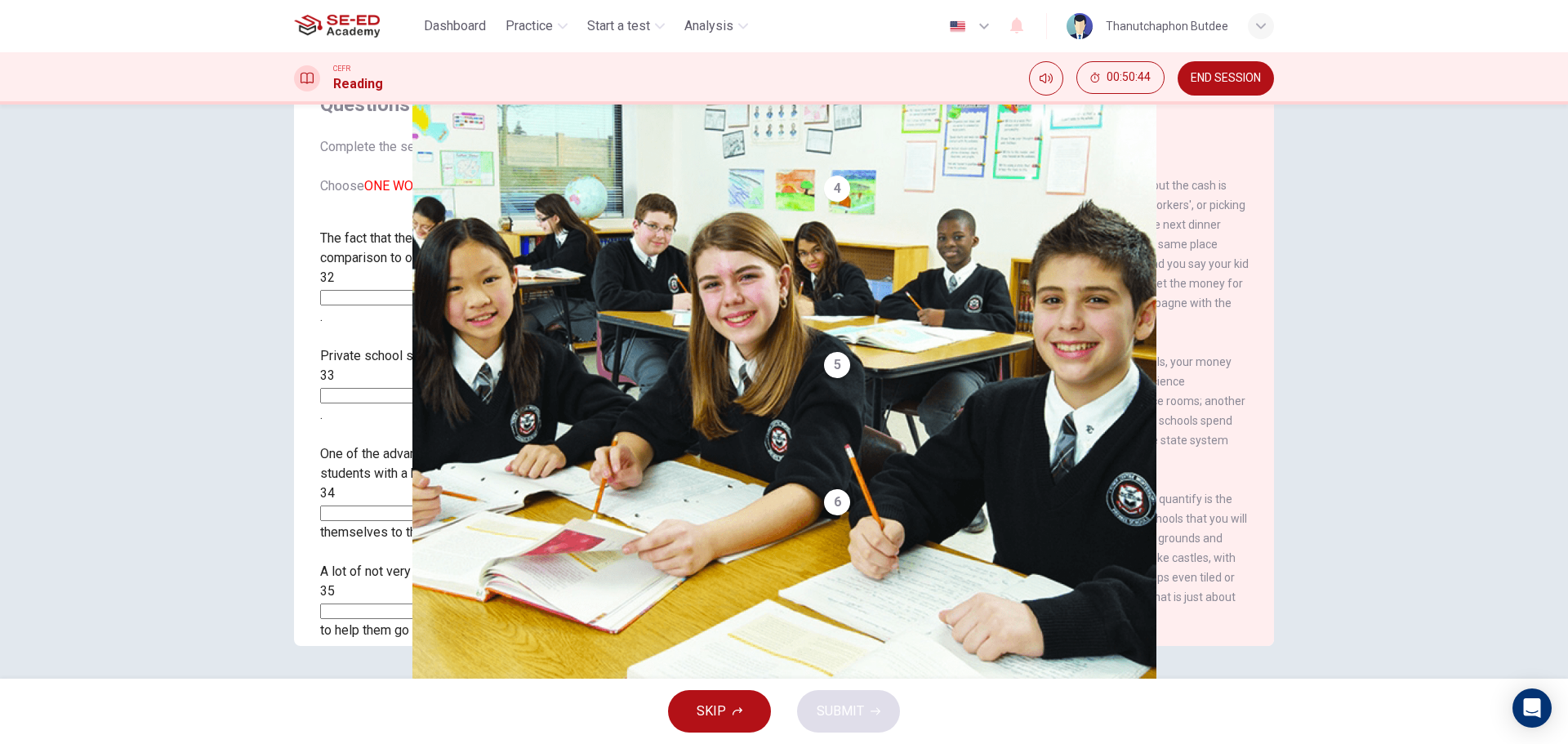
scroll to position [20, 0]
click at [455, 290] on input at bounding box center [391, 297] width 141 height 15
click at [425, 505] on input at bounding box center [391, 513] width 141 height 15
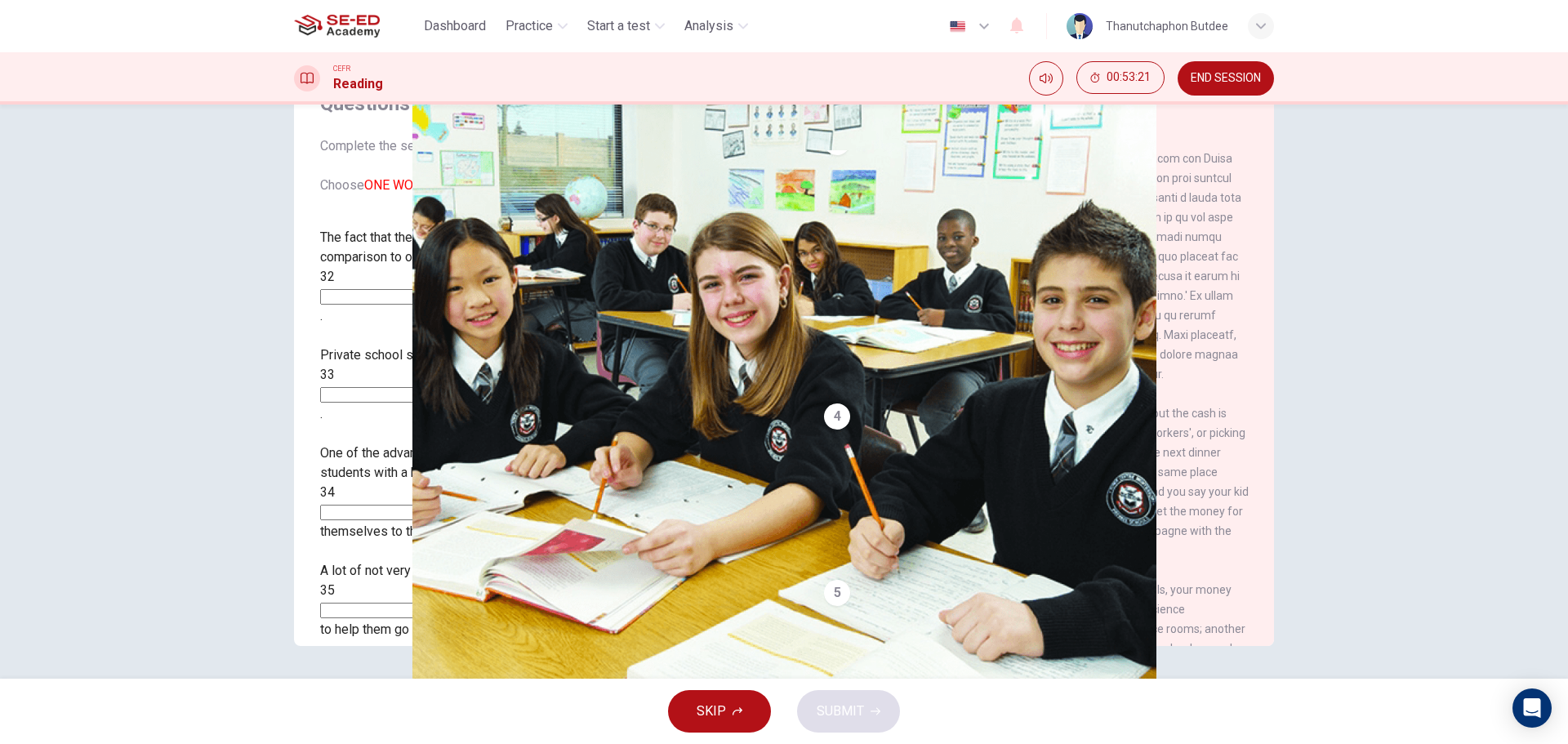
click at [461, 603] on input at bounding box center [391, 610] width 141 height 15
click at [461, 387] on input at bounding box center [391, 395] width 141 height 15
type input "ท"
type input "middle-class"
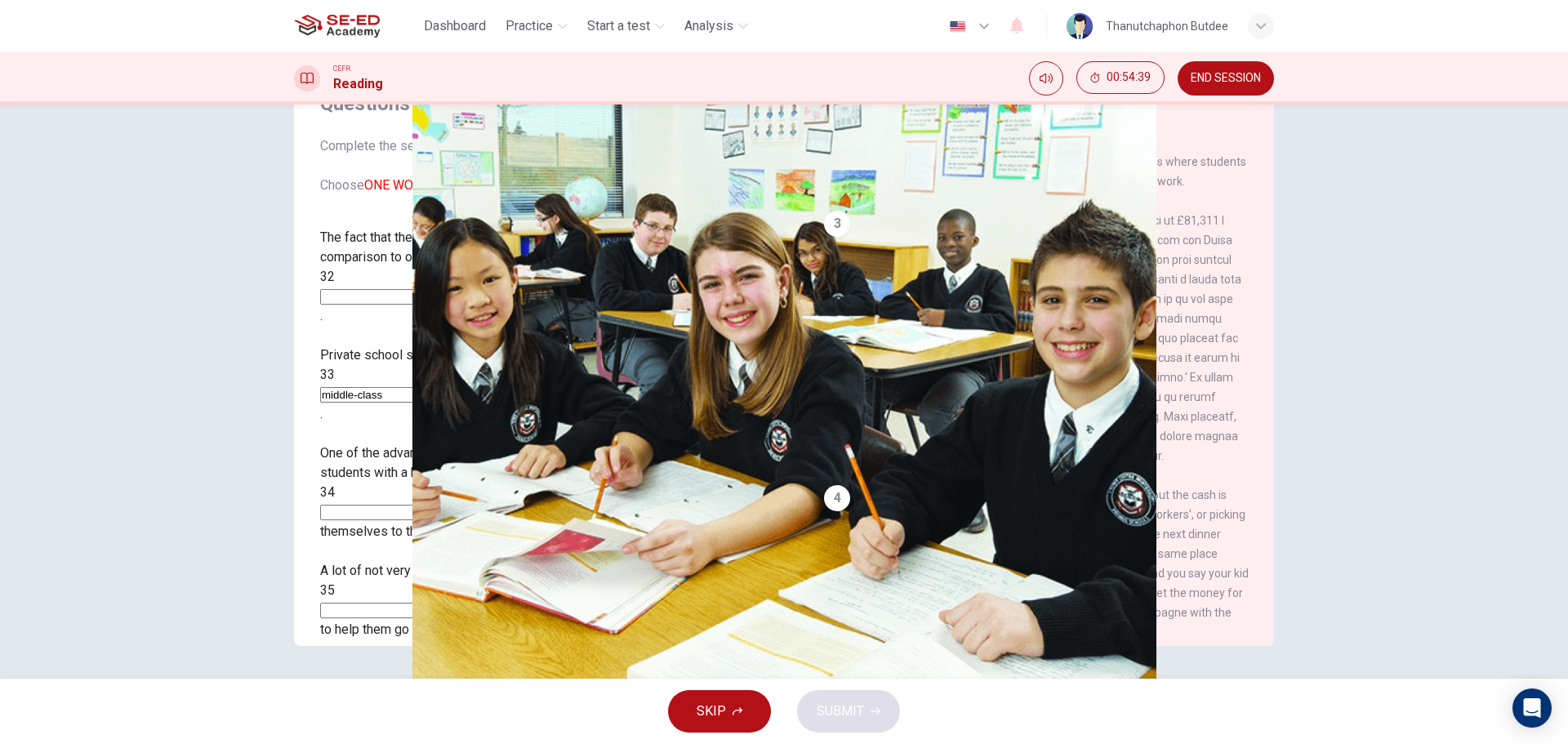
click at [453, 444] on div "One of the advantages of private schools is that they seem to provide students …" at bounding box center [545, 492] width 451 height 98
click at [461, 505] on input at bounding box center [391, 513] width 141 height 15
click at [433, 290] on input at bounding box center [391, 297] width 141 height 15
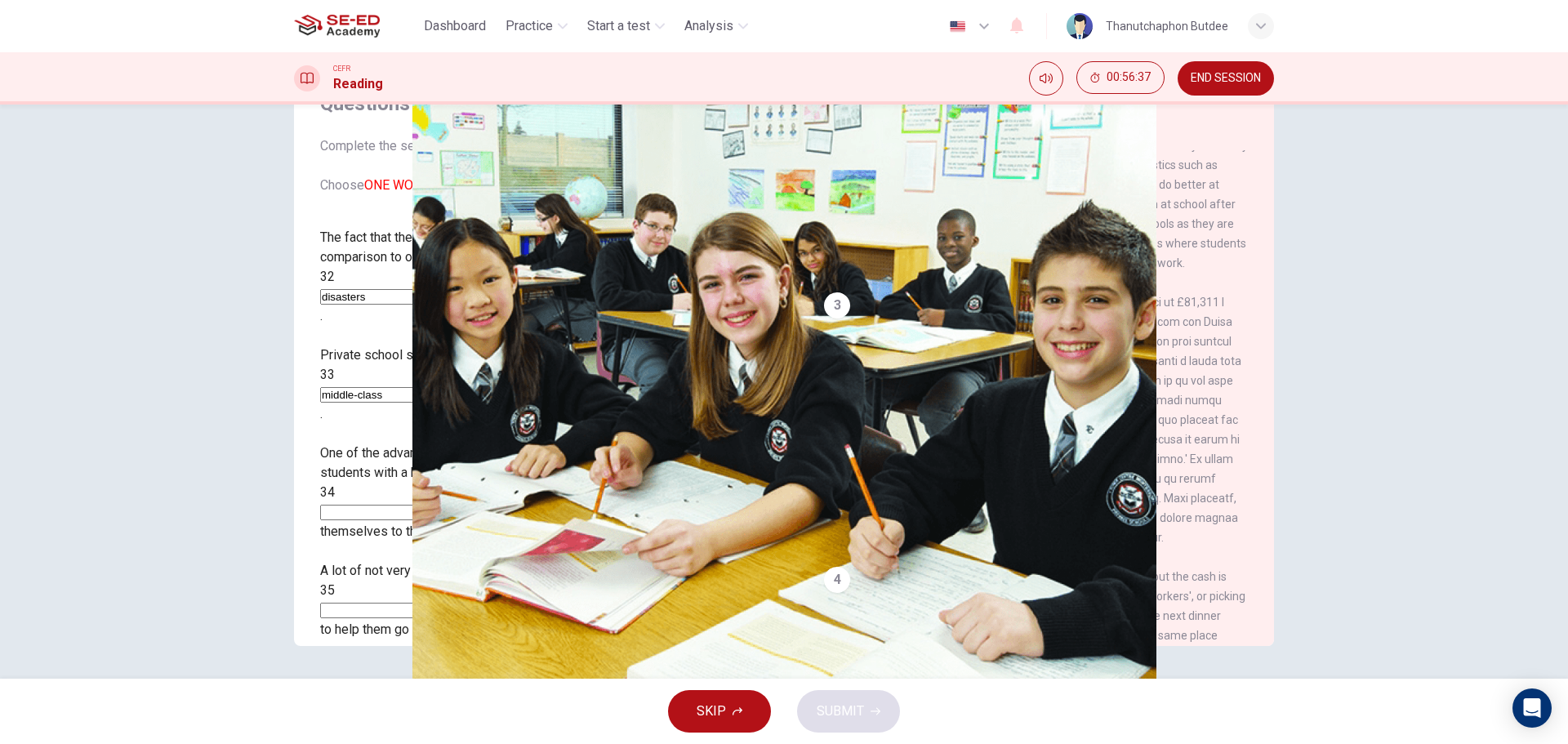
type input "disasters"
click at [498, 444] on div "One of the advantages of private schools is that they seem to provide students …" at bounding box center [545, 492] width 451 height 98
click at [461, 505] on input at bounding box center [391, 513] width 141 height 15
click at [461, 720] on input at bounding box center [391, 728] width 141 height 15
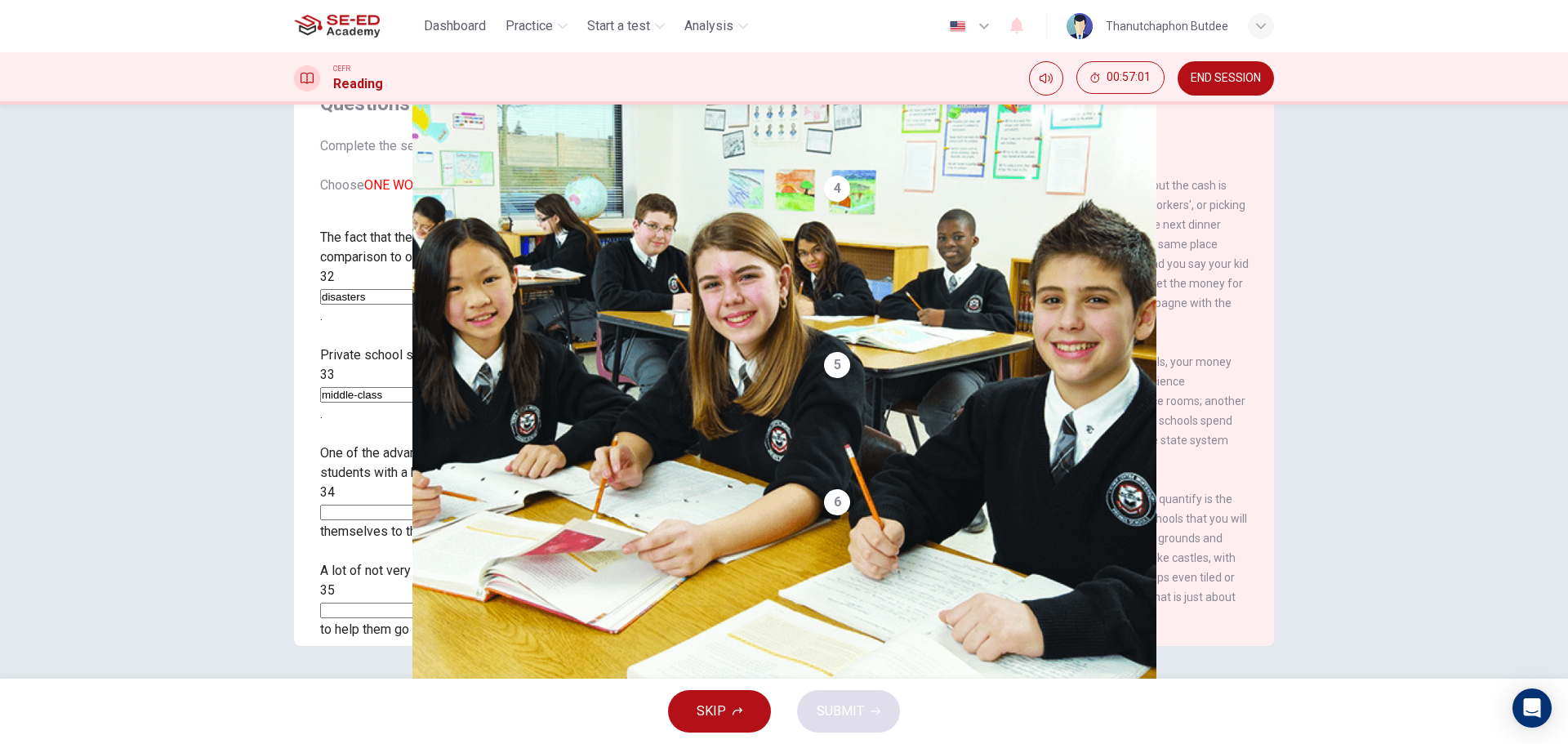
scroll to position [1048, 0]
click at [461, 720] on input at bounding box center [391, 728] width 141 height 15
type input "castles"
click at [447, 505] on input at bounding box center [391, 513] width 141 height 15
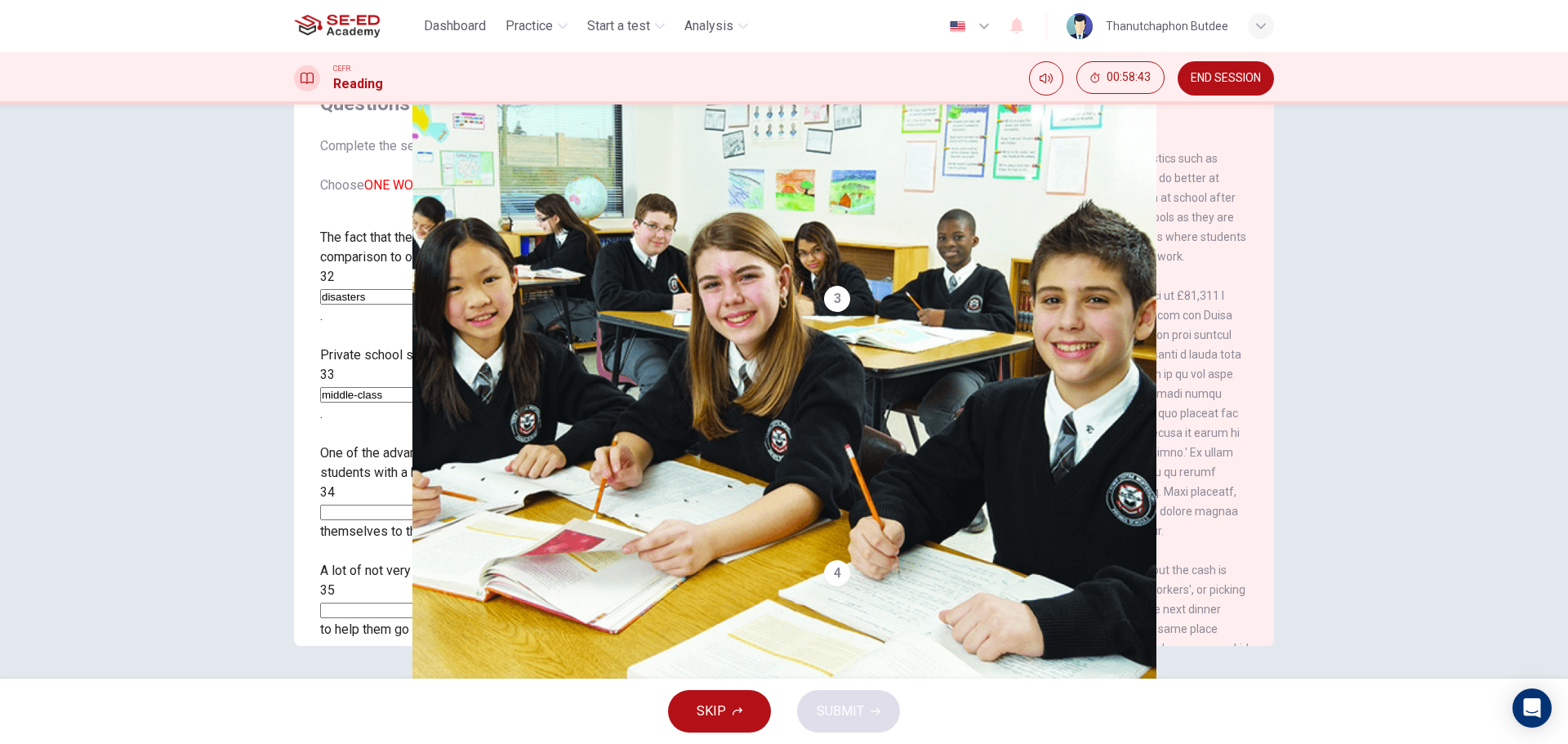
scroll to position [558, 0]
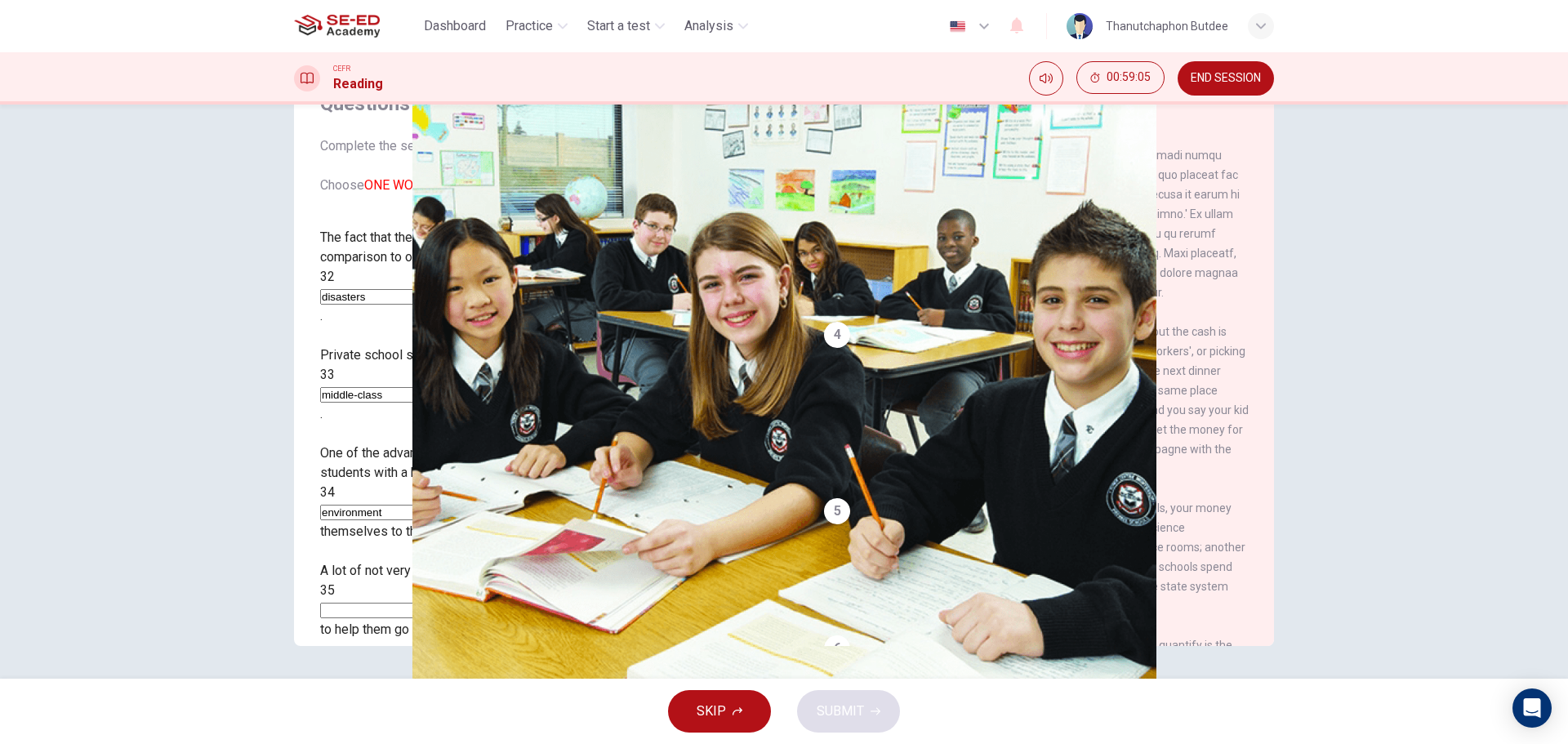
type input "environment"
click at [480, 561] on div "A lot of not very well-off parents make huge sacrifices for their children’s 35…" at bounding box center [545, 600] width 451 height 78
click at [461, 603] on input at bounding box center [391, 610] width 141 height 15
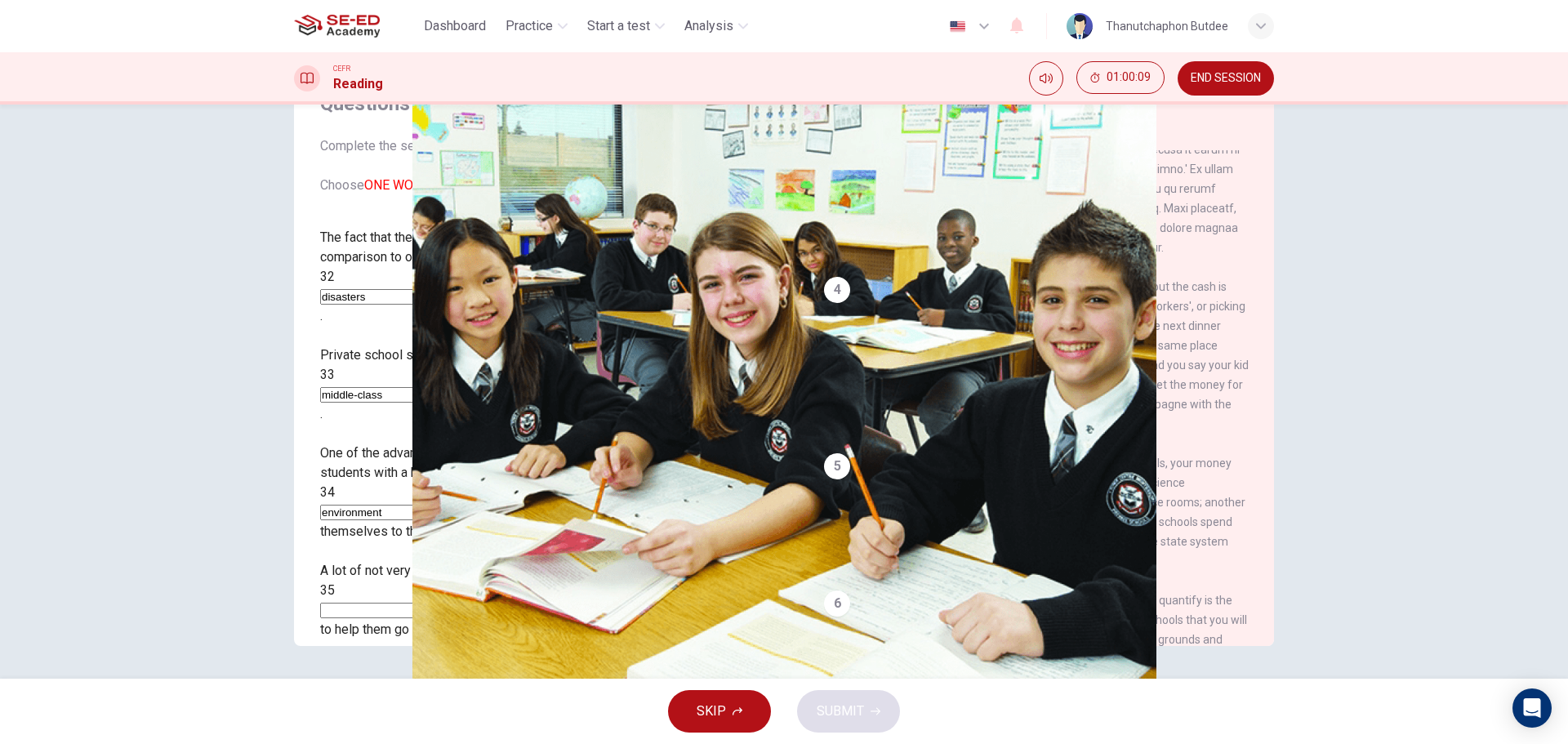
scroll to position [640, 0]
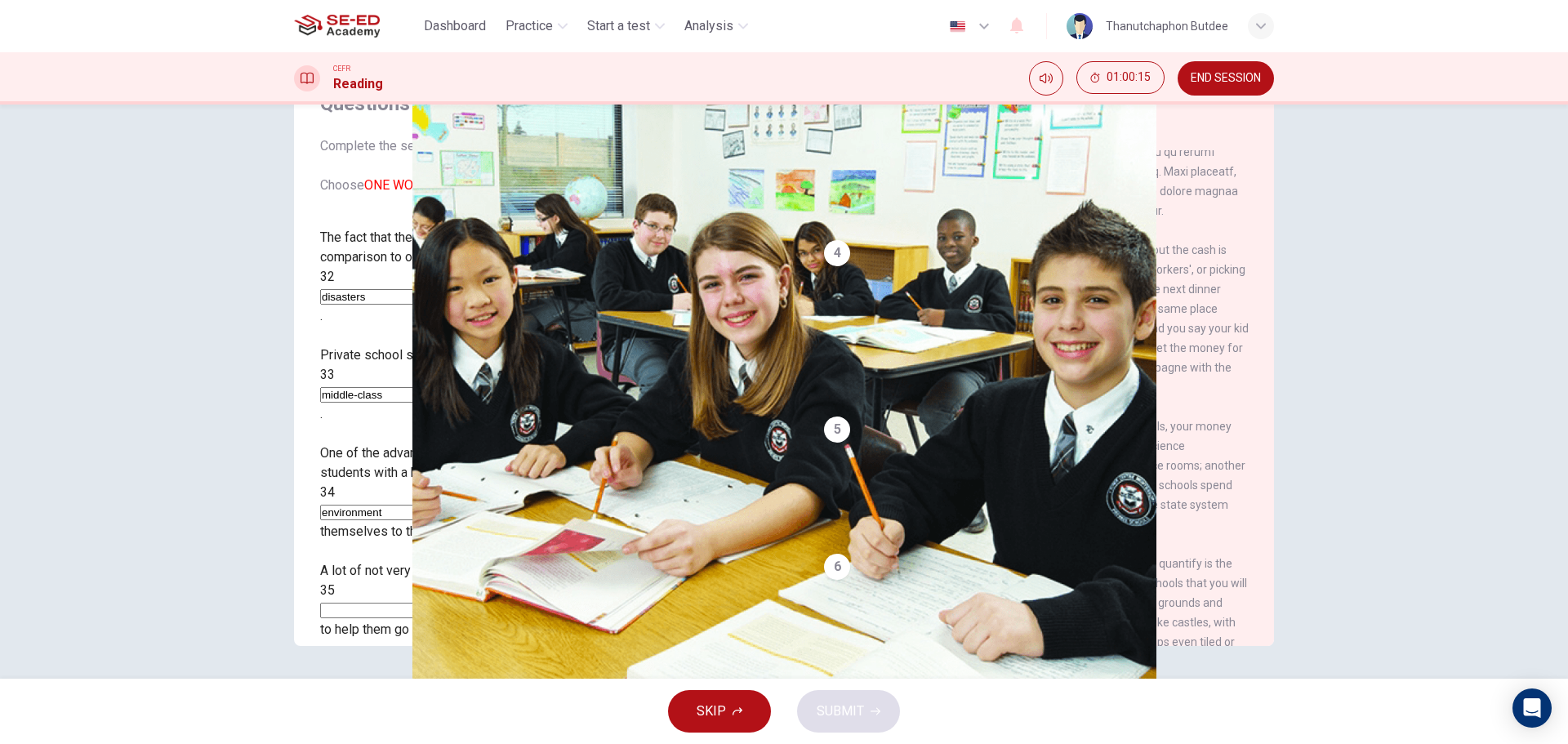
click at [444, 603] on input at bounding box center [391, 610] width 141 height 15
type input "money"
click at [828, 720] on span "SUBMIT" at bounding box center [840, 711] width 47 height 23
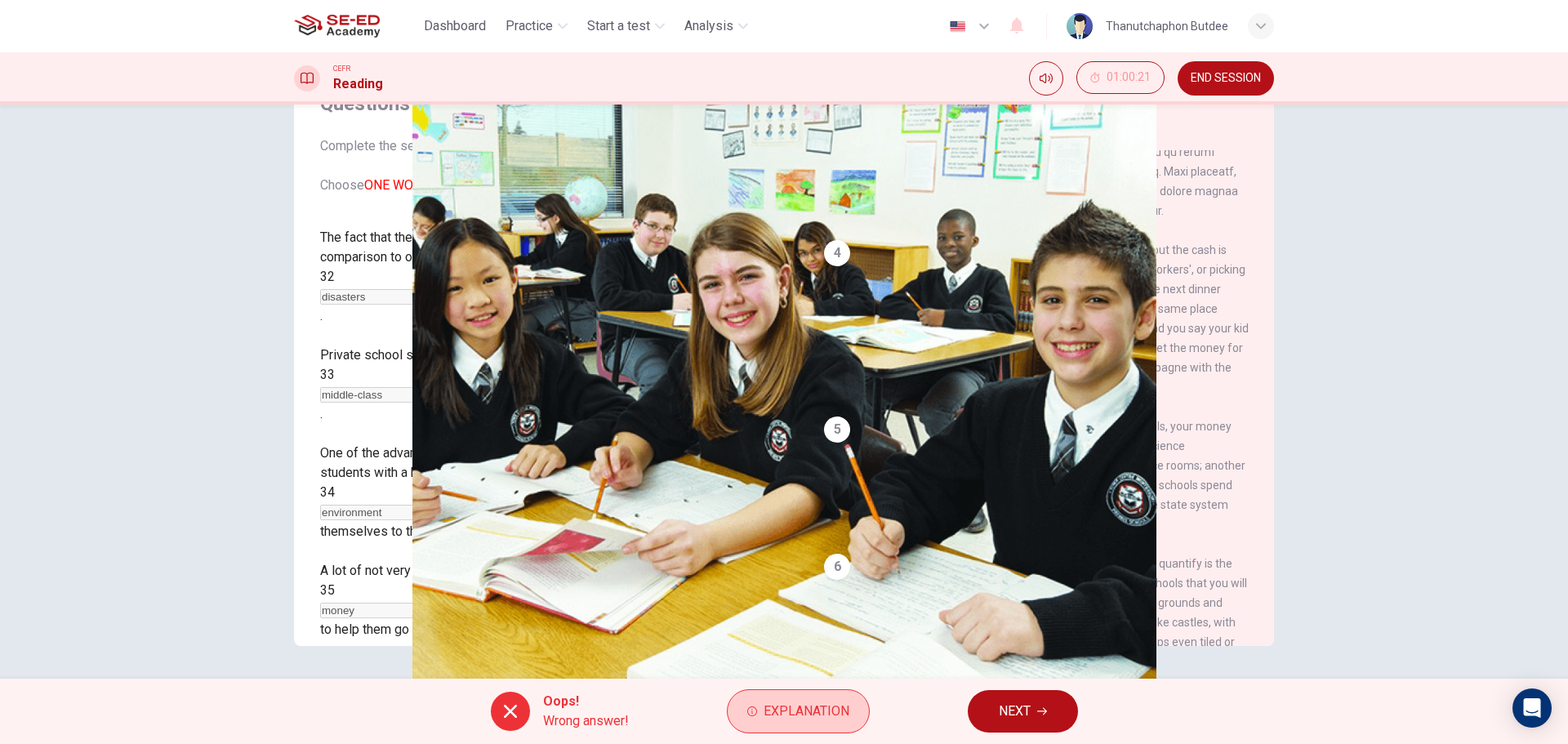
click at [797, 712] on span "Explanation" at bounding box center [806, 711] width 86 height 23
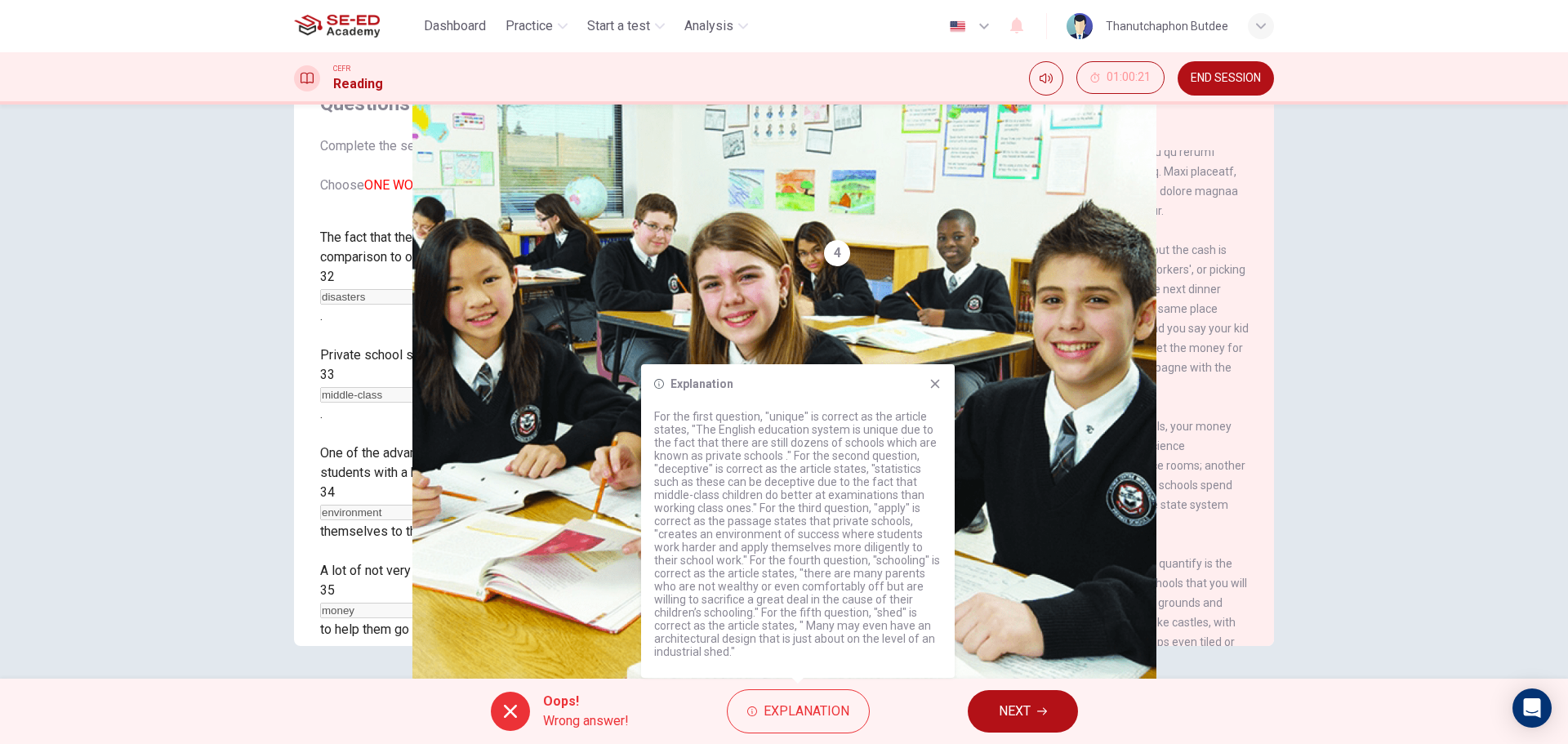
click at [1035, 717] on button "NEXT" at bounding box center [1023, 711] width 110 height 42
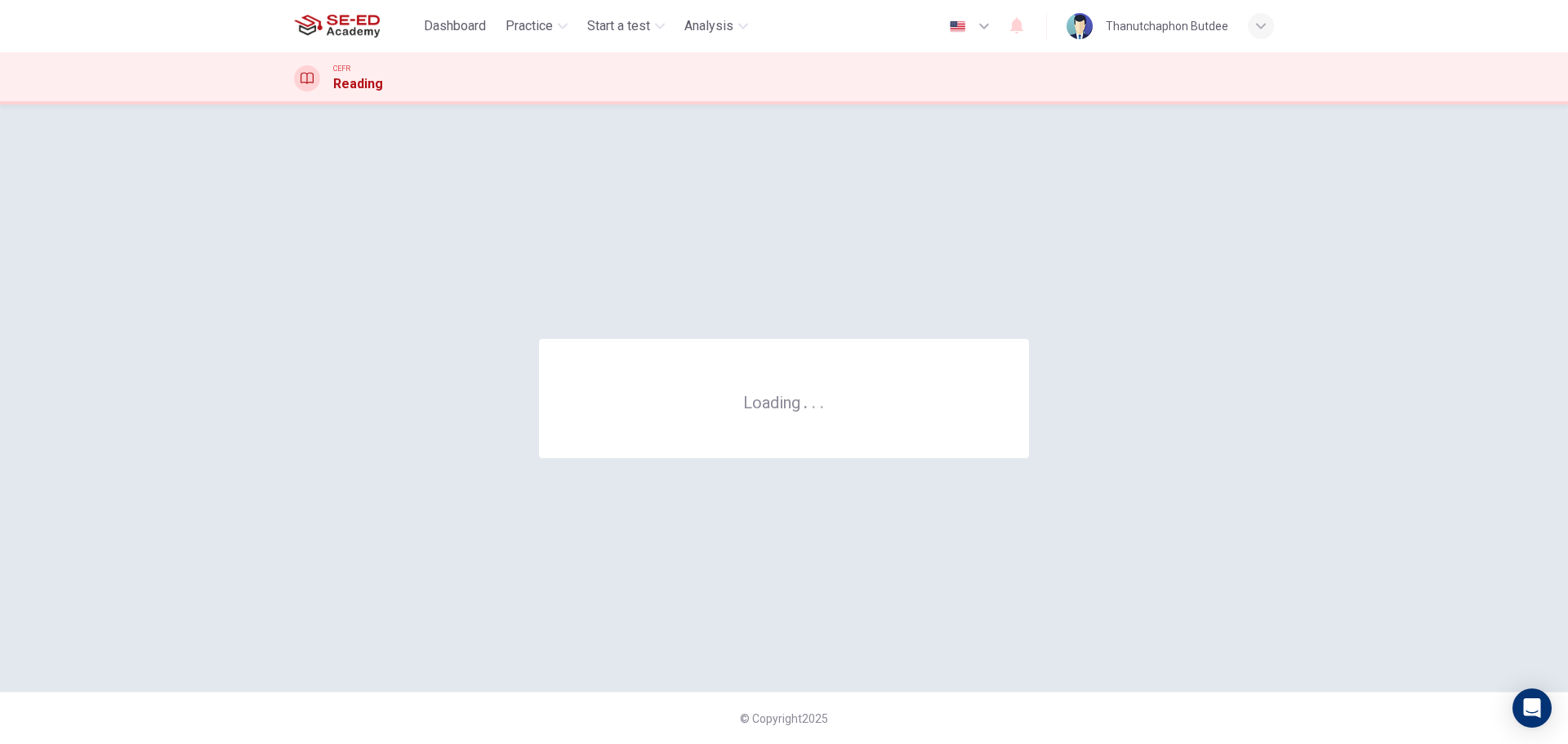
scroll to position [0, 0]
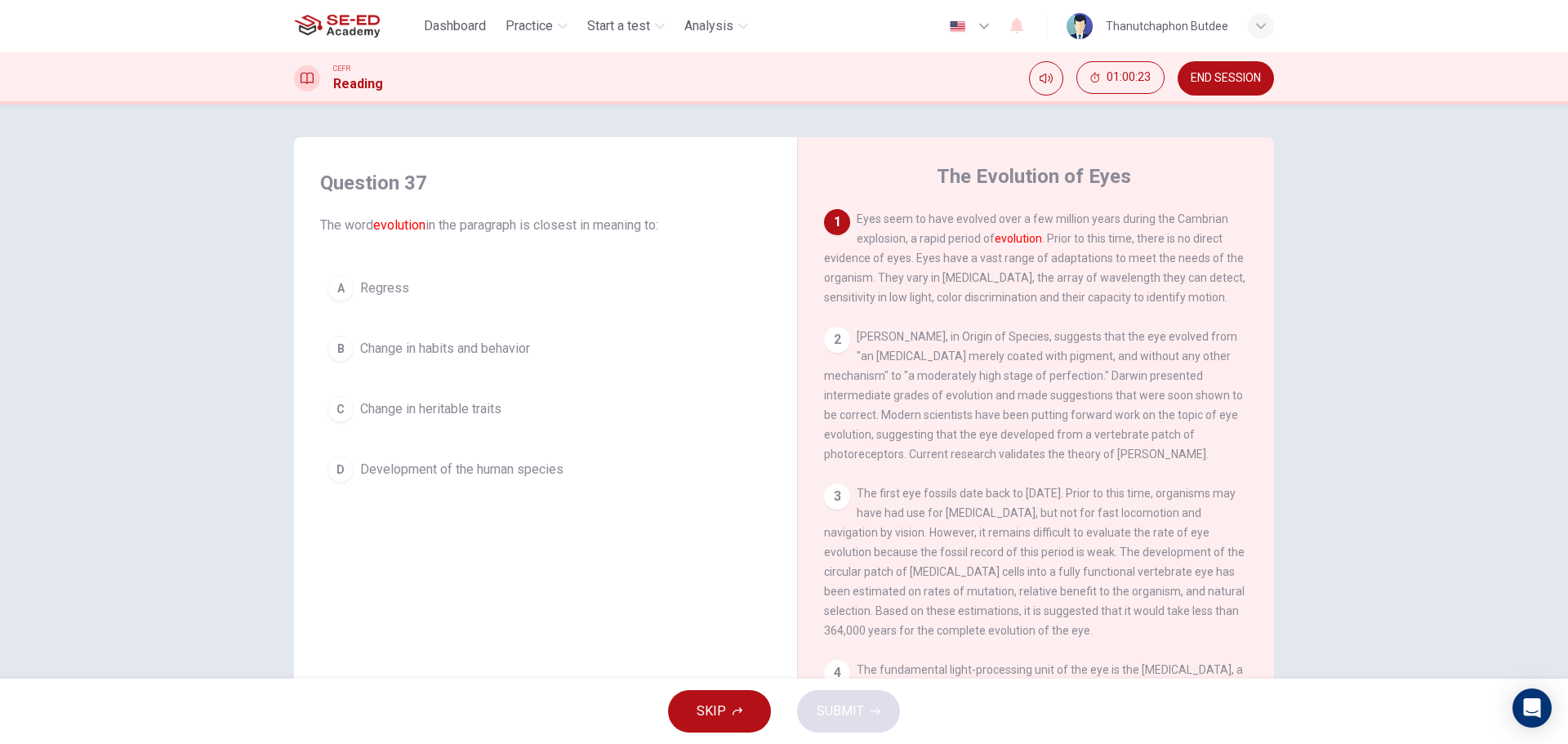
click at [1241, 69] on button "END SESSION" at bounding box center [1225, 78] width 97 height 35
